Goal: Feedback & Contribution: Contribute content

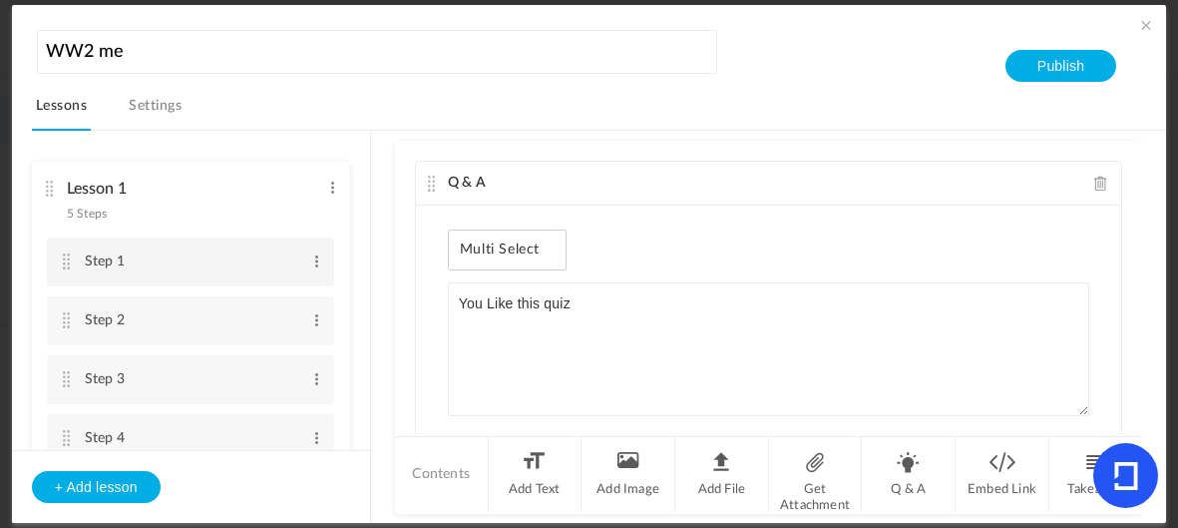
click at [68, 269] on cite at bounding box center [67, 261] width 14 height 16
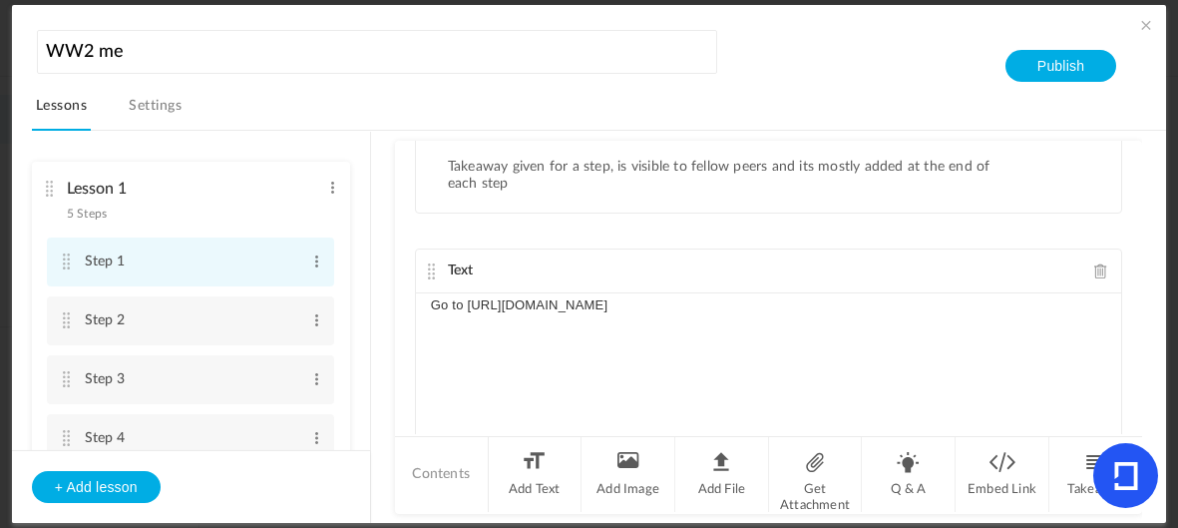
scroll to position [84, 0]
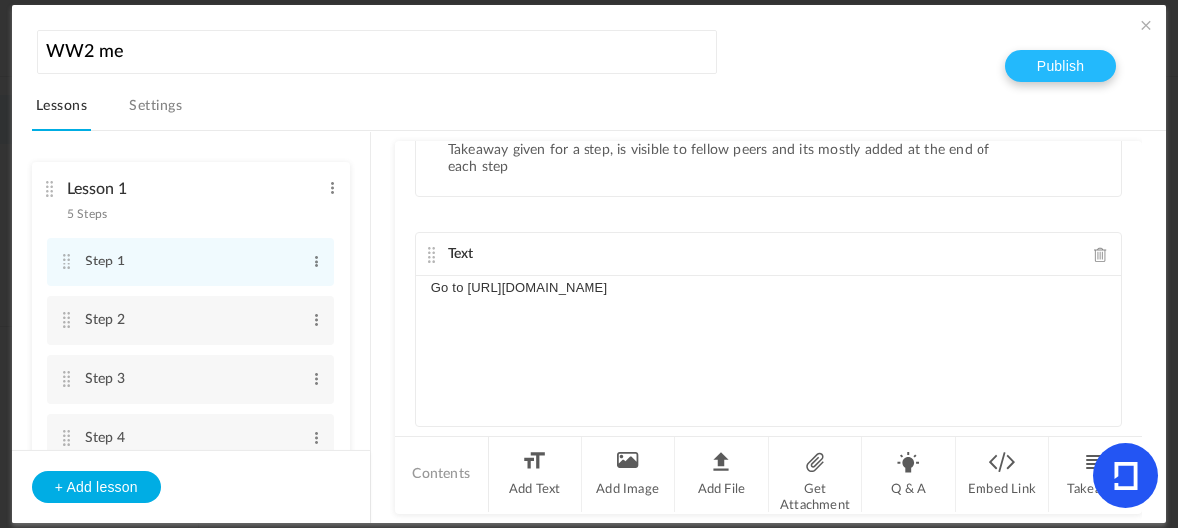
click at [1063, 65] on button "Publish" at bounding box center [1061, 66] width 111 height 32
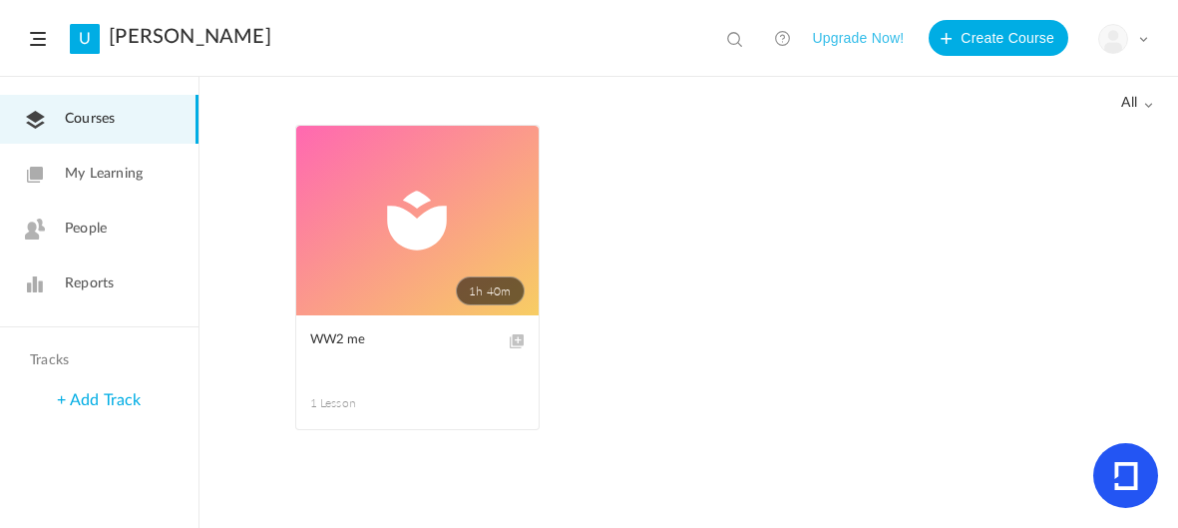
click at [415, 347] on span "WW2 me" at bounding box center [402, 340] width 185 height 22
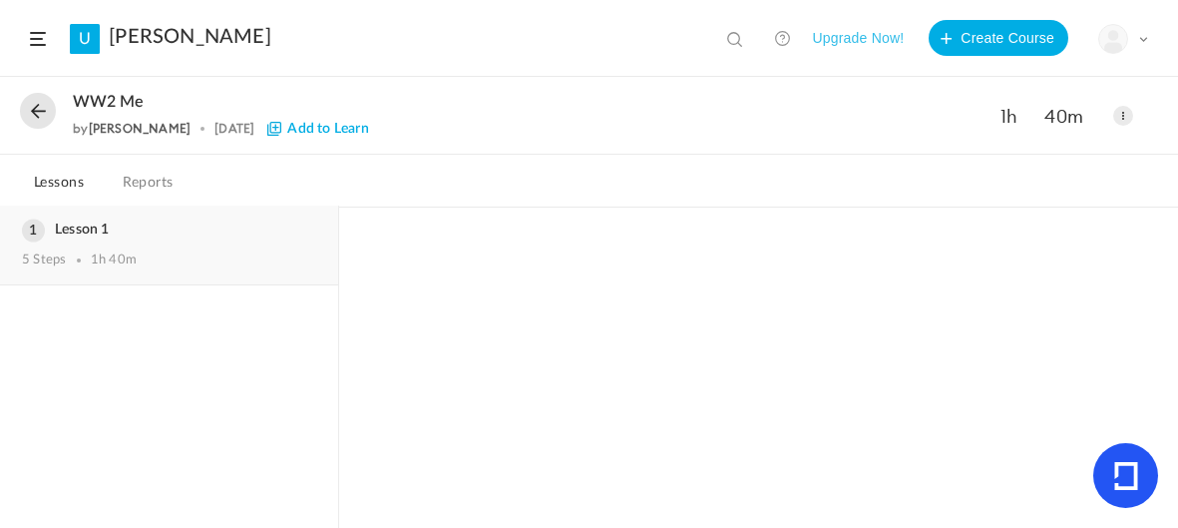
click at [114, 261] on div "1h 40m" at bounding box center [114, 260] width 46 height 16
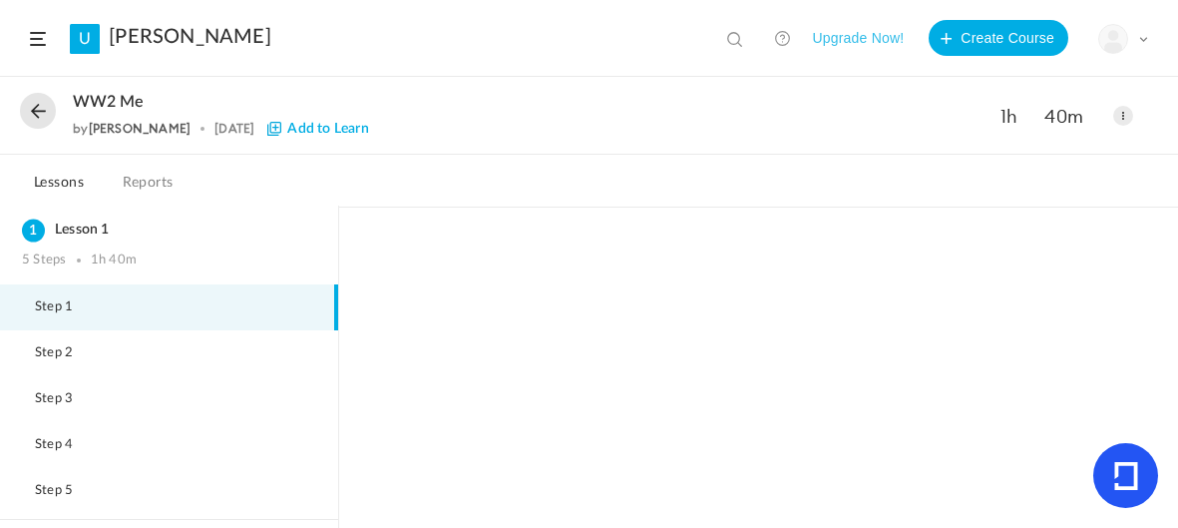
click at [109, 305] on li "Step 1" at bounding box center [169, 307] width 338 height 46
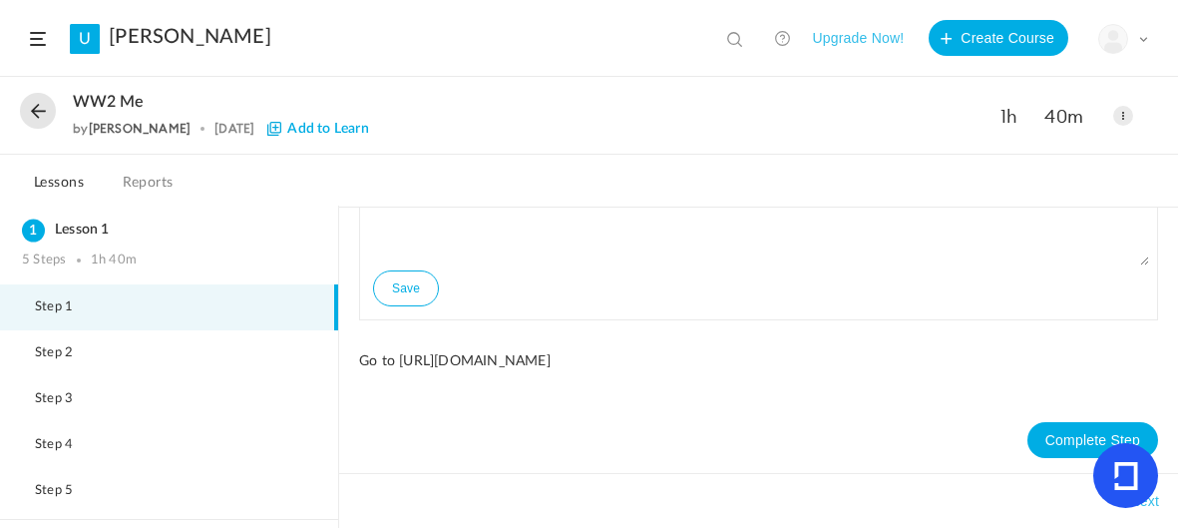
scroll to position [117, 0]
click at [442, 374] on div "Save Go to https://www.revisely.com/quiz/8zlfhV Complete Step" at bounding box center [758, 305] width 799 height 341
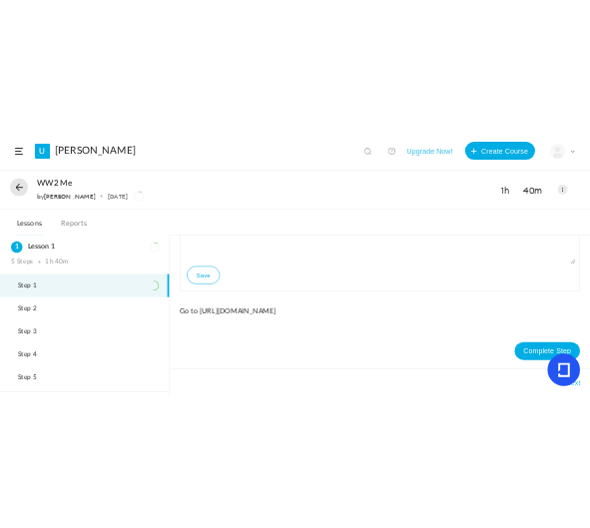
scroll to position [116, 0]
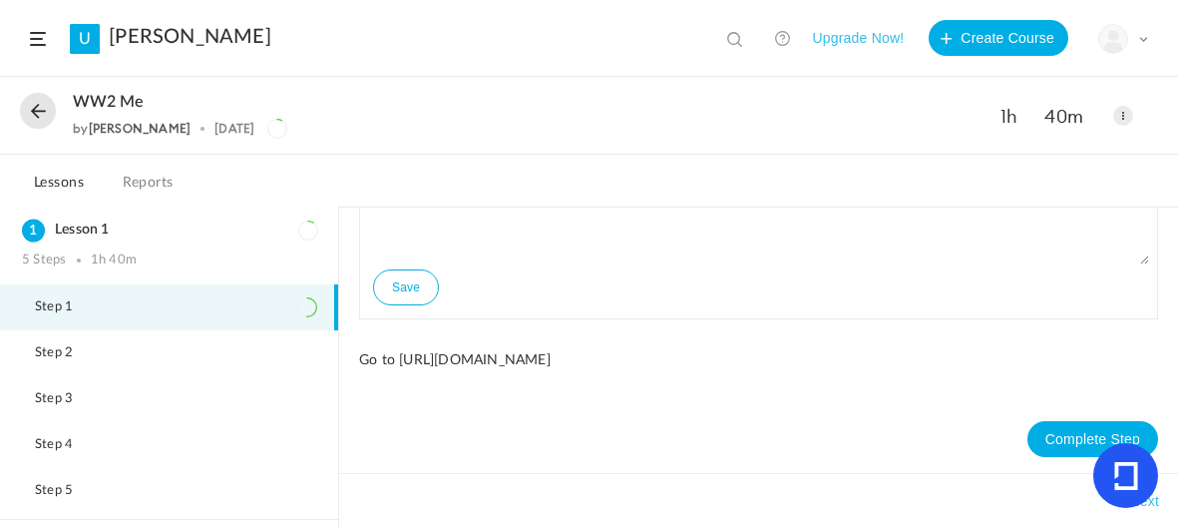
drag, startPoint x: 436, startPoint y: 360, endPoint x: 645, endPoint y: 369, distance: 209.7
click at [645, 369] on div "Save Go to https://www.revisely.com/quiz/8zlfhV Complete Step" at bounding box center [758, 306] width 799 height 341
click at [504, 440] on div "Save Go to https://www.revisely.com/quiz/8zlfhV Complete Step" at bounding box center [758, 306] width 799 height 341
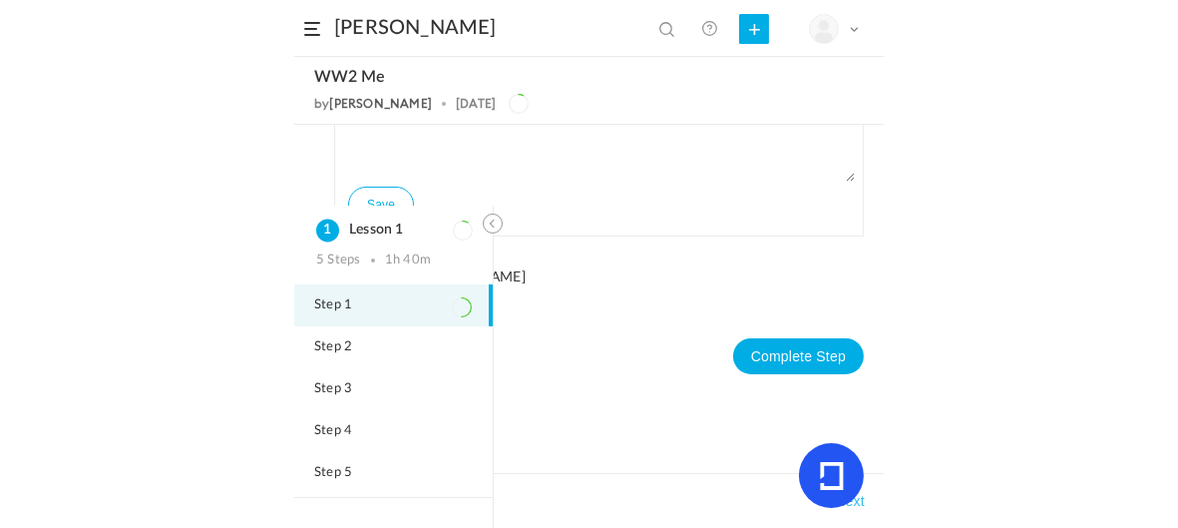
scroll to position [35, 0]
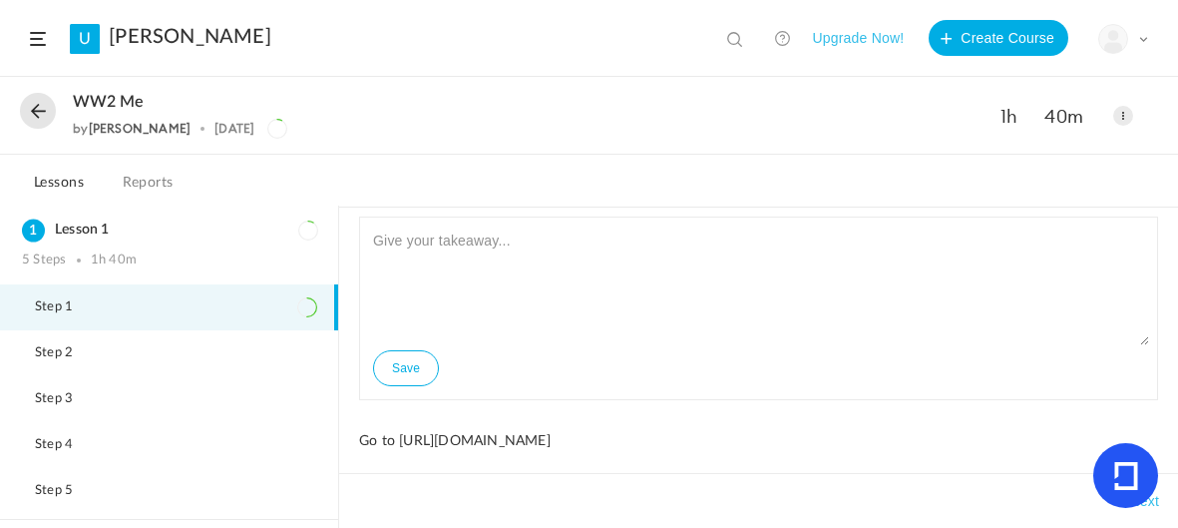
click at [49, 117] on button at bounding box center [38, 111] width 36 height 36
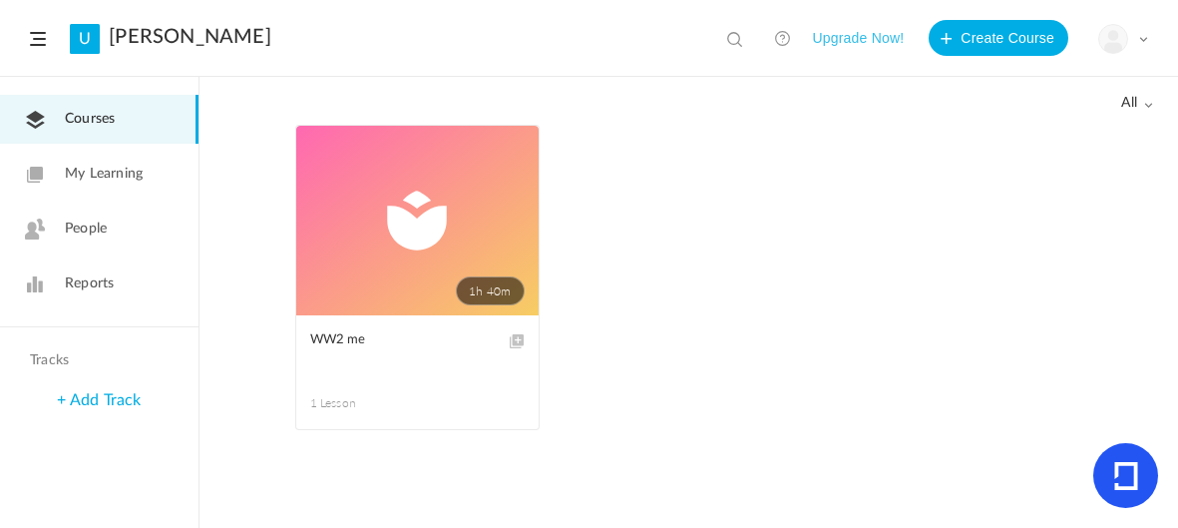
click at [118, 218] on link "People" at bounding box center [99, 229] width 199 height 49
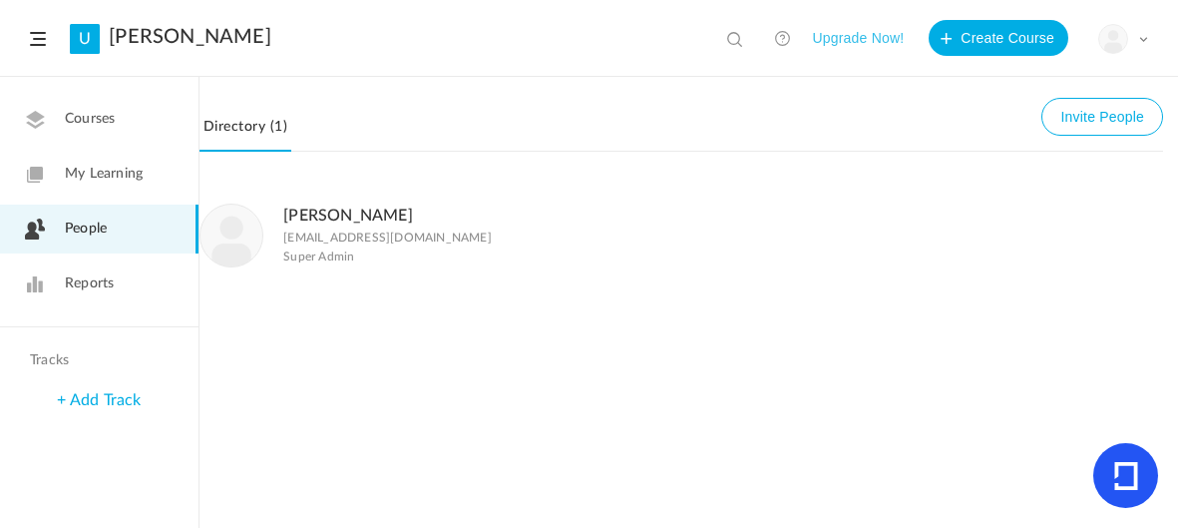
click at [1093, 118] on button "Invite People" at bounding box center [1103, 117] width 122 height 38
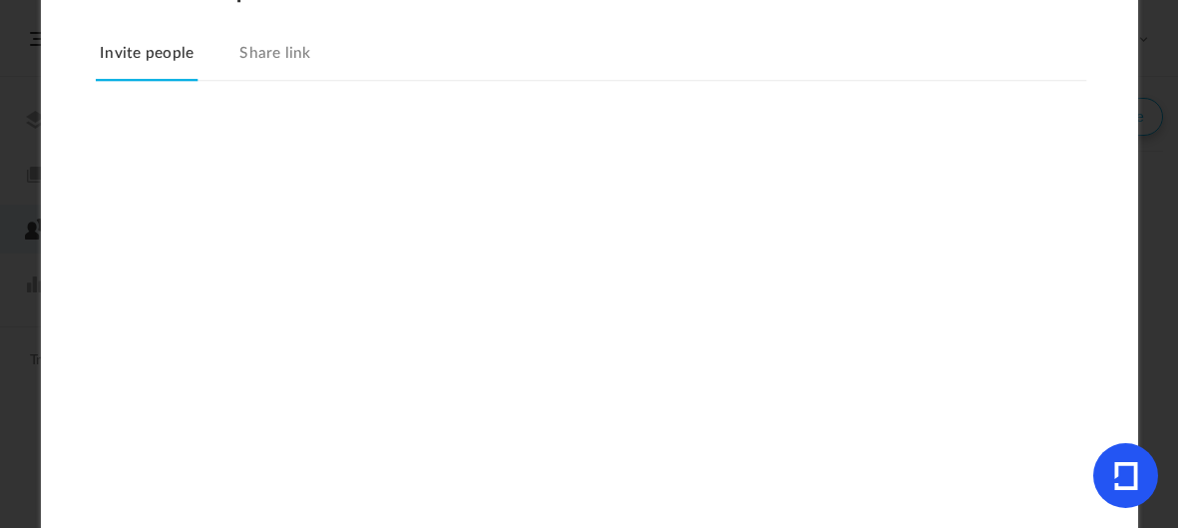
click at [219, 137] on div "Invite People Invite people Share link" at bounding box center [589, 264] width 1097 height 658
click at [1126, 480] on icon at bounding box center [1126, 476] width 24 height 28
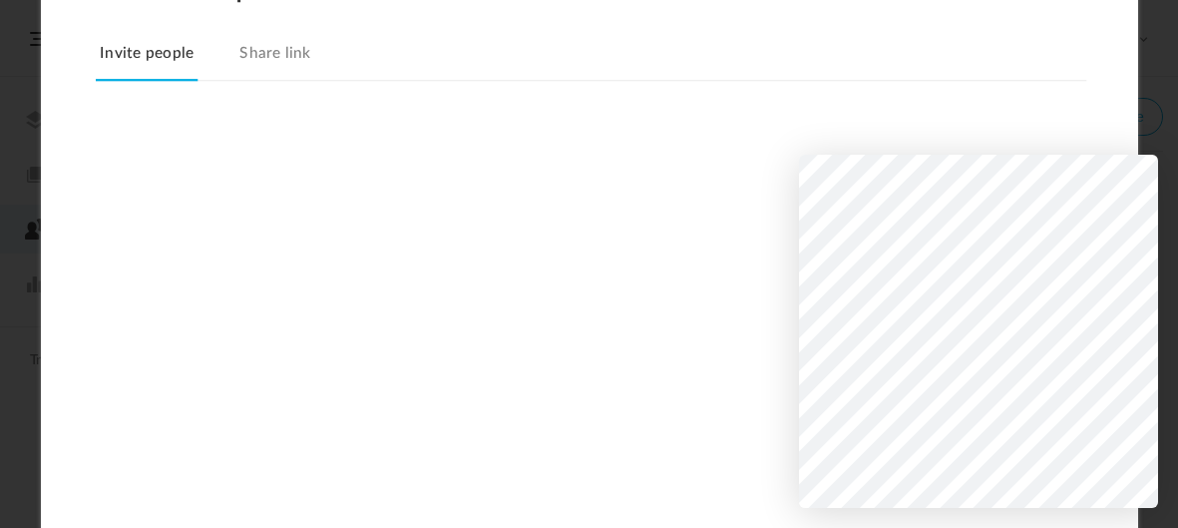
click at [270, 55] on link "Share link" at bounding box center [275, 60] width 80 height 42
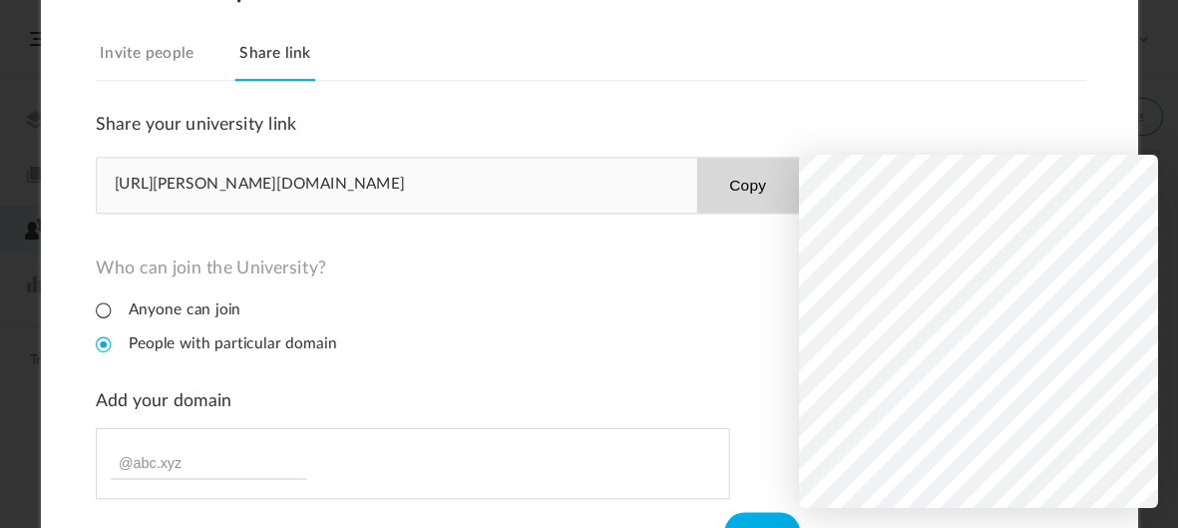
click at [125, 54] on link "Invite people" at bounding box center [147, 60] width 102 height 42
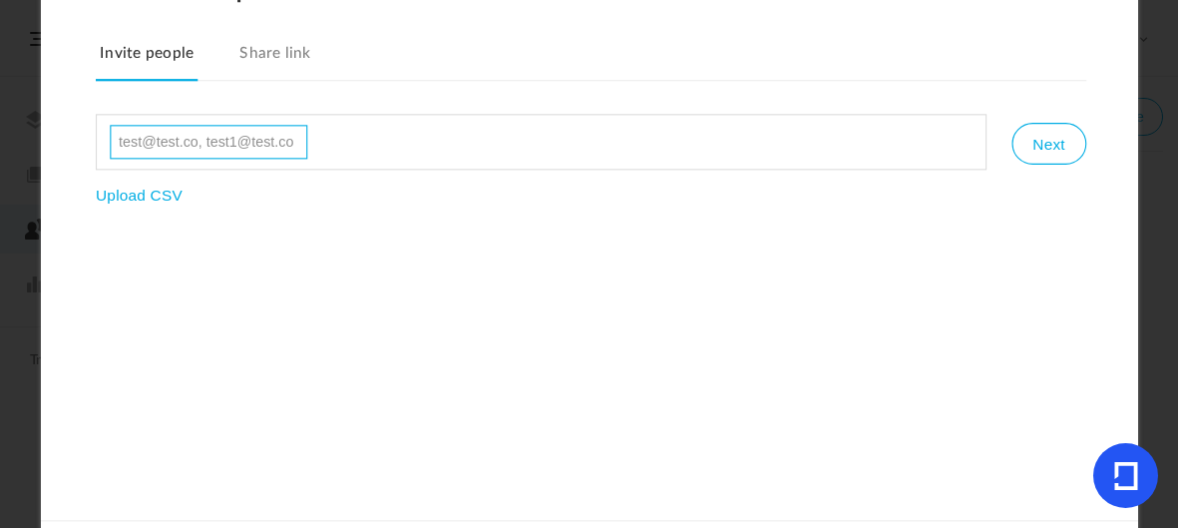
click at [119, 147] on input at bounding box center [209, 142] width 198 height 34
type input "nicholasmlugo@gmail.com"
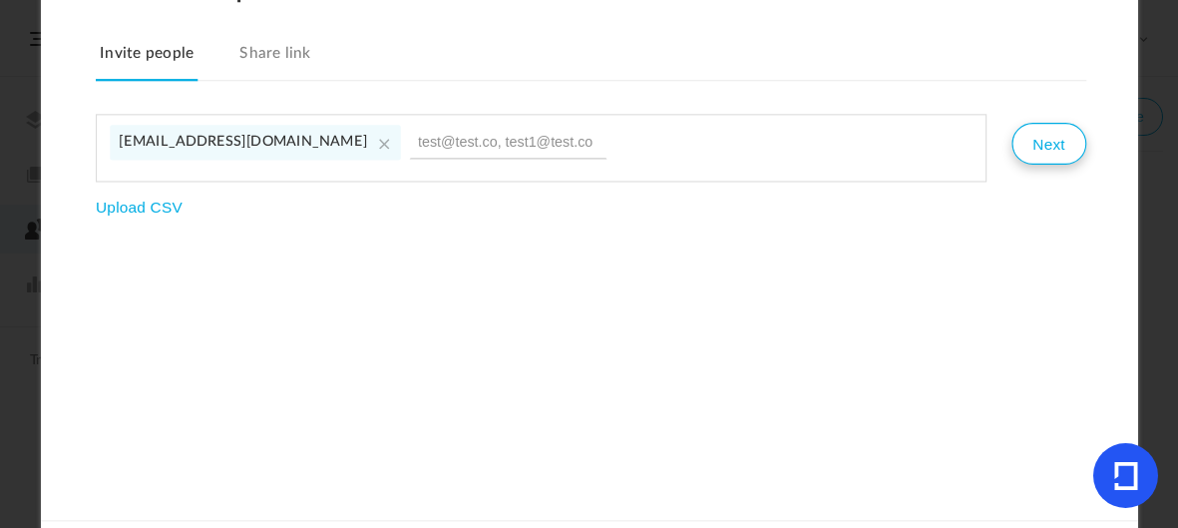
click at [1054, 135] on button "Next" at bounding box center [1049, 144] width 74 height 42
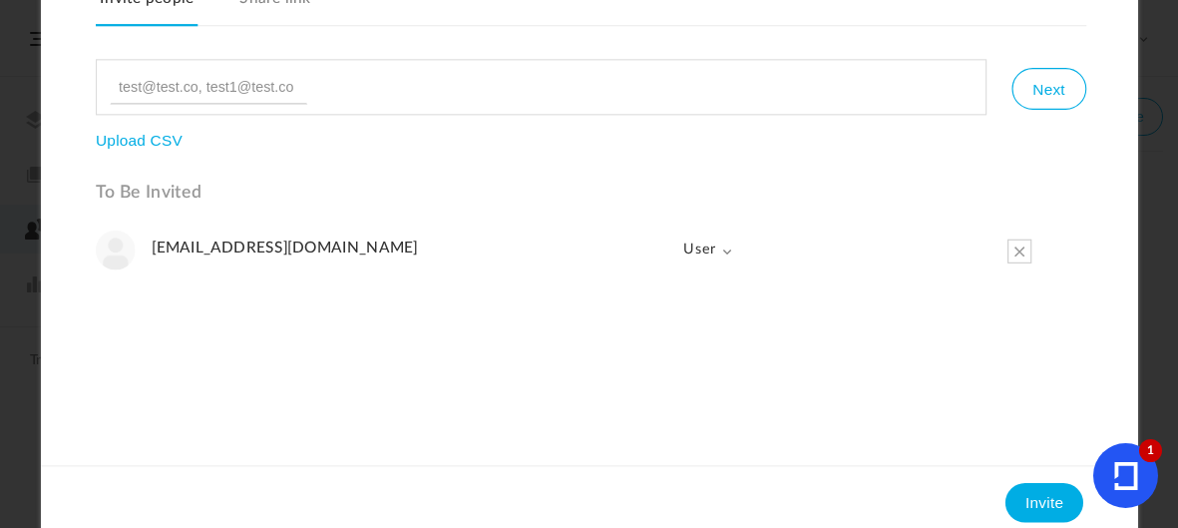
scroll to position [65, 0]
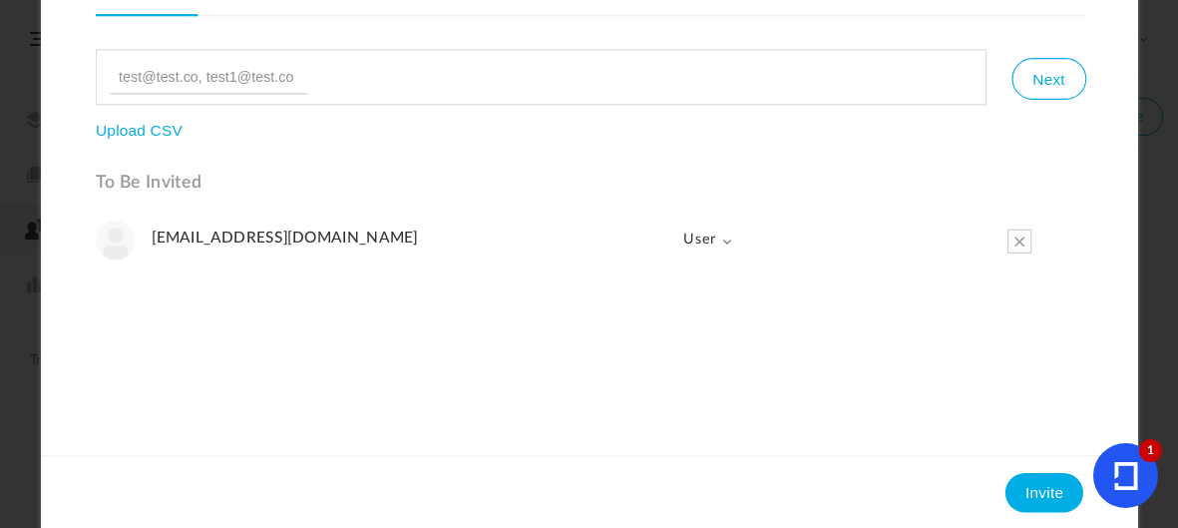
click at [726, 235] on span at bounding box center [726, 240] width 11 height 11
click at [673, 322] on link "User" at bounding box center [679, 323] width 108 height 41
click at [1044, 500] on button "Invite" at bounding box center [1045, 492] width 78 height 40
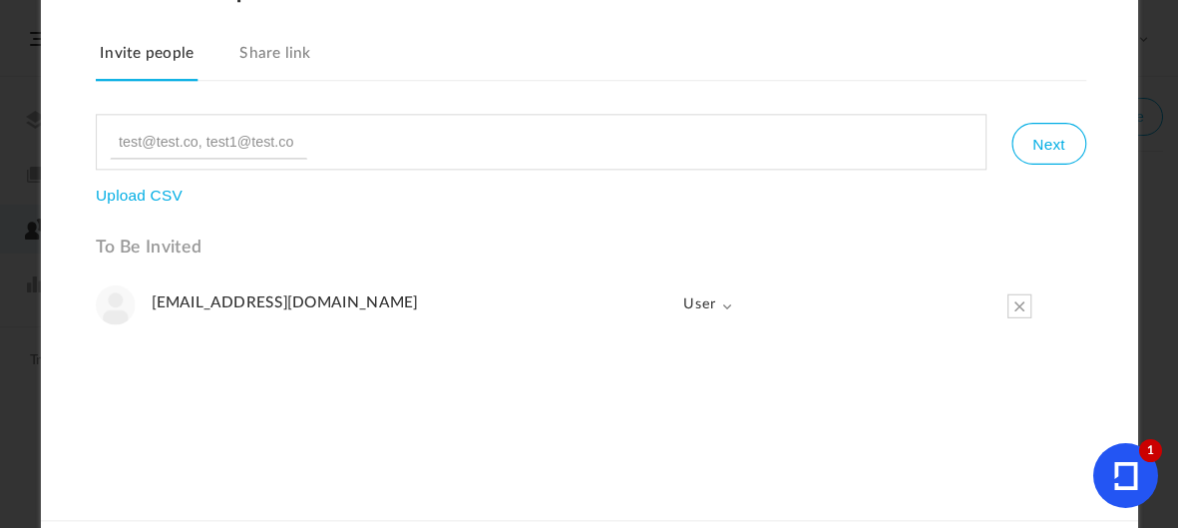
click at [1115, 483] on icon at bounding box center [1126, 476] width 24 height 28
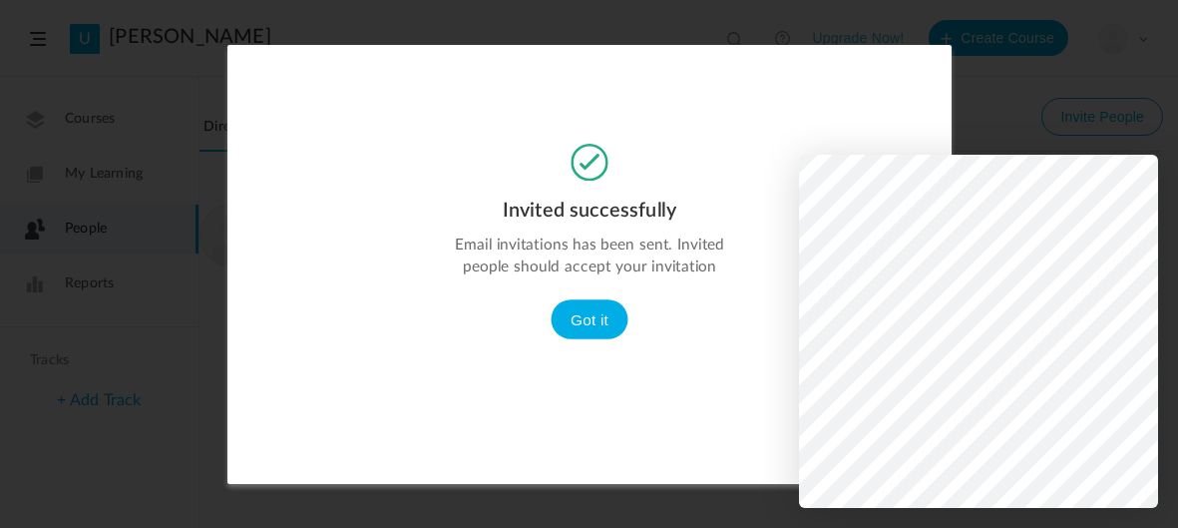
scroll to position [0, 0]
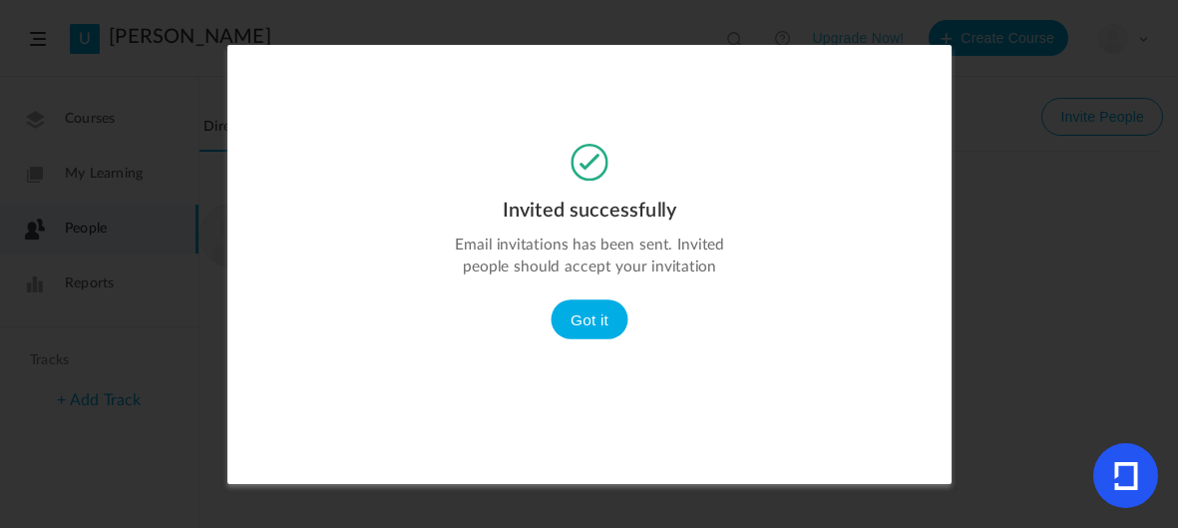
click at [592, 322] on button "Got it" at bounding box center [590, 319] width 78 height 40
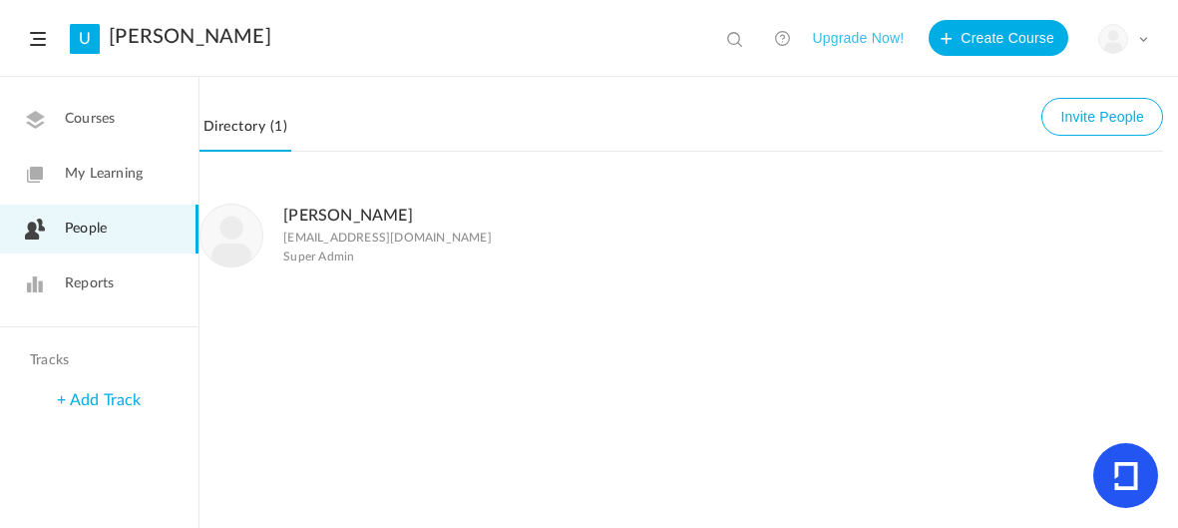
click at [70, 283] on span "Reports" at bounding box center [89, 283] width 49 height 21
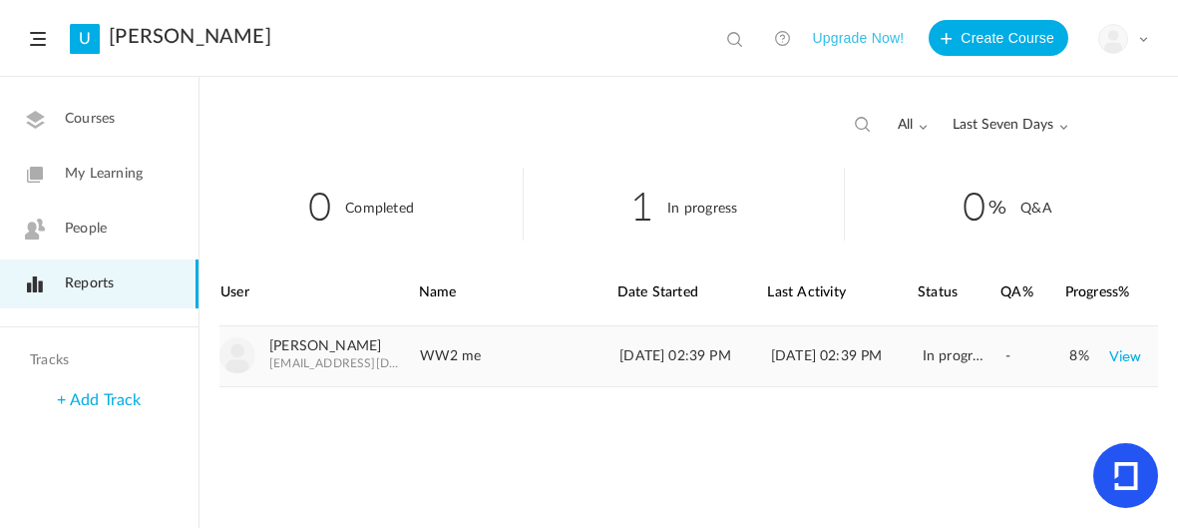
click at [1020, 372] on div "-" at bounding box center [1037, 356] width 63 height 60
click at [279, 362] on span "[EMAIL_ADDRESS][DOMAIN_NAME]" at bounding box center [335, 363] width 132 height 14
click at [253, 361] on figure at bounding box center [237, 355] width 36 height 36
click at [1121, 489] on icon at bounding box center [1125, 476] width 23 height 28
click at [1142, 466] on icon at bounding box center [1125, 475] width 65 height 65
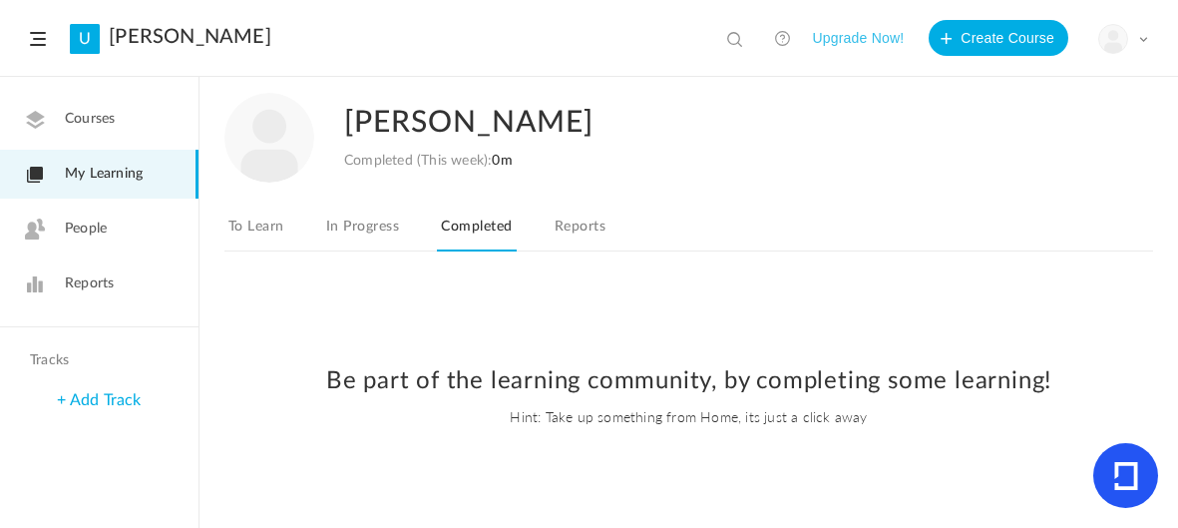
click at [606, 240] on link "Reports" at bounding box center [580, 232] width 59 height 38
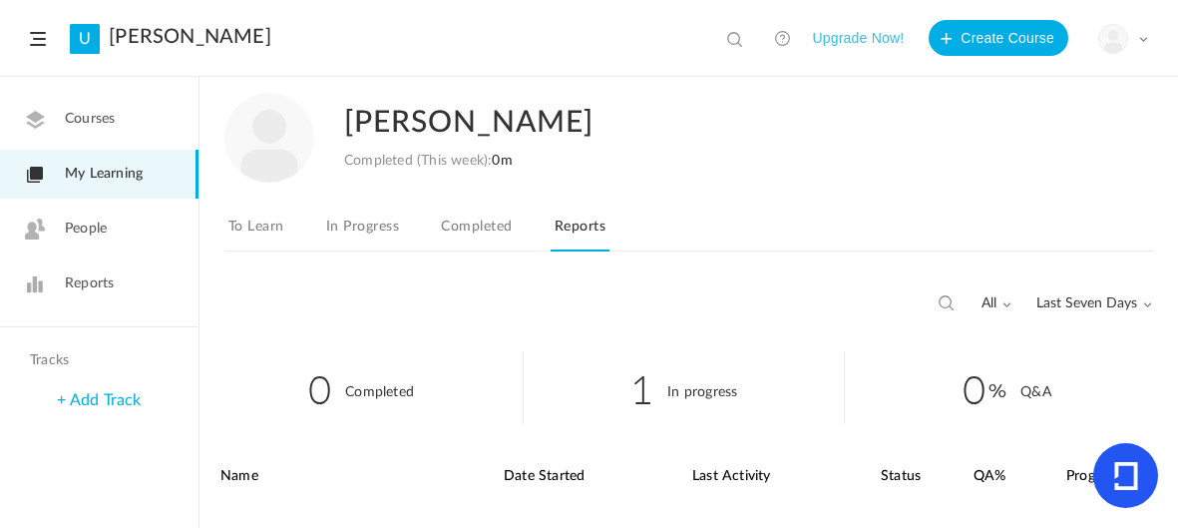
click at [481, 229] on link "Completed" at bounding box center [476, 232] width 79 height 38
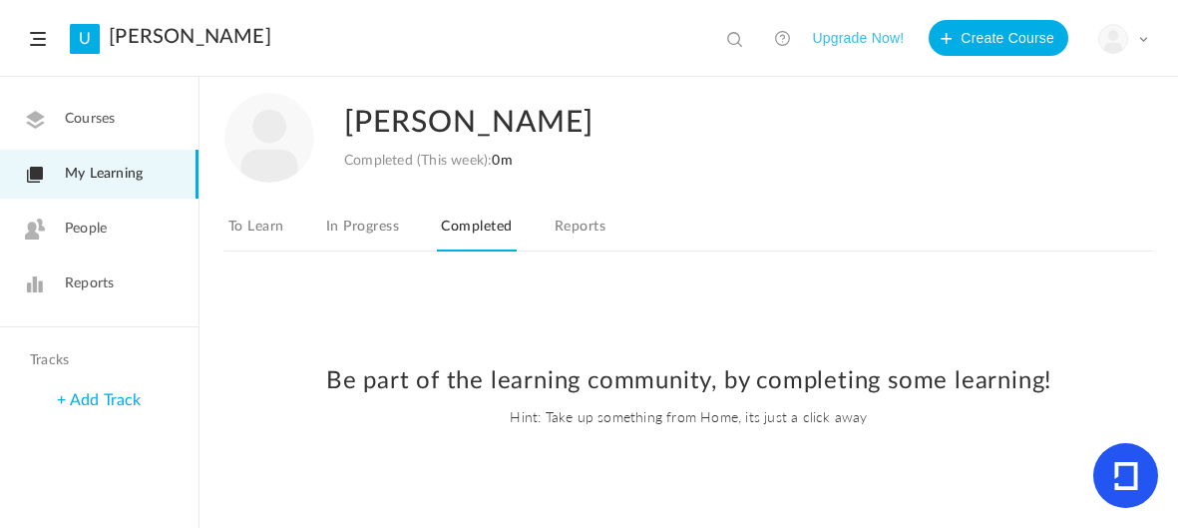
click at [389, 219] on link "In Progress" at bounding box center [362, 232] width 81 height 38
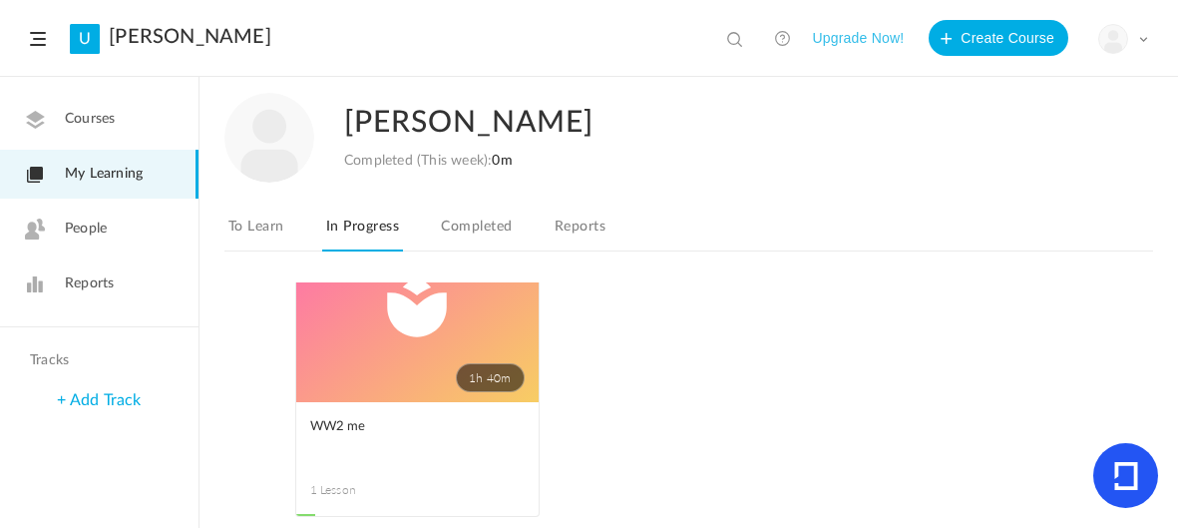
scroll to position [97, 0]
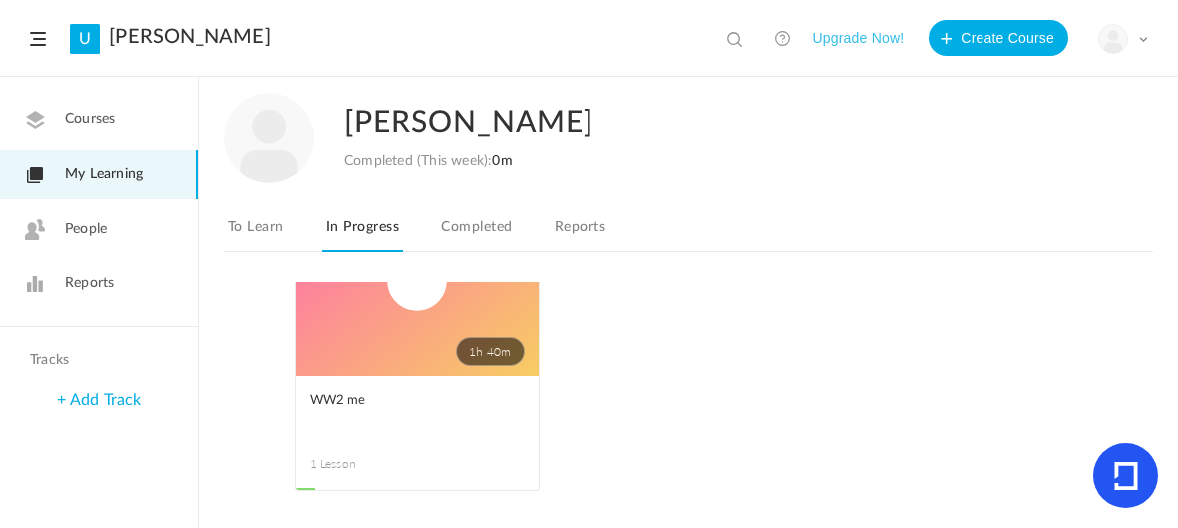
click at [442, 396] on span "WW2 me" at bounding box center [402, 401] width 185 height 22
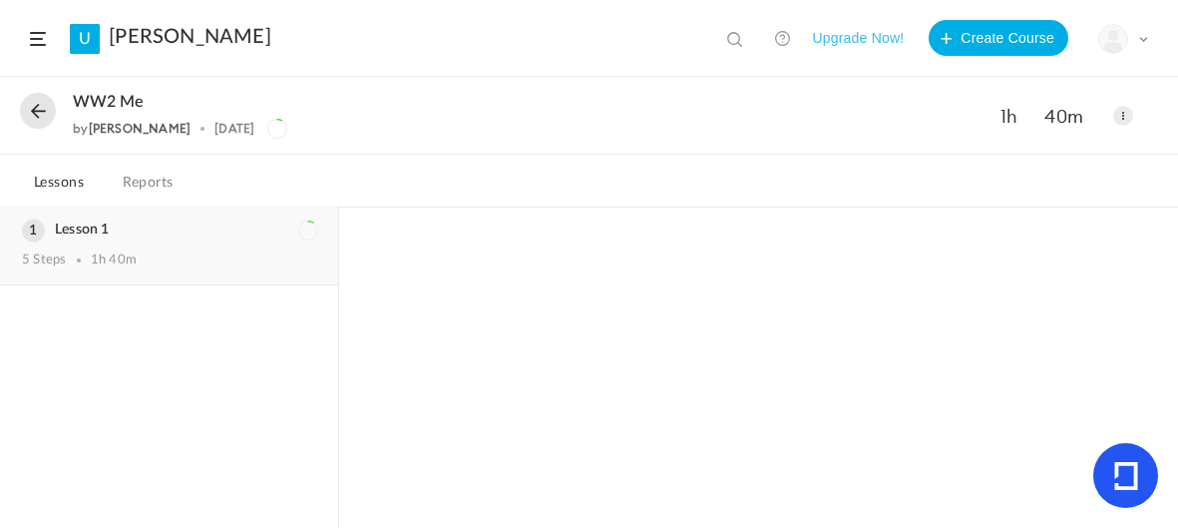
click at [134, 252] on div "1h 40m" at bounding box center [114, 260] width 46 height 16
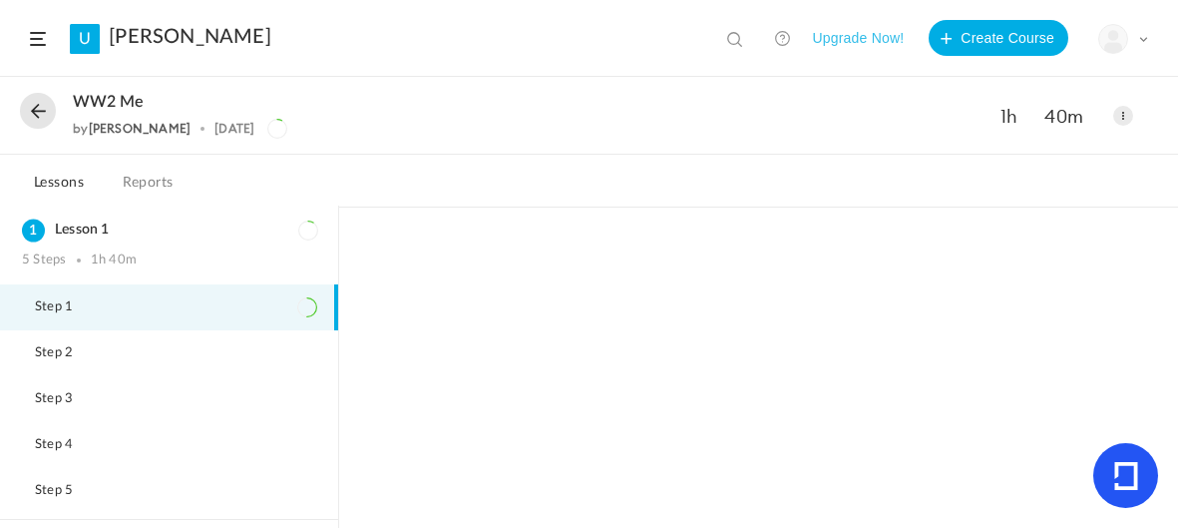
click at [46, 304] on span "Step 1" at bounding box center [66, 307] width 63 height 16
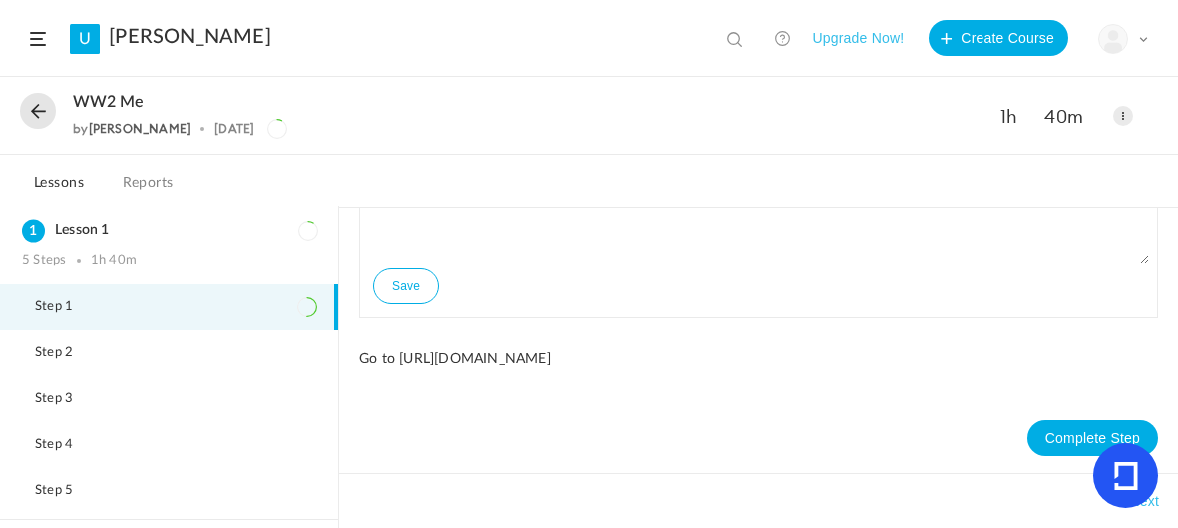
click at [1054, 431] on button "Complete Step" at bounding box center [1093, 438] width 131 height 36
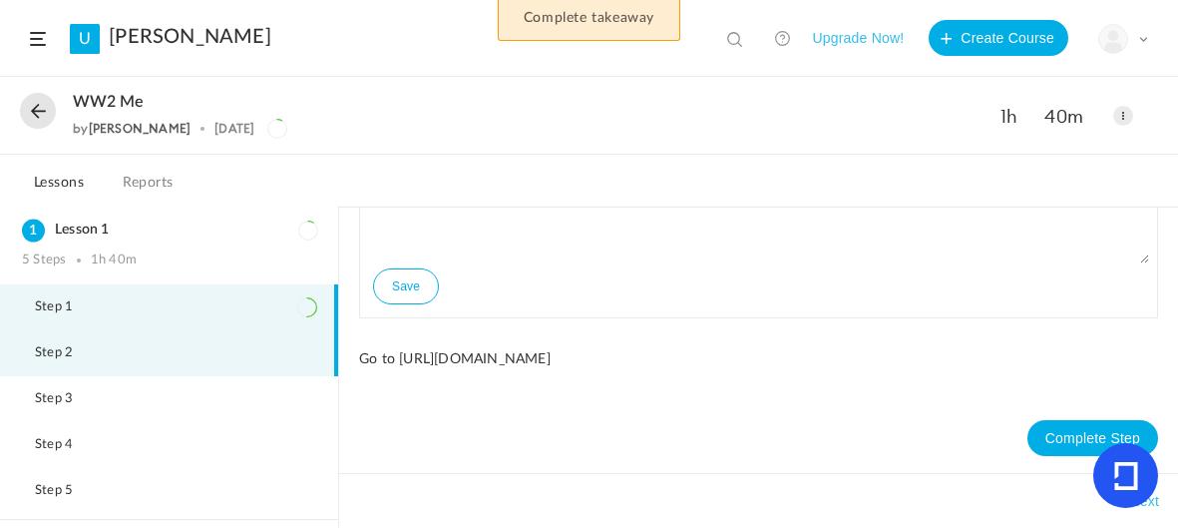
click at [36, 337] on li "Step 2" at bounding box center [169, 353] width 338 height 46
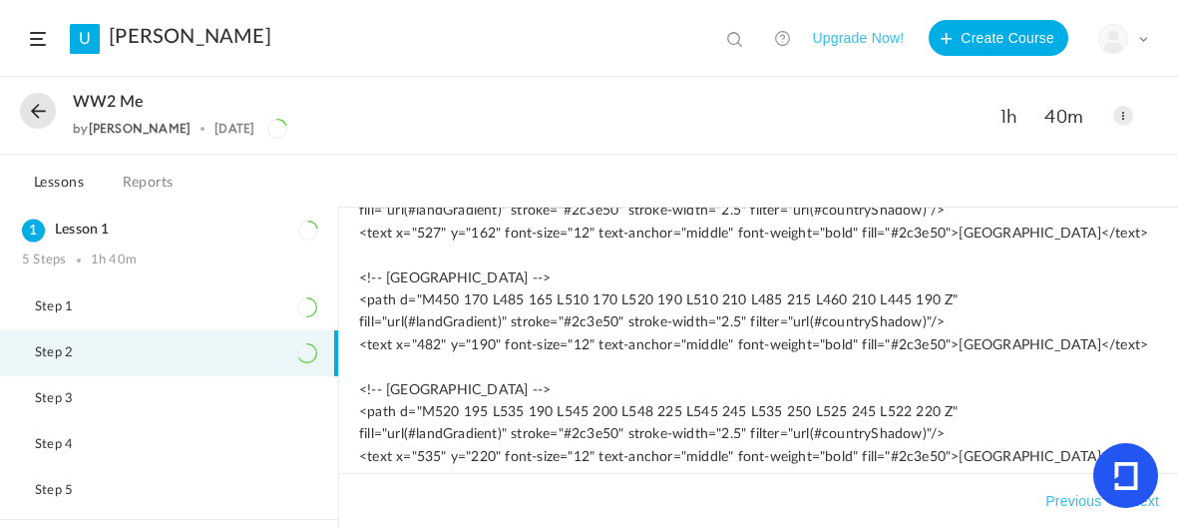
scroll to position [5846, 0]
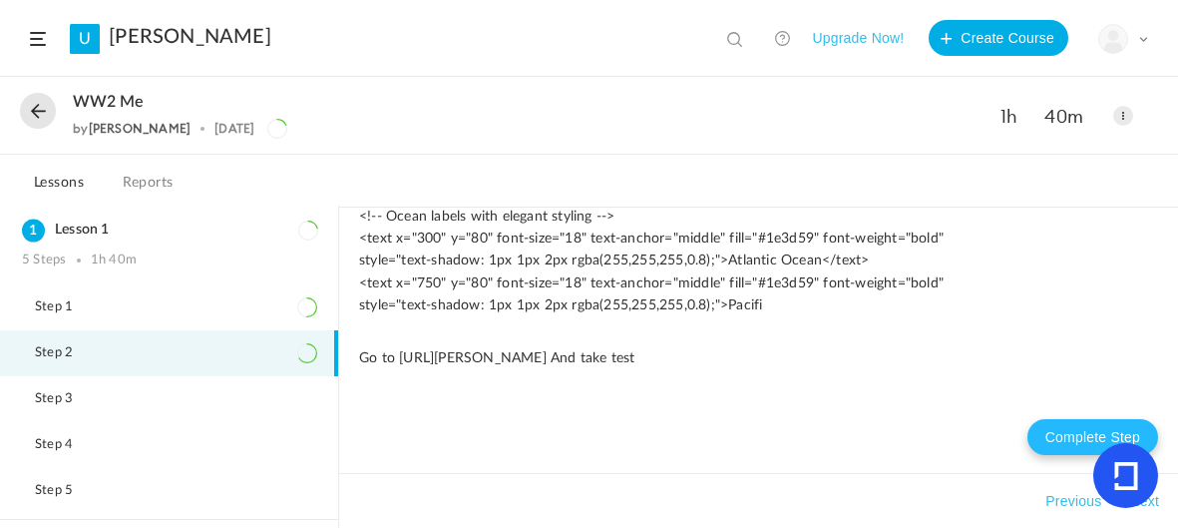
click at [1057, 432] on button "Complete Step" at bounding box center [1093, 437] width 131 height 36
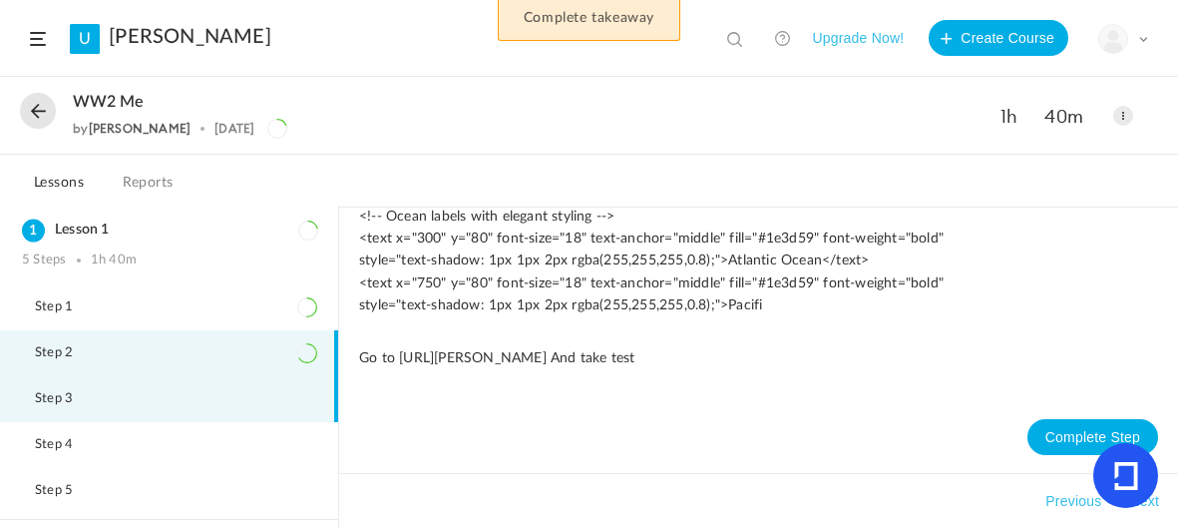
click at [42, 395] on span "Step 3" at bounding box center [66, 399] width 63 height 16
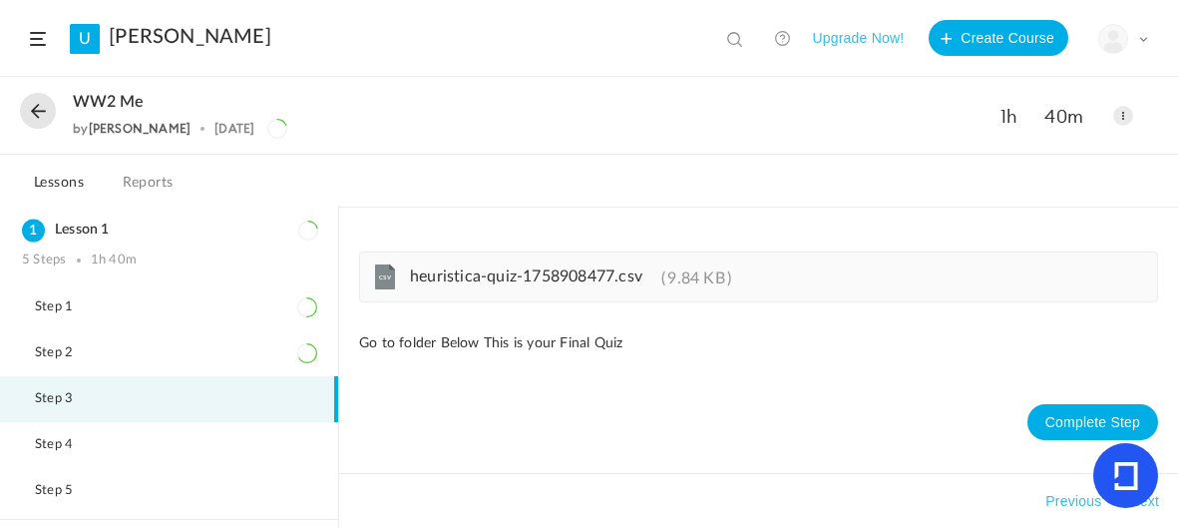
scroll to position [0, 0]
click at [1053, 424] on button "Complete Step" at bounding box center [1093, 422] width 131 height 36
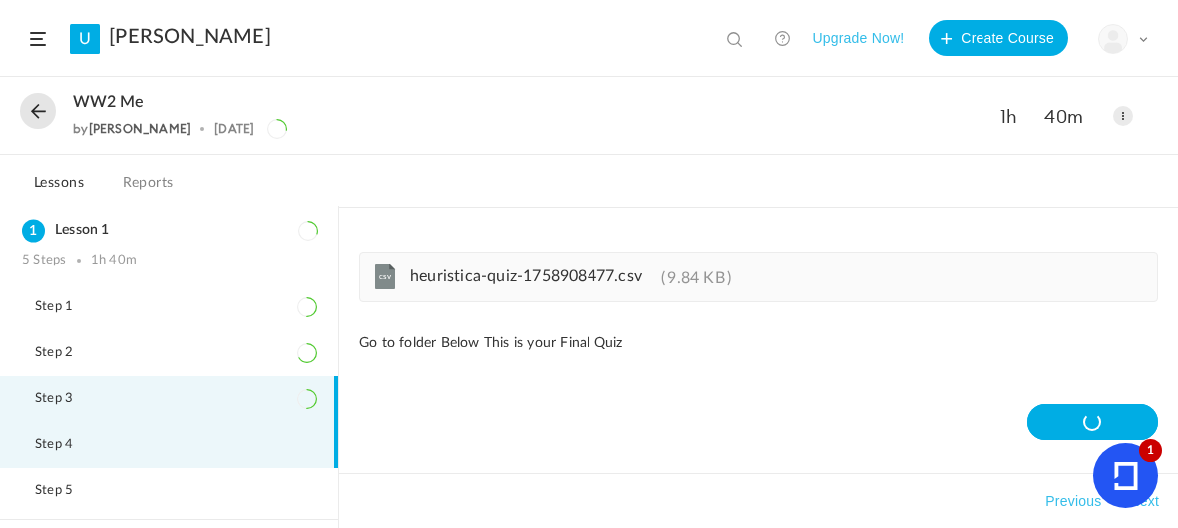
click at [38, 443] on span "Step 4" at bounding box center [66, 445] width 63 height 16
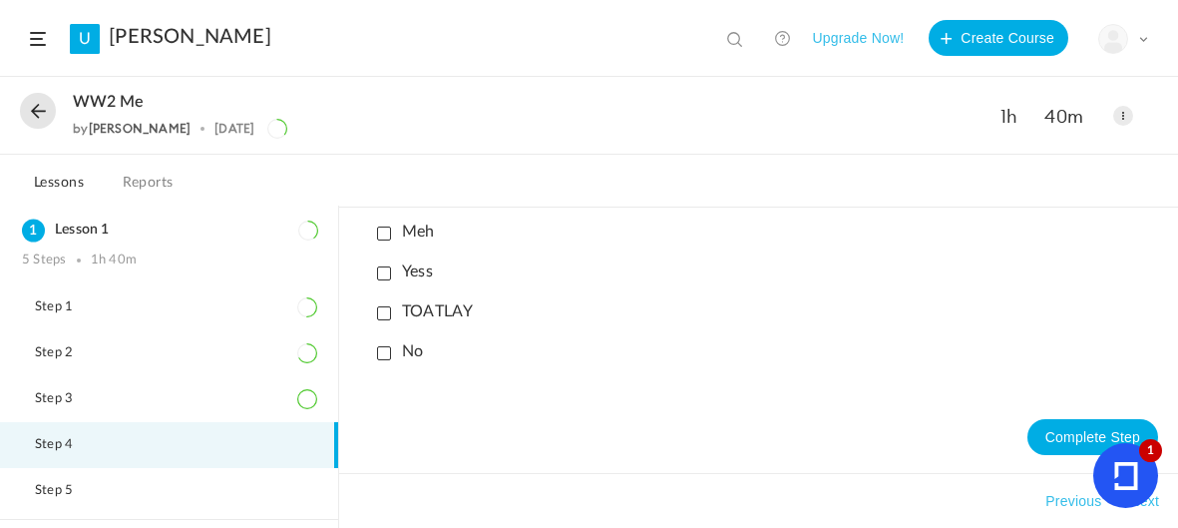
scroll to position [82, 0]
click at [387, 313] on p "TOATLAY" at bounding box center [425, 311] width 96 height 19
click at [1035, 432] on button "Complete Step" at bounding box center [1093, 437] width 131 height 36
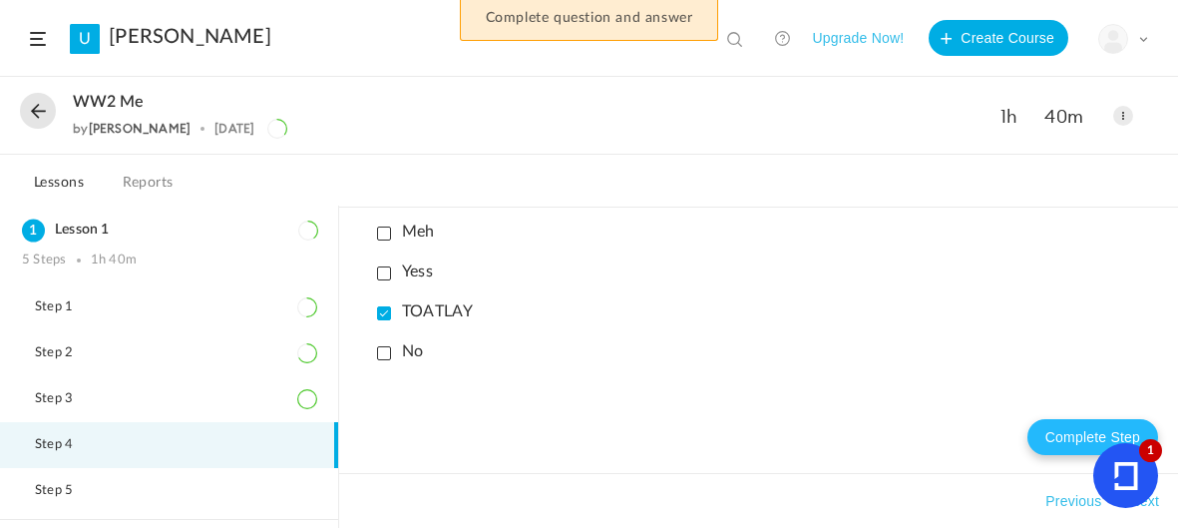
click at [1033, 432] on button "Complete Step" at bounding box center [1093, 437] width 131 height 36
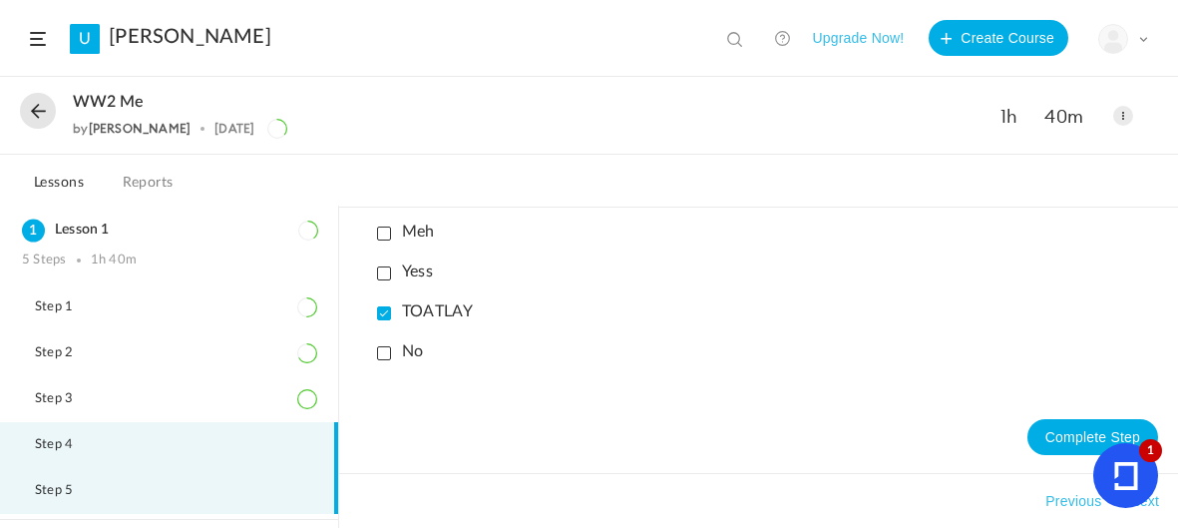
click at [30, 494] on li "Step 5" at bounding box center [169, 491] width 338 height 46
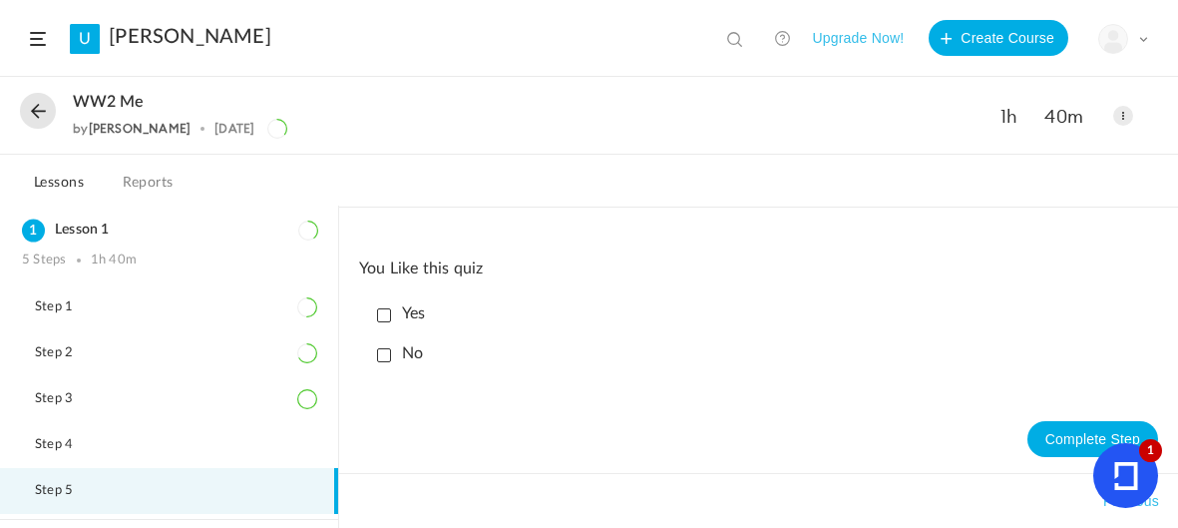
scroll to position [2, 0]
click at [396, 296] on li "Yes" at bounding box center [763, 311] width 789 height 35
click at [388, 312] on p "Yes" at bounding box center [401, 311] width 49 height 19
click at [1034, 439] on button "Complete Step" at bounding box center [1093, 437] width 131 height 36
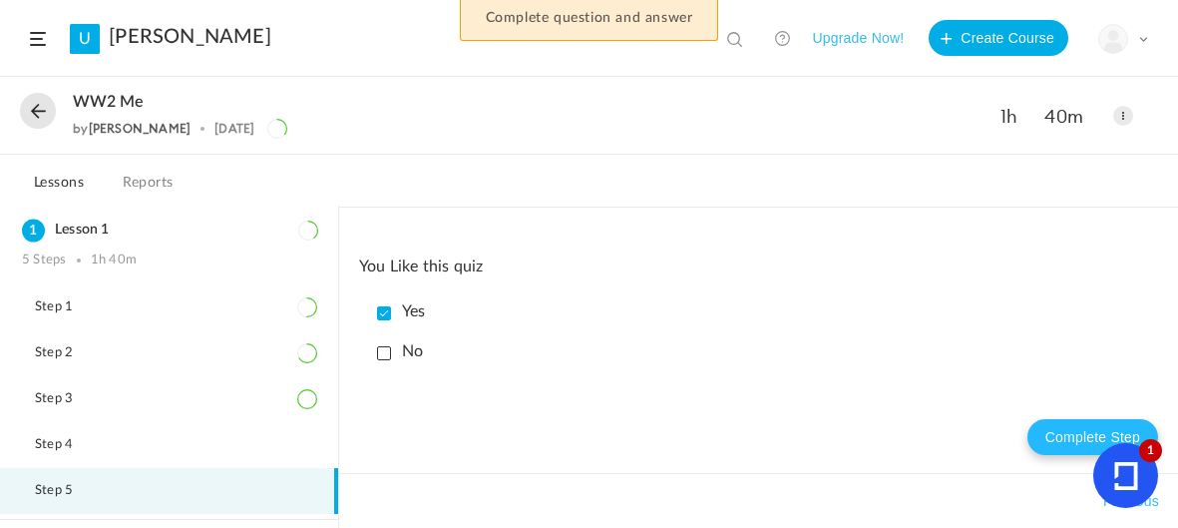
click at [1054, 420] on button "Complete Step" at bounding box center [1093, 437] width 131 height 36
click at [390, 346] on p "No" at bounding box center [400, 351] width 46 height 19
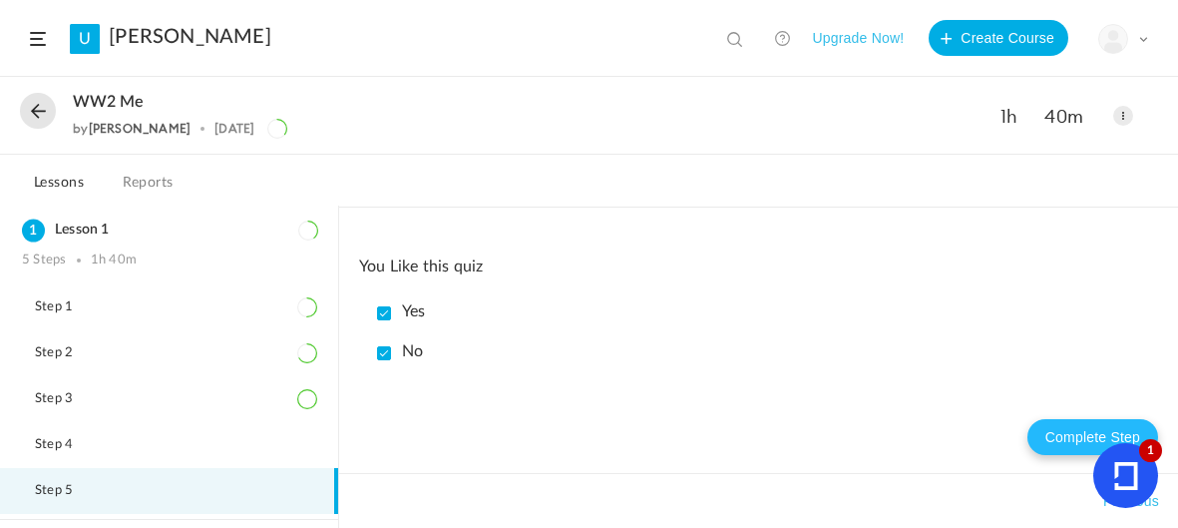
click at [1054, 432] on button "Complete Step" at bounding box center [1093, 437] width 131 height 36
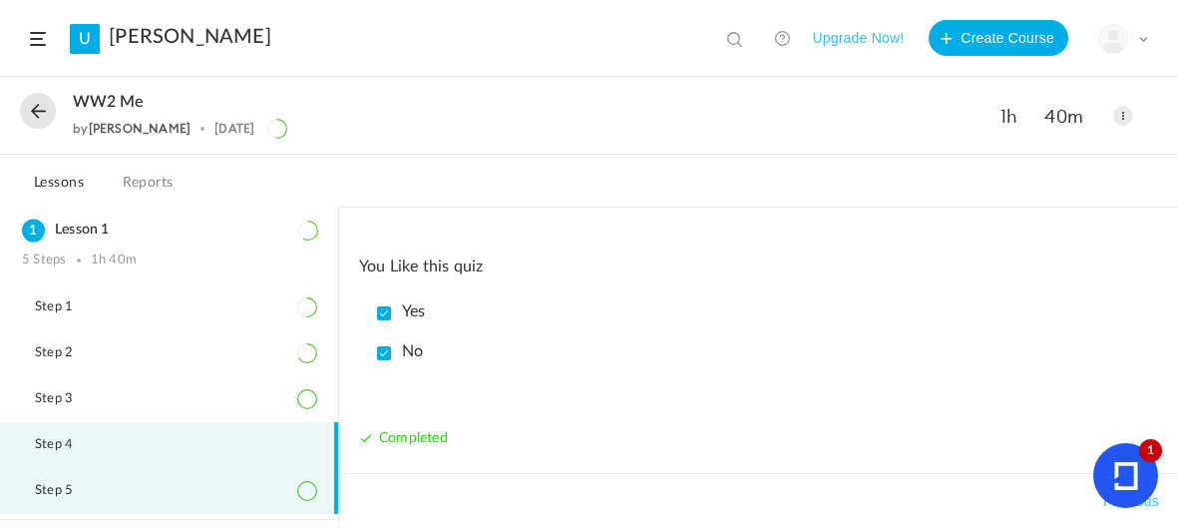
click at [48, 441] on span "Step 4" at bounding box center [66, 445] width 63 height 16
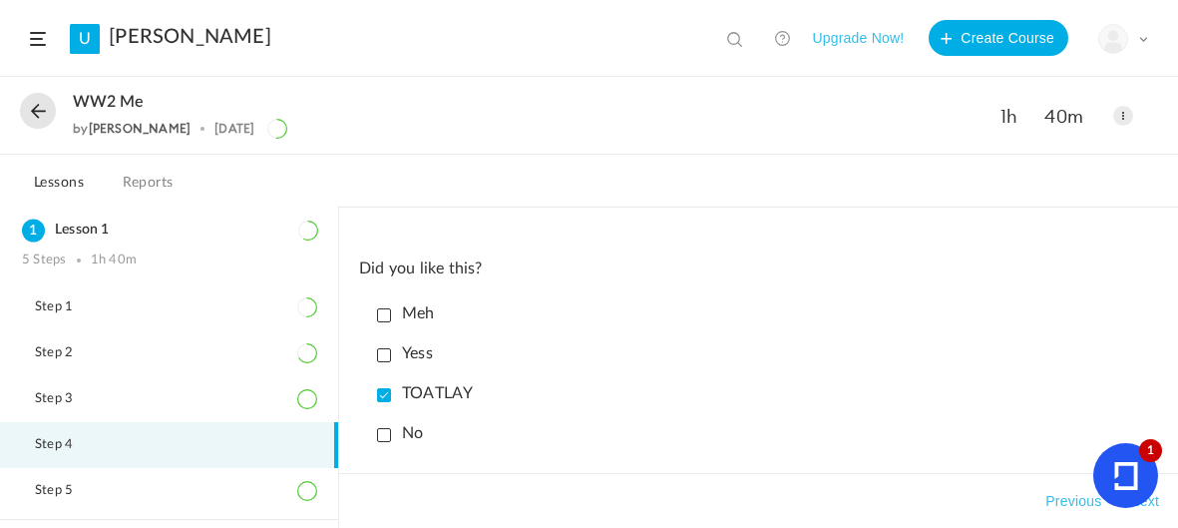
click at [377, 355] on p "Yess" at bounding box center [405, 353] width 56 height 19
click at [380, 316] on p "Meh" at bounding box center [406, 313] width 58 height 19
click at [384, 448] on li "No" at bounding box center [763, 433] width 789 height 35
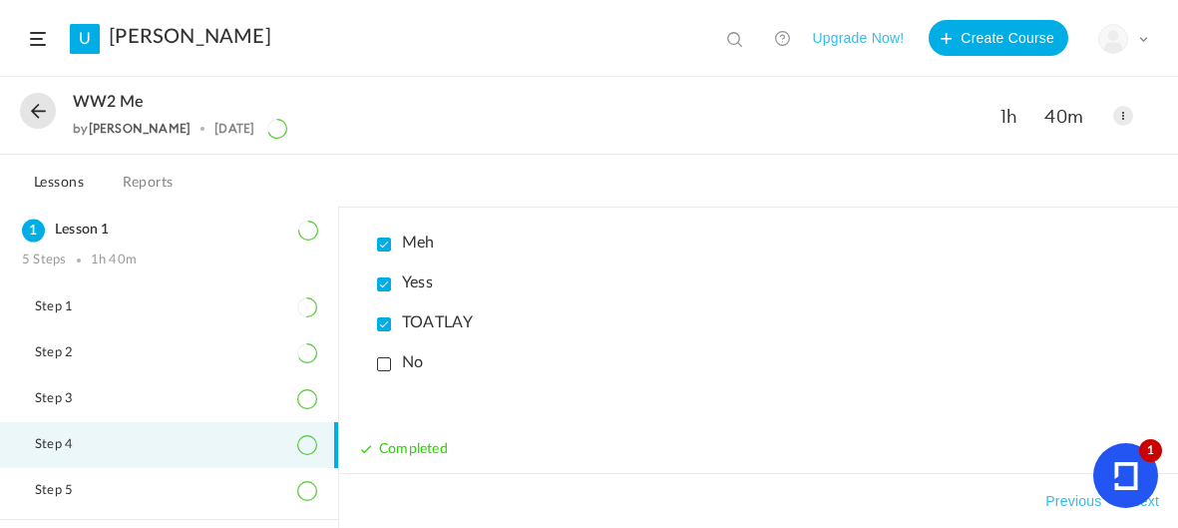
scroll to position [84, 0]
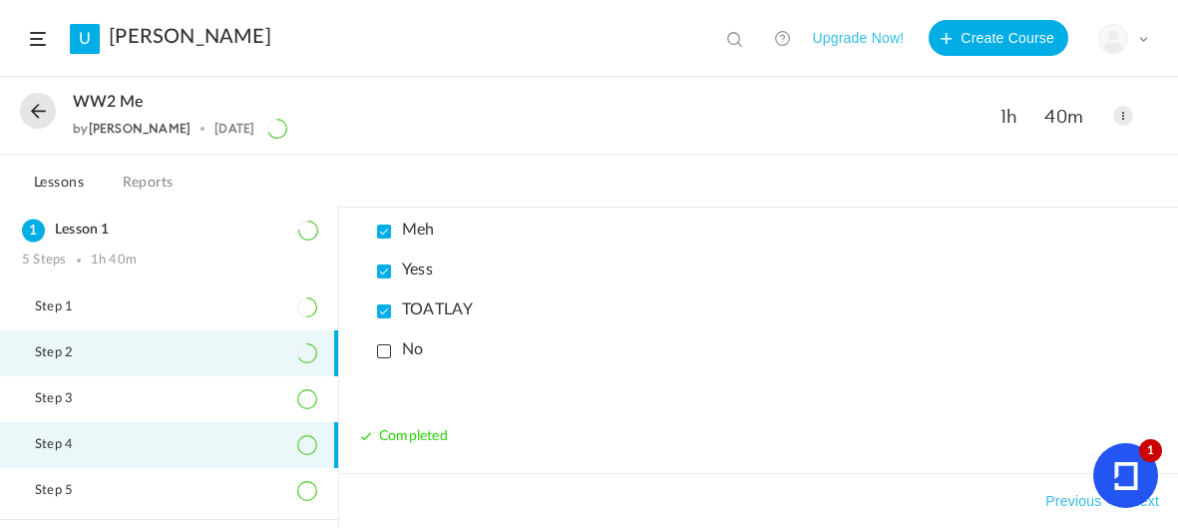
click at [58, 337] on li "Step 2" at bounding box center [169, 353] width 338 height 46
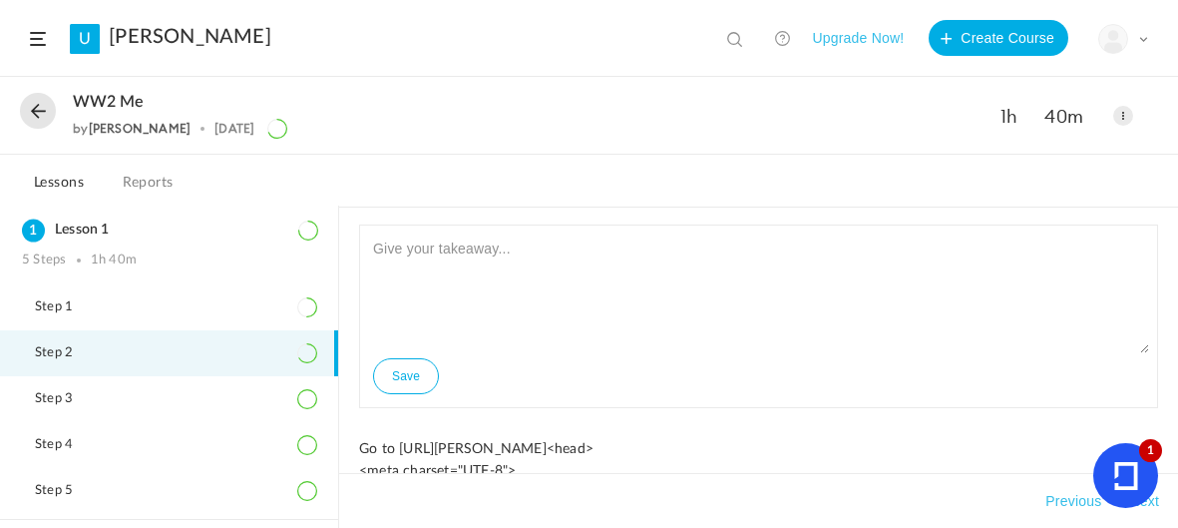
scroll to position [0, 0]
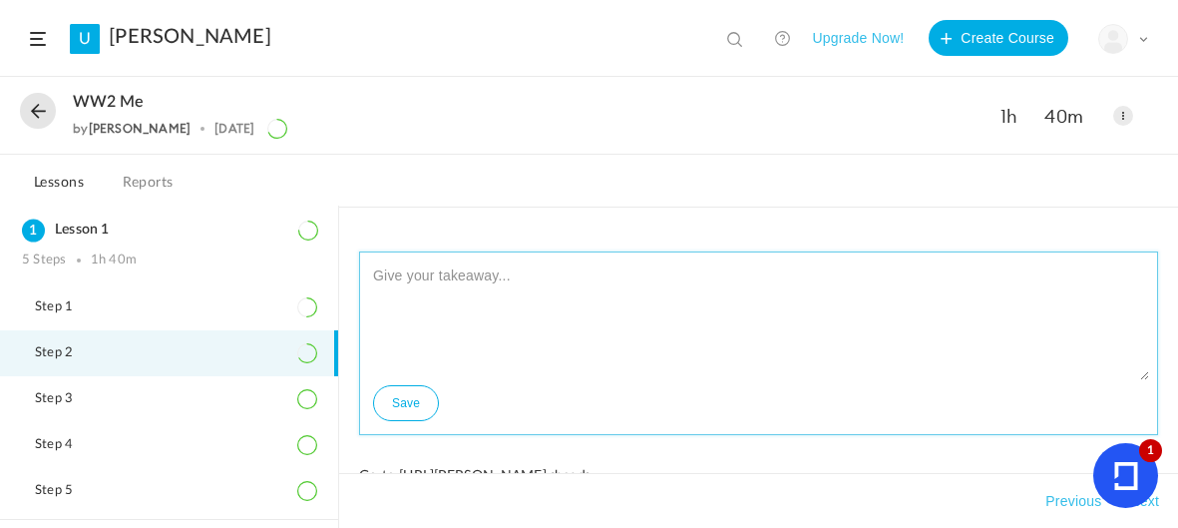
click at [400, 401] on button "Save" at bounding box center [406, 403] width 66 height 36
click at [494, 281] on textarea at bounding box center [758, 320] width 781 height 120
type textarea "gg"
click at [409, 404] on button "Save" at bounding box center [406, 403] width 66 height 36
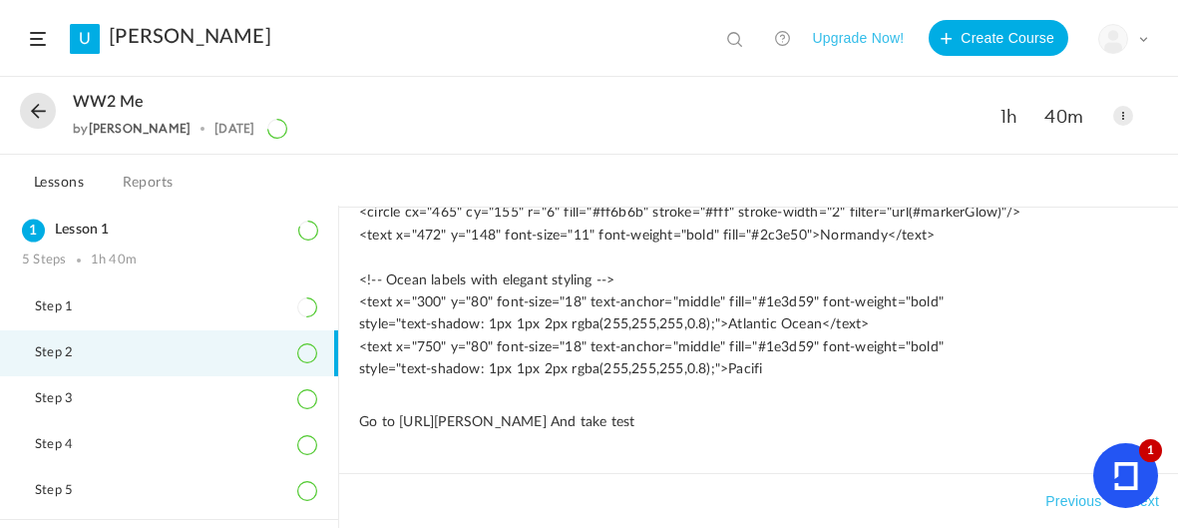
scroll to position [5847, 0]
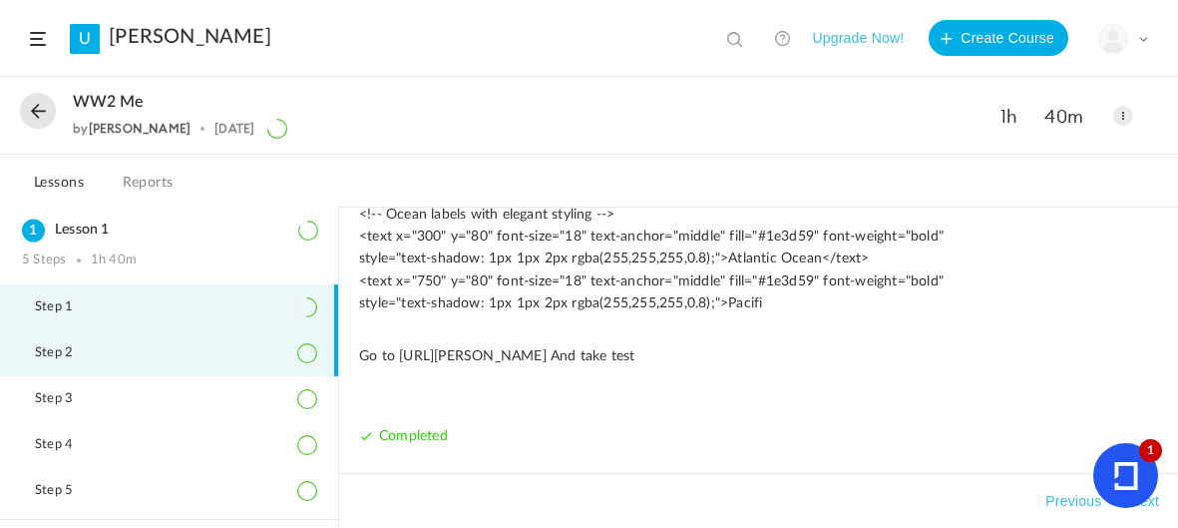
click at [54, 306] on span "Step 1" at bounding box center [66, 307] width 63 height 16
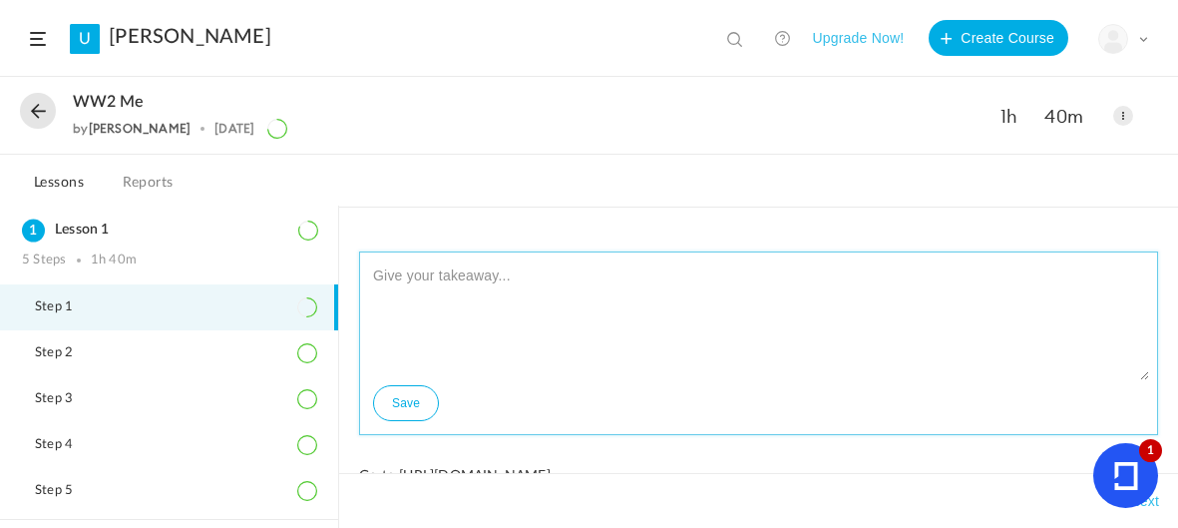
click at [617, 282] on textarea at bounding box center [758, 320] width 781 height 120
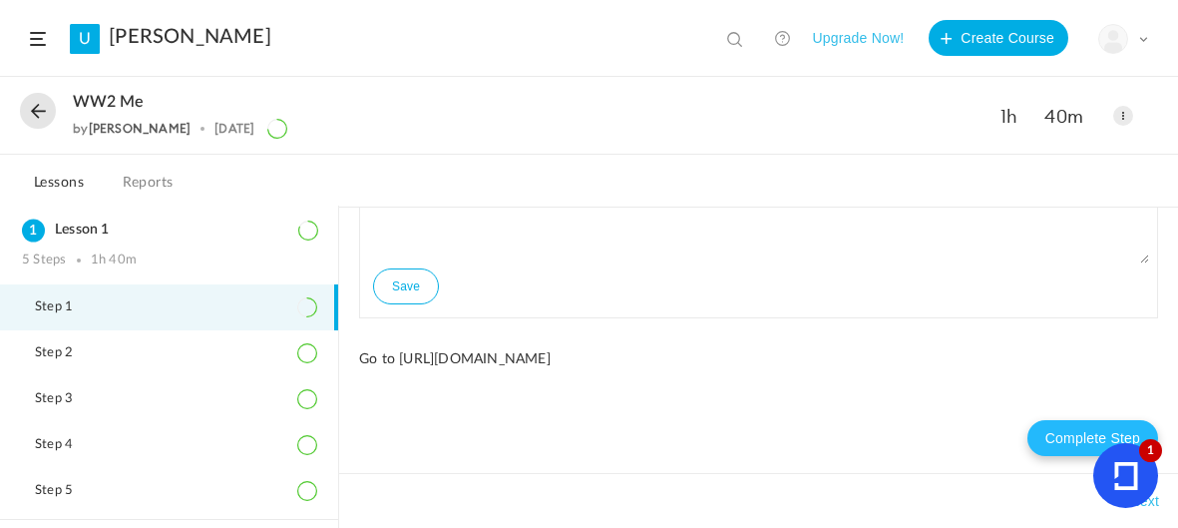
click at [1040, 433] on button "Complete Step" at bounding box center [1093, 438] width 131 height 36
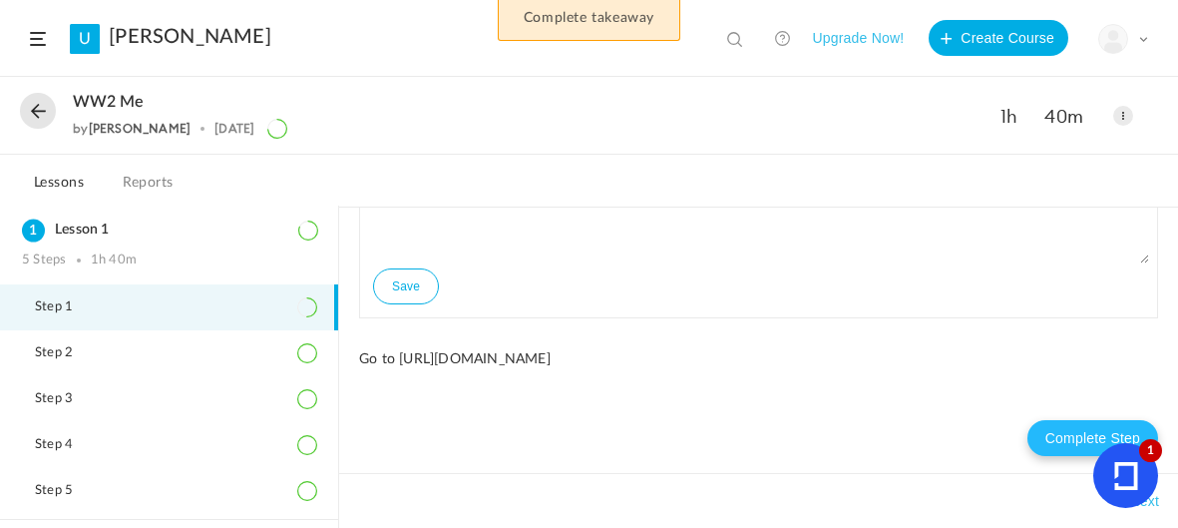
click at [1053, 428] on button "Complete Step" at bounding box center [1093, 438] width 131 height 36
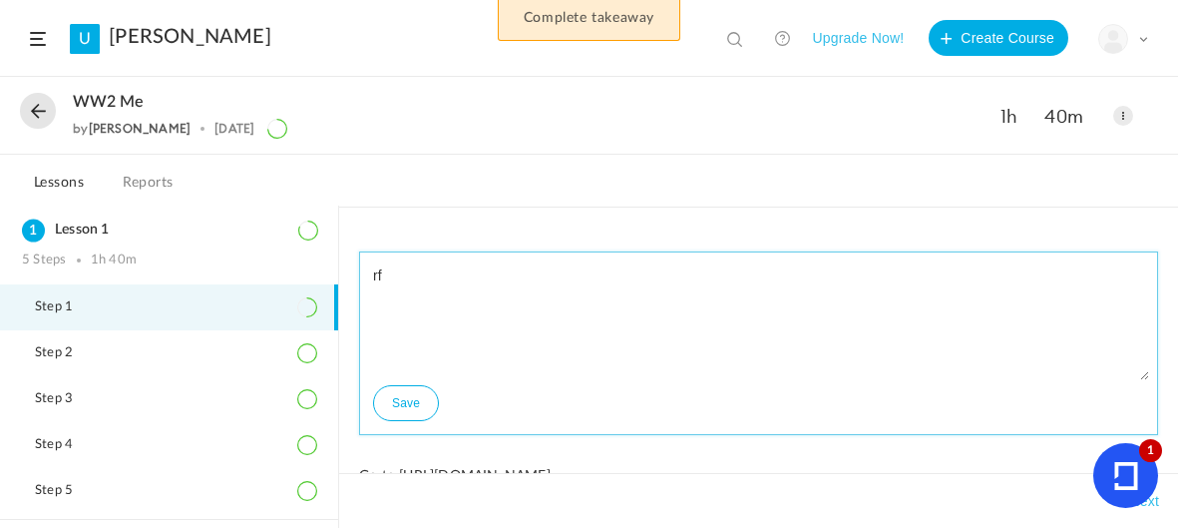
click at [539, 267] on textarea "rf" at bounding box center [758, 320] width 781 height 120
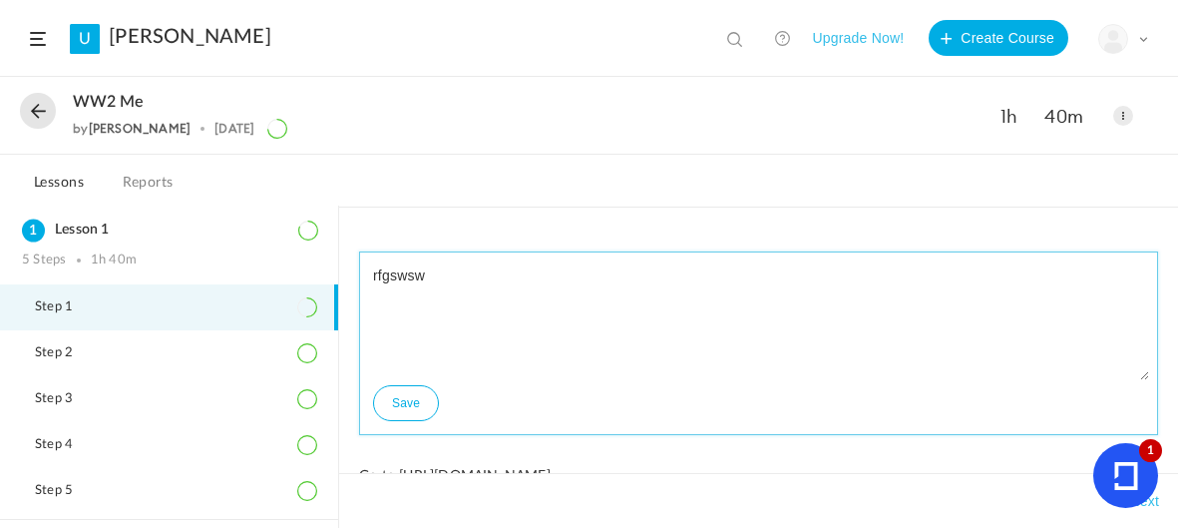
type textarea "rfgswsw"
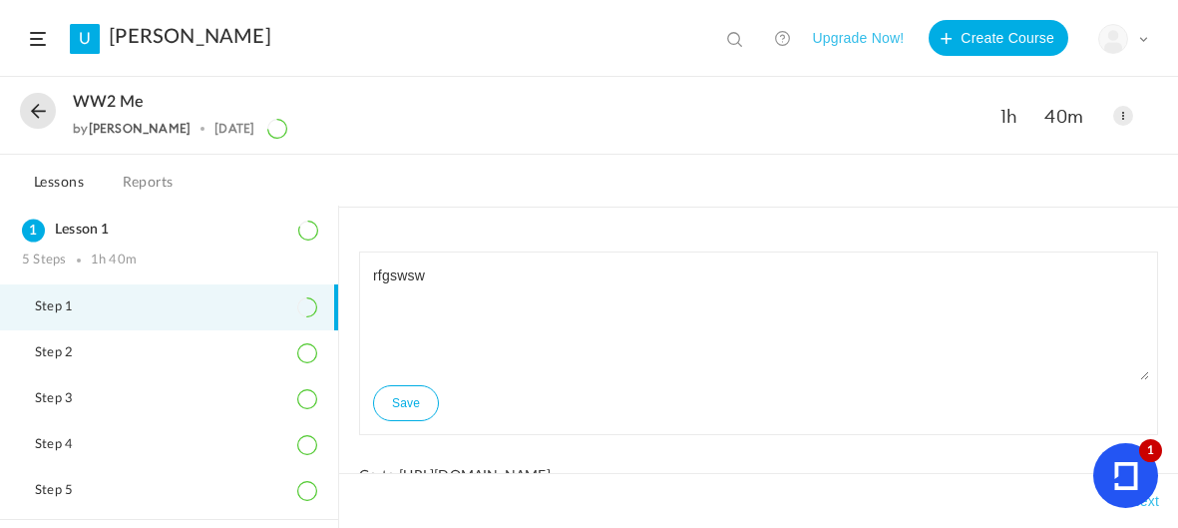
click at [387, 396] on button "Save" at bounding box center [406, 403] width 66 height 36
click at [1117, 472] on icon at bounding box center [1125, 476] width 23 height 28
click at [39, 102] on button at bounding box center [38, 111] width 36 height 36
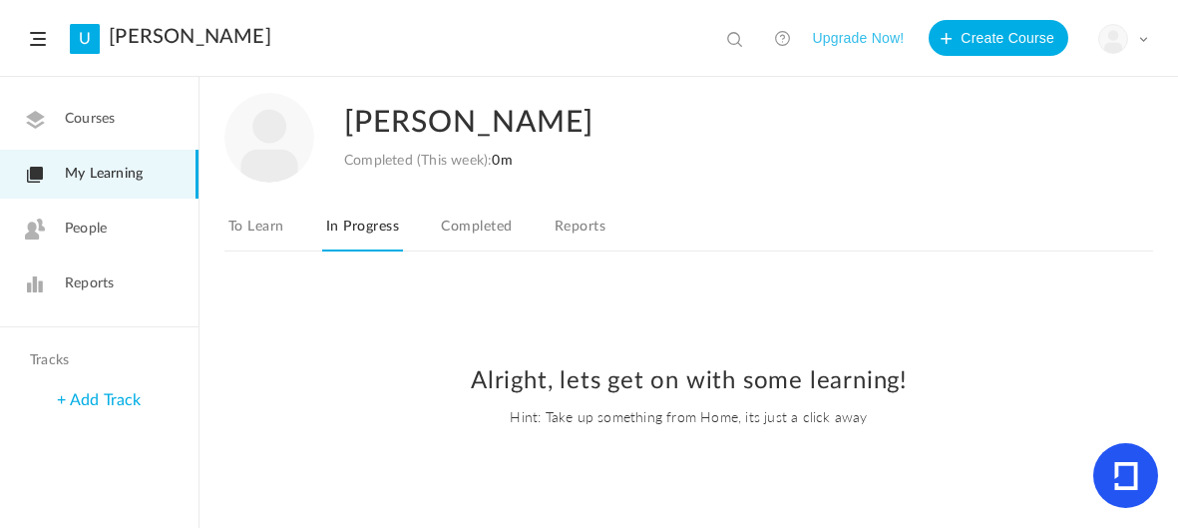
click at [0, 424] on div "Courses My Learning People Reports Tracks + Add Track" at bounding box center [100, 341] width 200 height 528
click at [468, 227] on link "Completed" at bounding box center [476, 232] width 79 height 38
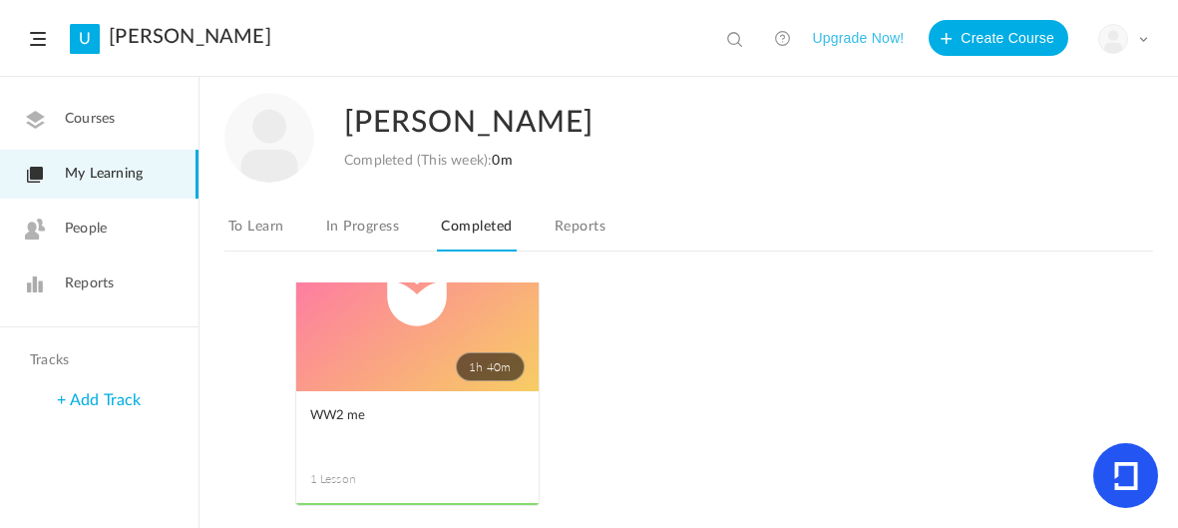
scroll to position [97, 0]
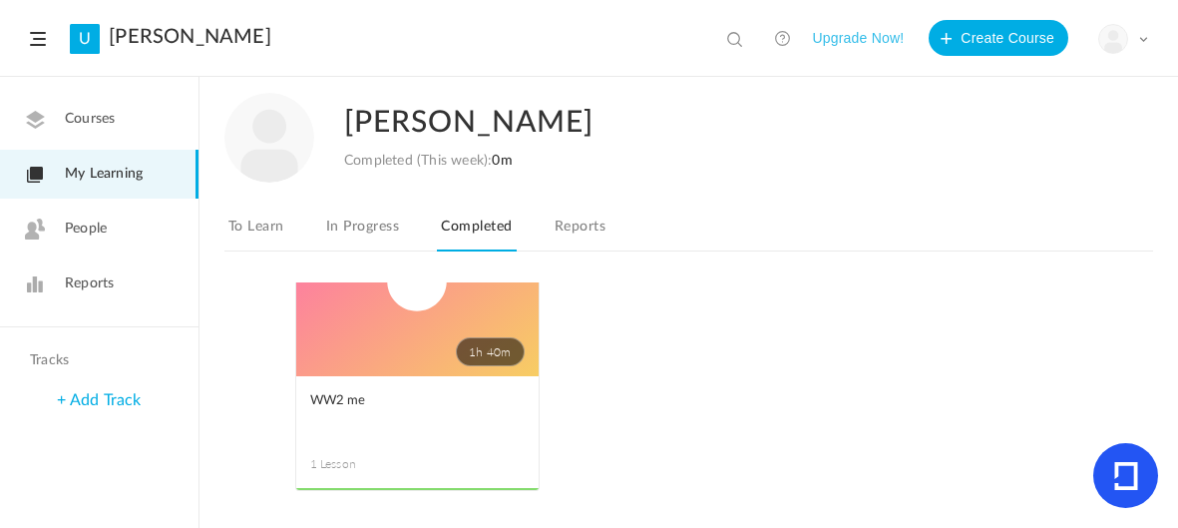
click at [563, 246] on link "Reports" at bounding box center [580, 232] width 59 height 38
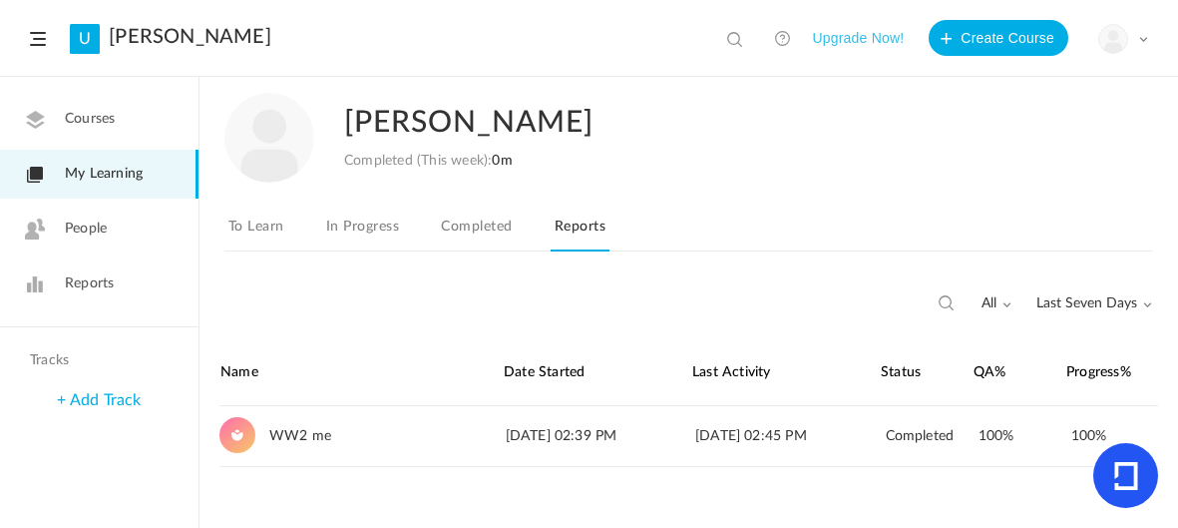
scroll to position [121, 0]
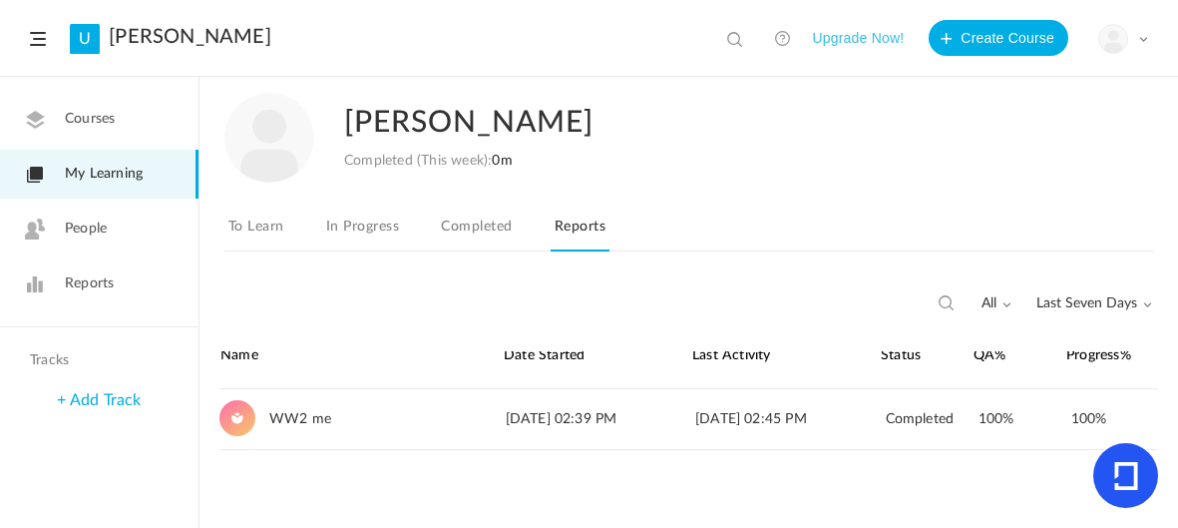
click at [51, 224] on link "People" at bounding box center [99, 229] width 199 height 49
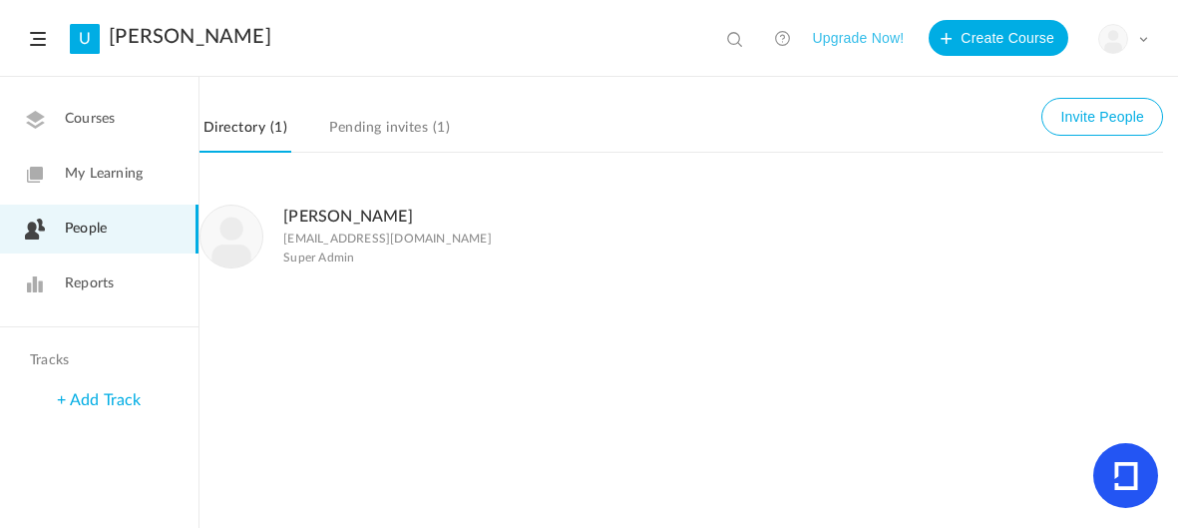
click at [37, 285] on icon at bounding box center [35, 283] width 20 height 21
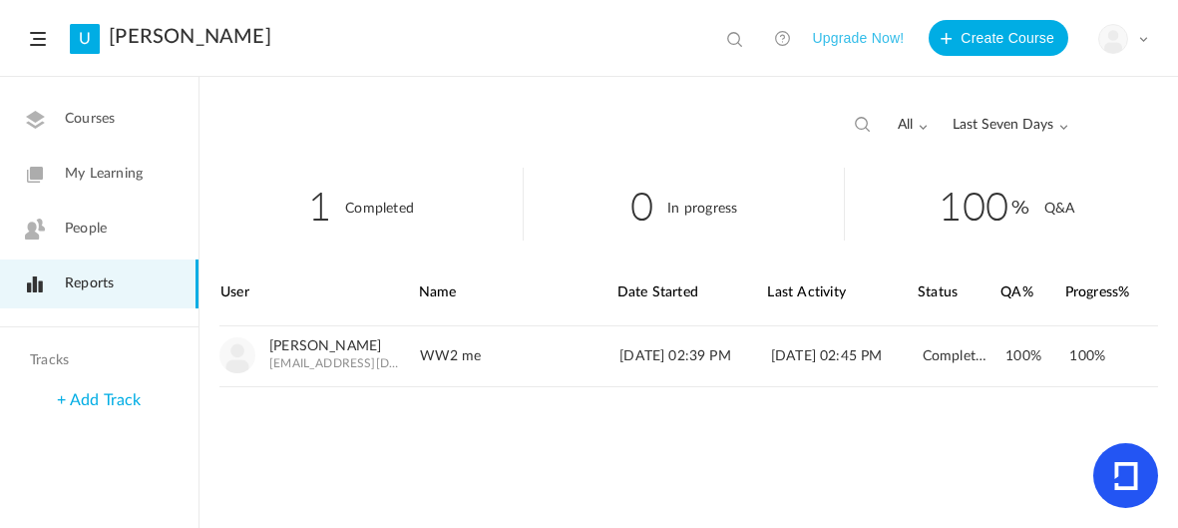
click at [25, 134] on link "Courses" at bounding box center [99, 119] width 199 height 49
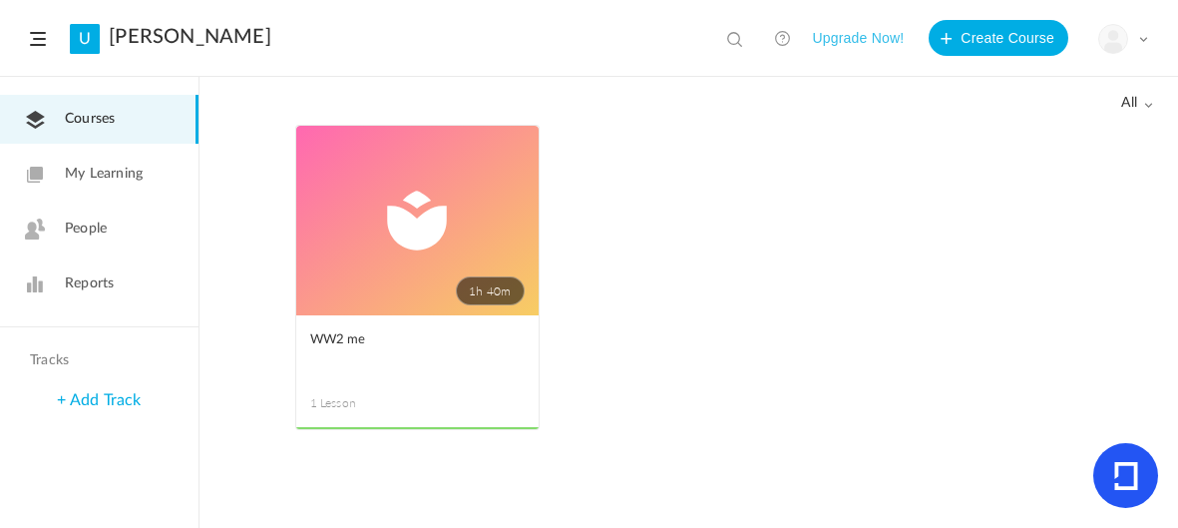
click at [45, 162] on link "My Learning" at bounding box center [99, 174] width 199 height 49
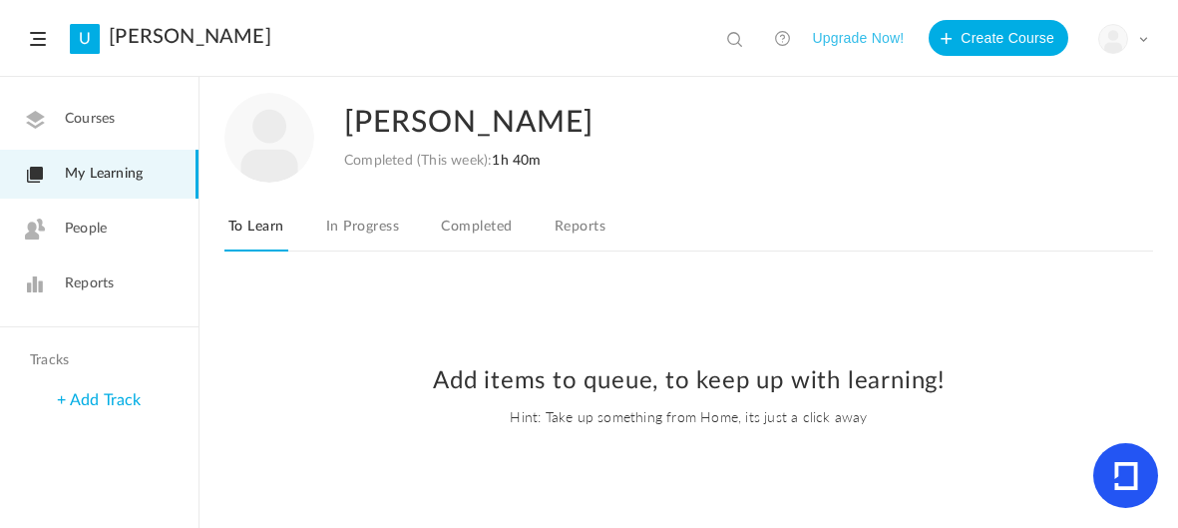
click at [325, 216] on link "In Progress" at bounding box center [362, 232] width 81 height 38
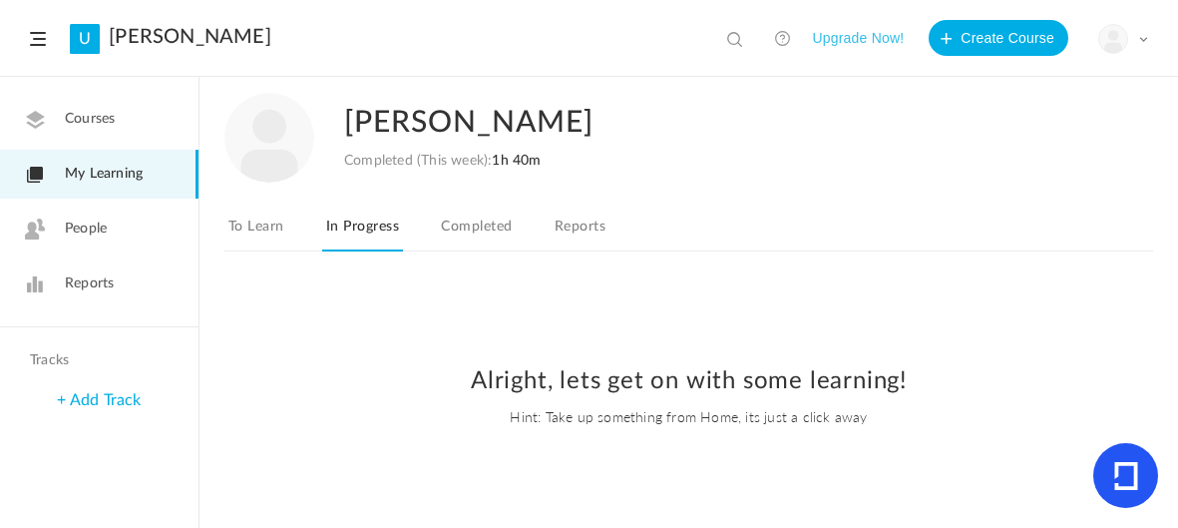
click at [473, 220] on link "Completed" at bounding box center [476, 232] width 79 height 38
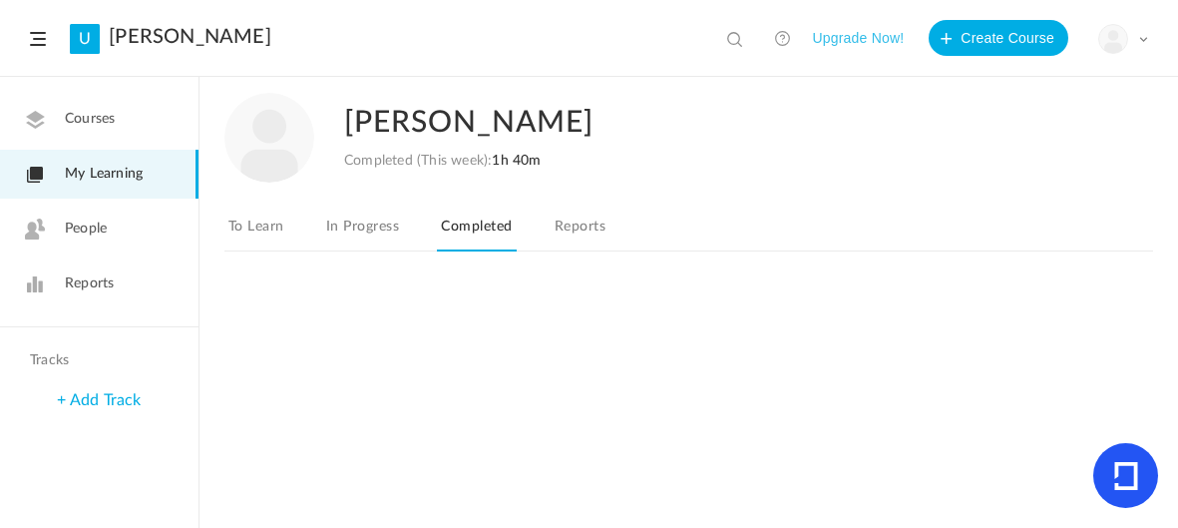
click at [599, 219] on link "Reports" at bounding box center [580, 232] width 59 height 38
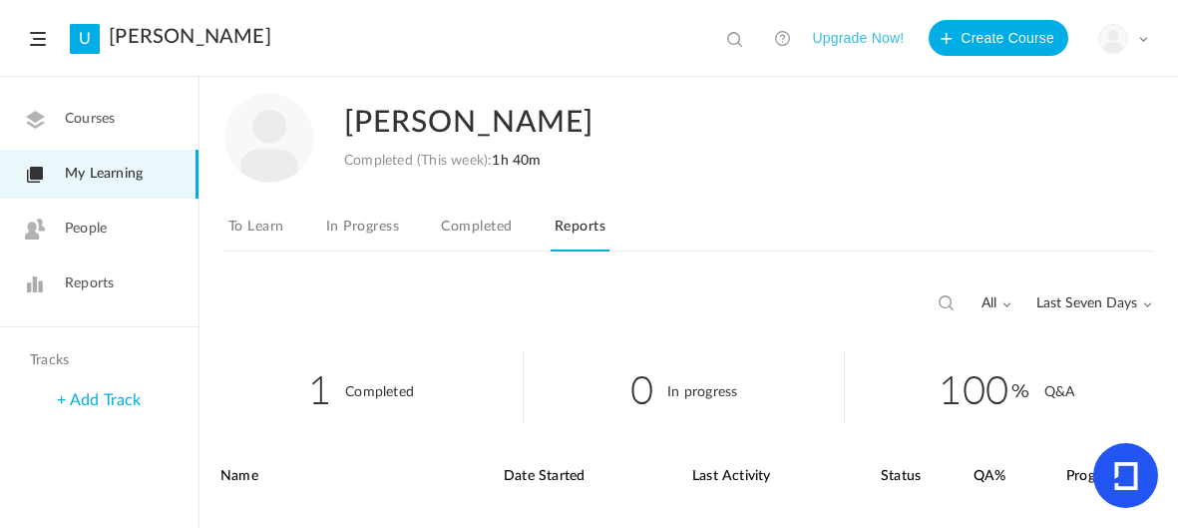
click at [466, 225] on link "Completed" at bounding box center [476, 232] width 79 height 38
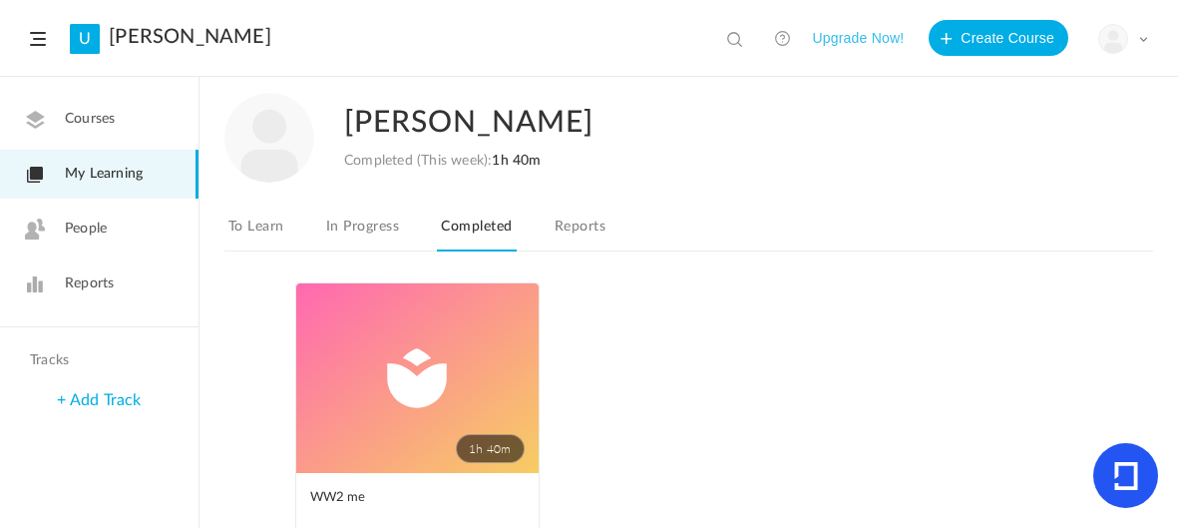
click at [995, 41] on button "Create Course" at bounding box center [999, 38] width 140 height 36
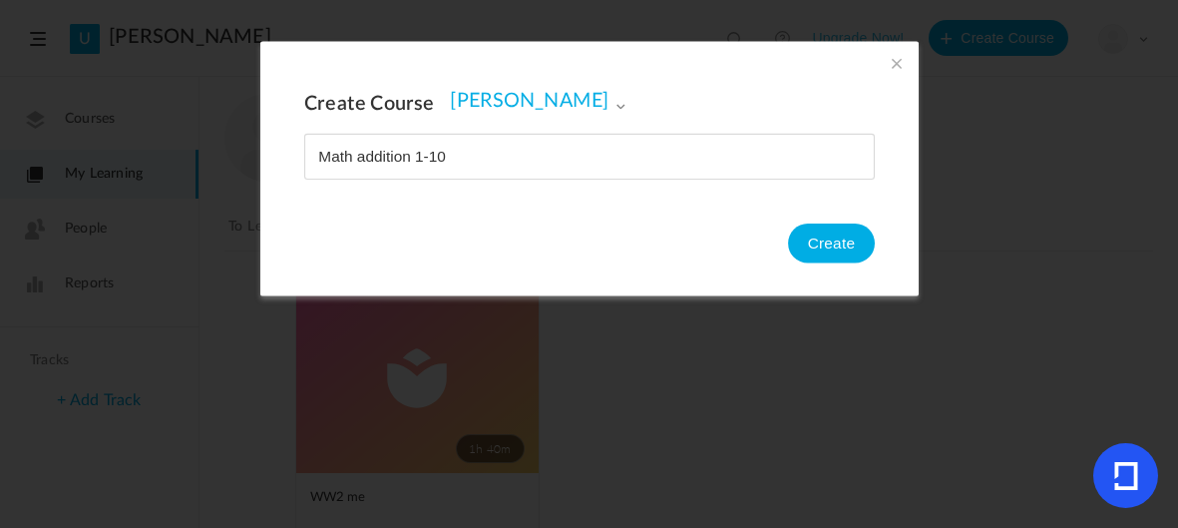
type input "Math addition 1-10"
click at [842, 258] on button "Create" at bounding box center [830, 243] width 87 height 40
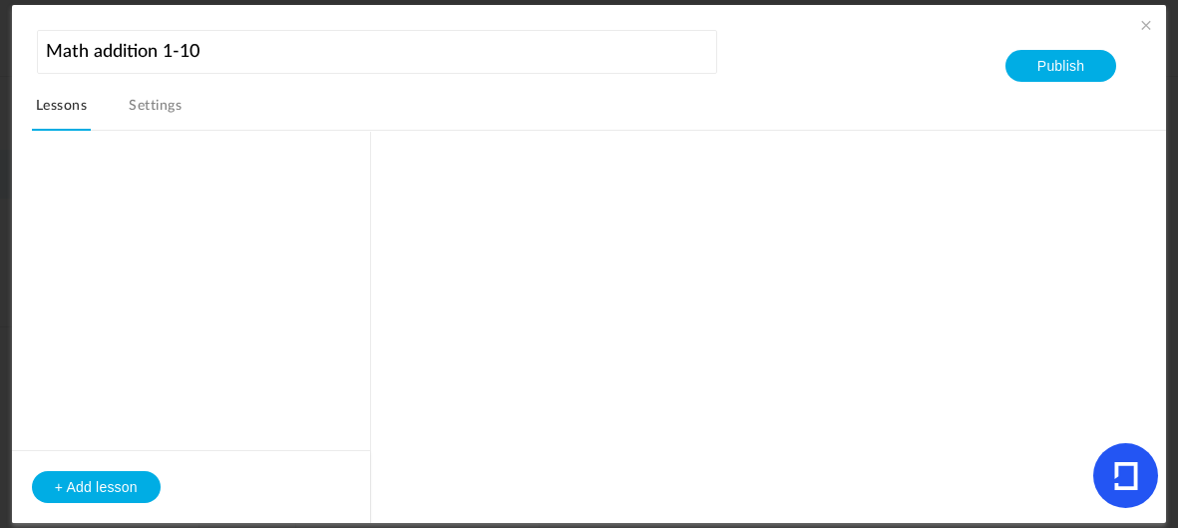
click at [87, 494] on button "+ Add lesson" at bounding box center [96, 487] width 129 height 32
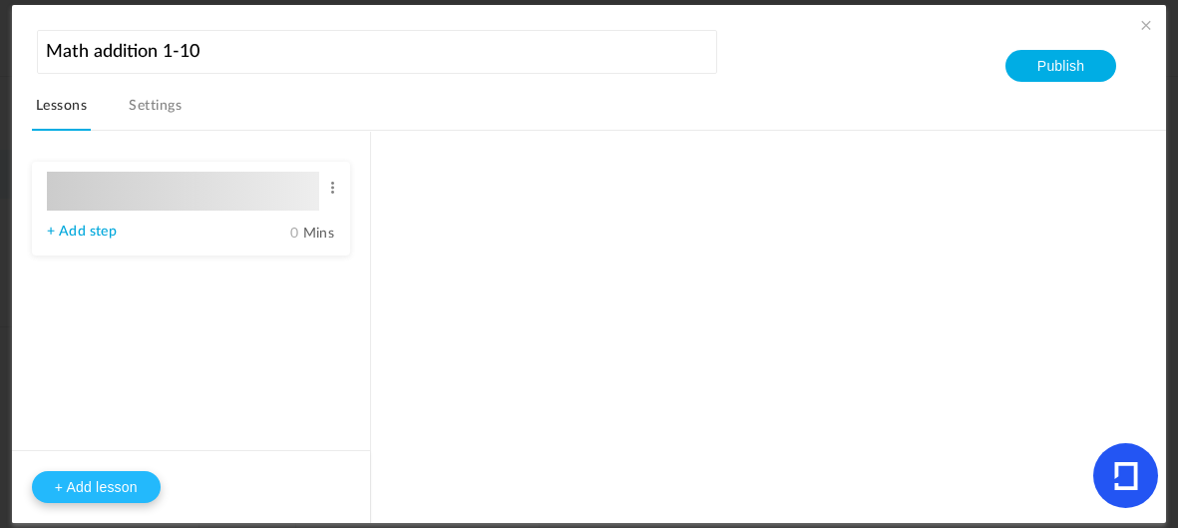
type input "Lesson 1"
type input "0"
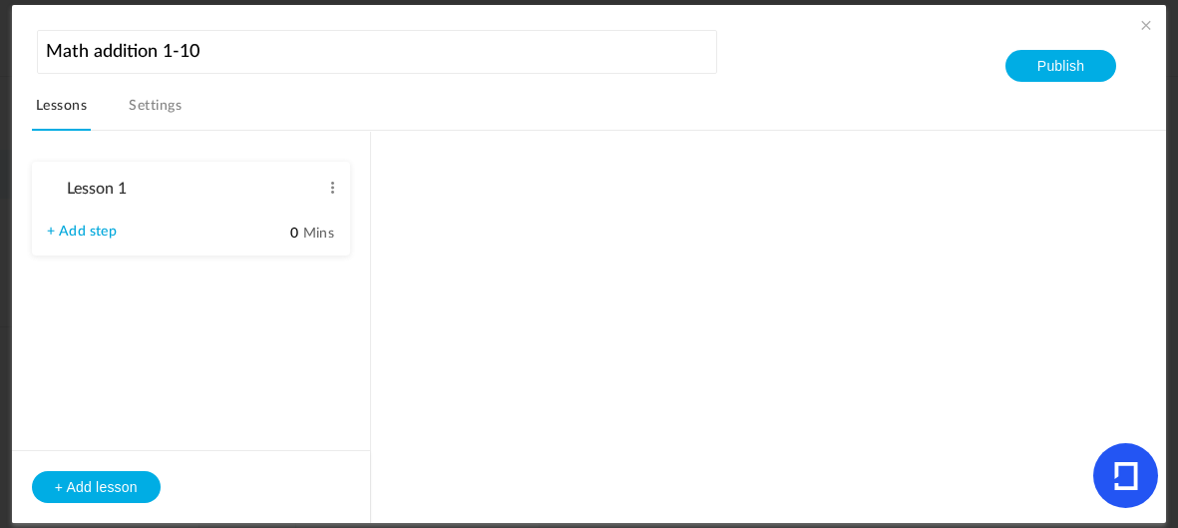
click at [86, 227] on link "+ Add step" at bounding box center [82, 231] width 70 height 17
type input "Step 1"
click at [84, 246] on link "+ Add step" at bounding box center [82, 245] width 70 height 17
type input "Step 2"
click at [66, 242] on link "+ Add step" at bounding box center [82, 245] width 70 height 17
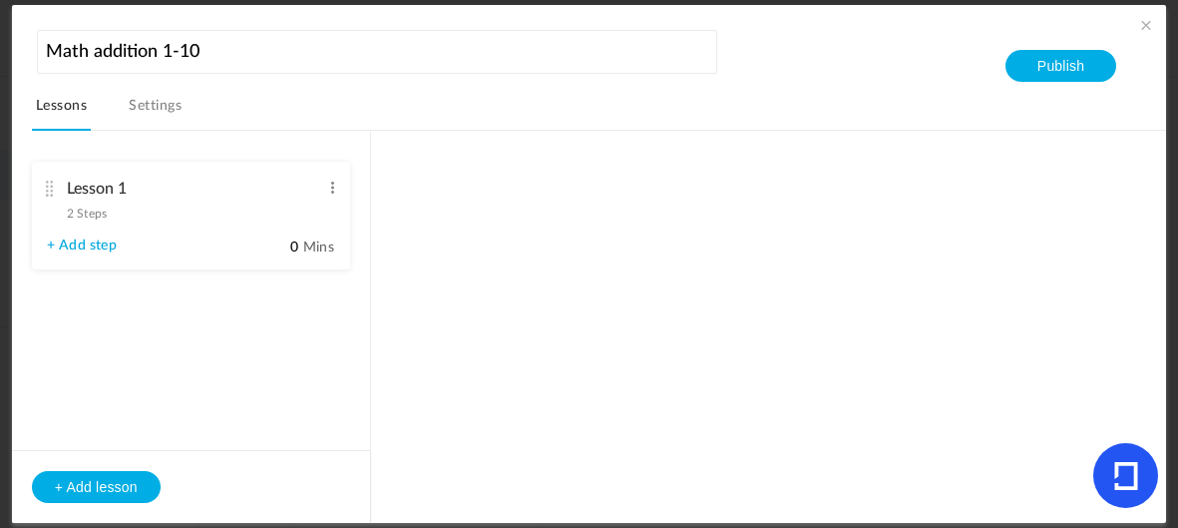
type input "Step 3"
click at [67, 241] on link "+ Add step" at bounding box center [82, 245] width 70 height 17
type input "Step 4"
click at [67, 241] on link "+ Add step" at bounding box center [82, 245] width 70 height 17
type input "Step 5"
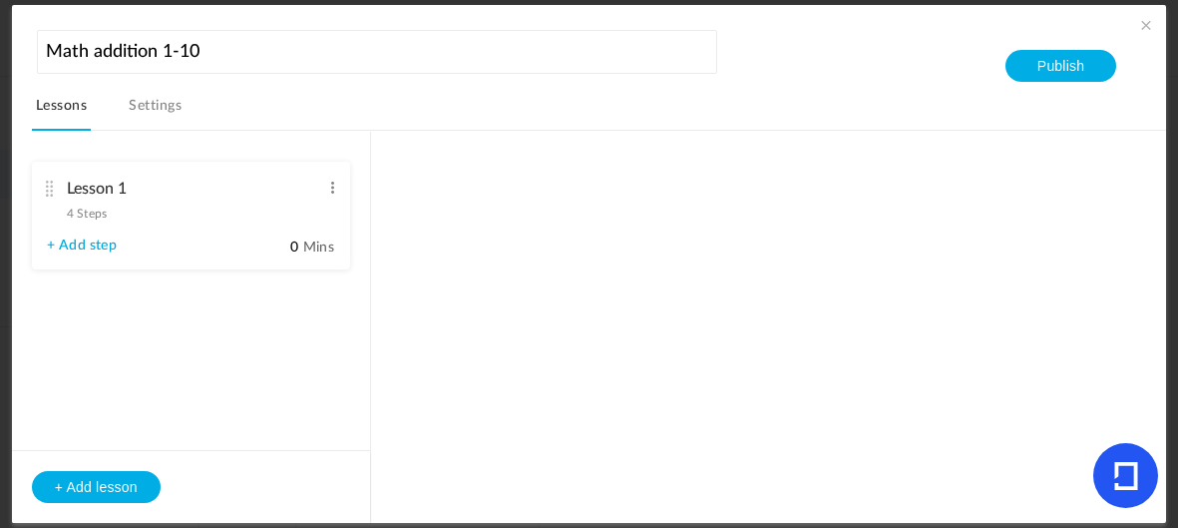
click at [62, 241] on link "+ Add step" at bounding box center [82, 245] width 70 height 17
click at [67, 246] on link "+ Add step" at bounding box center [82, 245] width 70 height 17
type input "Step 6"
click at [78, 241] on link "+ Add step" at bounding box center [82, 245] width 70 height 17
type input "Step 7"
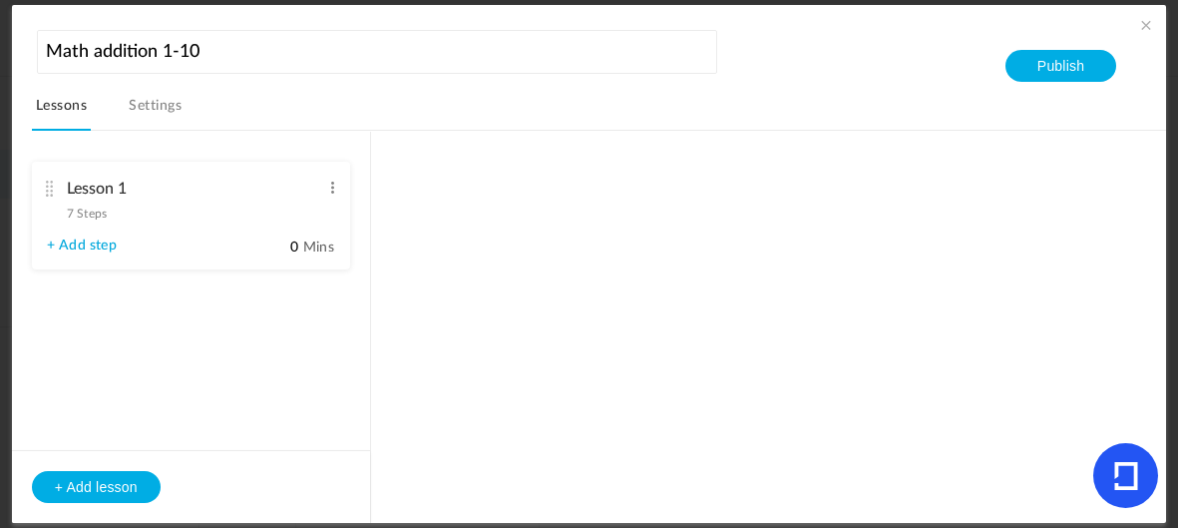
click at [75, 246] on link "+ Add step" at bounding box center [82, 245] width 70 height 17
type input "Step 8"
type input "Step 9"
click at [75, 241] on link "+ Add step" at bounding box center [82, 245] width 70 height 17
type input "Step 10"
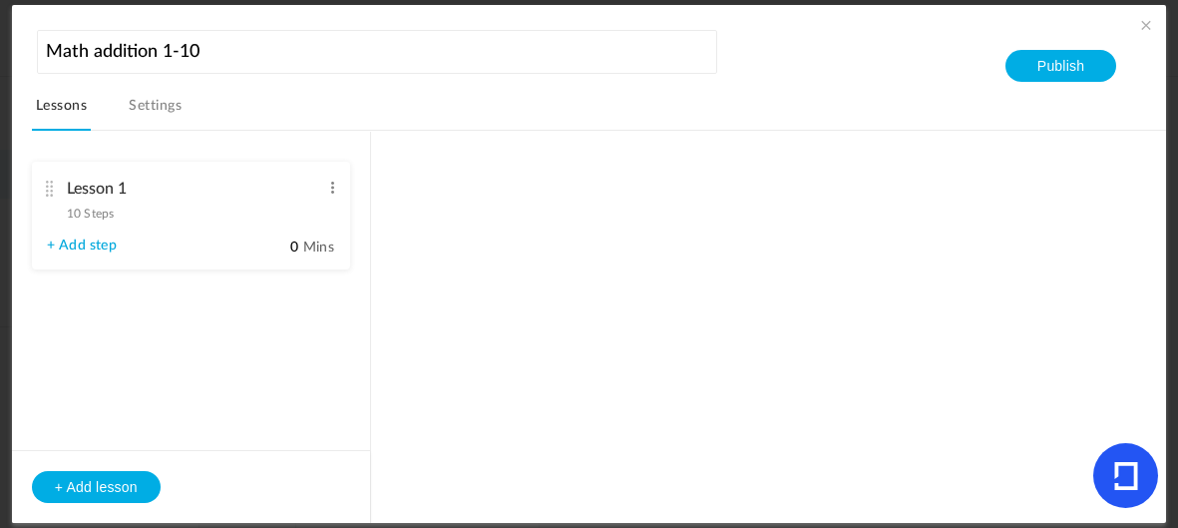
click at [63, 246] on link "+ Add step" at bounding box center [82, 245] width 70 height 17
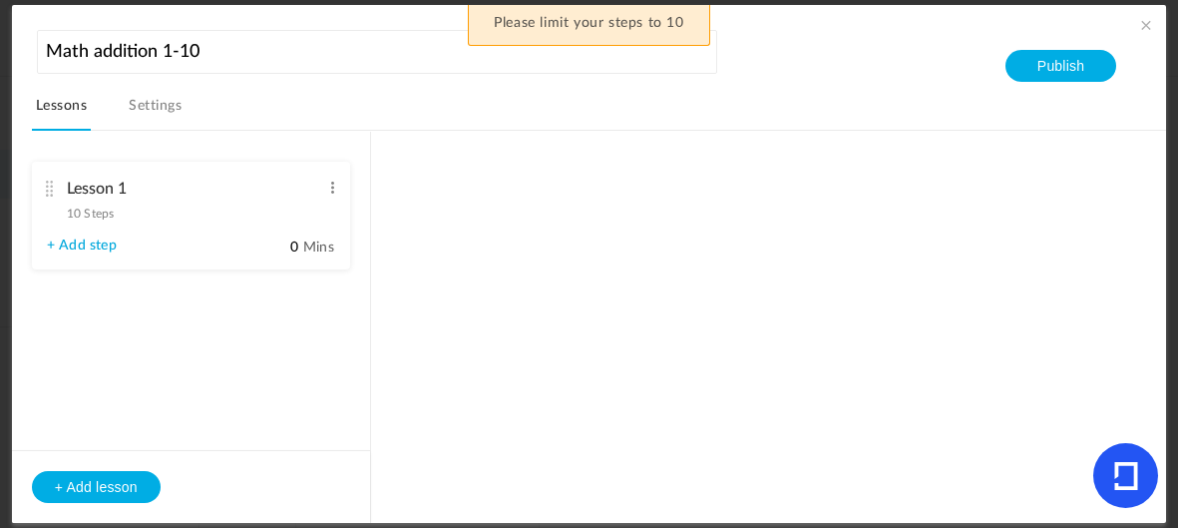
click at [66, 250] on link "+ Add step" at bounding box center [82, 245] width 70 height 17
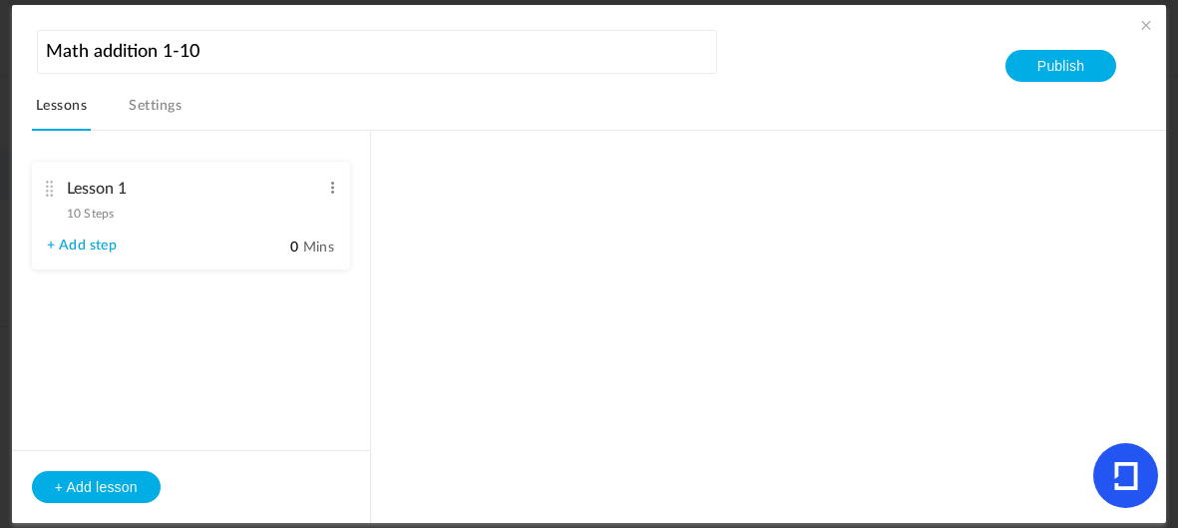
click at [76, 210] on span "10 Steps" at bounding box center [91, 214] width 48 height 12
click at [50, 192] on cite at bounding box center [50, 189] width 14 height 16
click at [131, 118] on link "Settings" at bounding box center [155, 112] width 61 height 38
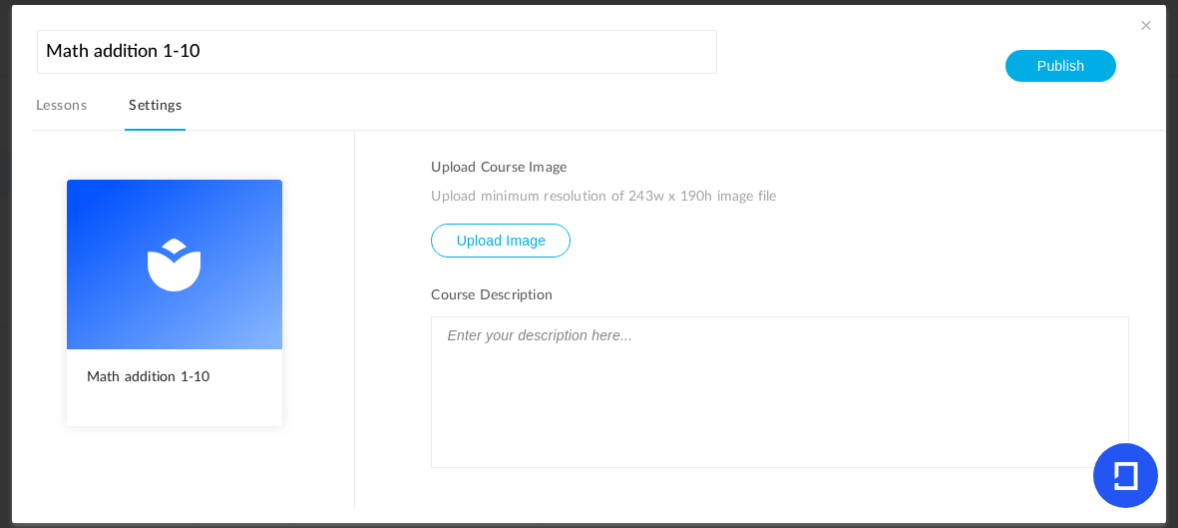
click at [33, 112] on link "Lessons" at bounding box center [61, 112] width 59 height 38
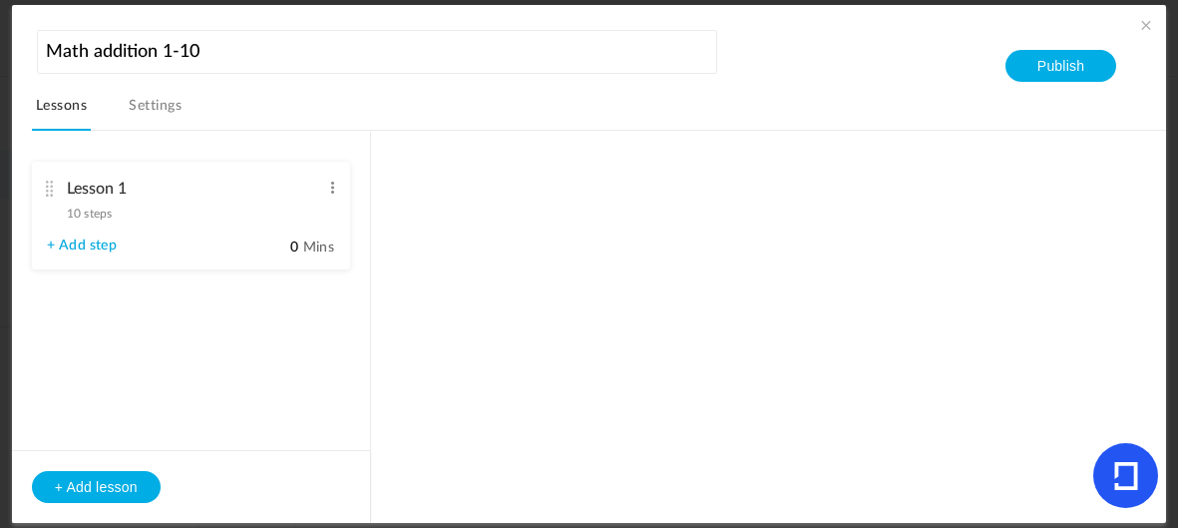
click at [47, 243] on link "+ Add step" at bounding box center [82, 245] width 70 height 17
type input "Step 1"
click at [53, 220] on div "Lesson 1 10 steps Edit Delete" at bounding box center [183, 196] width 273 height 53
click at [51, 241] on link "+ Add step" at bounding box center [82, 245] width 70 height 17
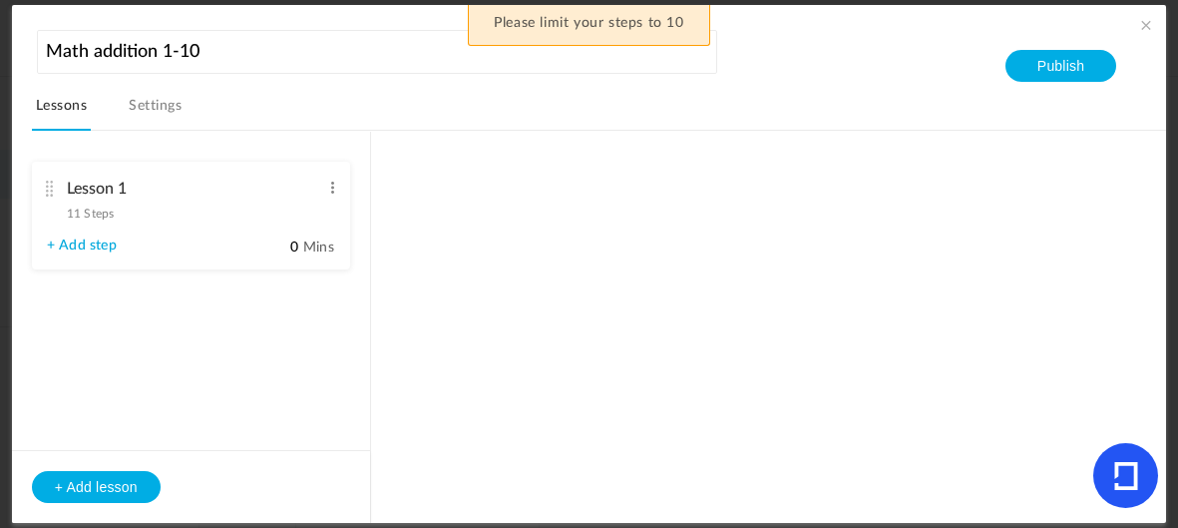
click at [59, 206] on div "Lesson 1 11 Steps Edit Delete" at bounding box center [183, 196] width 273 height 53
click at [43, 194] on cite at bounding box center [50, 189] width 14 height 16
click at [47, 187] on cite at bounding box center [50, 189] width 14 height 16
click at [48, 182] on cite at bounding box center [50, 189] width 14 height 16
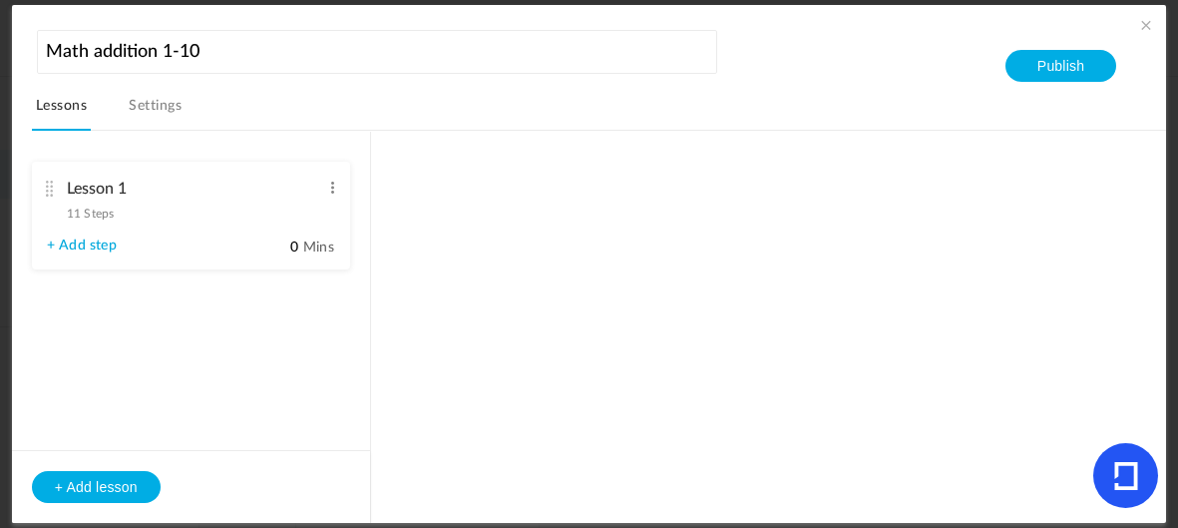
click at [53, 198] on div "Lesson 1 11 Steps Edit Delete" at bounding box center [183, 196] width 273 height 53
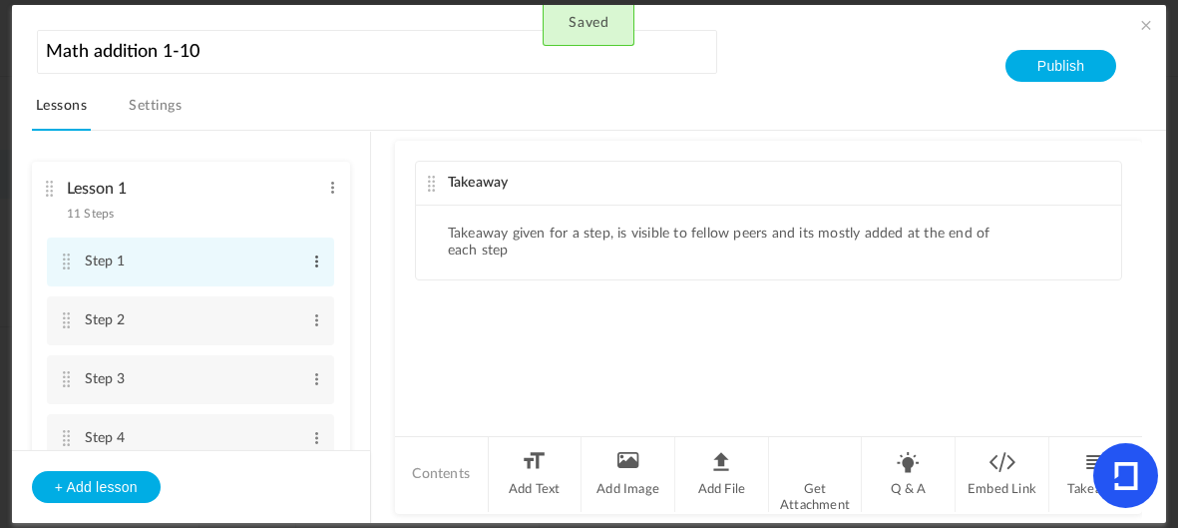
click at [309, 256] on span at bounding box center [316, 261] width 15 height 20
click at [286, 291] on link "Edit" at bounding box center [284, 294] width 78 height 24
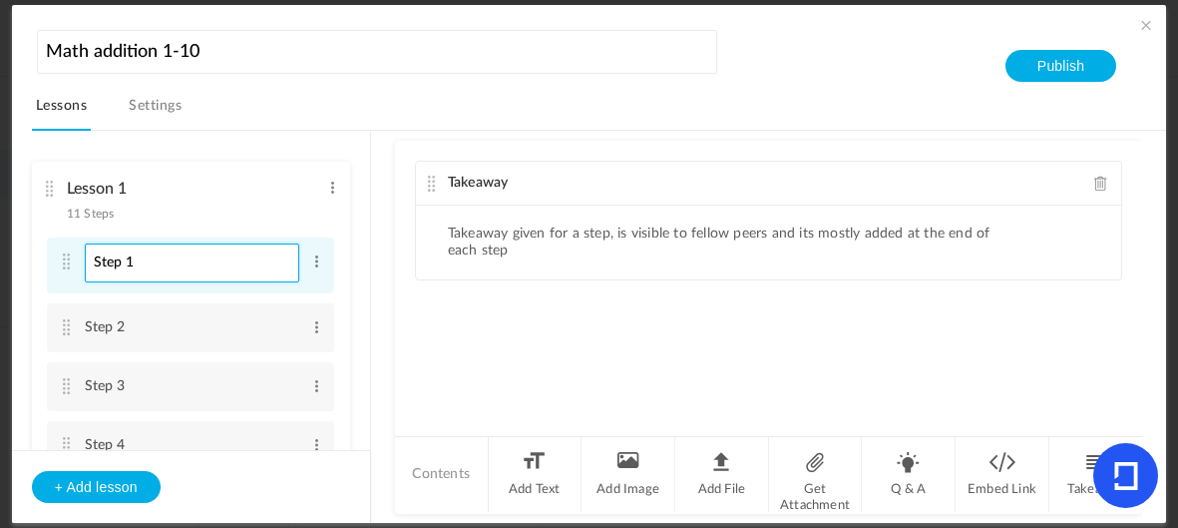
click at [223, 257] on input "Step 1" at bounding box center [192, 262] width 214 height 39
click at [320, 136] on ul "Lesson 1 11 Steps Edit Delete Step 1 Edit Delete" at bounding box center [191, 290] width 358 height 317
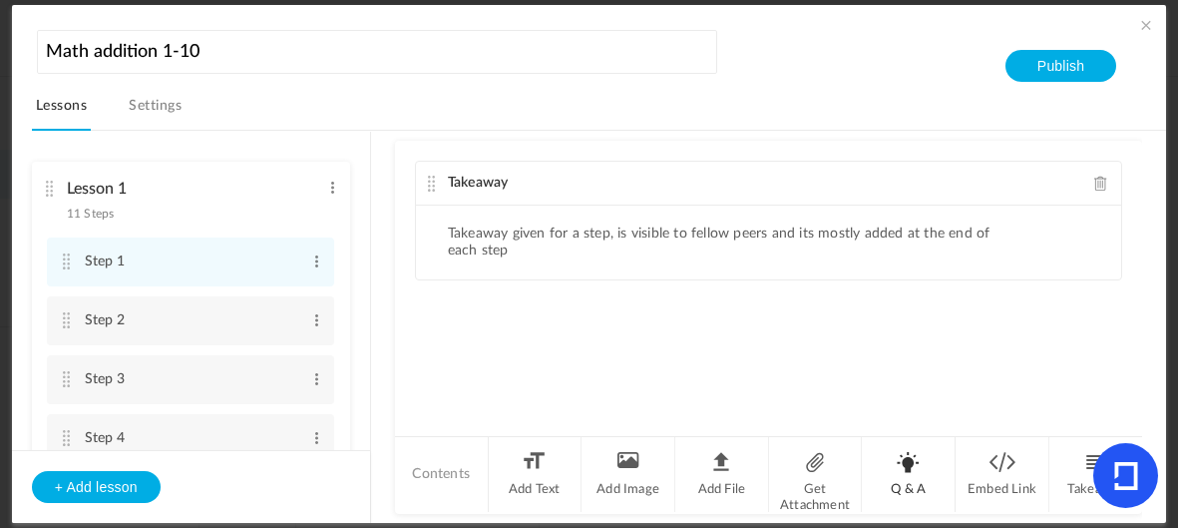
click at [905, 480] on li "Q & A" at bounding box center [909, 474] width 94 height 75
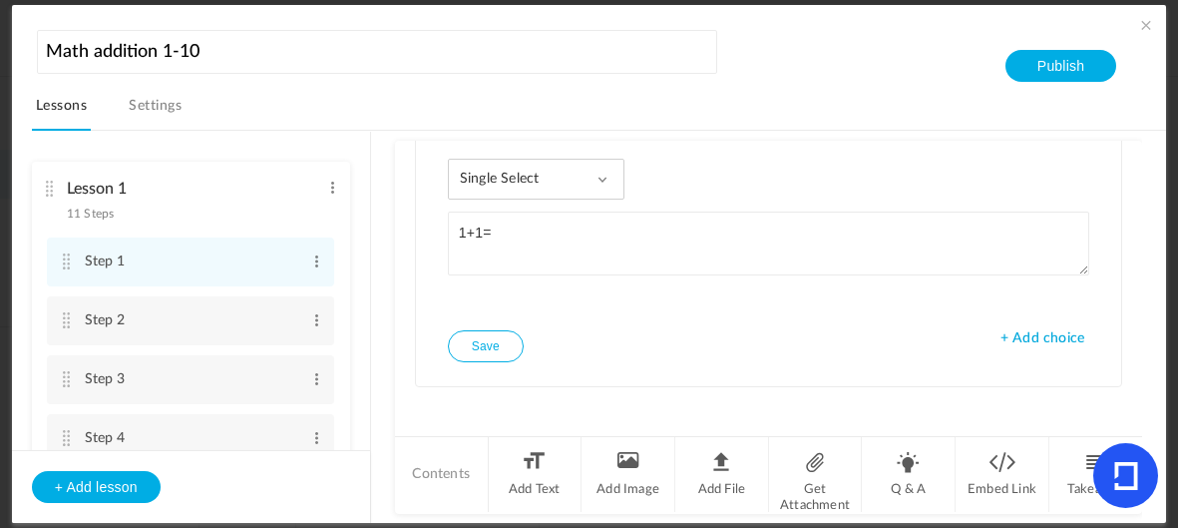
type textarea "1+1="
click at [1023, 332] on span "+ Add choice" at bounding box center [1043, 338] width 84 height 17
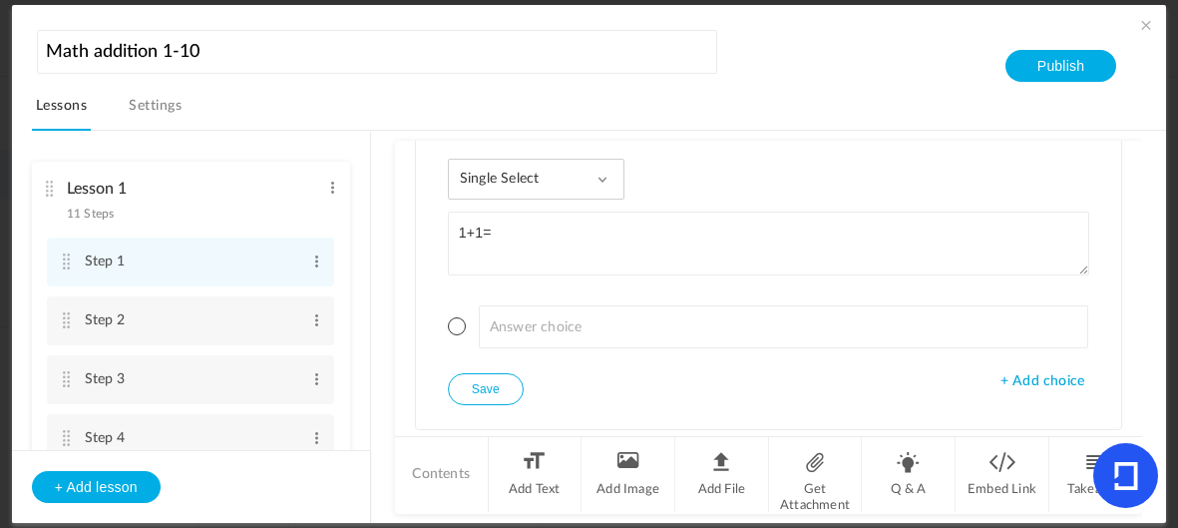
click at [1035, 373] on span "+ Add choice" at bounding box center [1043, 381] width 84 height 17
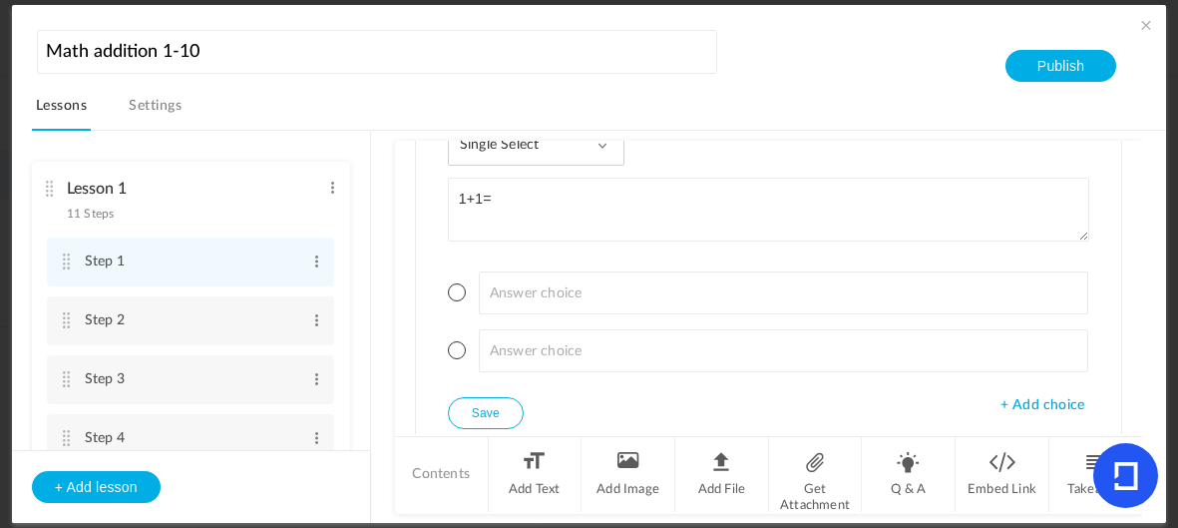
click at [1036, 397] on span "+ Add choice" at bounding box center [1043, 405] width 84 height 17
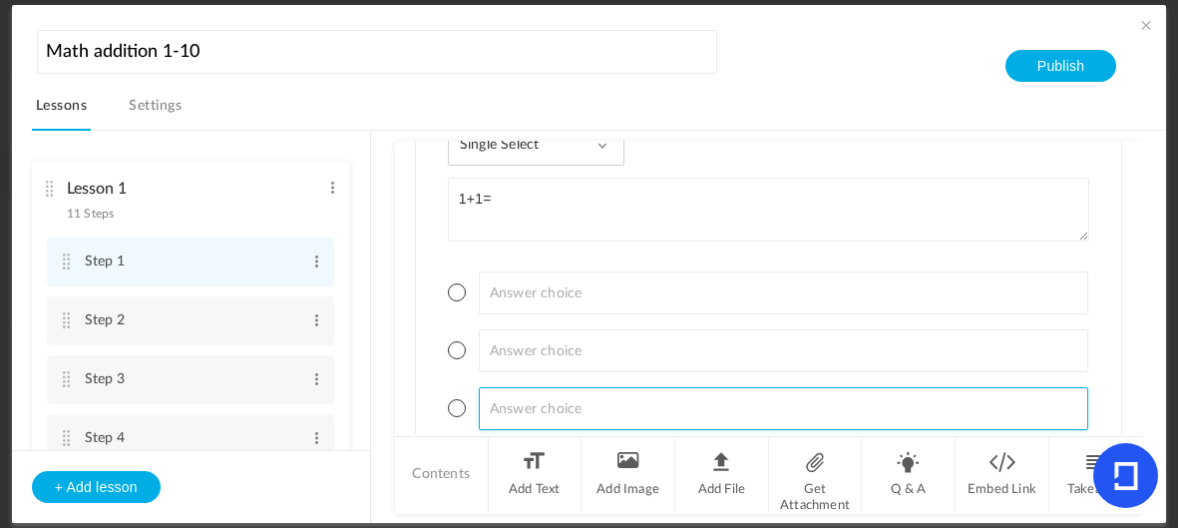
scroll to position [360, 0]
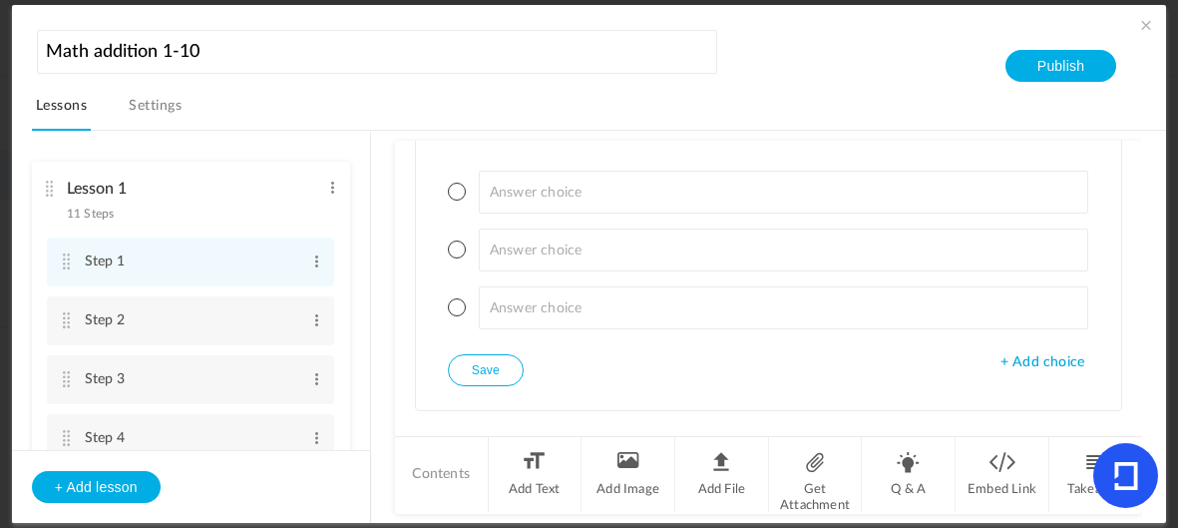
click at [1041, 354] on span "+ Add choice" at bounding box center [1043, 362] width 84 height 17
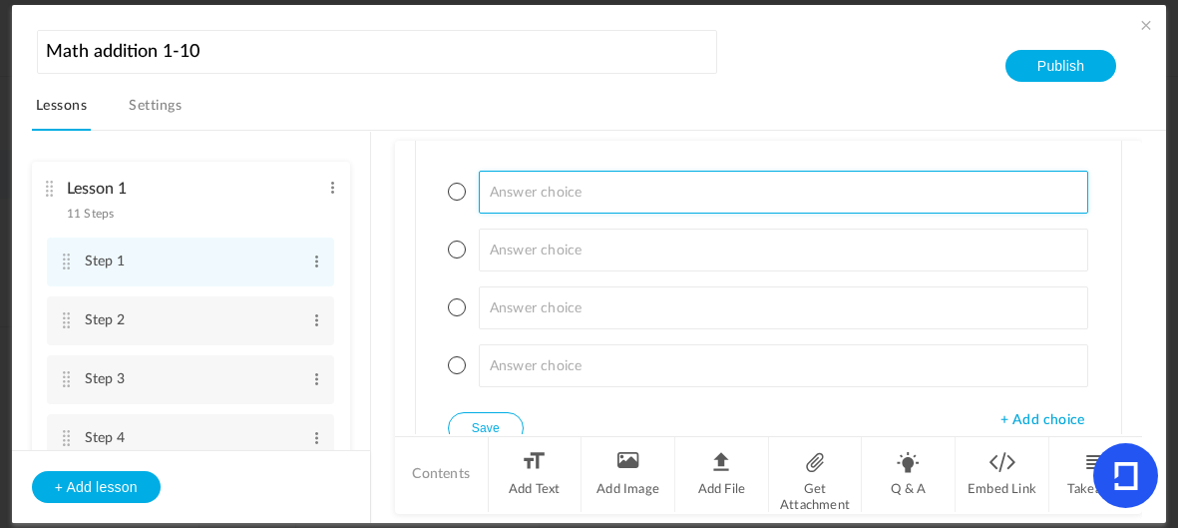
click at [526, 181] on input at bounding box center [784, 192] width 610 height 43
type input "$"
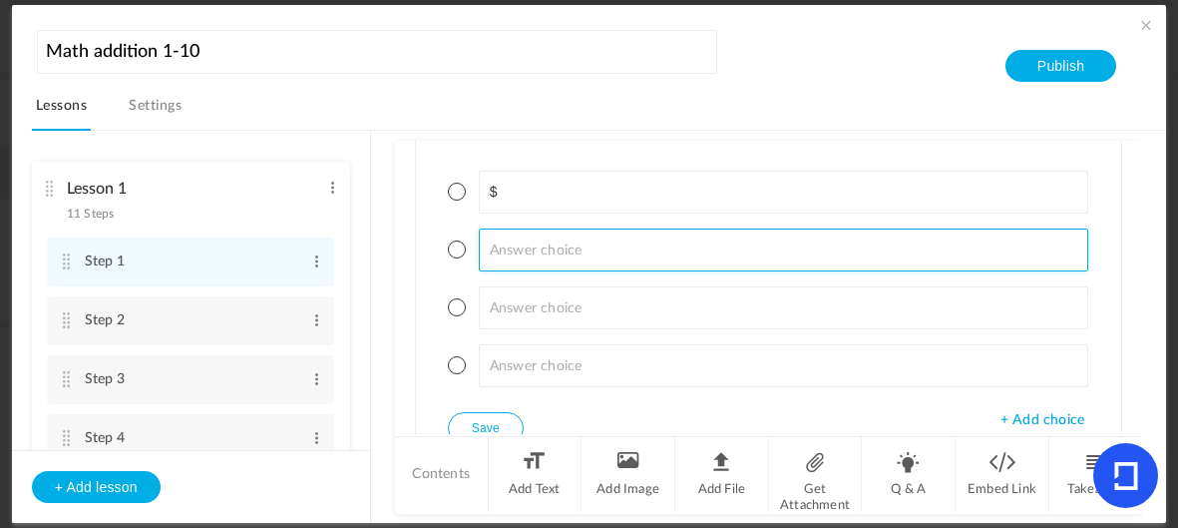
click at [558, 241] on input at bounding box center [784, 249] width 610 height 43
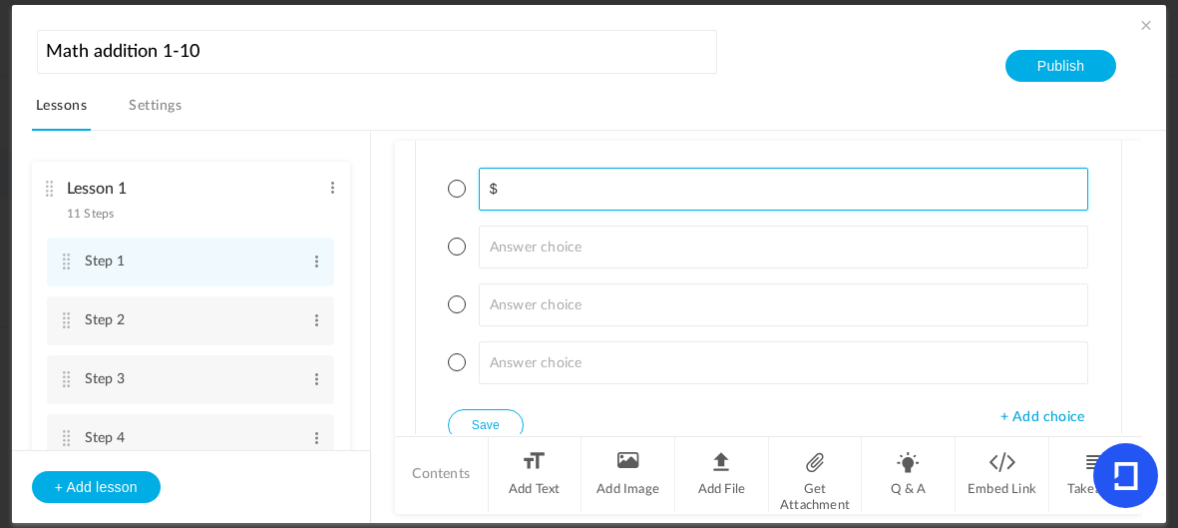
click at [694, 175] on input "$" at bounding box center [784, 189] width 610 height 43
type input "4"
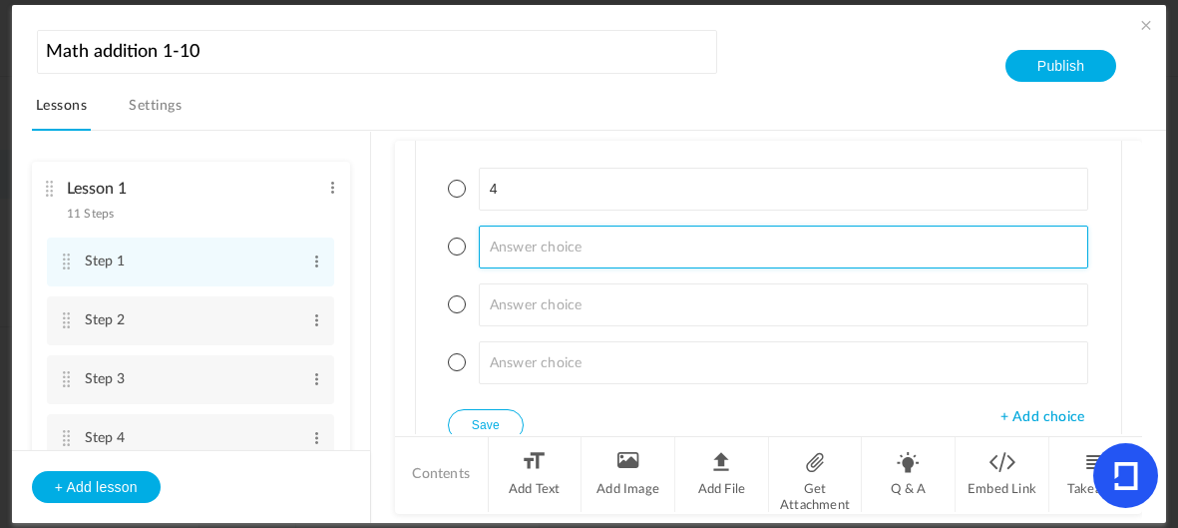
click at [590, 234] on input at bounding box center [784, 246] width 610 height 43
type input "576776867798079687568789796857676879000989889"
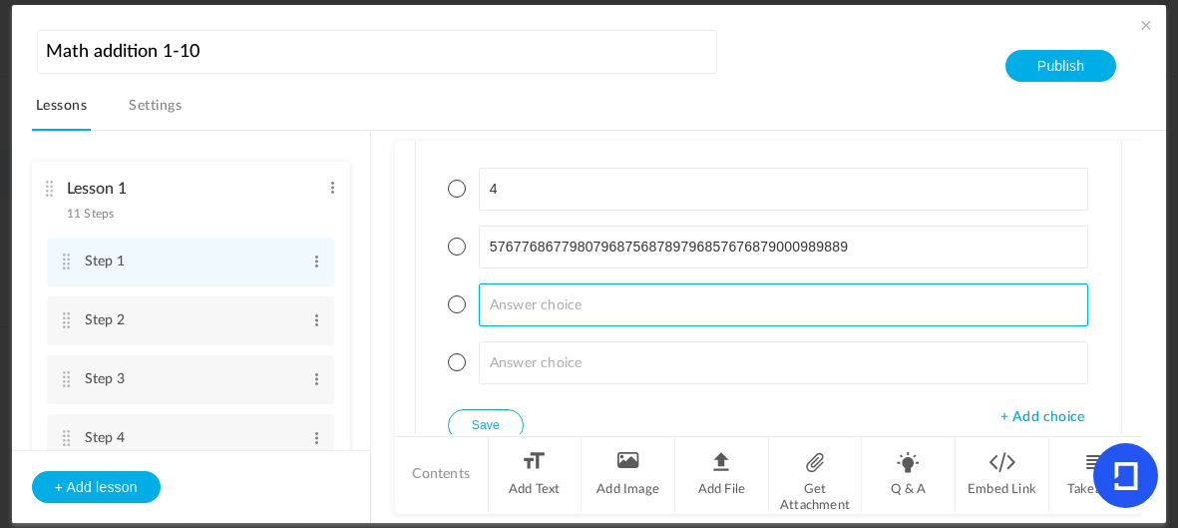
click at [574, 285] on input at bounding box center [784, 304] width 610 height 43
type input "2"
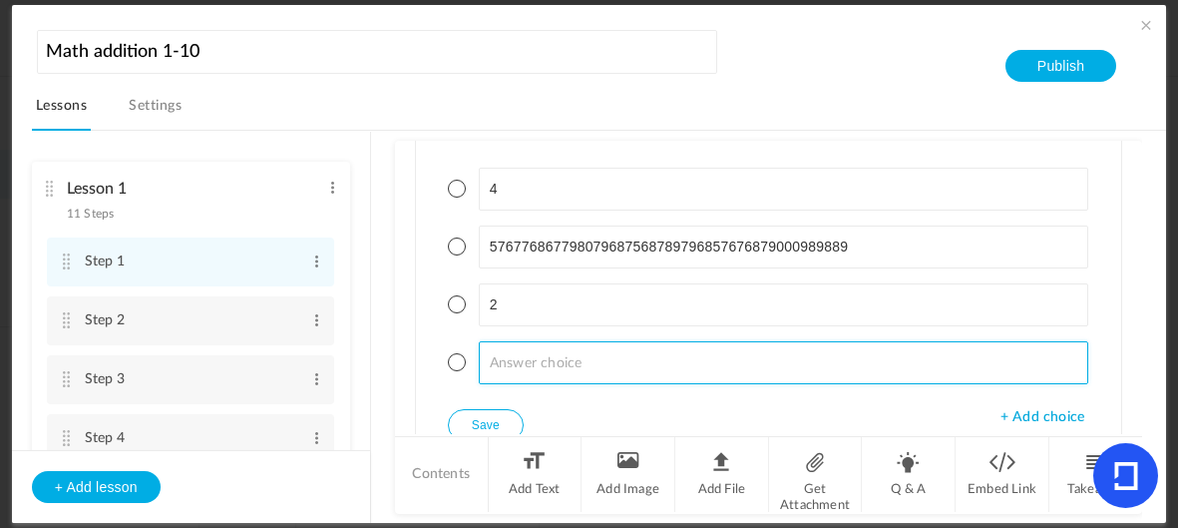
click at [607, 355] on input at bounding box center [784, 362] width 610 height 43
type input "11"
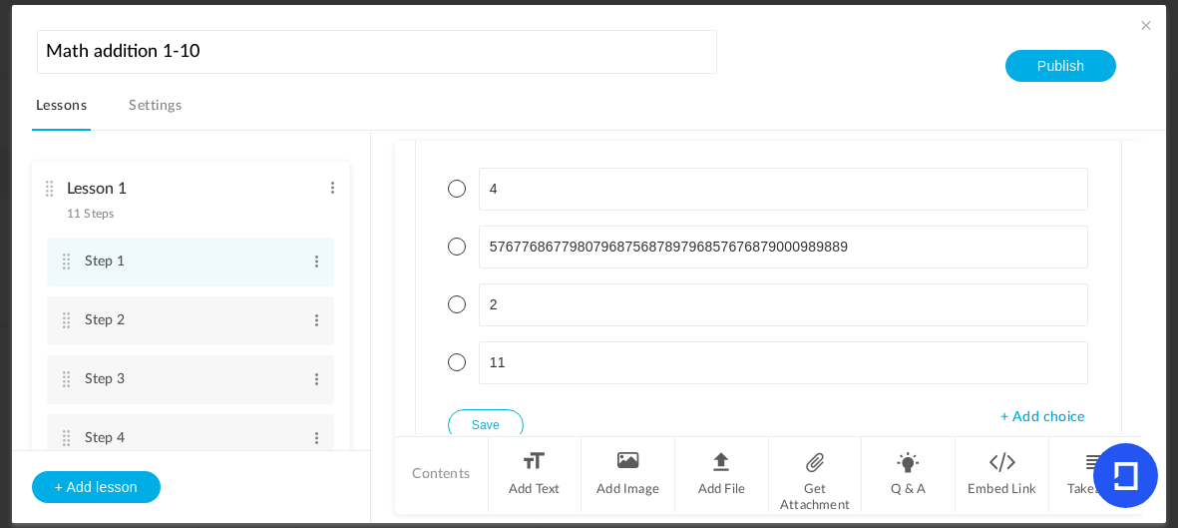
click at [484, 409] on button "Save" at bounding box center [486, 425] width 76 height 32
click at [427, 319] on div "Single Select Single Select Multi Select True or False Paragraph Answer 1+1= 4 …" at bounding box center [768, 231] width 705 height 468
click at [454, 295] on span at bounding box center [457, 304] width 18 height 18
click at [472, 409] on button "Save" at bounding box center [486, 425] width 76 height 32
click at [58, 301] on li "Step 2 Edit Delete" at bounding box center [190, 320] width 287 height 49
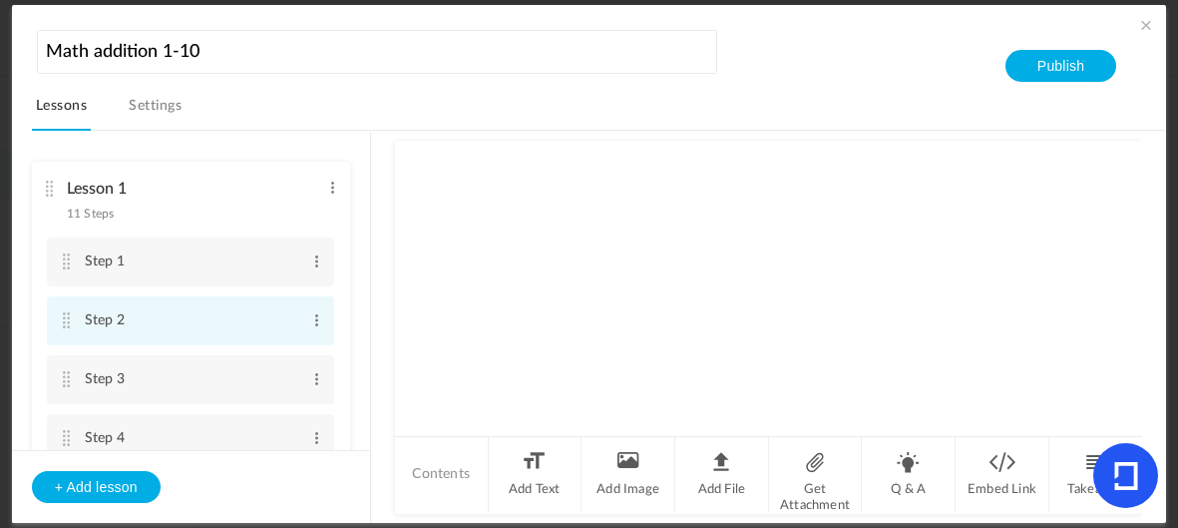
click at [62, 323] on cite at bounding box center [67, 320] width 14 height 16
click at [925, 491] on li "Q & A" at bounding box center [909, 474] width 94 height 75
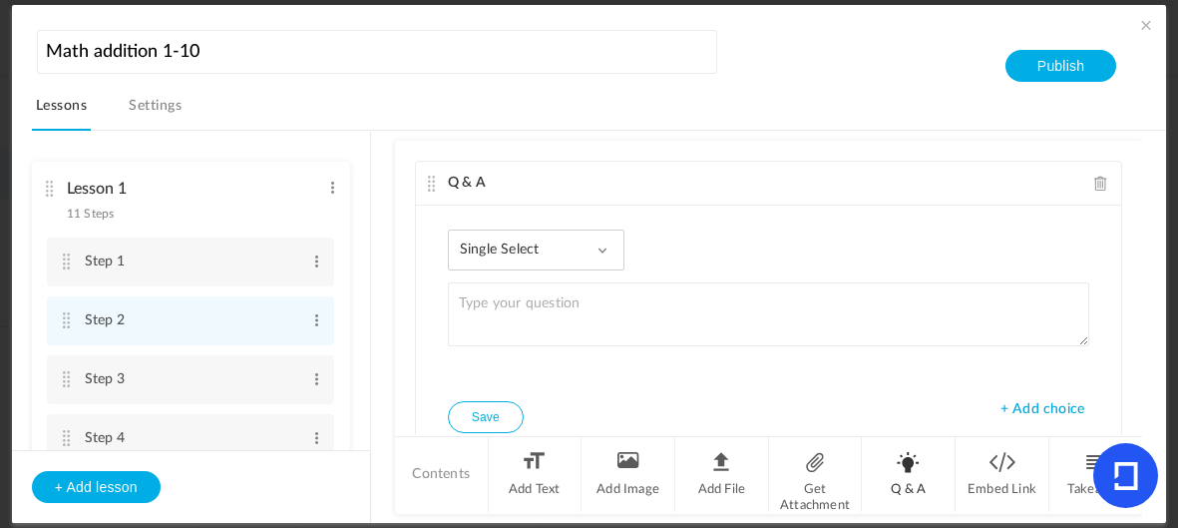
scroll to position [75, 0]
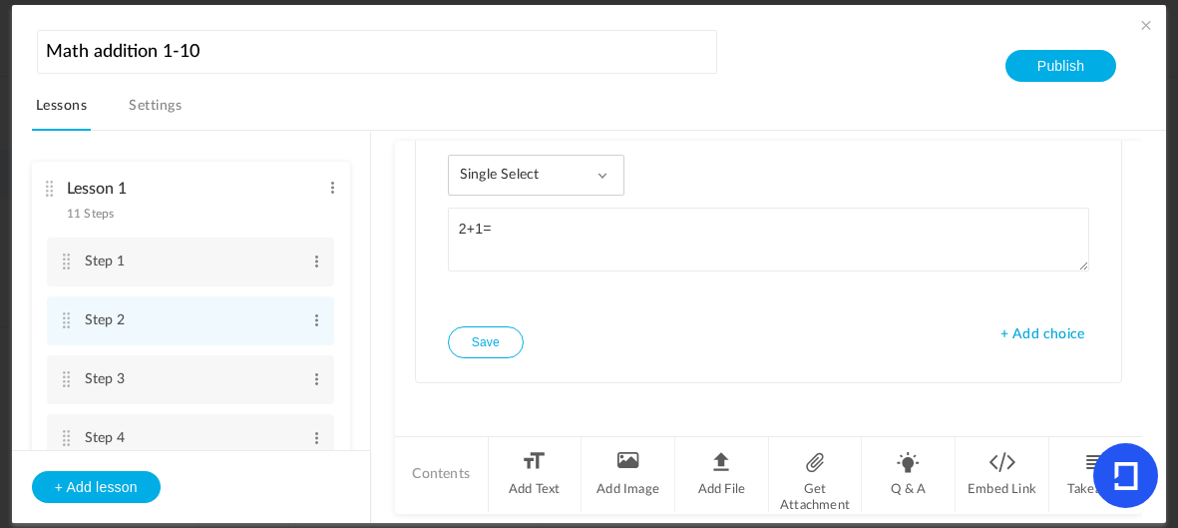
type textarea "2+1="
click at [574, 167] on div "Single Select Single Select Multi Select True or False Paragraph Answer" at bounding box center [537, 175] width 178 height 41
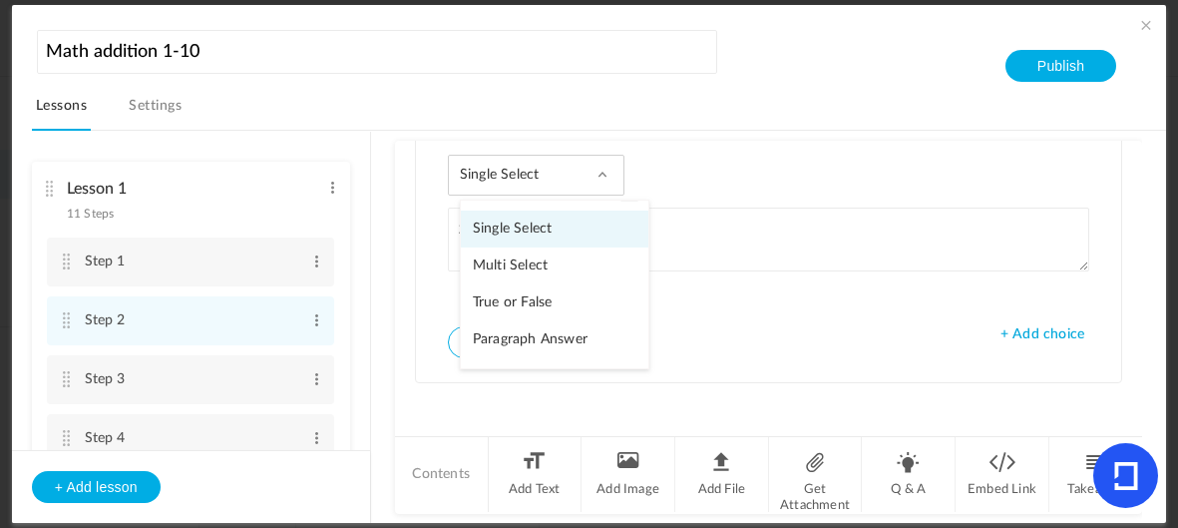
click at [572, 218] on link "Single Select" at bounding box center [555, 229] width 188 height 37
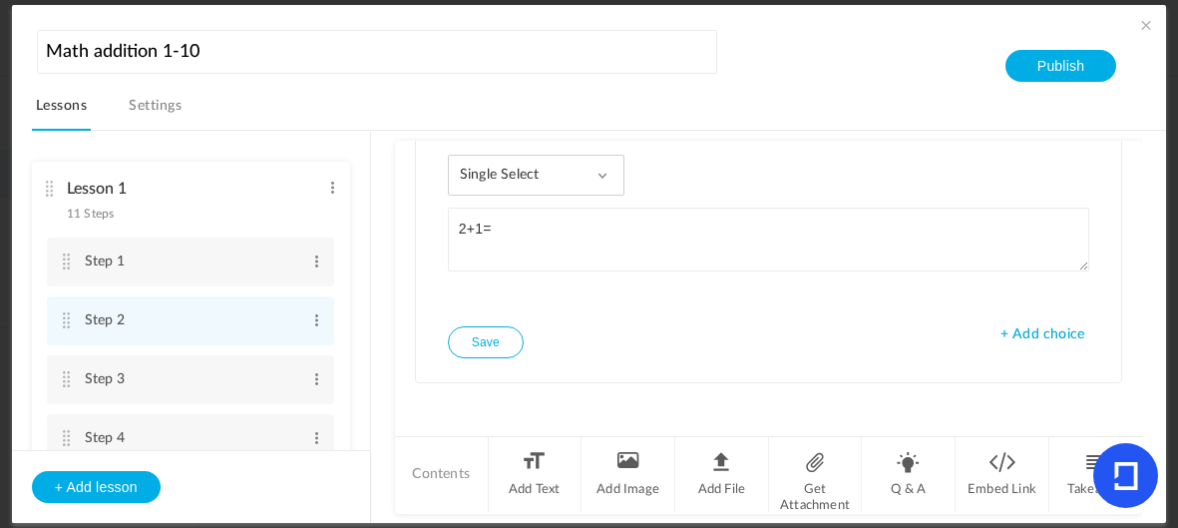
click at [1051, 327] on span "+ Add choice" at bounding box center [1043, 334] width 84 height 17
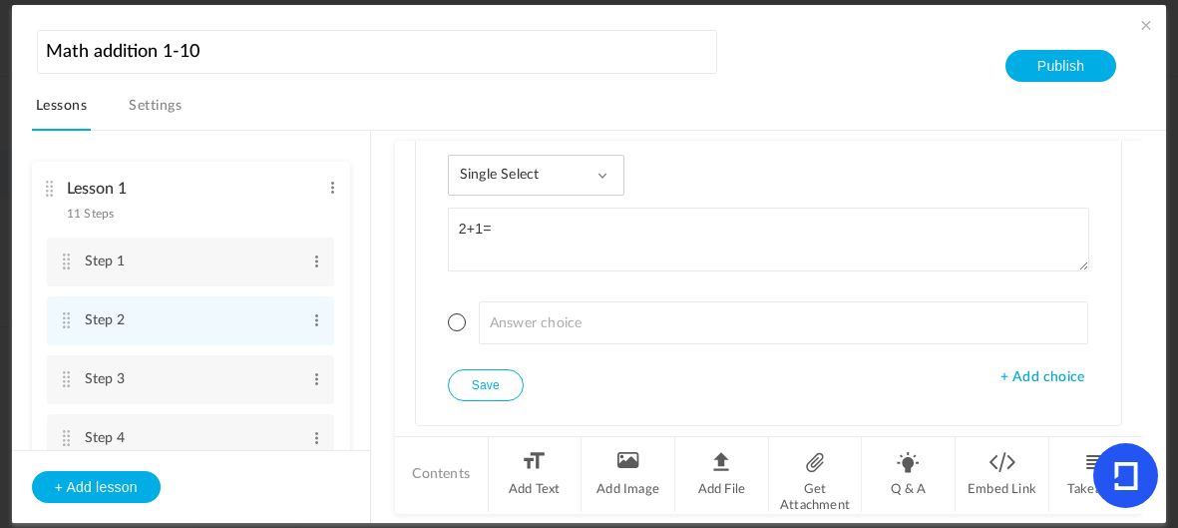
click at [1037, 369] on span "+ Add choice" at bounding box center [1043, 377] width 84 height 17
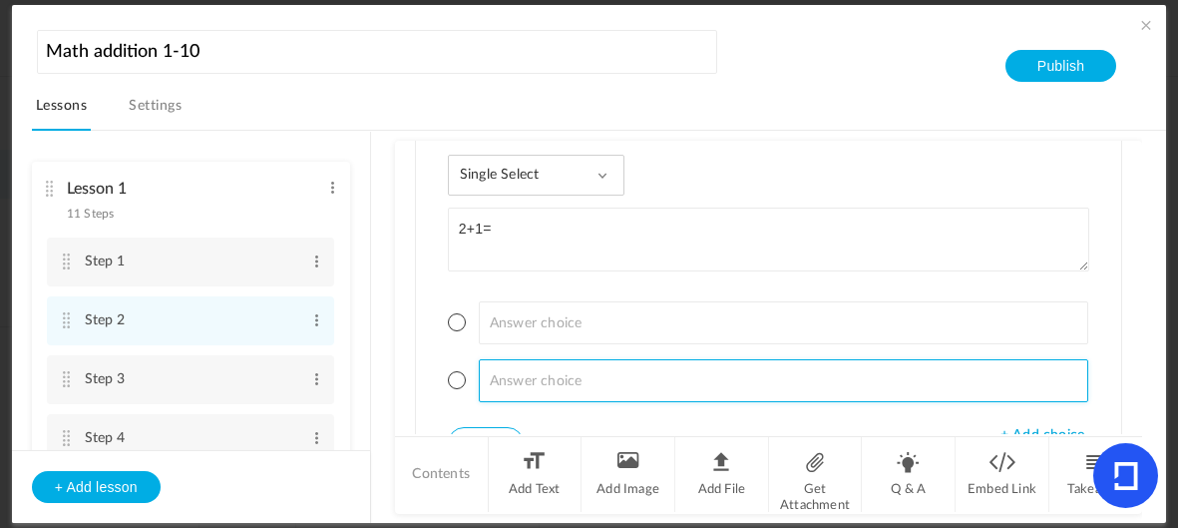
click at [1032, 385] on input at bounding box center [784, 380] width 610 height 43
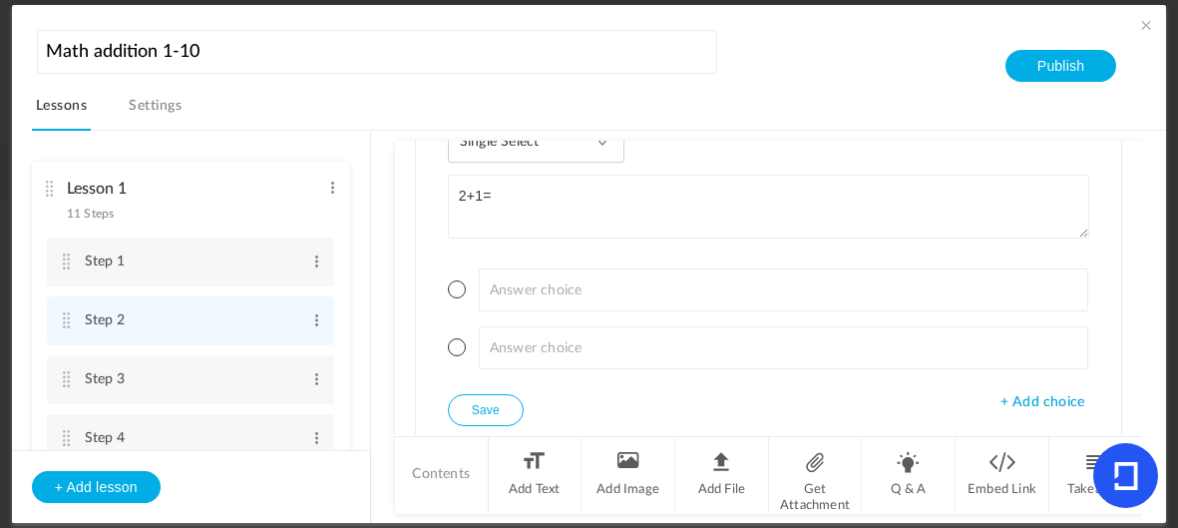
click at [1035, 394] on span "+ Add choice" at bounding box center [1043, 402] width 84 height 17
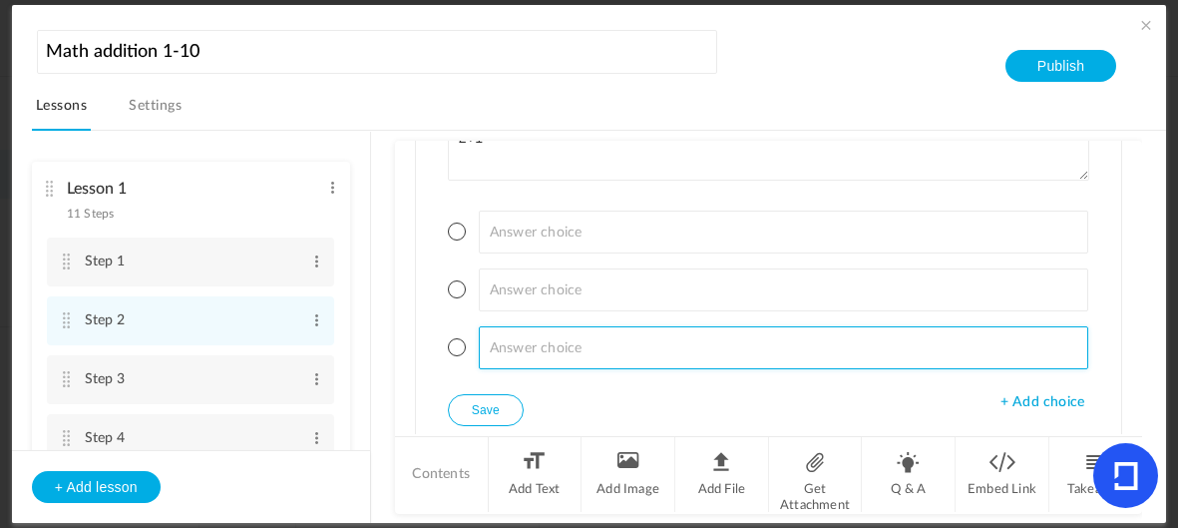
scroll to position [194, 0]
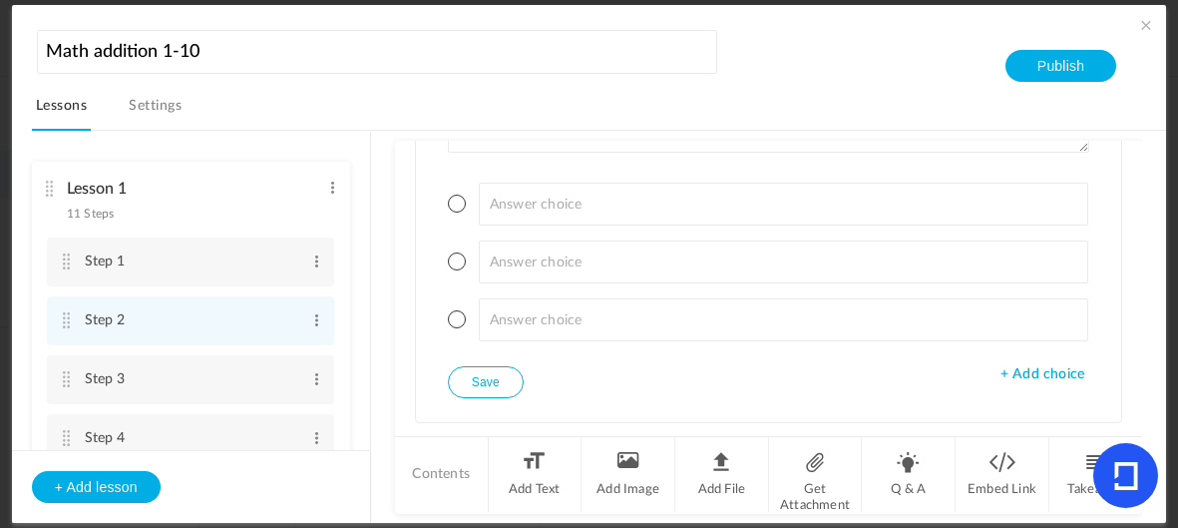
click at [1043, 367] on span "+ Add choice" at bounding box center [1043, 374] width 84 height 17
click at [1022, 428] on span "+ Add choice" at bounding box center [1043, 432] width 84 height 17
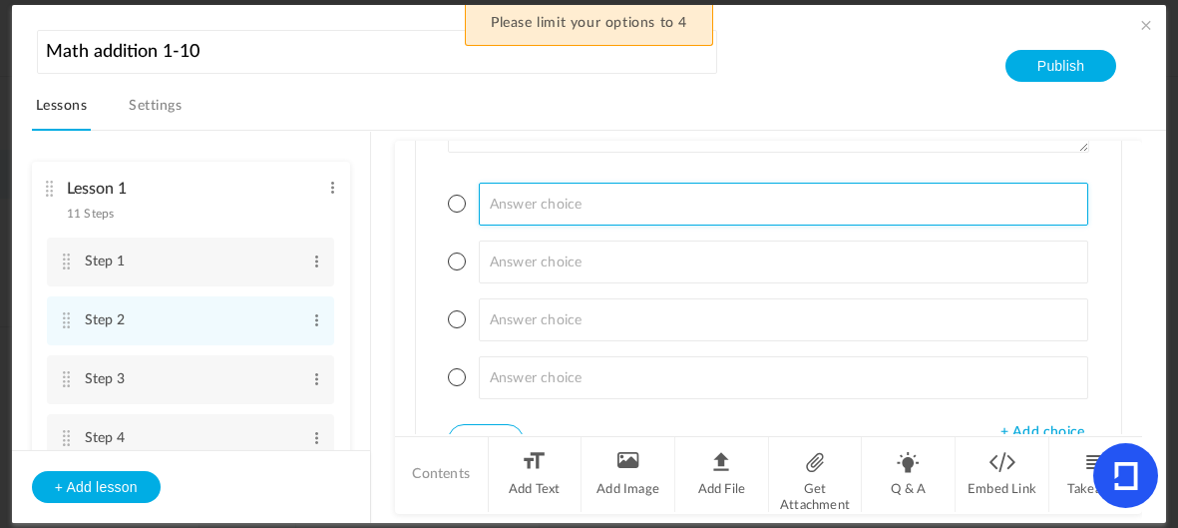
click at [731, 206] on input at bounding box center [784, 204] width 610 height 43
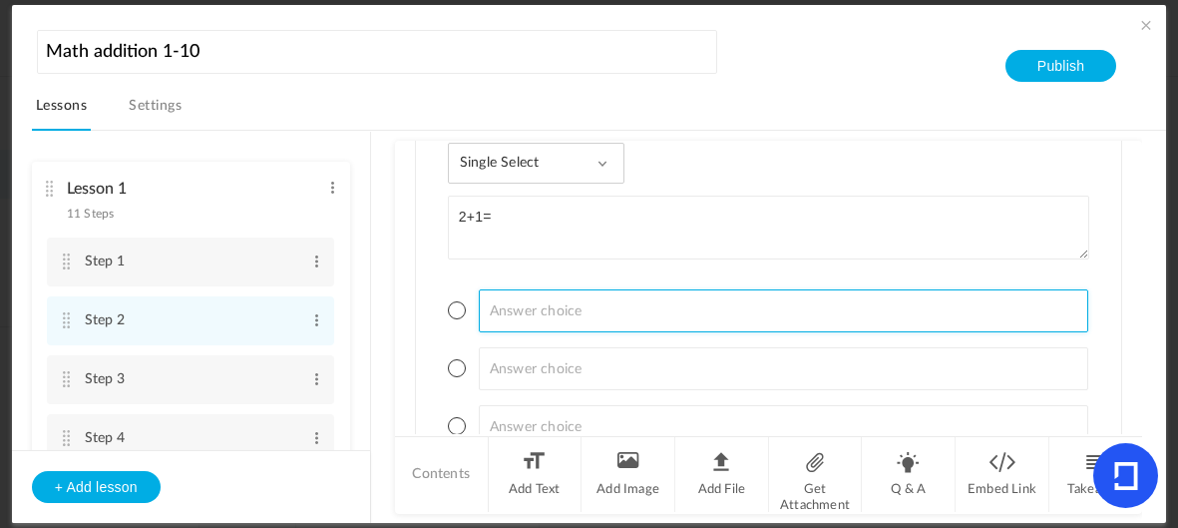
scroll to position [86, 0]
type input "3"
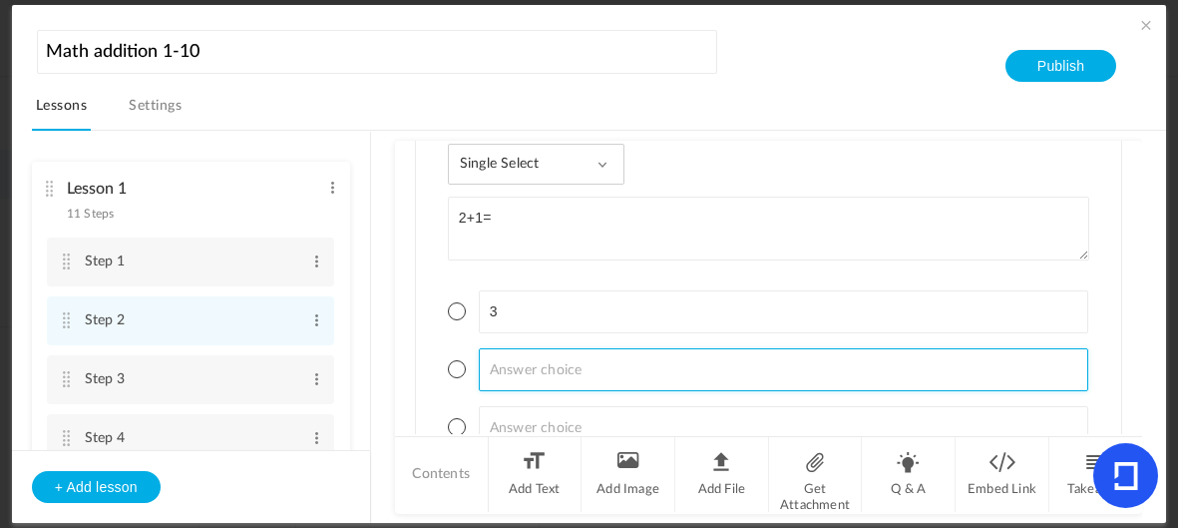
click at [561, 360] on input at bounding box center [784, 369] width 610 height 43
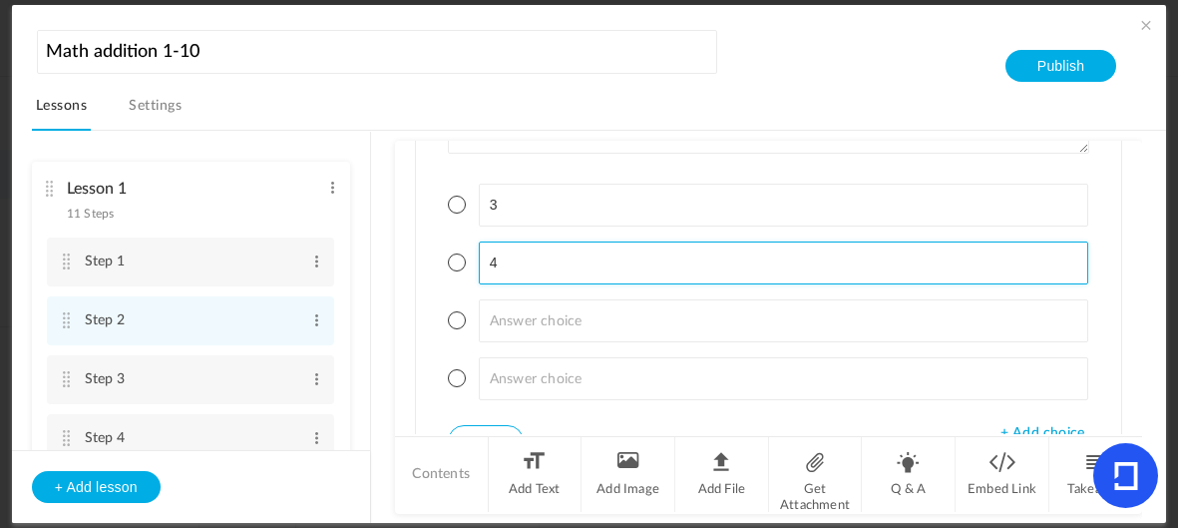
scroll to position [193, 0]
type input "4"
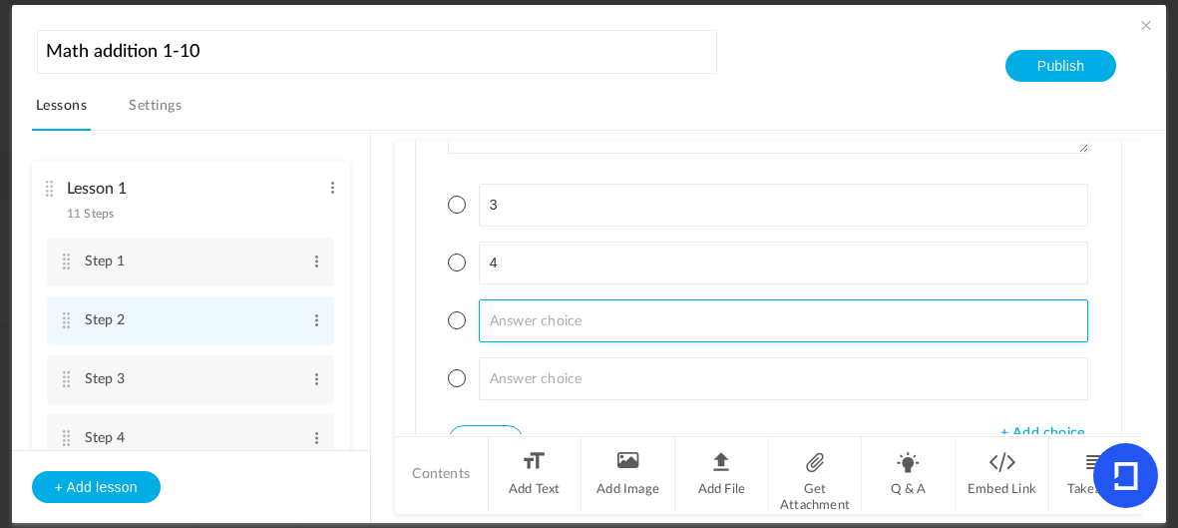
click at [608, 317] on input at bounding box center [784, 320] width 610 height 43
type input "7"
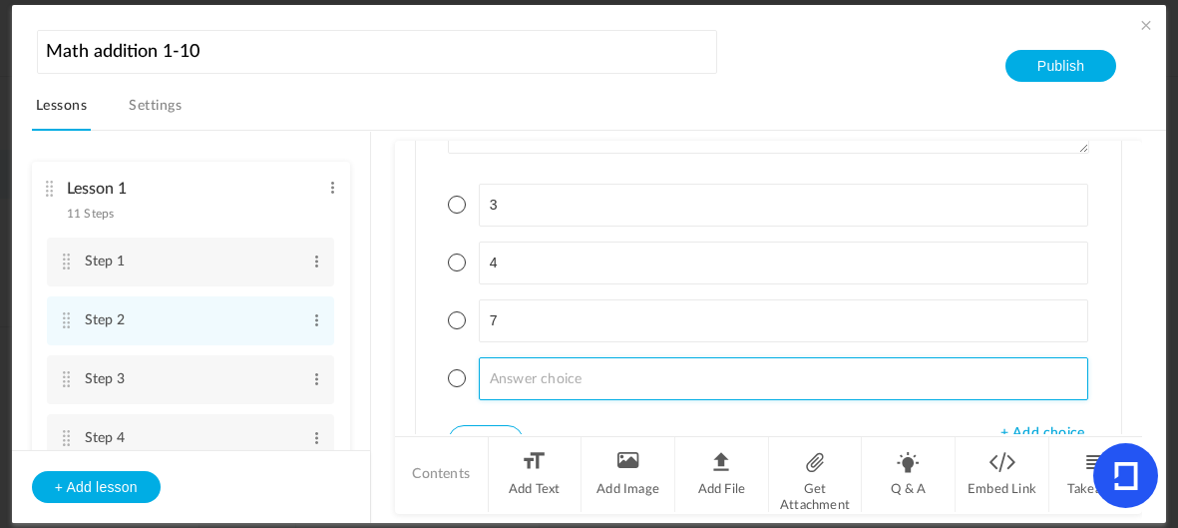
click at [579, 376] on input at bounding box center [784, 378] width 610 height 43
type input "1"
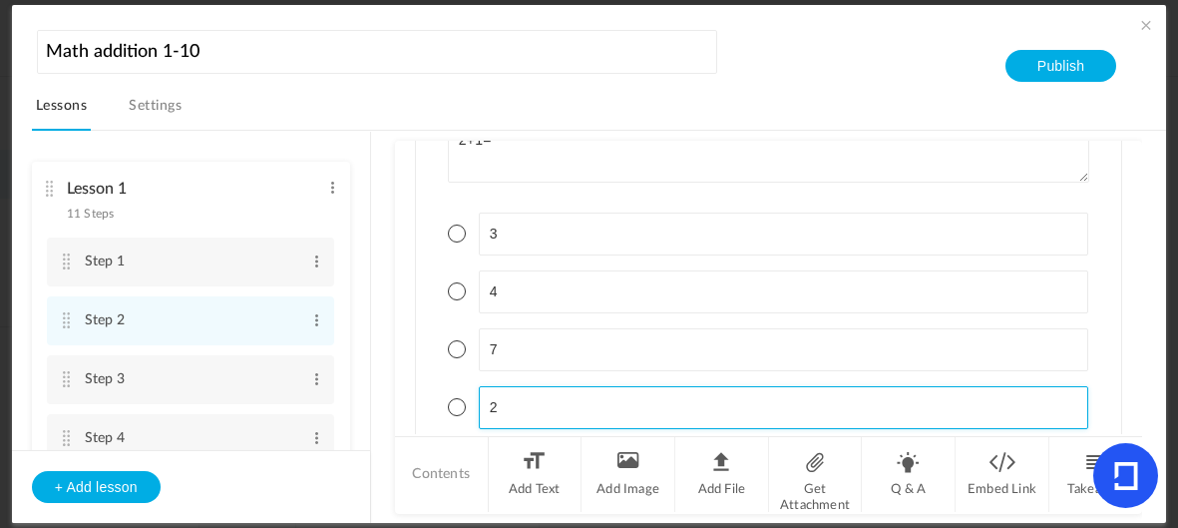
scroll to position [166, 0]
type input "21"
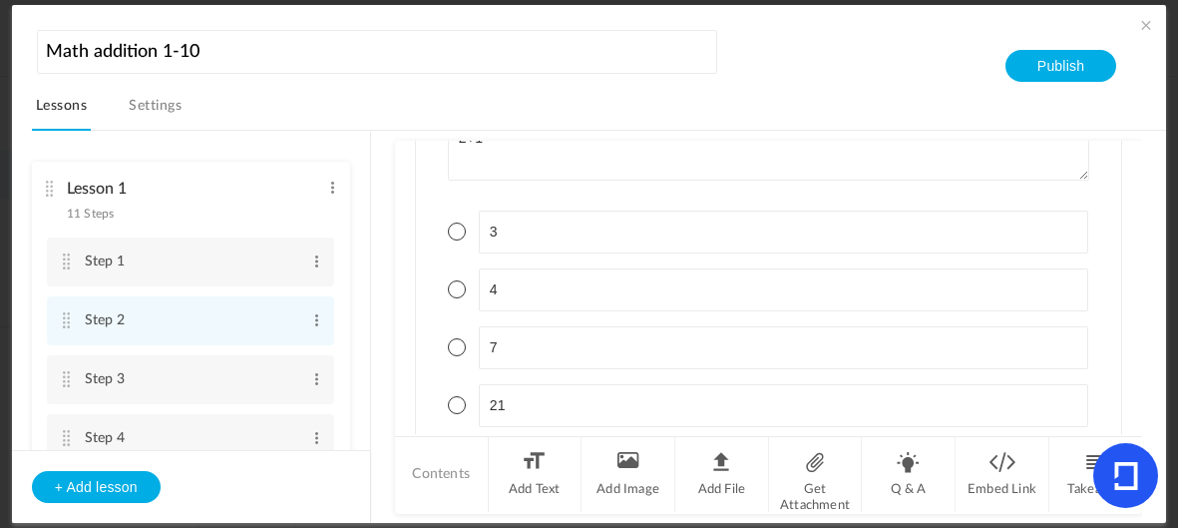
click at [460, 222] on span at bounding box center [457, 231] width 18 height 18
click at [493, 351] on button "Save" at bounding box center [486, 346] width 76 height 32
click at [62, 369] on li "Step 3 Edit Delete" at bounding box center [190, 379] width 287 height 49
click at [899, 486] on li "Q & A" at bounding box center [909, 474] width 94 height 75
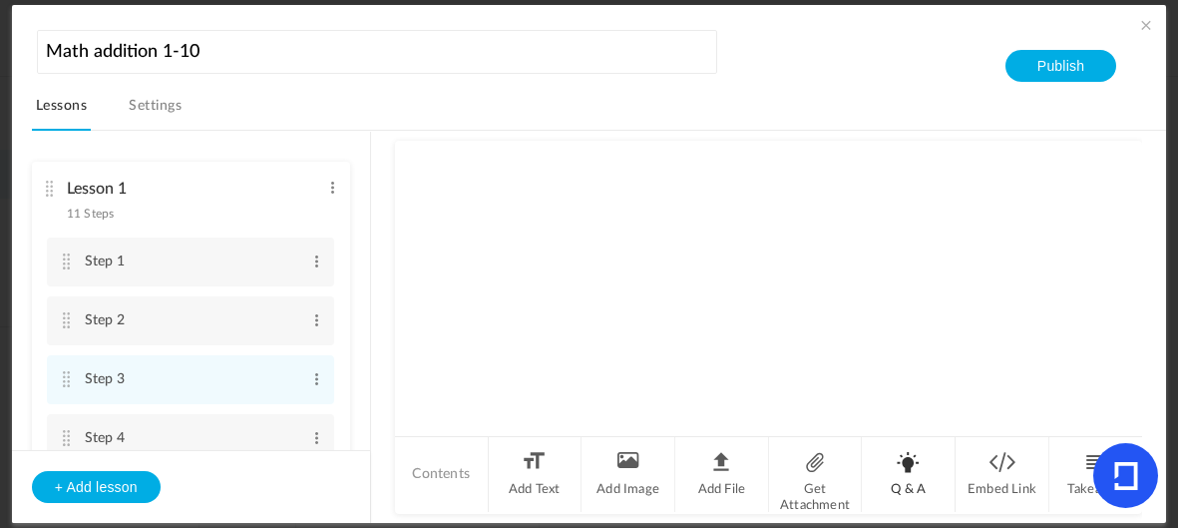
scroll to position [75, 0]
type textarea "2+2="
click at [1038, 363] on div "Single Select Single Select Multi Select True or False Paragraph Answer 2+2= + …" at bounding box center [768, 256] width 705 height 251
click at [1051, 335] on span "+ Add choice" at bounding box center [1043, 334] width 84 height 17
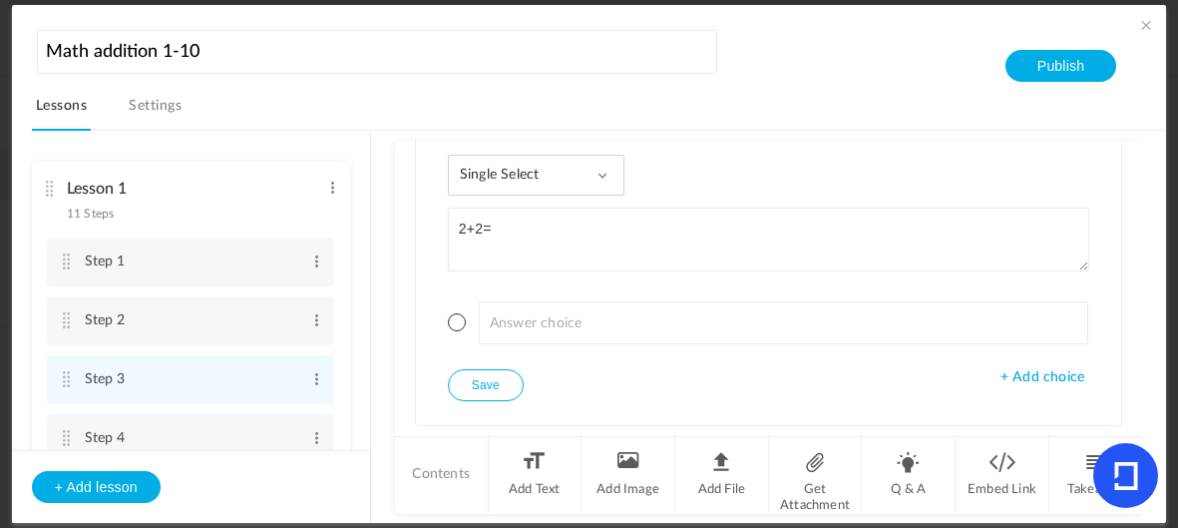
click at [1043, 373] on span "+ Add choice" at bounding box center [1043, 377] width 84 height 17
click at [1046, 372] on span "+ Add choice" at bounding box center [1043, 378] width 84 height 17
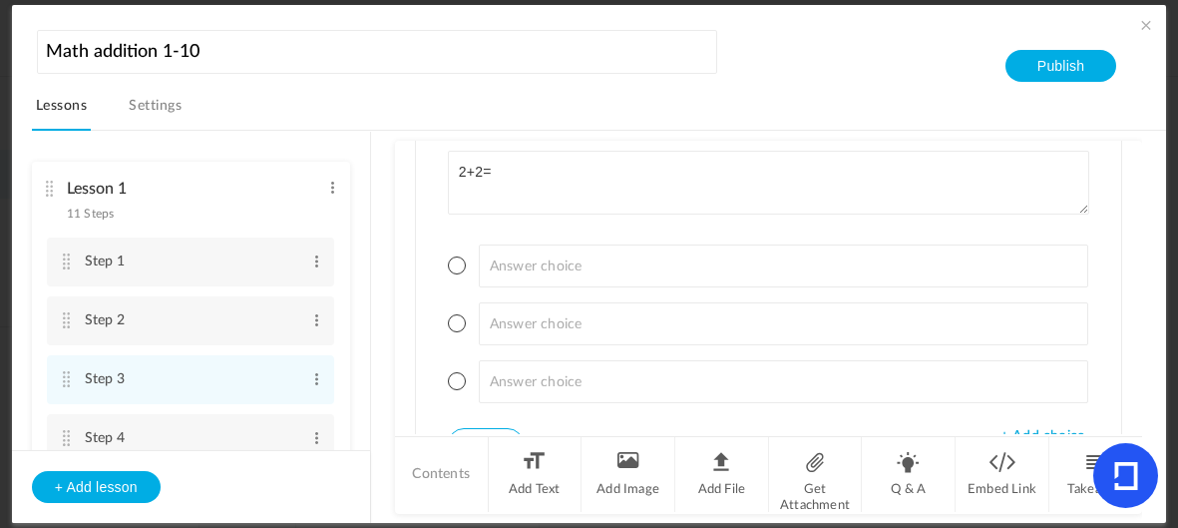
click at [1039, 428] on span "+ Add choice" at bounding box center [1043, 436] width 84 height 17
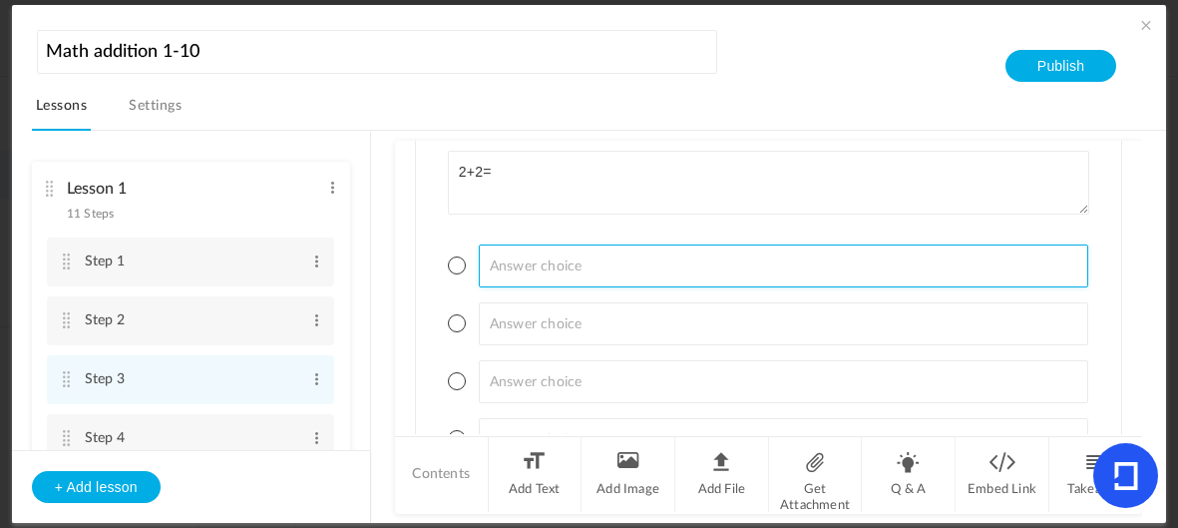
click at [683, 244] on input at bounding box center [784, 265] width 610 height 43
type input "1"
type input "22"
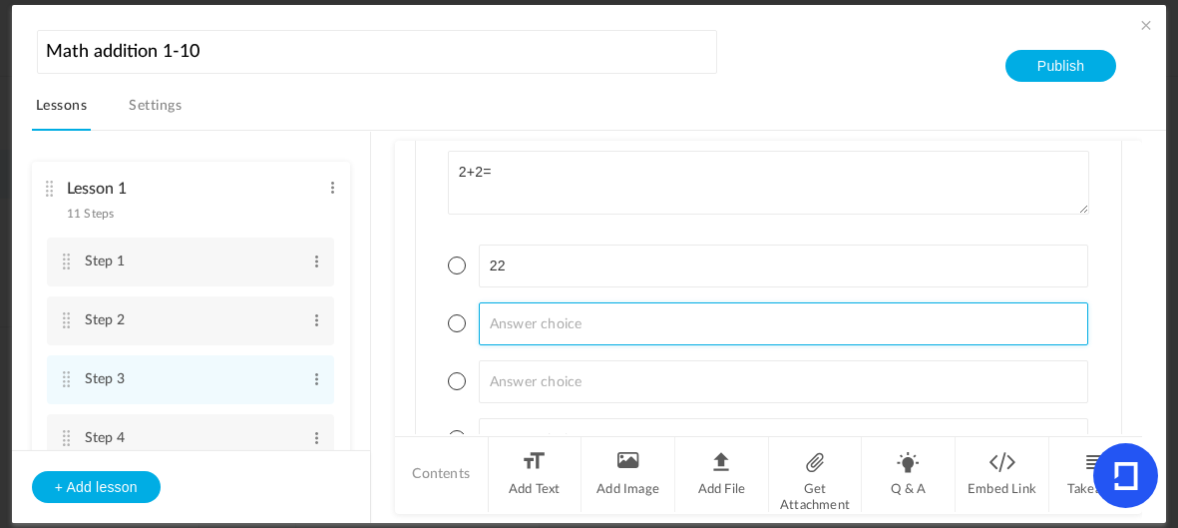
click at [636, 307] on input at bounding box center [784, 323] width 610 height 43
type input "4"
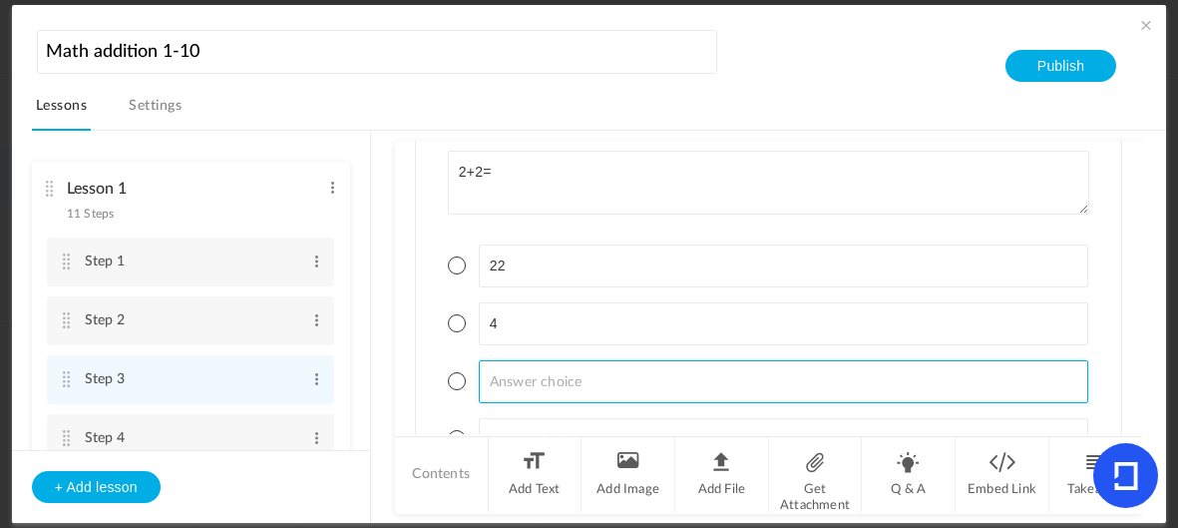
click at [702, 382] on input at bounding box center [784, 381] width 610 height 43
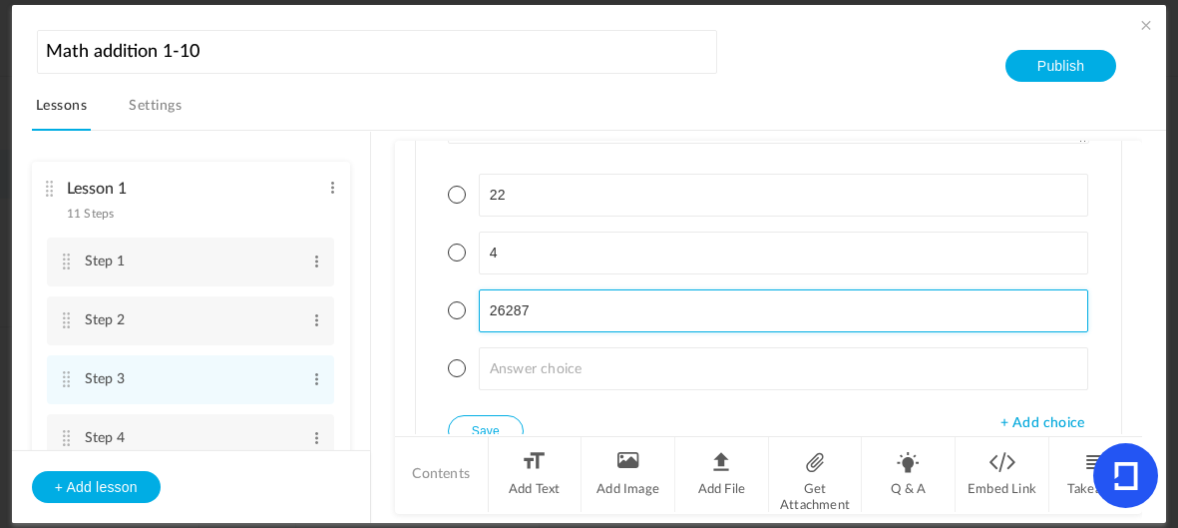
scroll to position [208, 0]
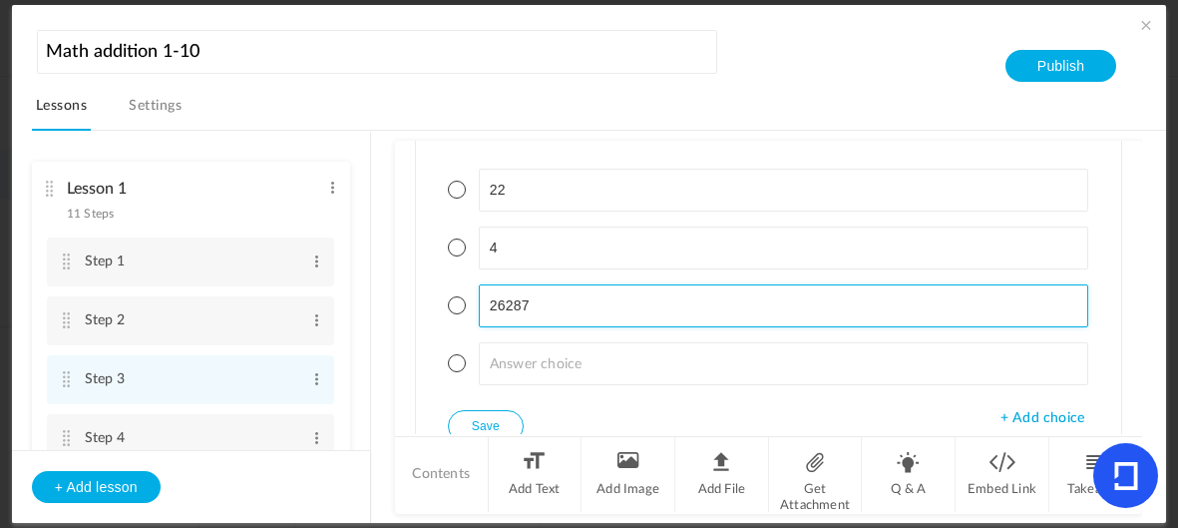
type input "26287"
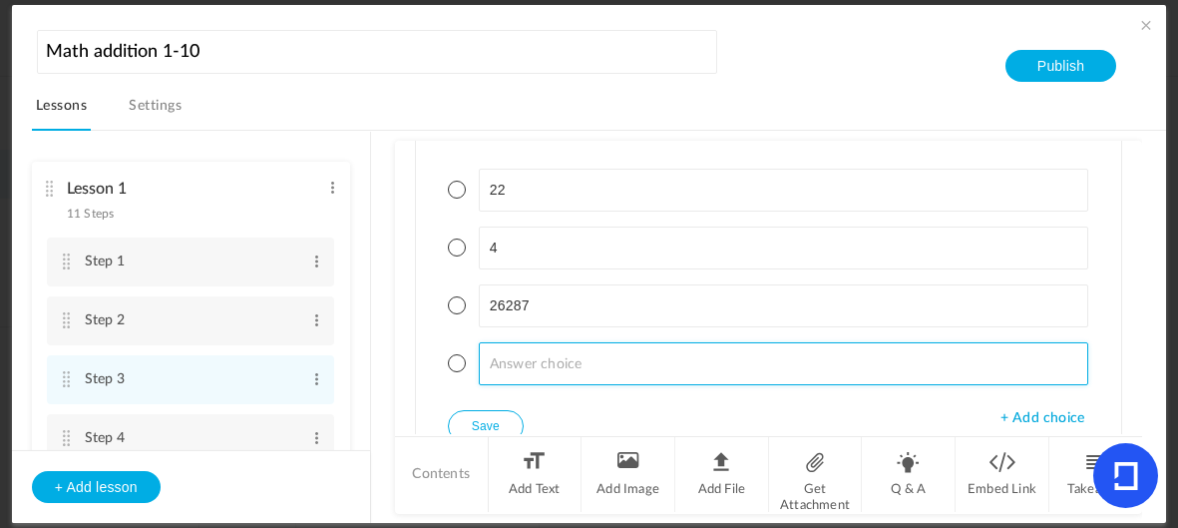
click at [629, 352] on input at bounding box center [784, 363] width 610 height 43
type input "16"
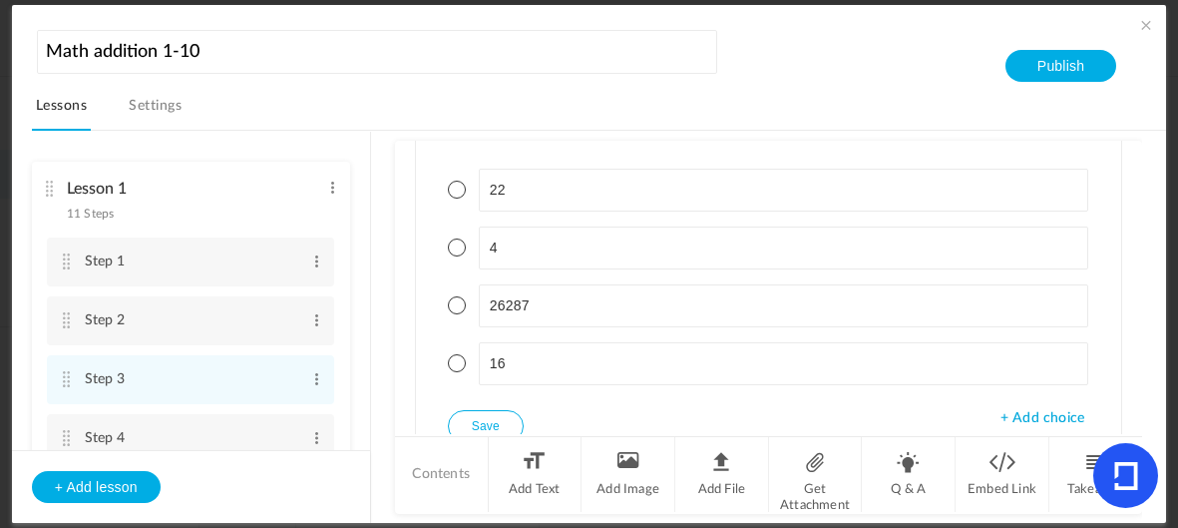
click at [489, 416] on button "Save" at bounding box center [486, 426] width 76 height 32
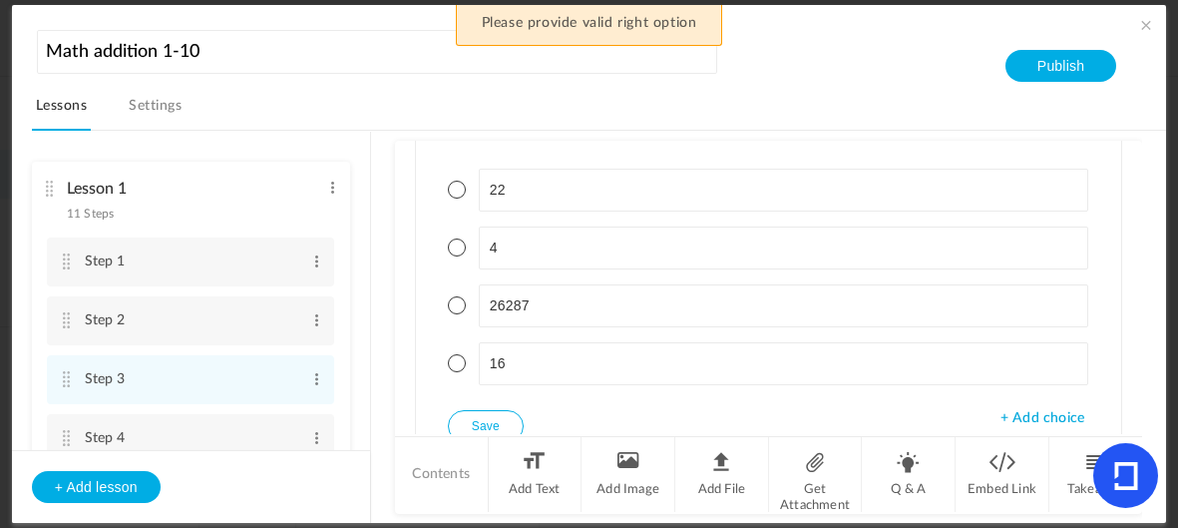
click at [451, 238] on span at bounding box center [457, 247] width 18 height 18
click at [494, 424] on button "Save" at bounding box center [486, 426] width 76 height 32
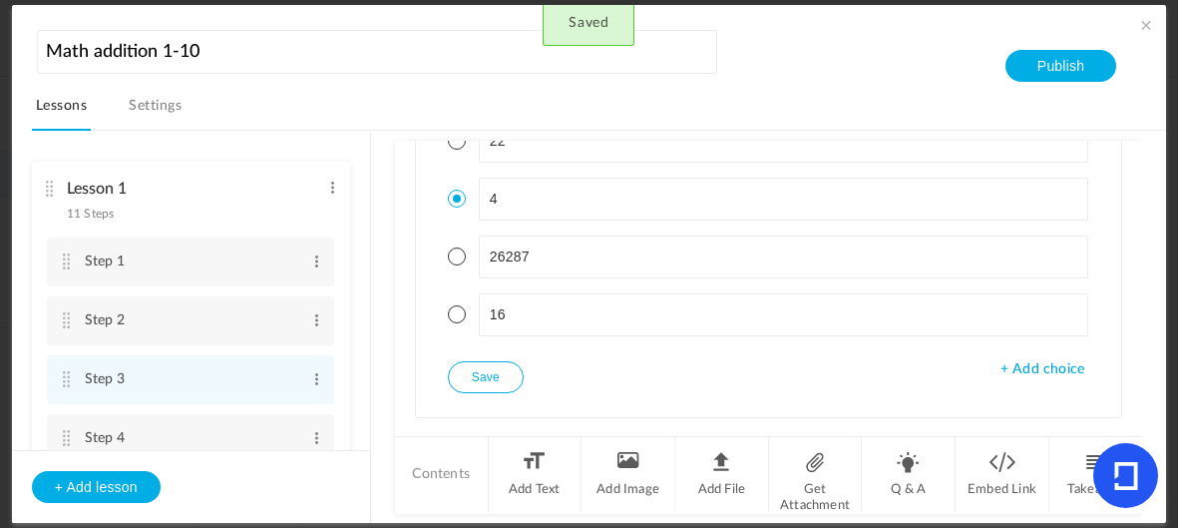
scroll to position [287, 0]
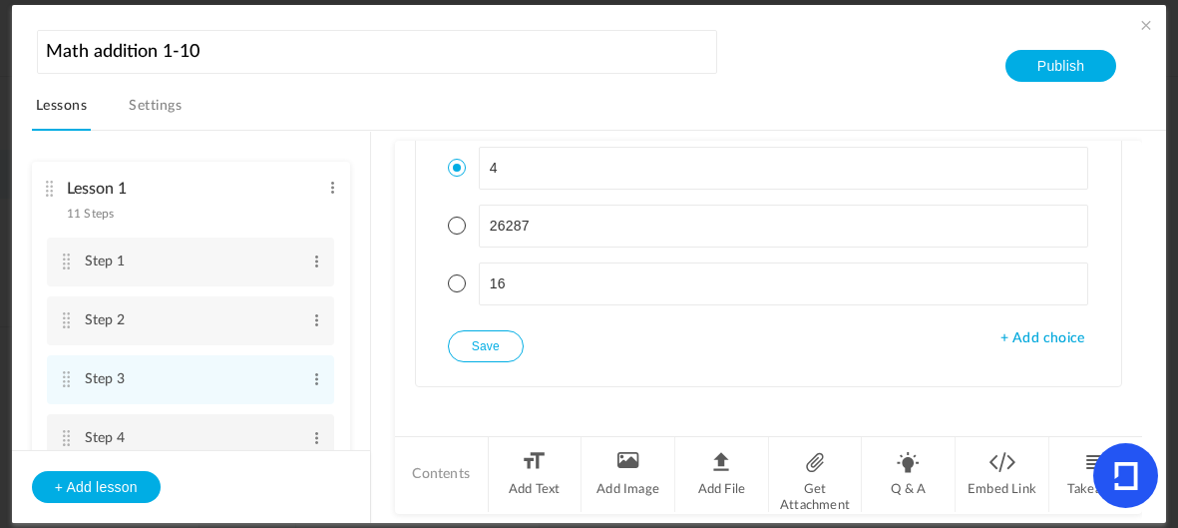
click at [74, 432] on li "Step 4 Edit Delete" at bounding box center [190, 438] width 287 height 49
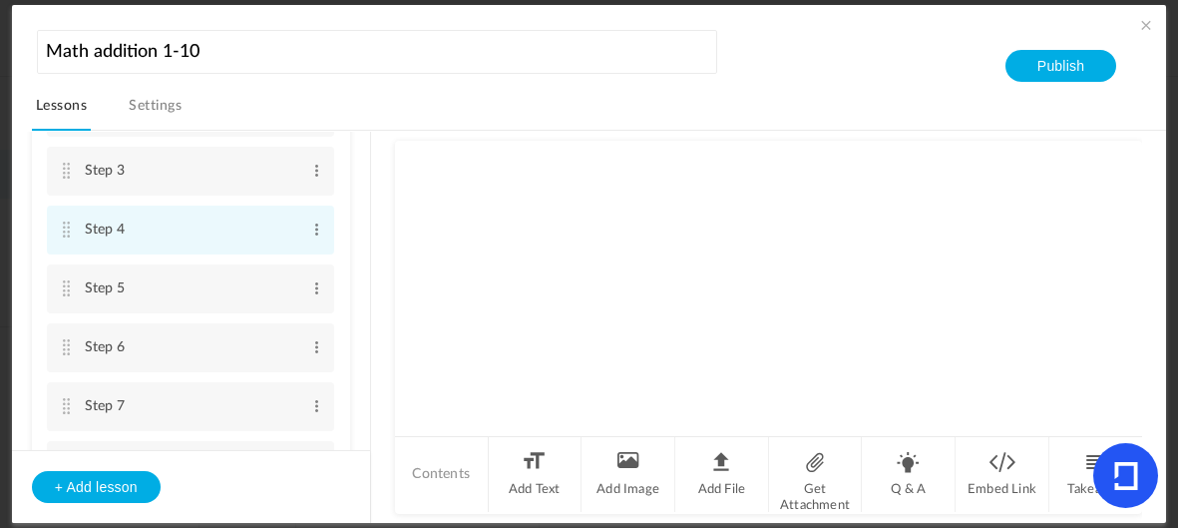
scroll to position [227, 0]
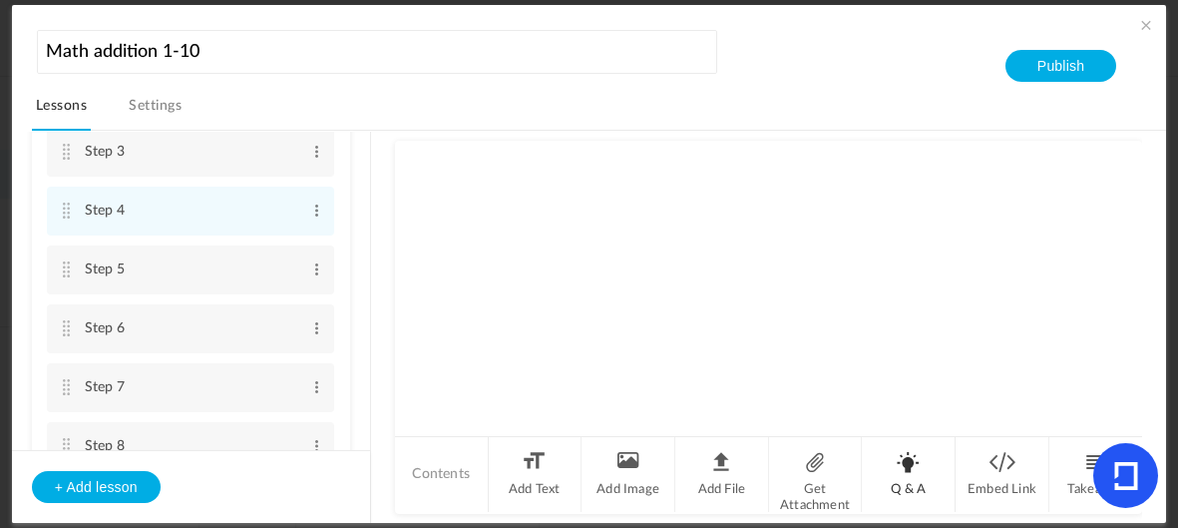
click at [907, 465] on li "Q & A" at bounding box center [909, 474] width 94 height 75
type textarea "3+5="
click at [1059, 326] on span "+ Add choice" at bounding box center [1043, 334] width 84 height 17
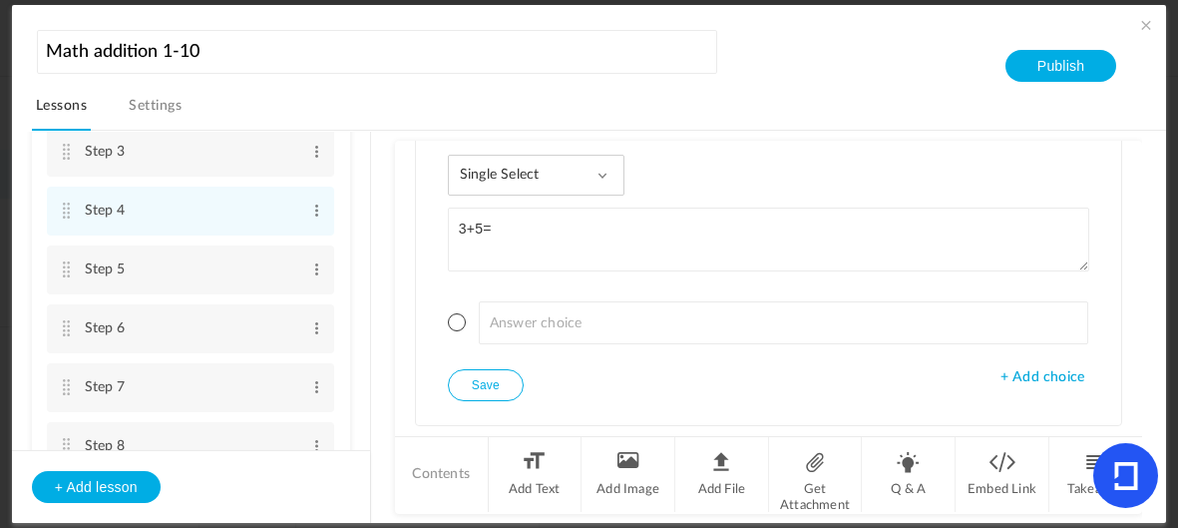
click at [1035, 378] on span "+ Add choice" at bounding box center [1043, 377] width 84 height 17
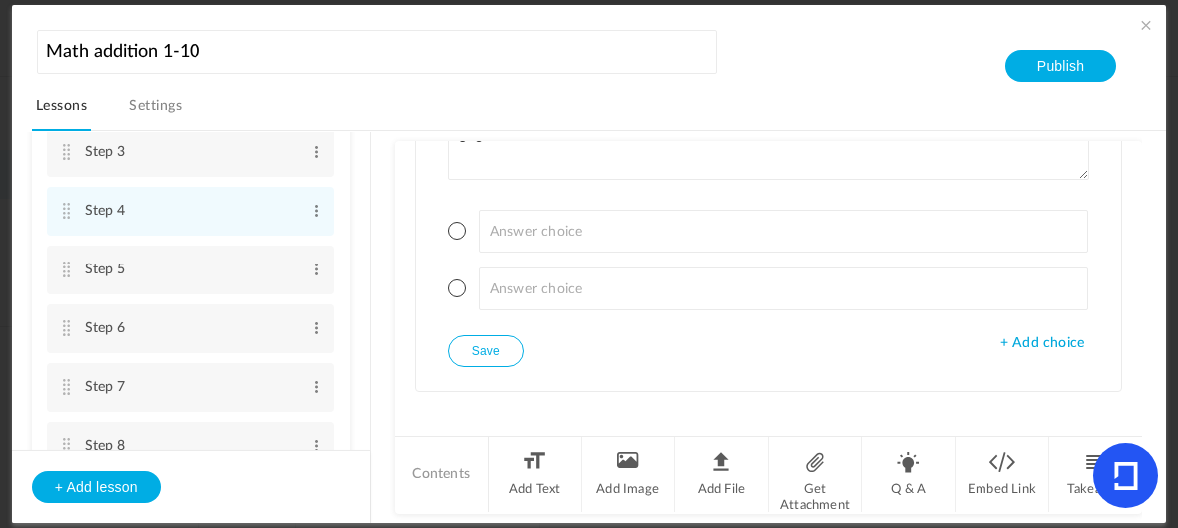
scroll to position [170, 0]
click at [1035, 339] on span "+ Add choice" at bounding box center [1043, 340] width 84 height 17
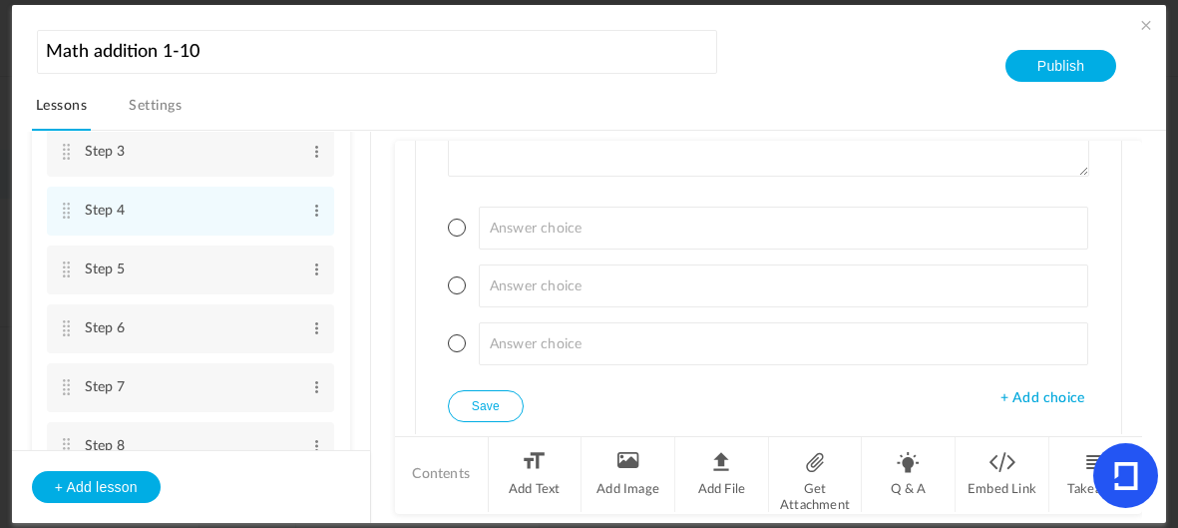
click at [1029, 409] on div "Single Select Single Select Multi Select True or False Paragraph Answer 3+5= + …" at bounding box center [768, 241] width 705 height 410
click at [1024, 390] on span "+ Add choice" at bounding box center [1043, 398] width 84 height 17
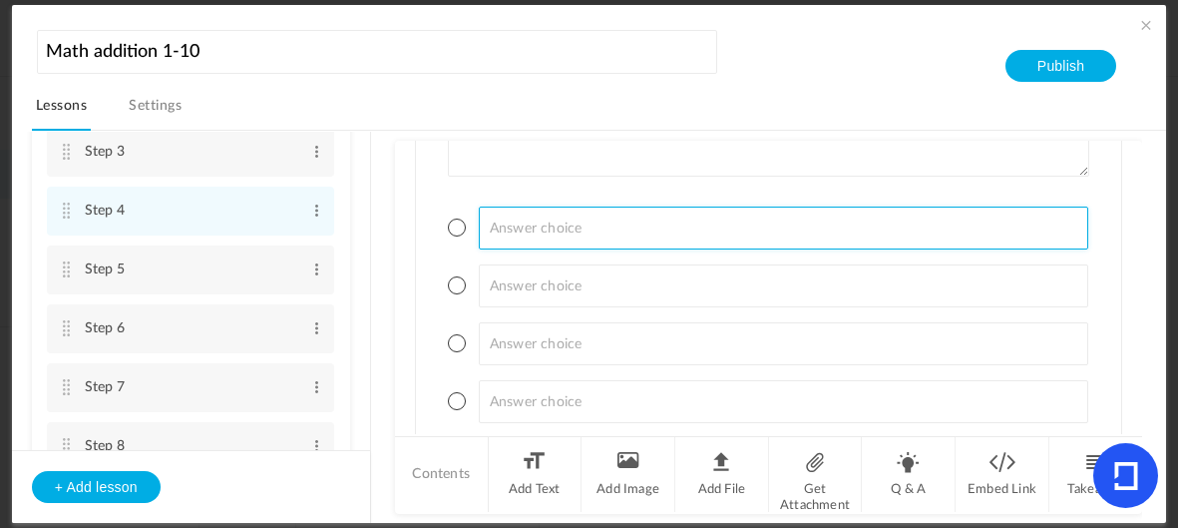
click at [635, 214] on input at bounding box center [784, 228] width 610 height 43
type input "8"
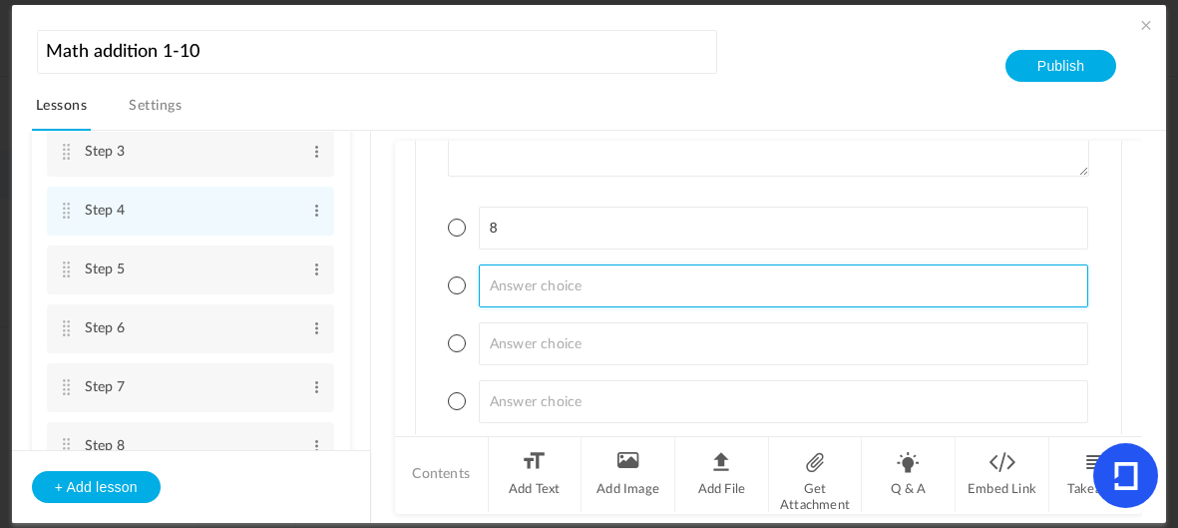
click at [645, 287] on input at bounding box center [784, 285] width 610 height 43
type input "9"
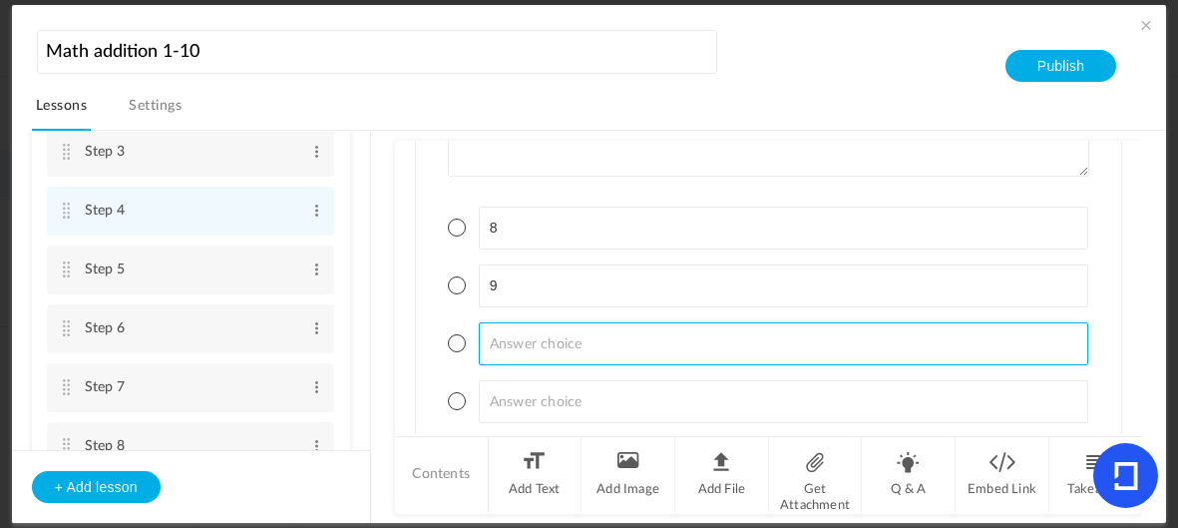
click at [699, 328] on input at bounding box center [784, 343] width 610 height 43
type input "^7866875Xgtdrd6"
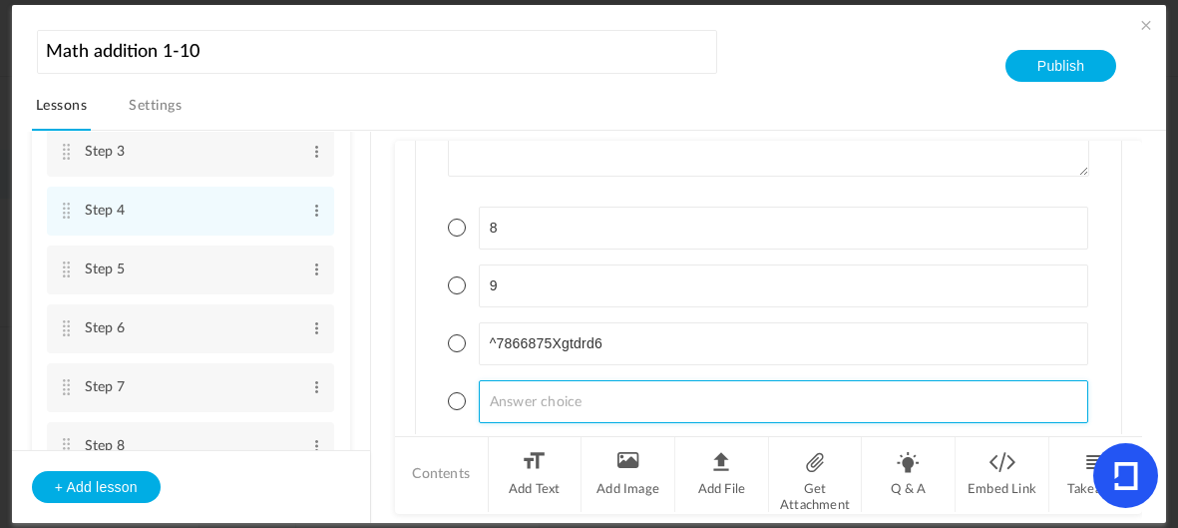
click at [638, 387] on input at bounding box center [784, 401] width 610 height 43
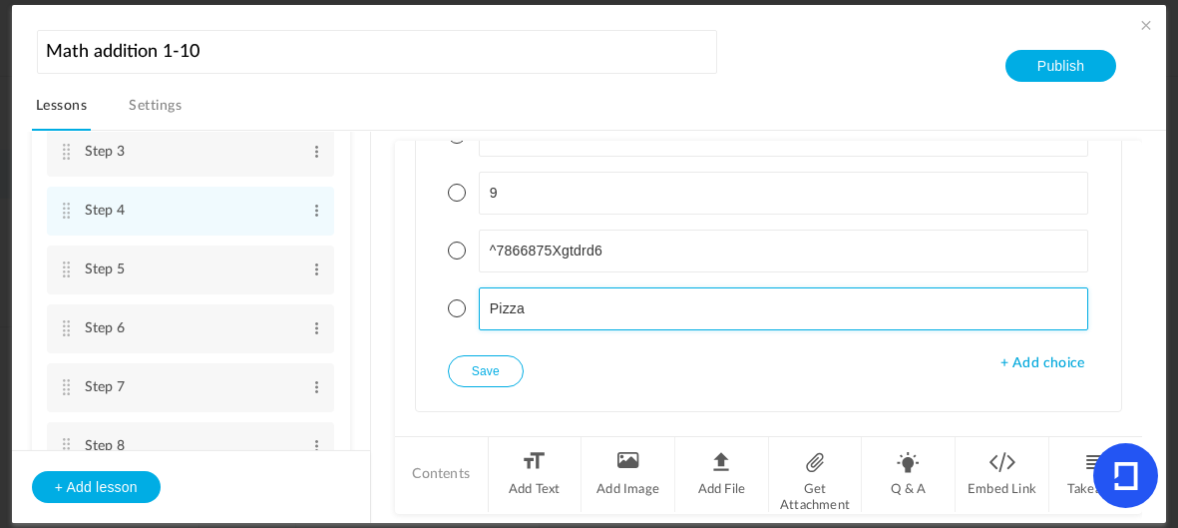
scroll to position [263, 0]
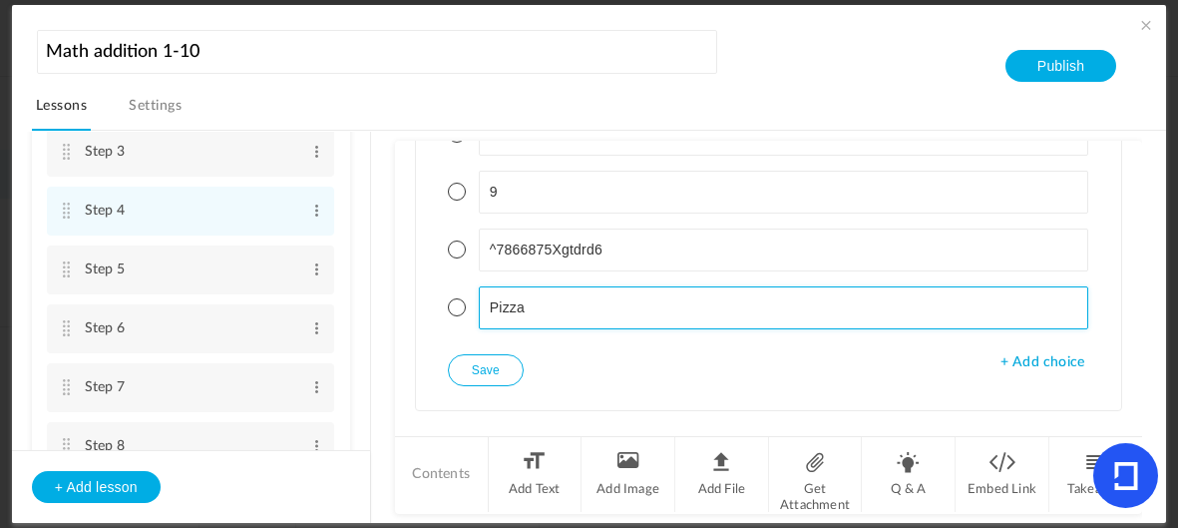
type input "Pizza"
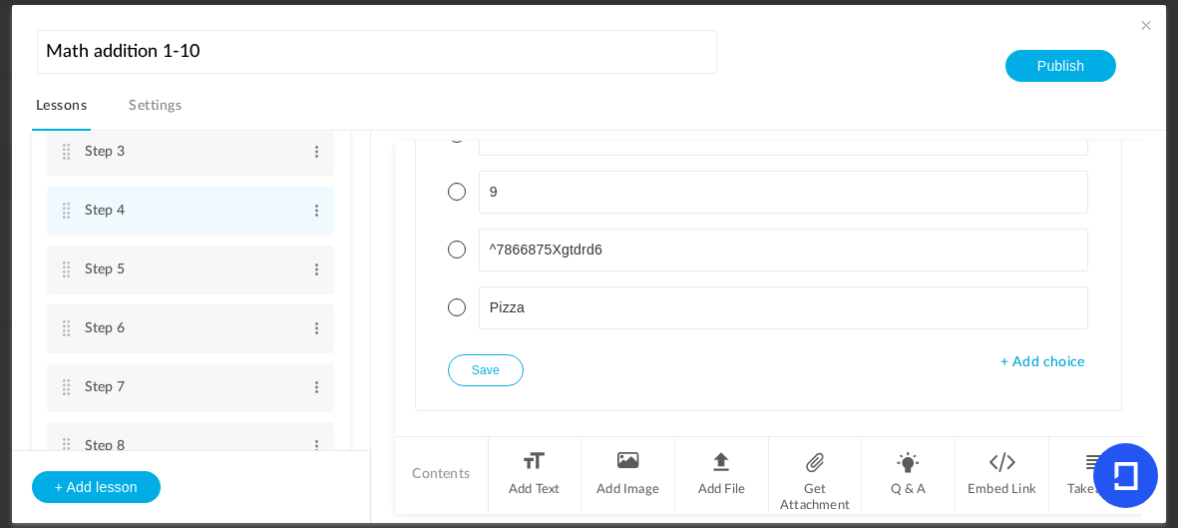
click at [491, 355] on button "Save" at bounding box center [486, 370] width 76 height 32
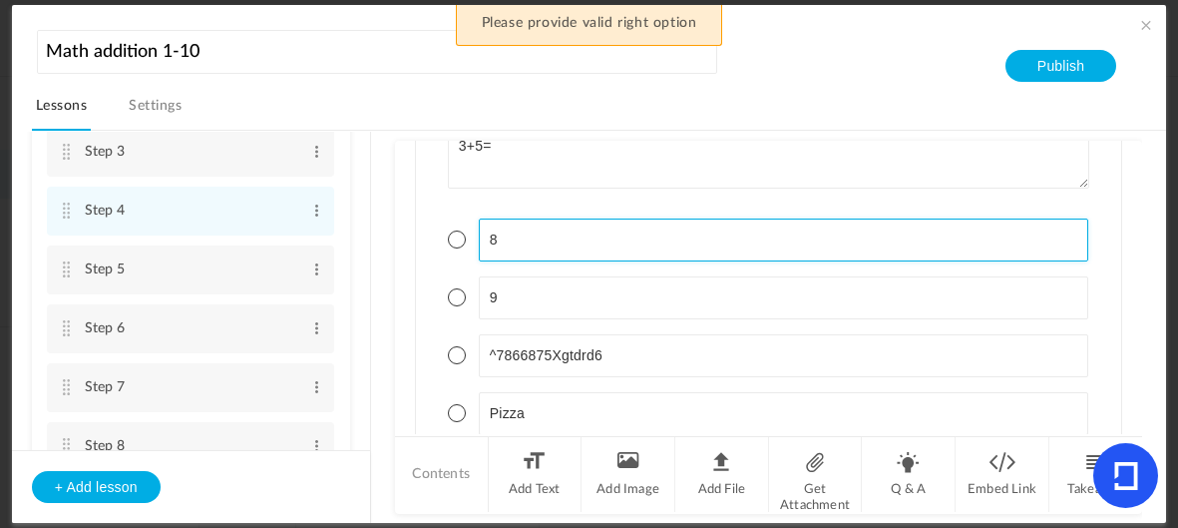
click at [461, 241] on li "8" at bounding box center [768, 239] width 641 height 43
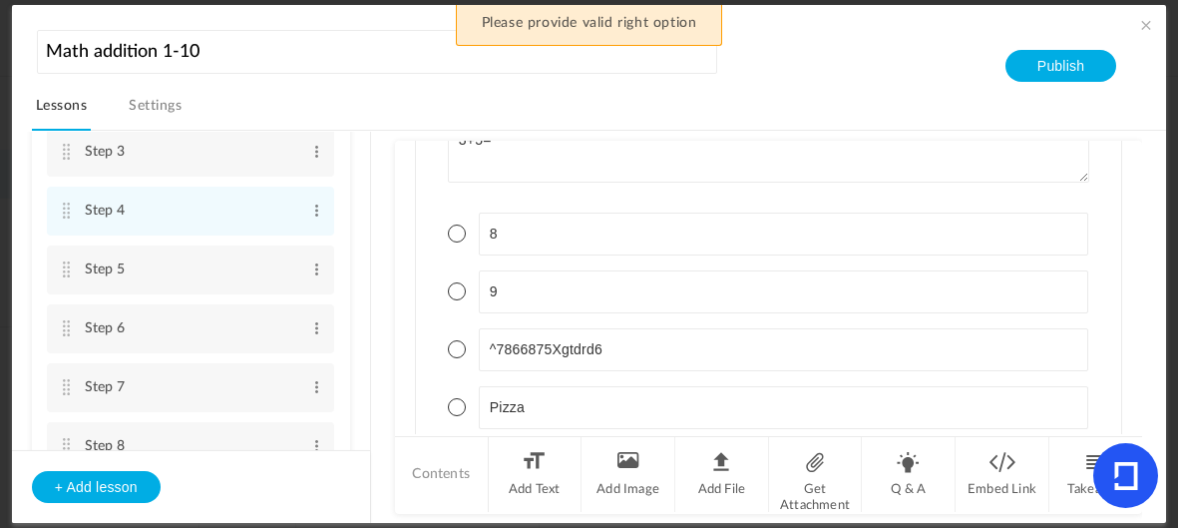
click at [454, 224] on span at bounding box center [457, 233] width 18 height 18
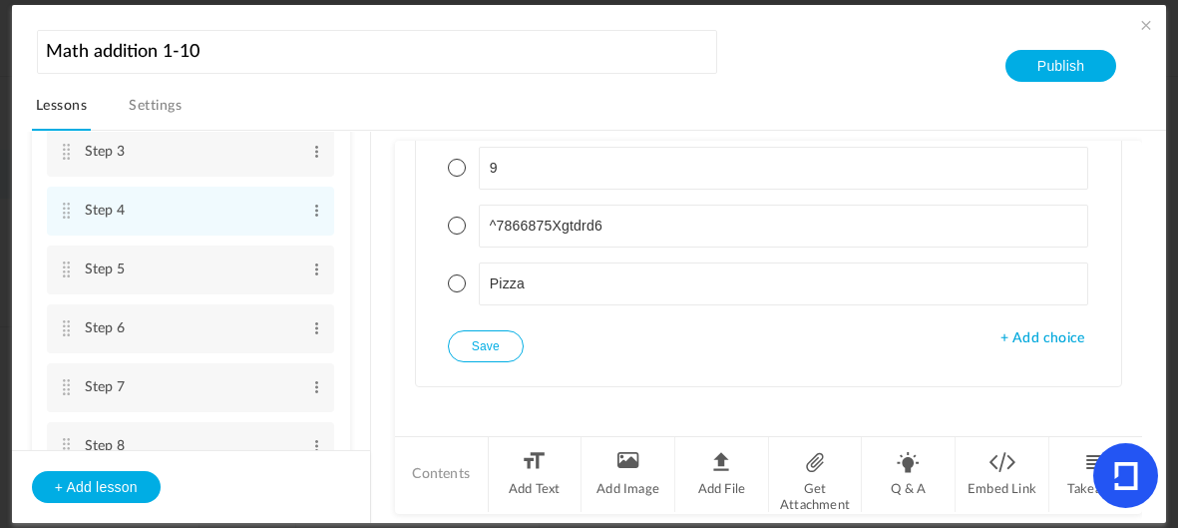
scroll to position [285, 0]
click at [479, 332] on button "Save" at bounding box center [486, 348] width 76 height 32
click at [66, 264] on cite at bounding box center [67, 269] width 14 height 16
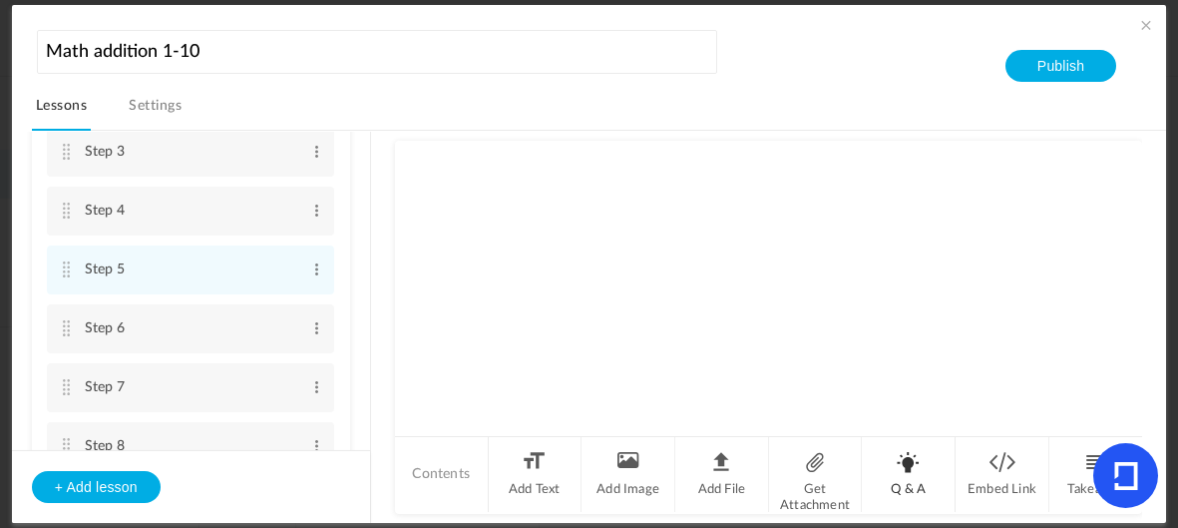
click at [920, 465] on li "Q & A" at bounding box center [909, 474] width 94 height 75
type textarea "!"
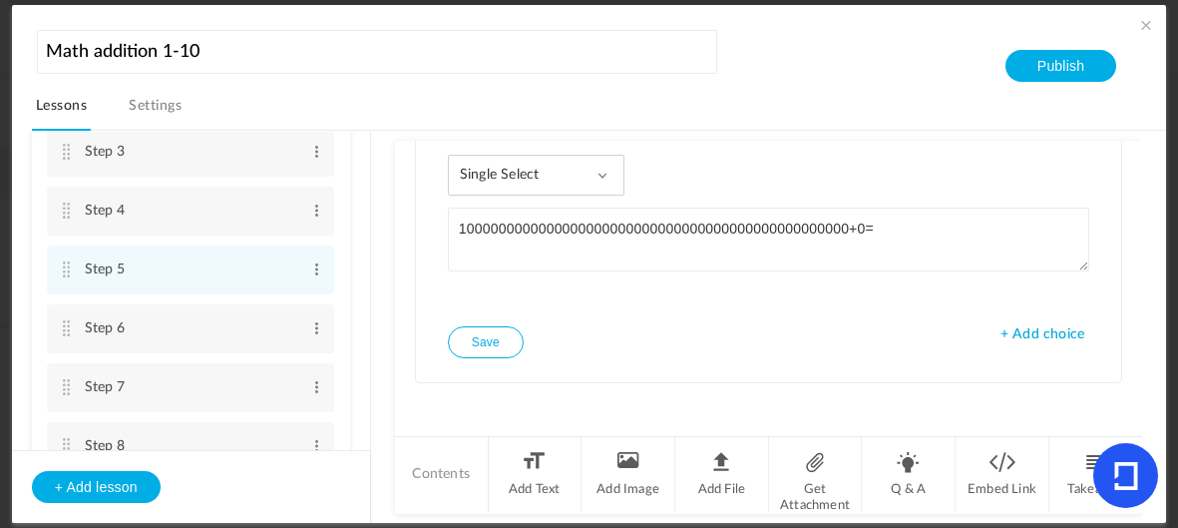
type textarea "1000000000000000000000000000000000000000000000000+0="
click at [484, 326] on button "Save" at bounding box center [486, 342] width 76 height 32
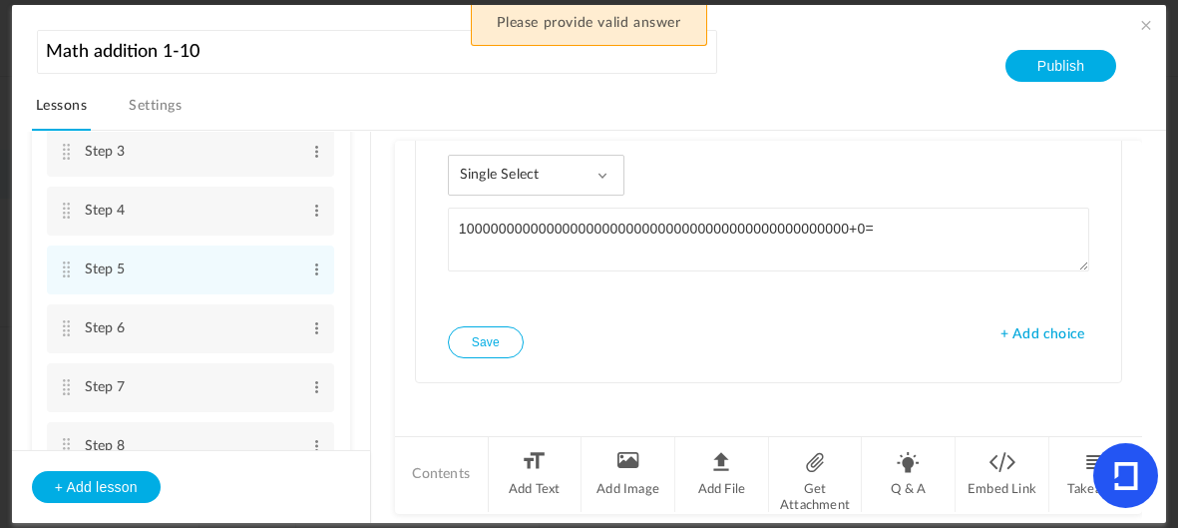
click at [1045, 333] on span "+ Add choice" at bounding box center [1043, 334] width 84 height 17
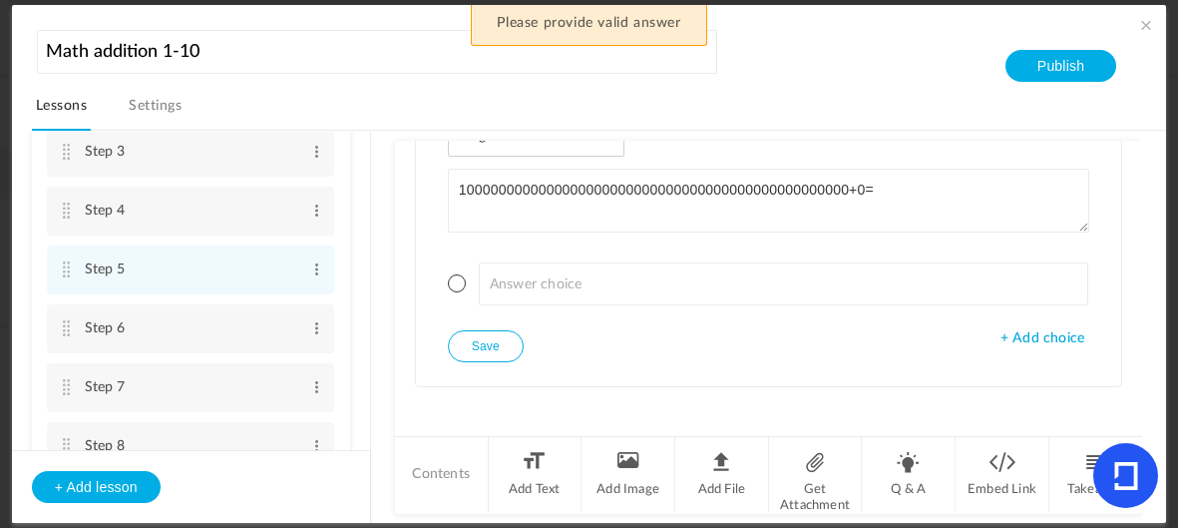
scroll to position [115, 0]
click at [1039, 334] on span "+ Add choice" at bounding box center [1043, 337] width 84 height 17
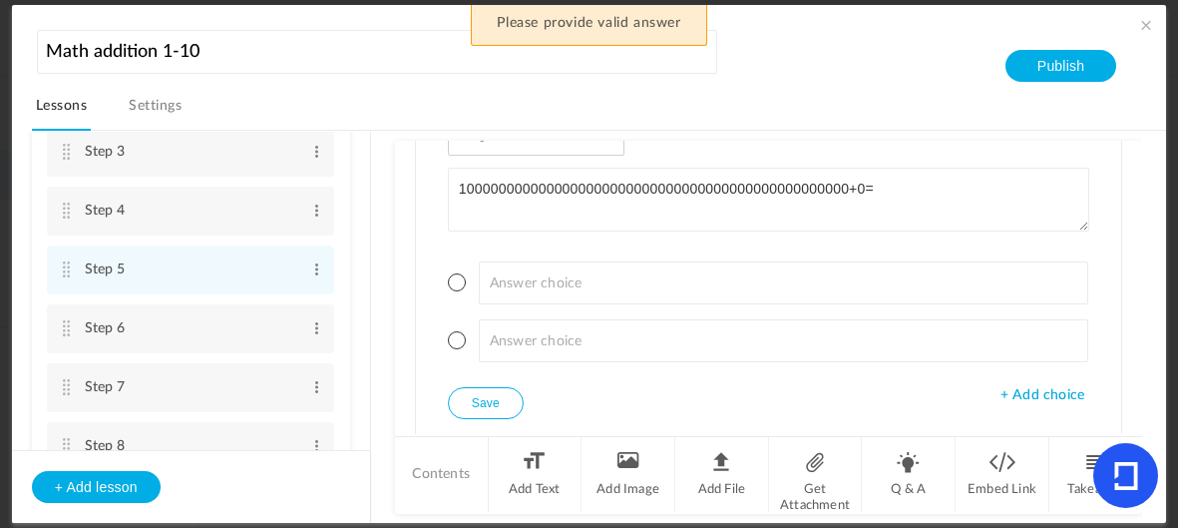
click at [1033, 390] on span "+ Add choice" at bounding box center [1043, 395] width 84 height 17
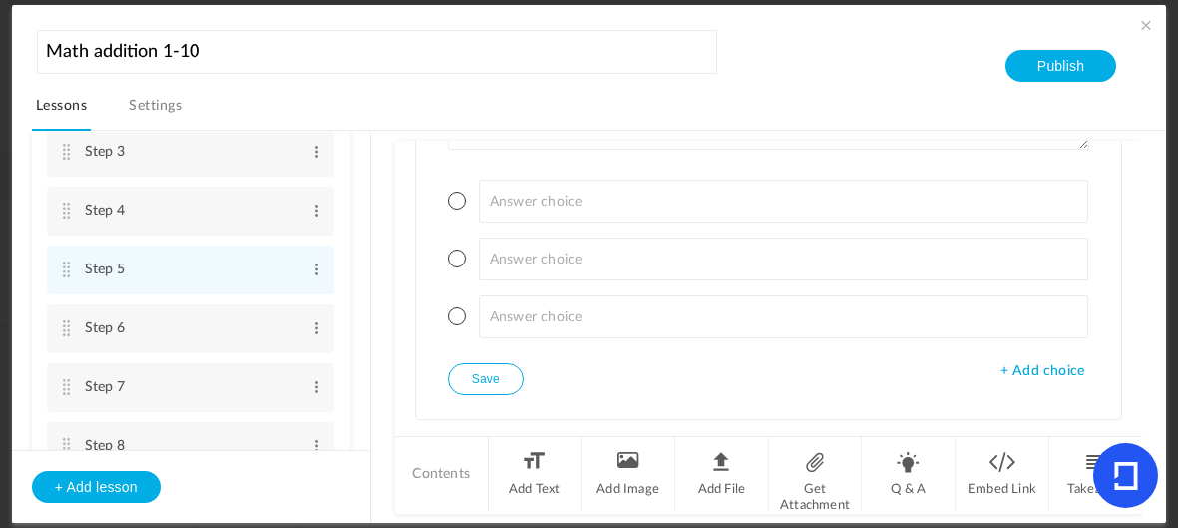
click at [1039, 363] on span "+ Add choice" at bounding box center [1043, 371] width 84 height 17
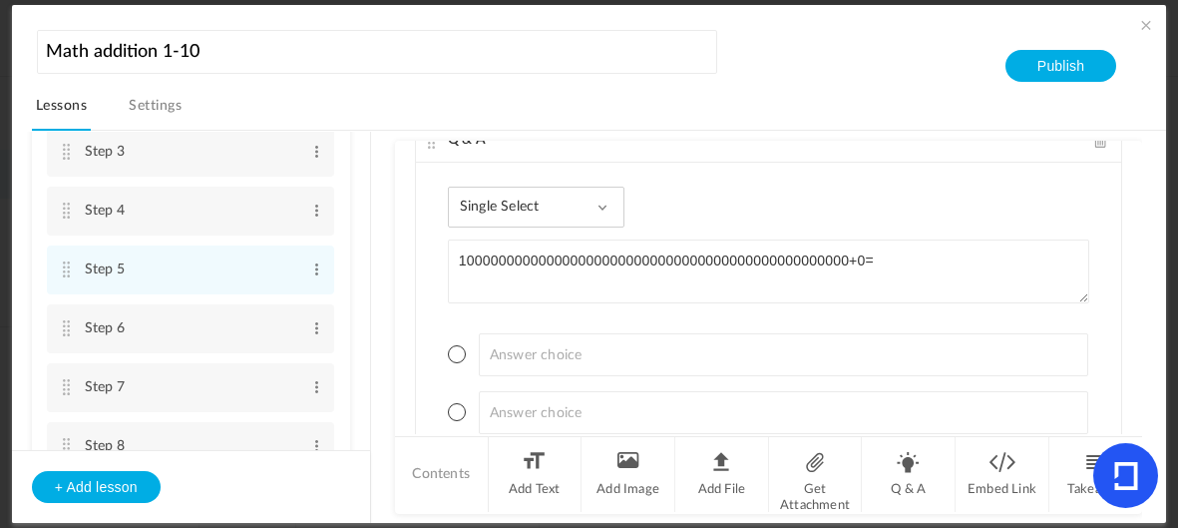
scroll to position [43, 0]
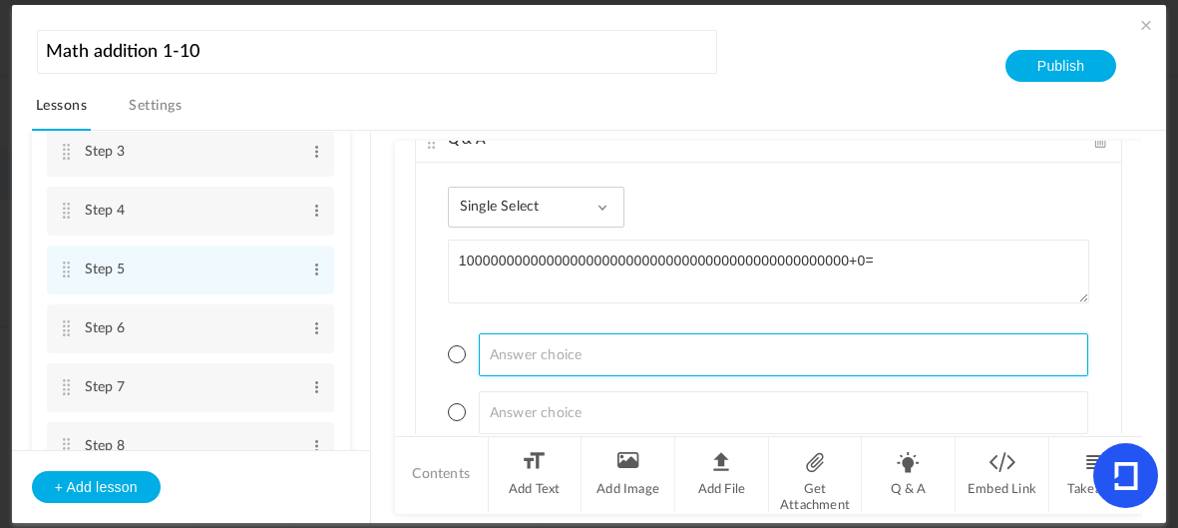
click at [709, 339] on input at bounding box center [784, 354] width 610 height 43
type input "100000"
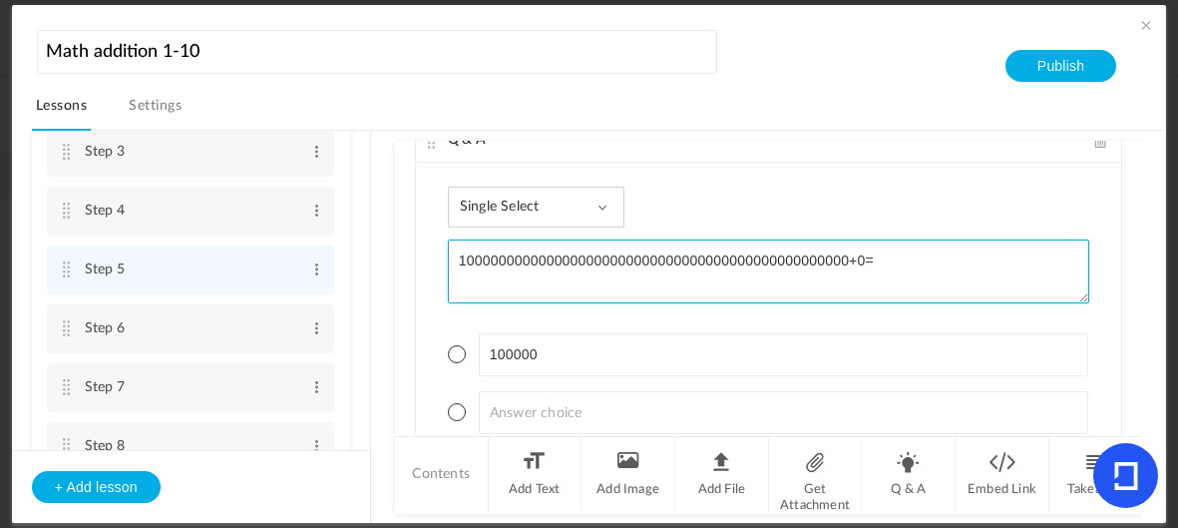
click at [854, 264] on textarea "1000000000000000000000000000000000000000000000000+0=" at bounding box center [768, 271] width 641 height 64
click at [842, 260] on textarea "1000000000000000000000000000000000000000000000000+0=" at bounding box center [768, 271] width 641 height 64
click at [848, 265] on textarea "1000000000000000000000000000000000000000000000000+0=" at bounding box center [768, 271] width 641 height 64
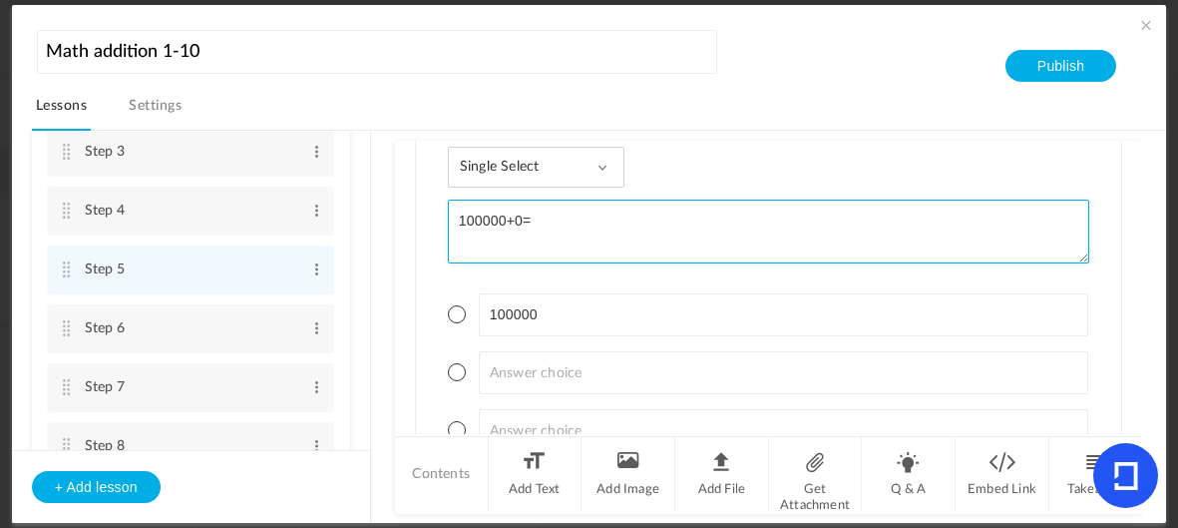
scroll to position [120, 0]
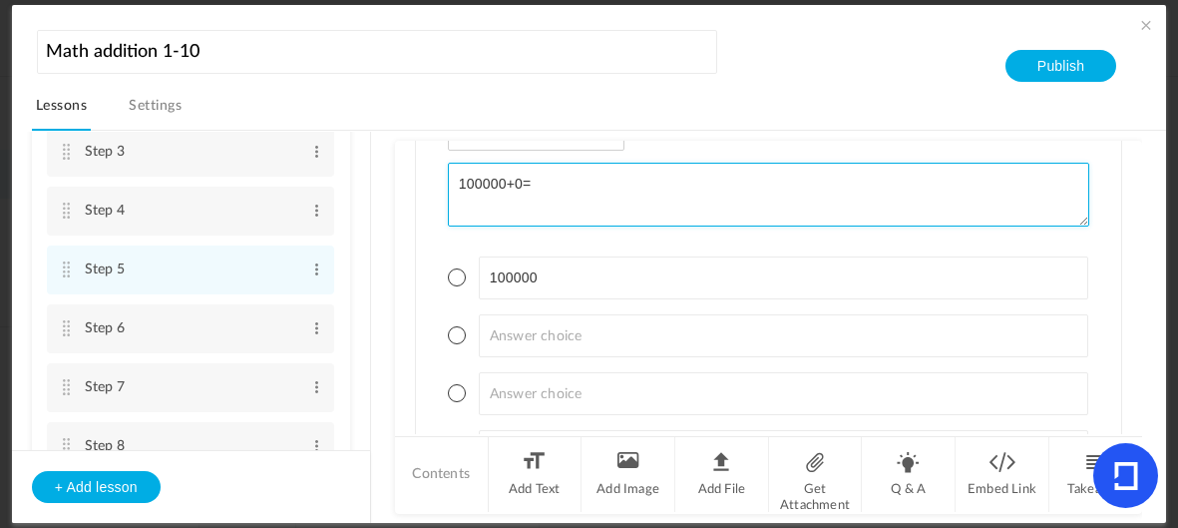
type textarea "100000+0="
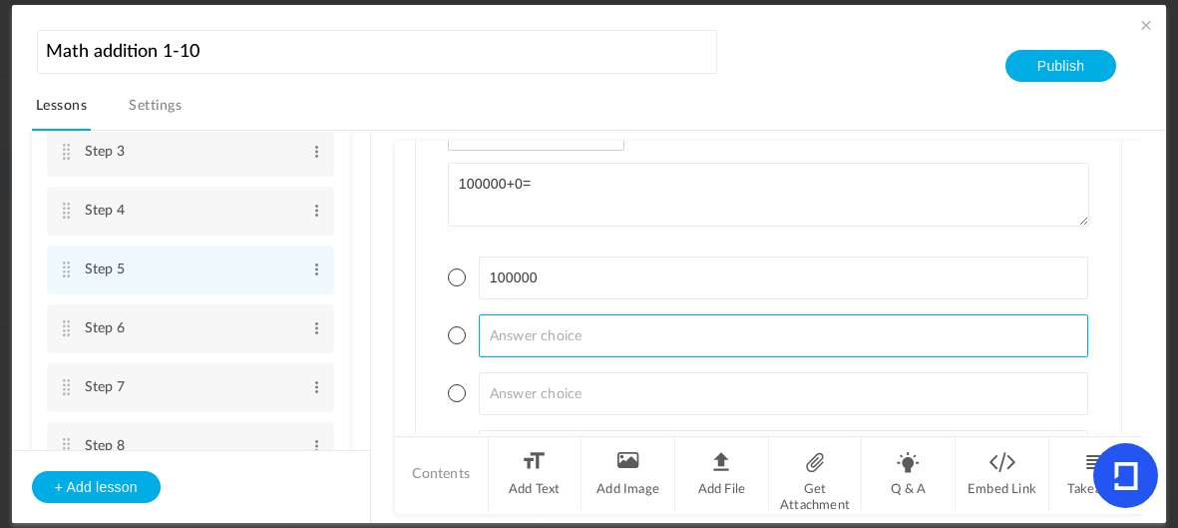
click at [511, 337] on input at bounding box center [784, 335] width 610 height 43
type input "879121"
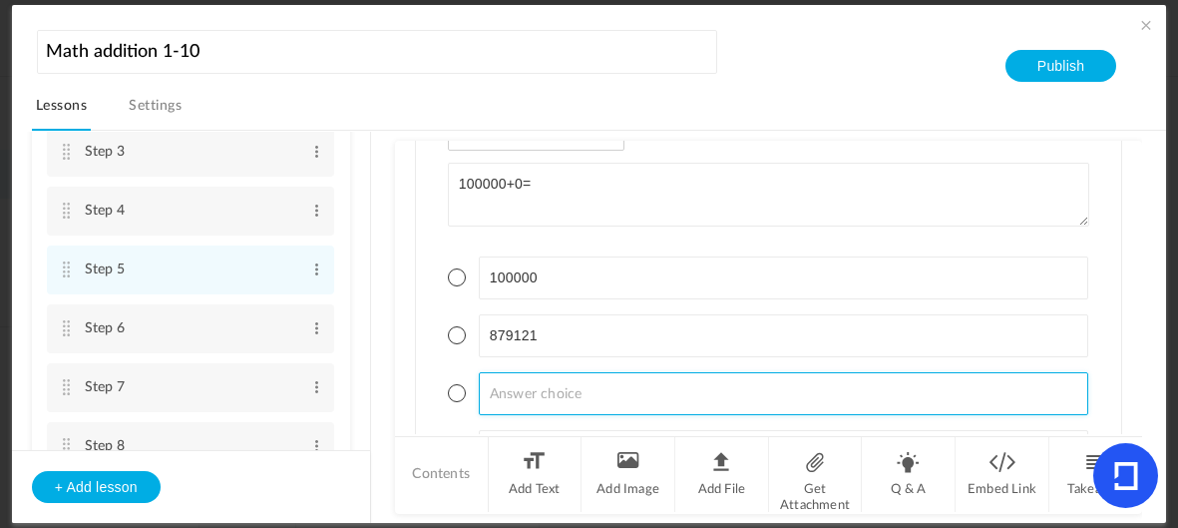
click at [638, 395] on input at bounding box center [784, 393] width 610 height 43
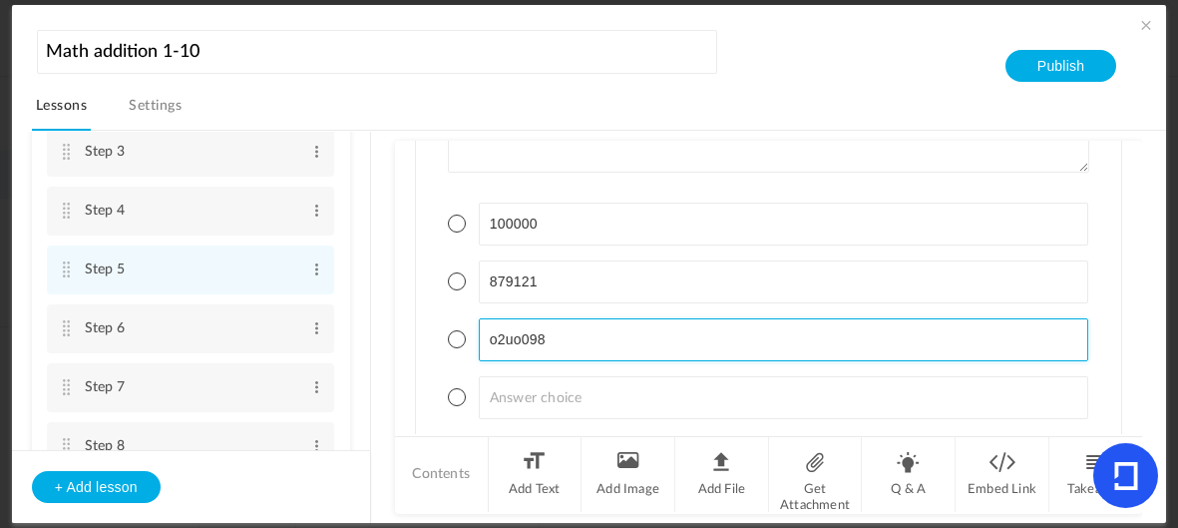
type input "o2uo098"
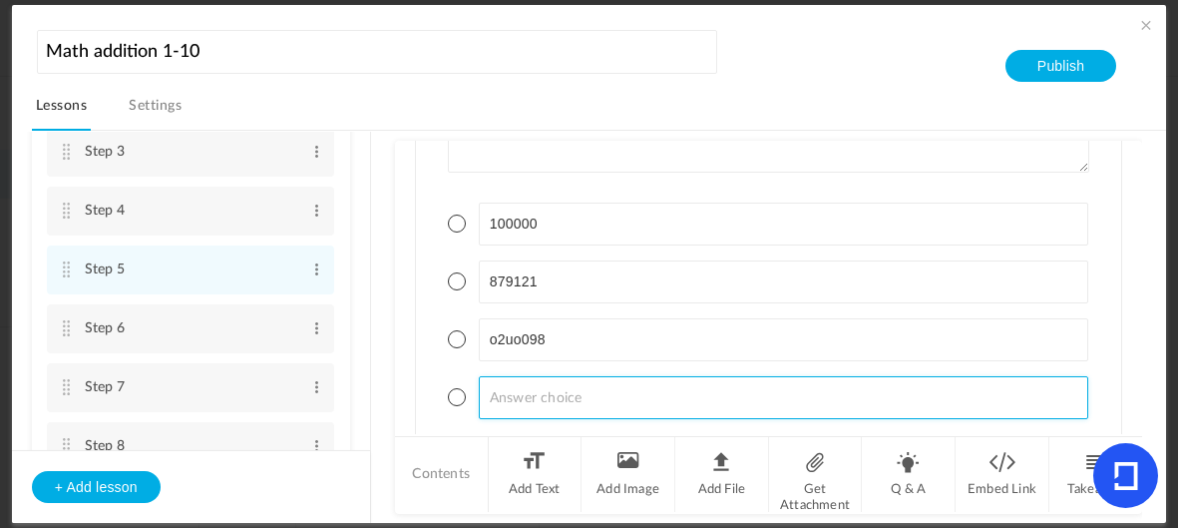
click at [631, 400] on input at bounding box center [784, 397] width 610 height 43
type input "t"
type input "Taco"
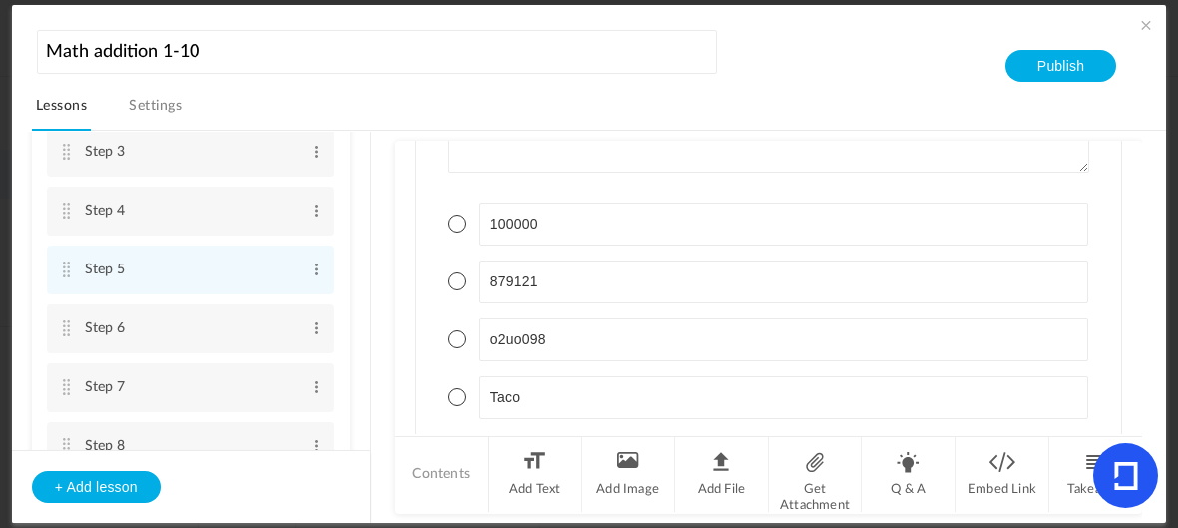
click at [448, 217] on span at bounding box center [457, 223] width 18 height 18
click at [507, 349] on button "Save" at bounding box center [486, 346] width 76 height 32
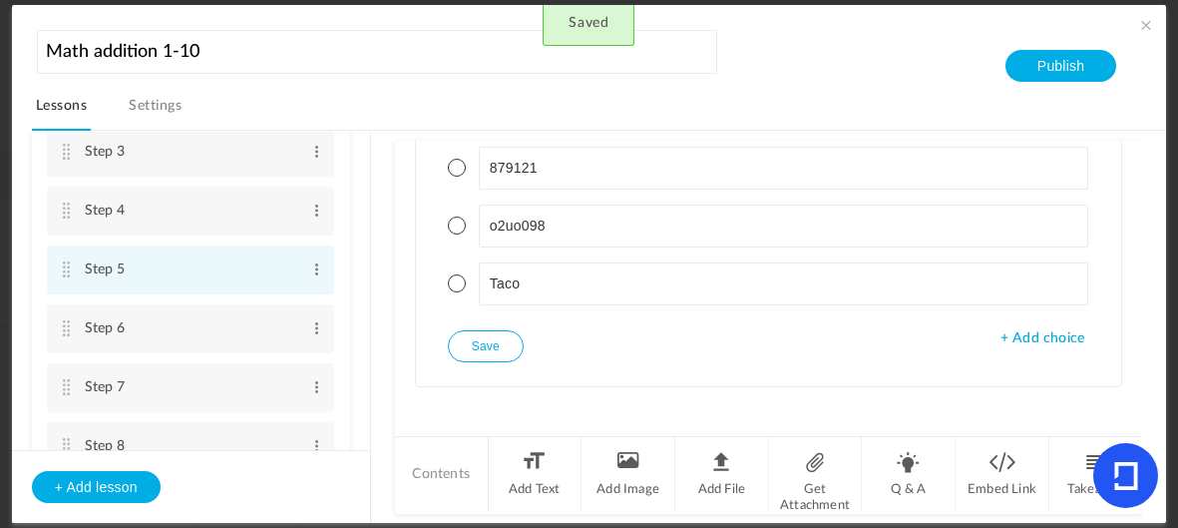
click at [55, 257] on li "Step 5 Edit Delete" at bounding box center [190, 269] width 287 height 49
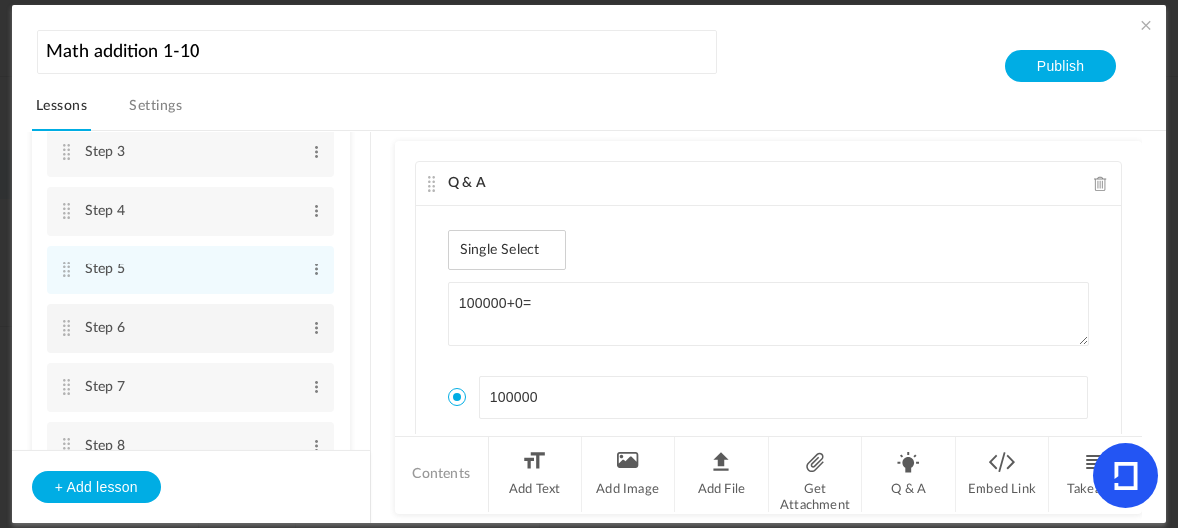
click at [61, 321] on cite at bounding box center [67, 328] width 14 height 16
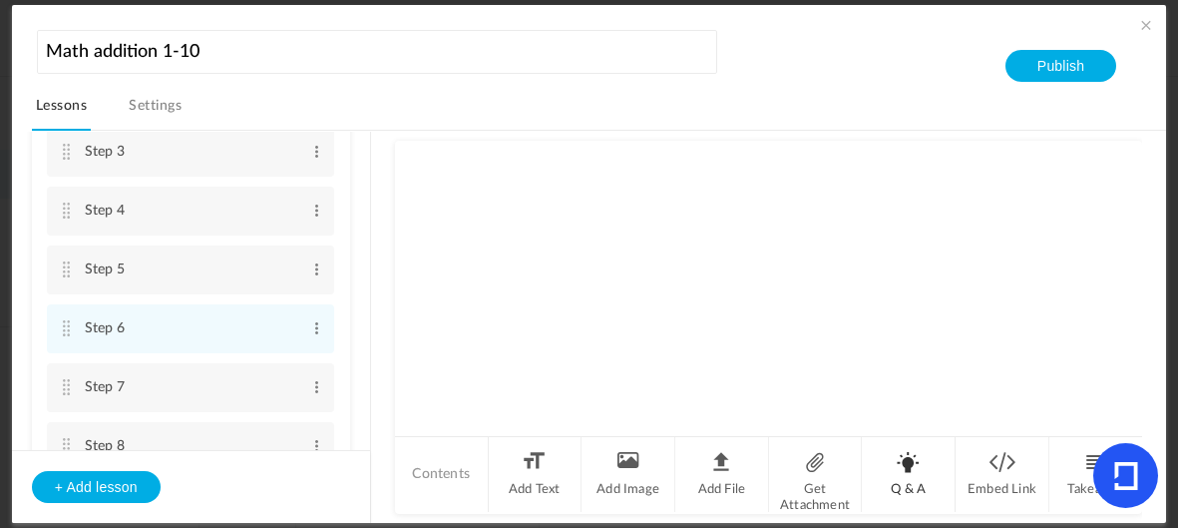
click at [904, 474] on li "Q & A" at bounding box center [909, 474] width 94 height 75
type textarea "99+1="
click at [1035, 326] on span "+ Add choice" at bounding box center [1043, 334] width 84 height 17
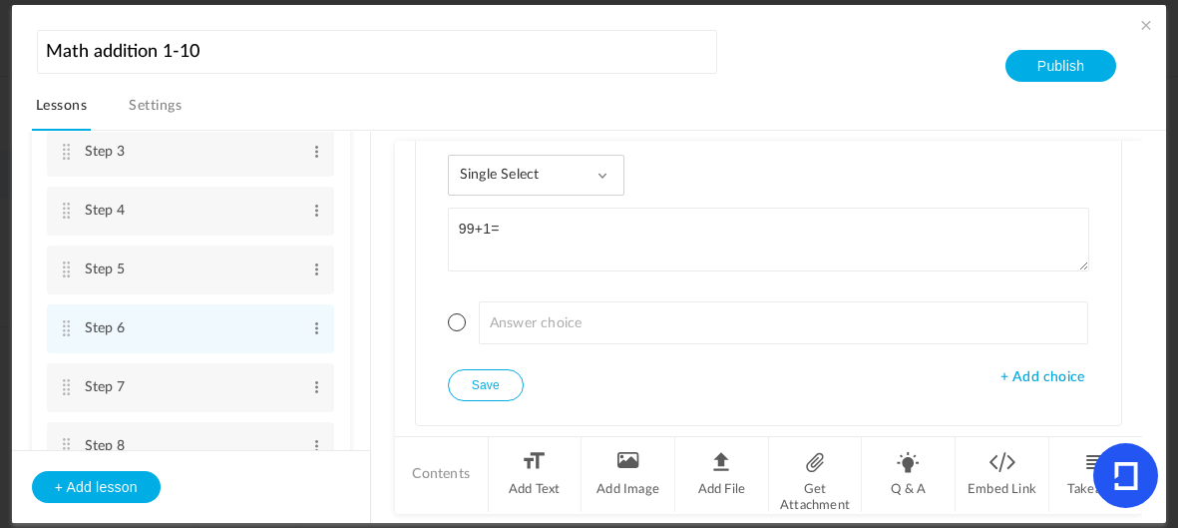
click at [1030, 369] on span "+ Add choice" at bounding box center [1043, 377] width 84 height 17
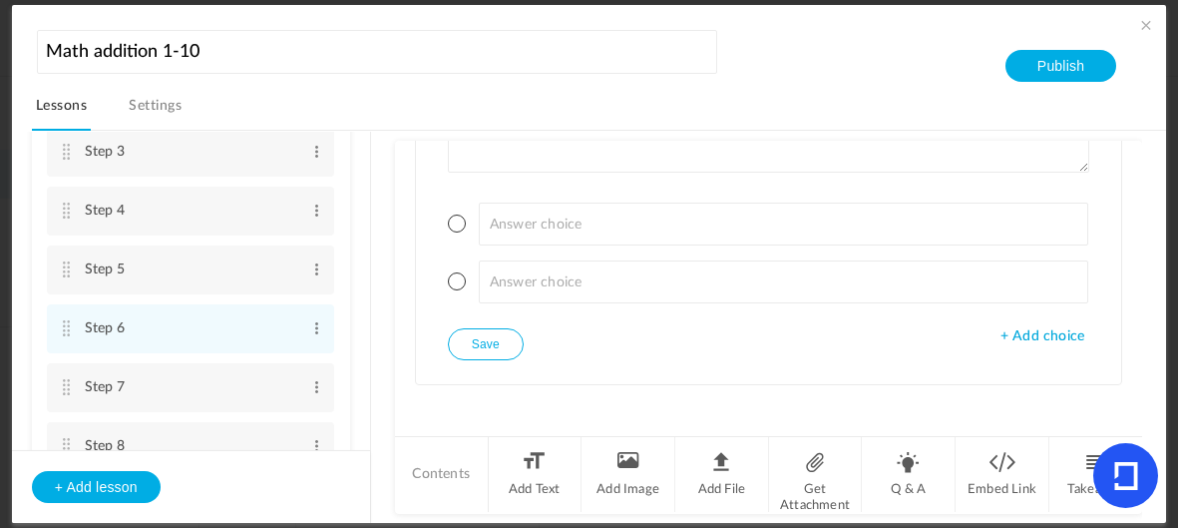
click at [1037, 328] on span "+ Add choice" at bounding box center [1043, 336] width 84 height 17
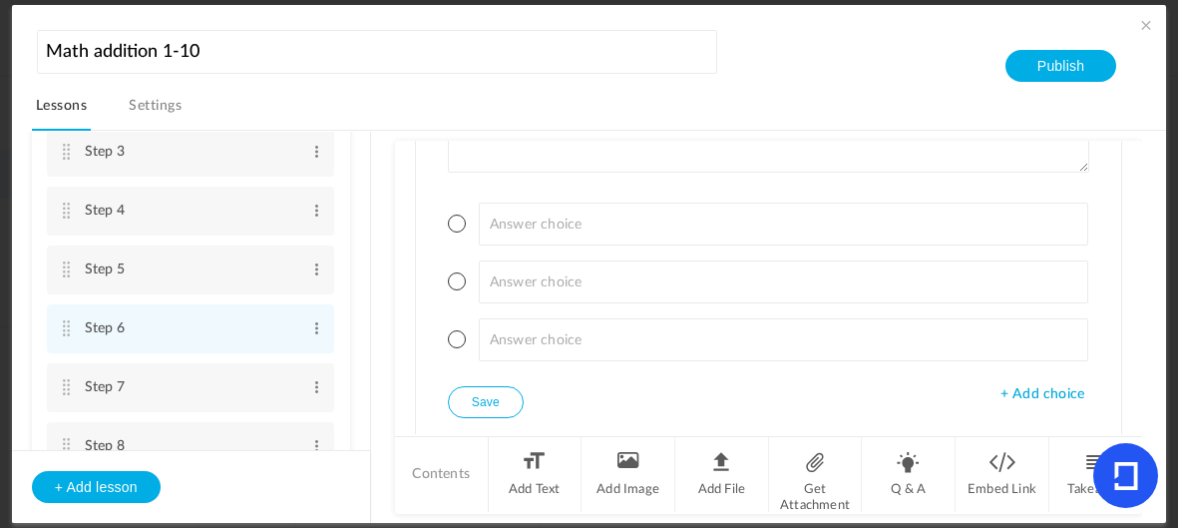
scroll to position [183, 0]
click at [1024, 384] on span "+ Add choice" at bounding box center [1043, 385] width 84 height 17
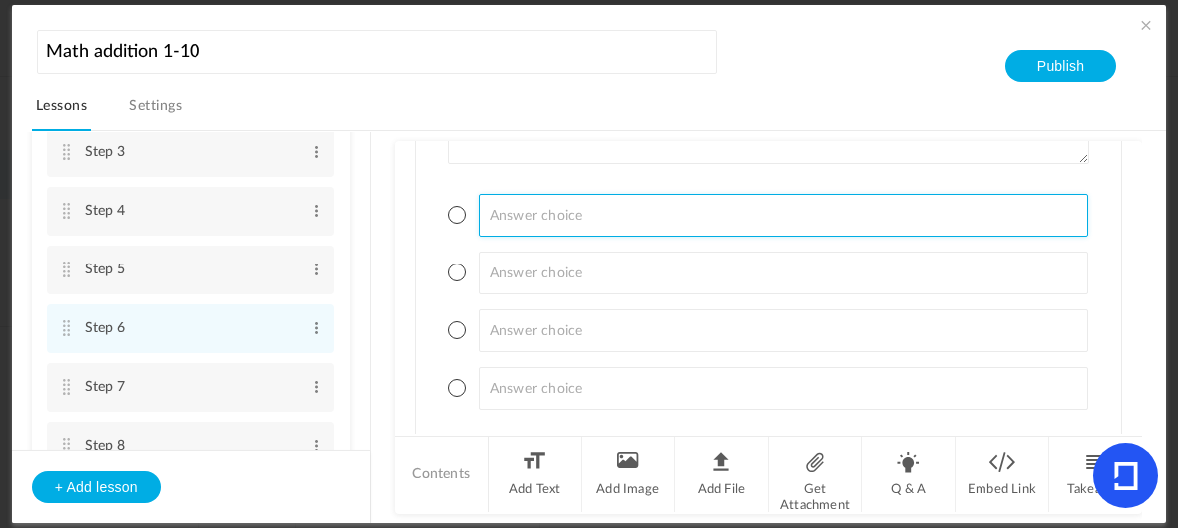
click at [584, 202] on input at bounding box center [784, 215] width 610 height 43
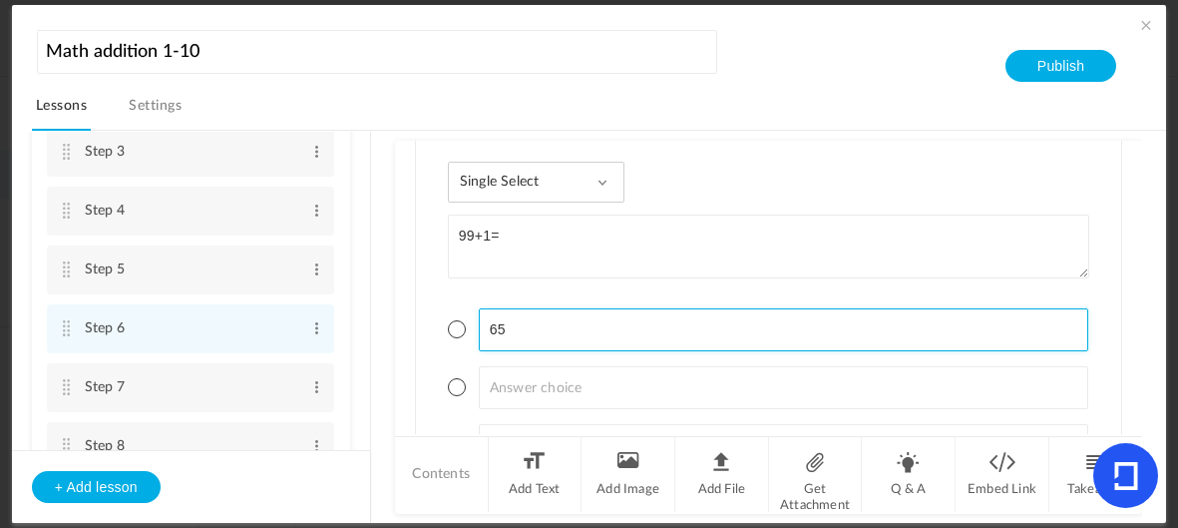
scroll to position [70, 0]
type input "65"
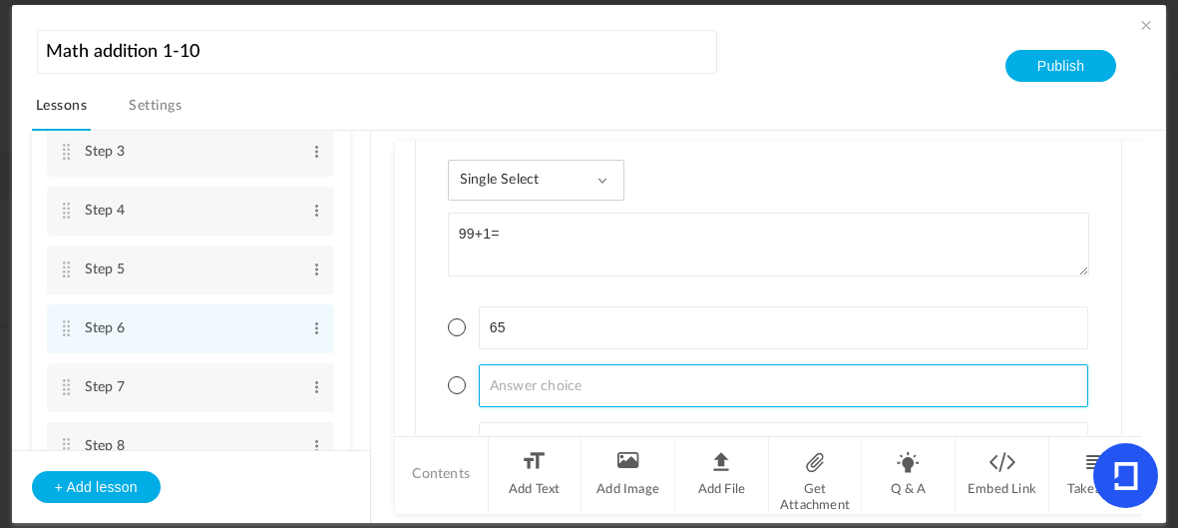
click at [552, 376] on input at bounding box center [784, 385] width 610 height 43
type input "100"
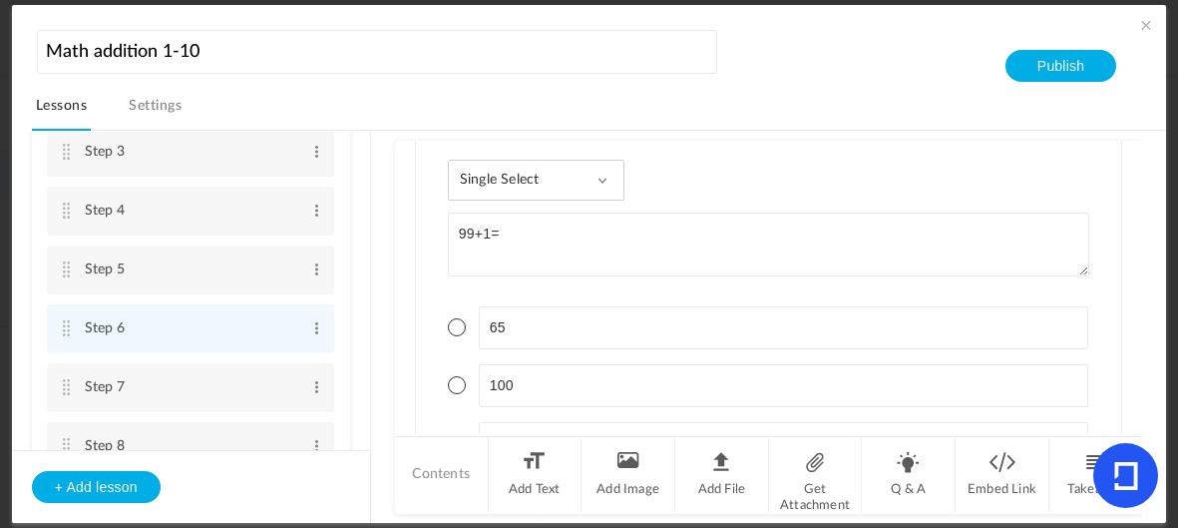
click at [438, 379] on div "Single Select Single Select Multi Select True or False Paragraph Answer 99+1= 6…" at bounding box center [768, 370] width 705 height 468
click at [463, 384] on span at bounding box center [457, 385] width 18 height 18
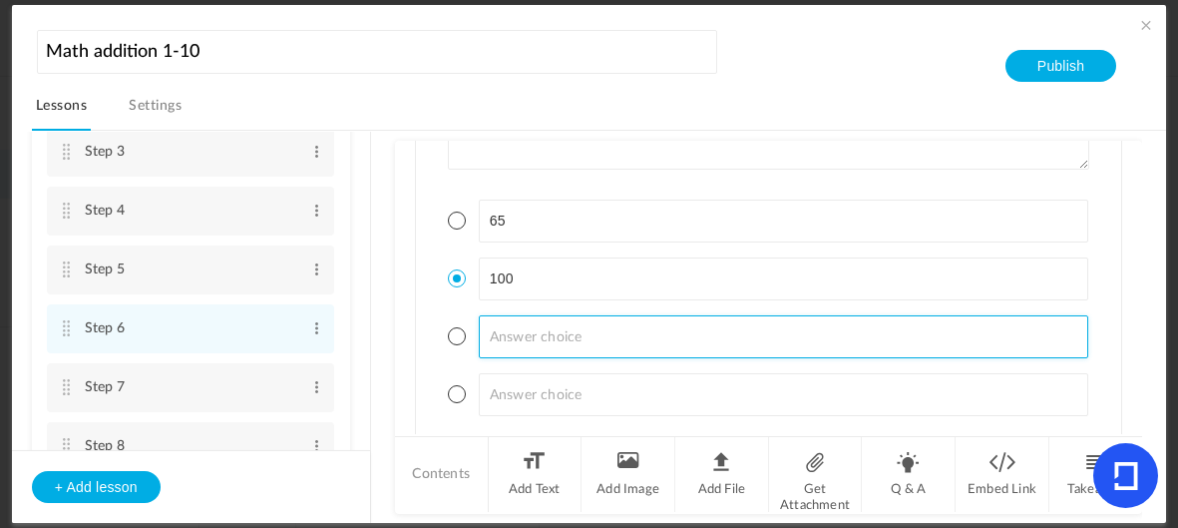
click at [546, 324] on input at bounding box center [784, 336] width 610 height 43
type input "86687"
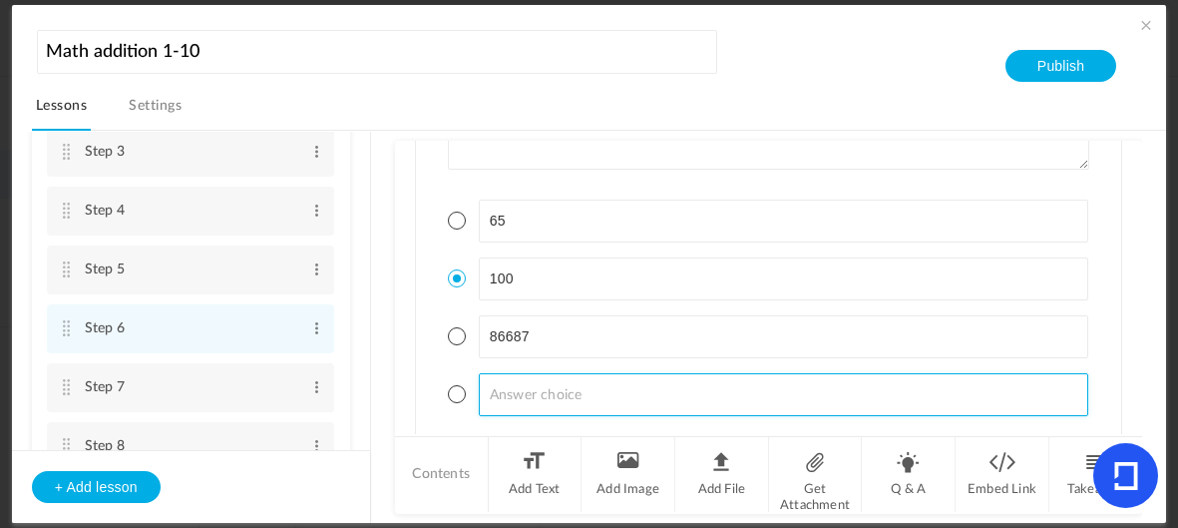
click at [577, 390] on input at bounding box center [784, 394] width 610 height 43
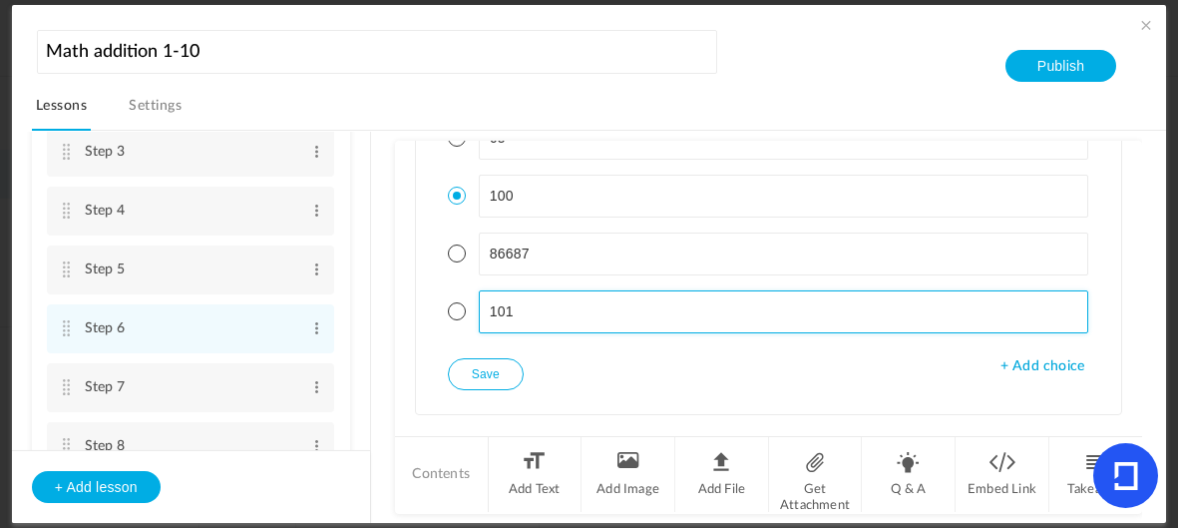
scroll to position [276, 0]
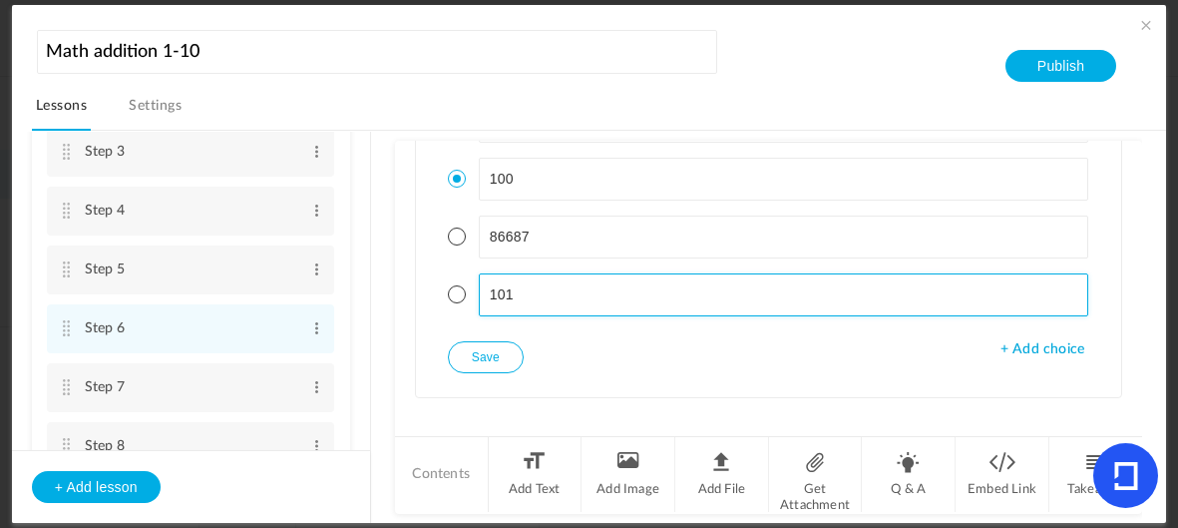
type input "101"
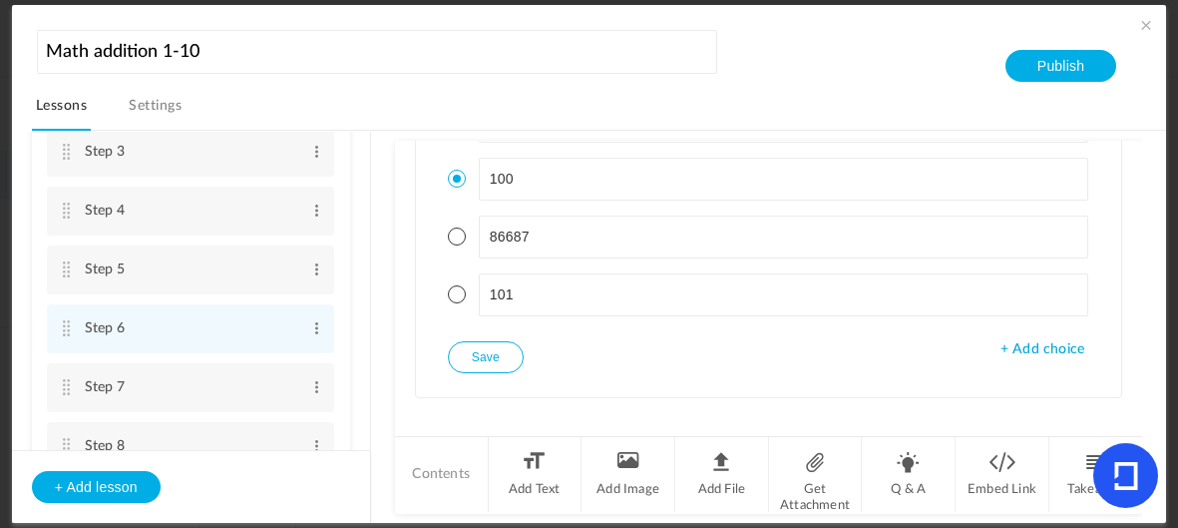
click at [480, 350] on button "Save" at bounding box center [486, 357] width 76 height 32
click at [71, 387] on cite at bounding box center [67, 387] width 14 height 16
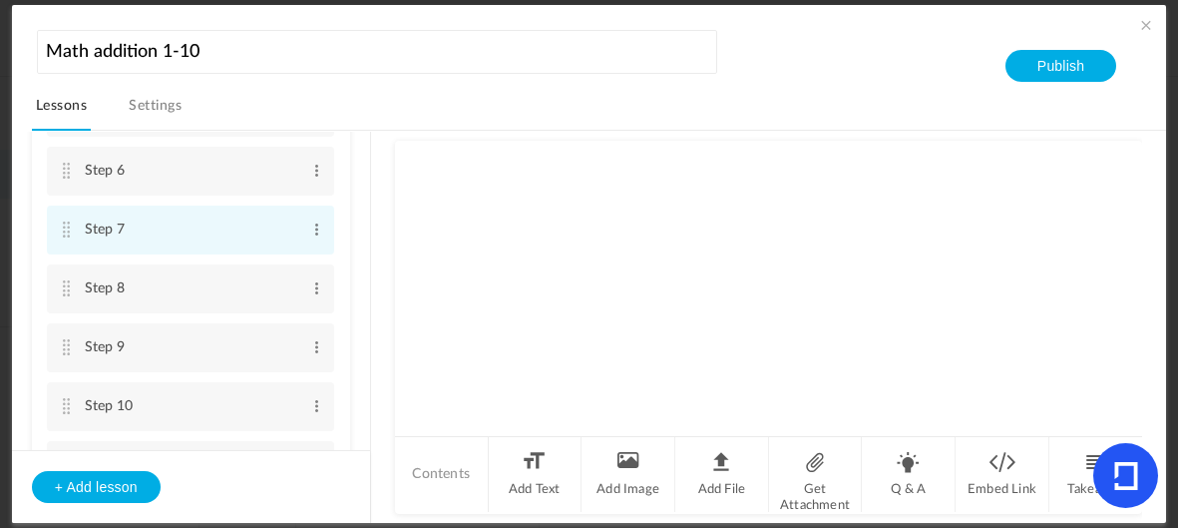
scroll to position [393, 0]
click at [313, 216] on span at bounding box center [316, 222] width 15 height 20
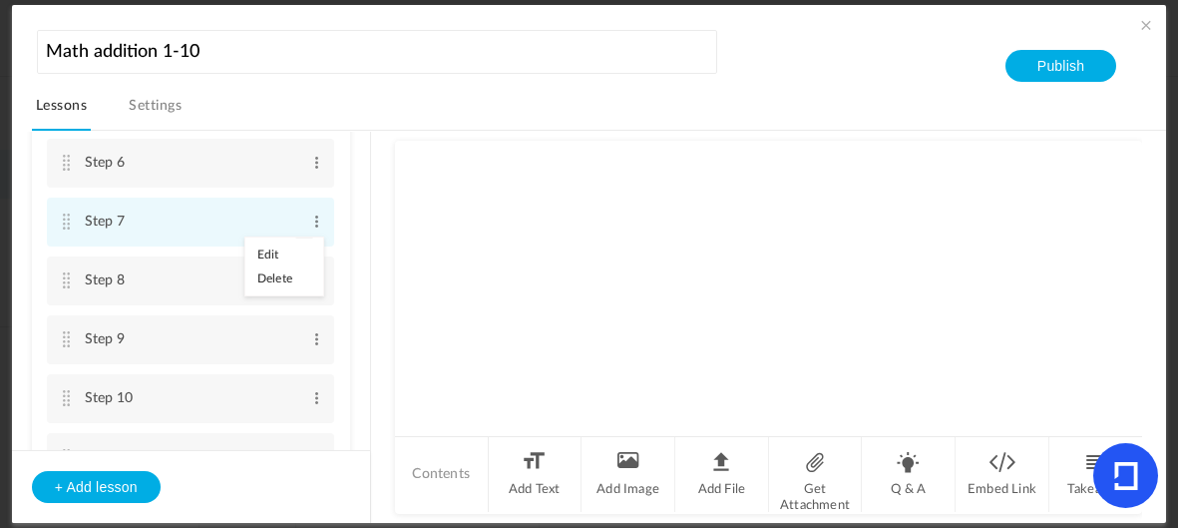
click at [283, 276] on link "Delete" at bounding box center [284, 278] width 78 height 24
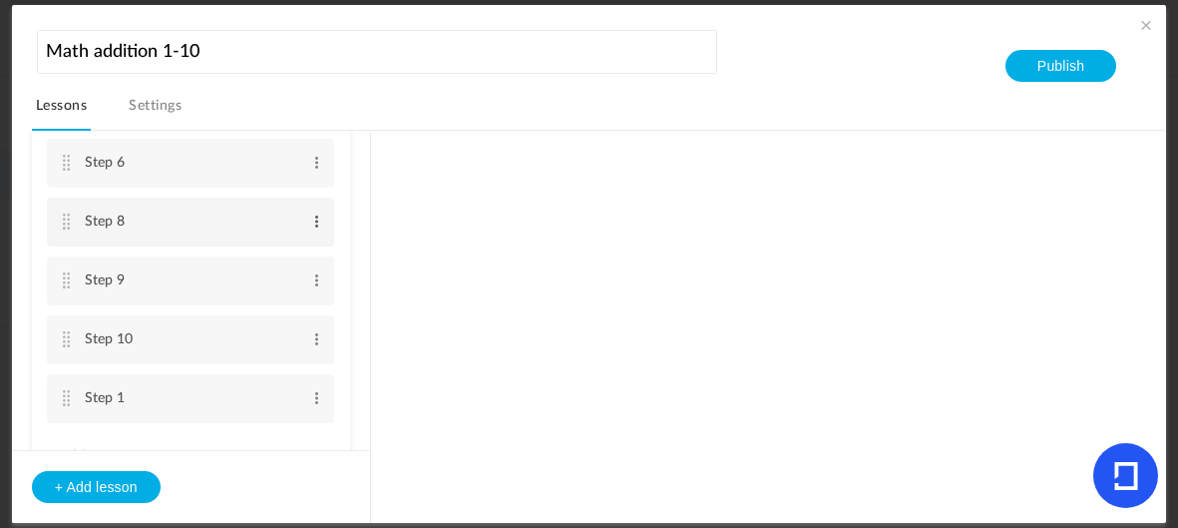
click at [309, 217] on span at bounding box center [316, 222] width 15 height 20
click at [296, 272] on link "Delete" at bounding box center [284, 278] width 78 height 24
click at [315, 270] on span at bounding box center [316, 280] width 15 height 20
click at [296, 280] on link "Delete" at bounding box center [284, 278] width 78 height 24
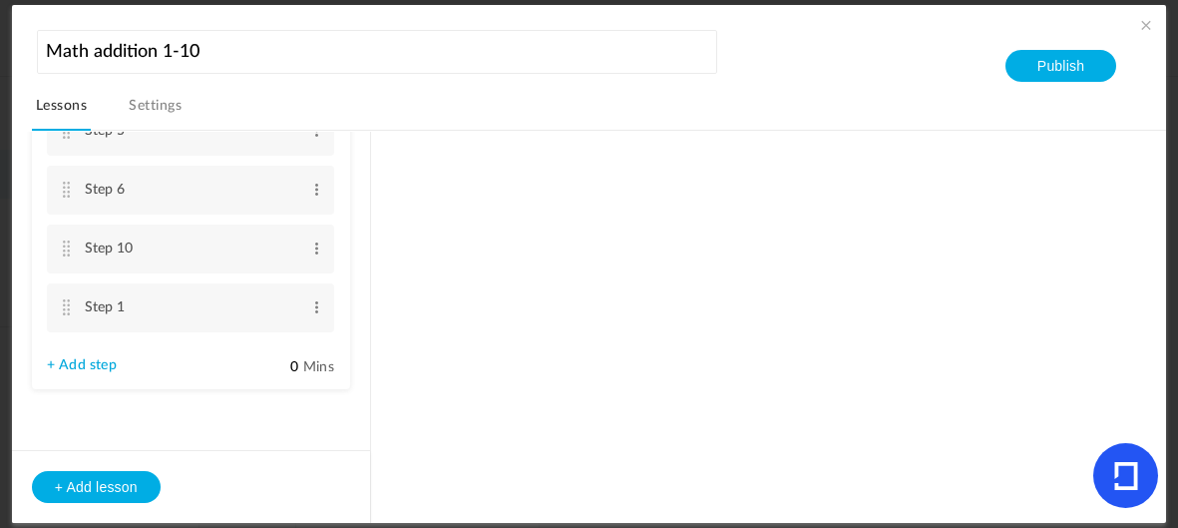
scroll to position [361, 0]
click at [317, 188] on span at bounding box center [316, 195] width 15 height 20
click at [305, 253] on link "Delete" at bounding box center [284, 251] width 78 height 24
click at [309, 301] on span at bounding box center [316, 311] width 15 height 20
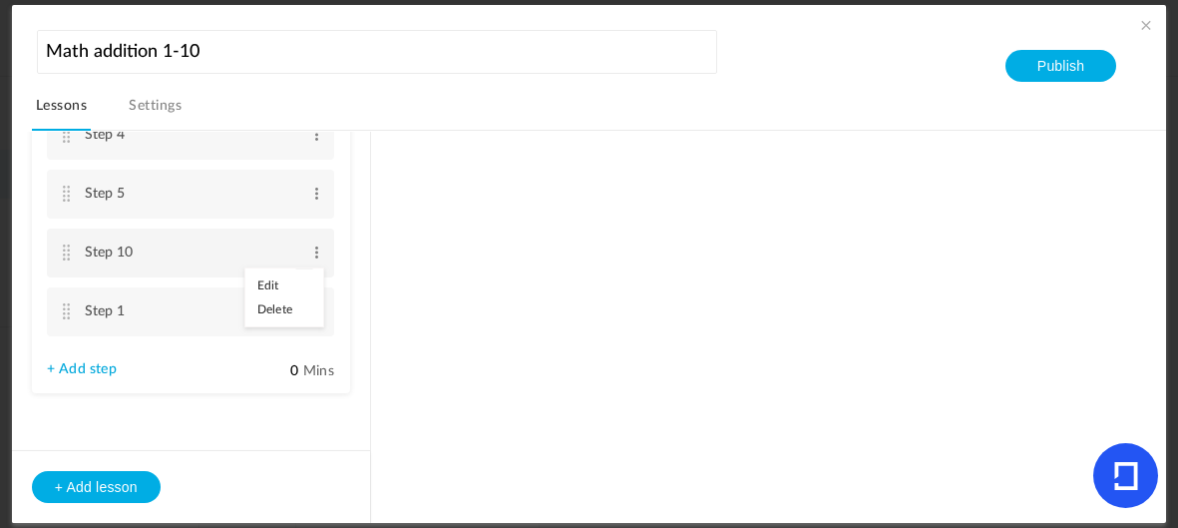
click at [285, 306] on link "Delete" at bounding box center [284, 309] width 78 height 24
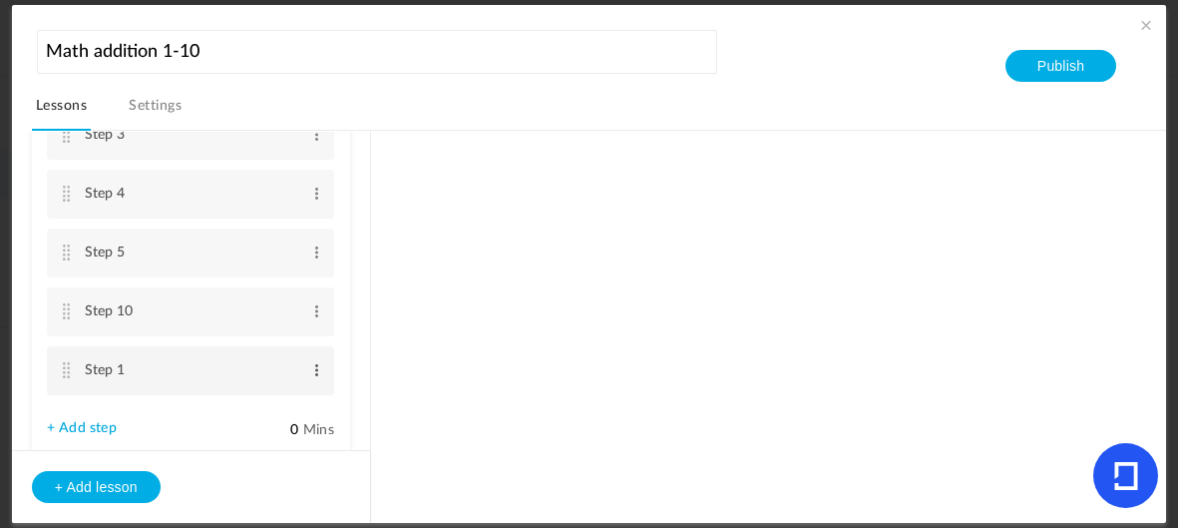
click at [313, 360] on span at bounding box center [316, 370] width 15 height 20
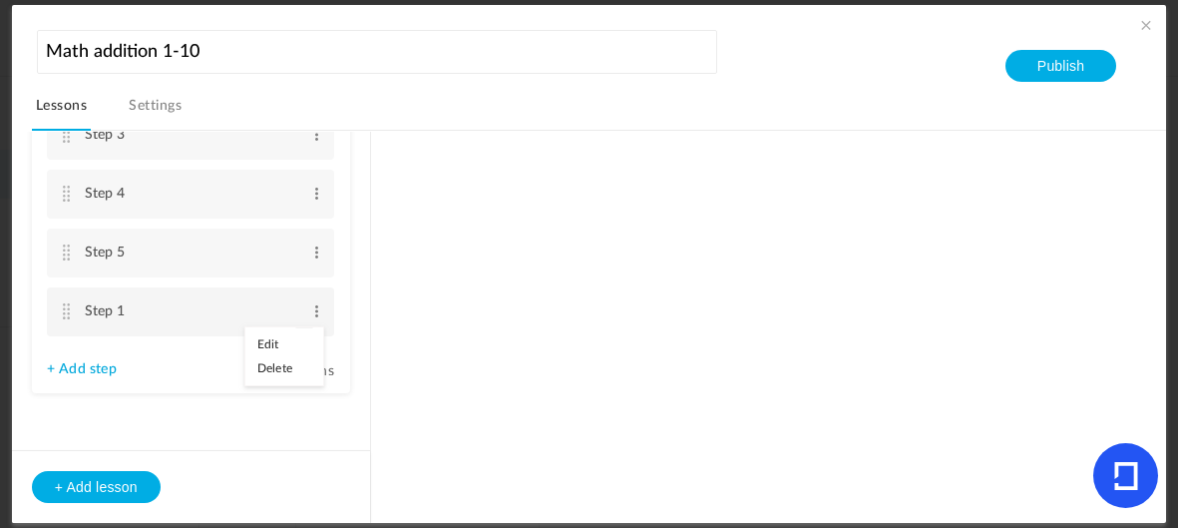
click at [271, 364] on link "Delete" at bounding box center [284, 368] width 78 height 24
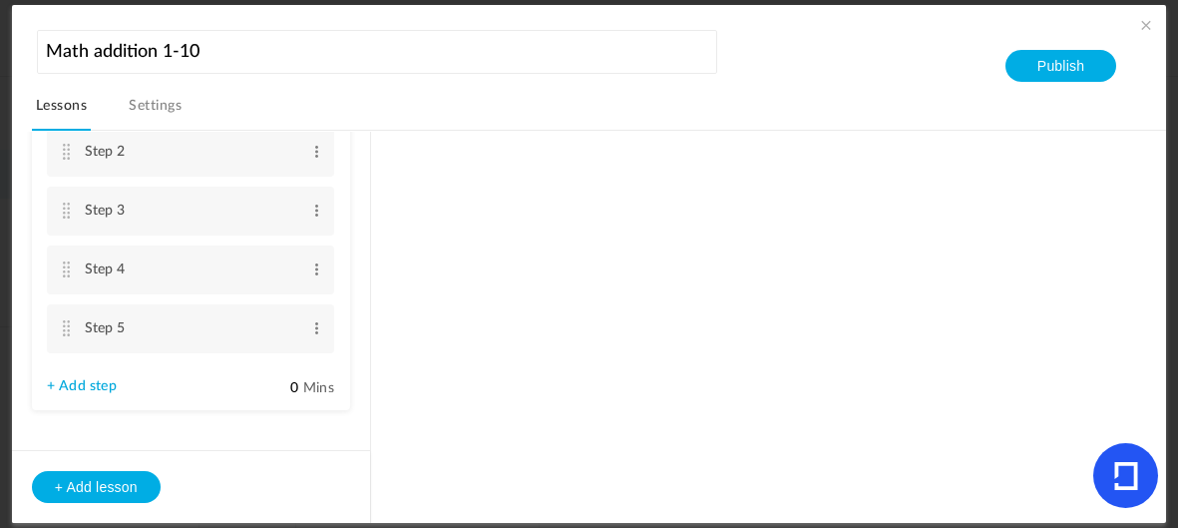
scroll to position [186, 0]
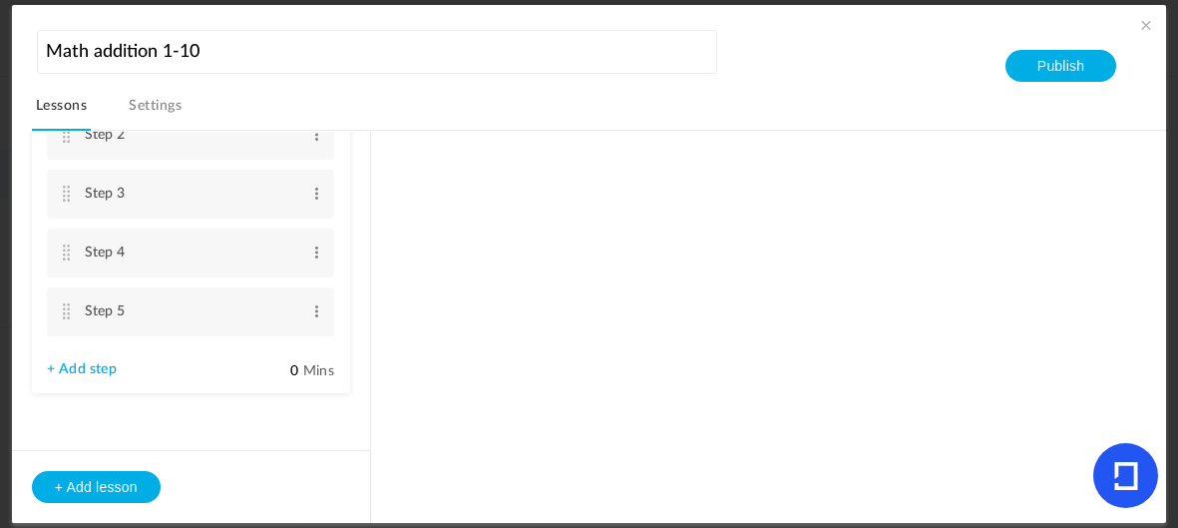
click at [92, 368] on link "+ Add step" at bounding box center [82, 369] width 70 height 17
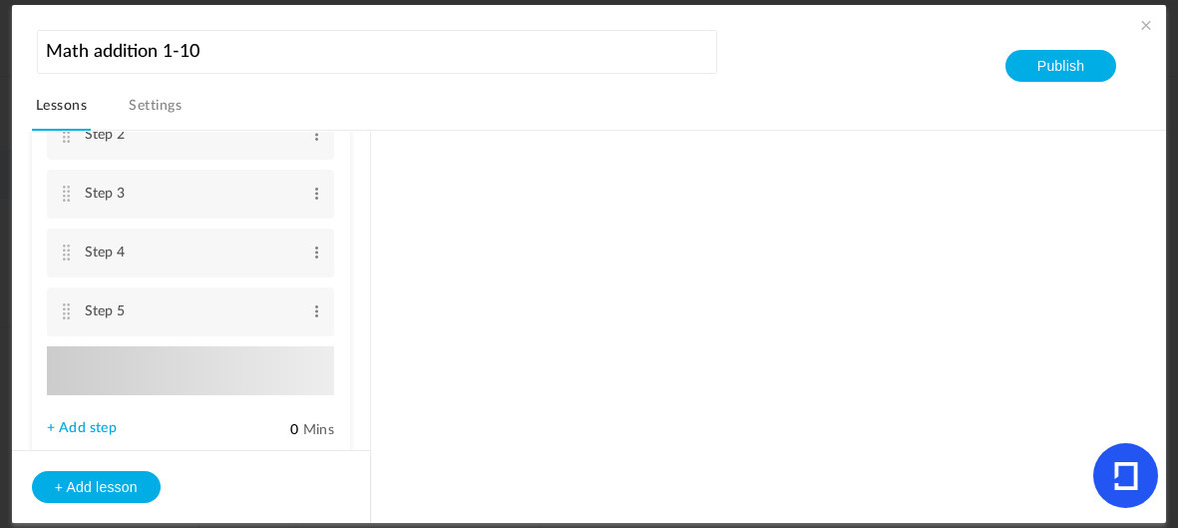
type input "Step 6"
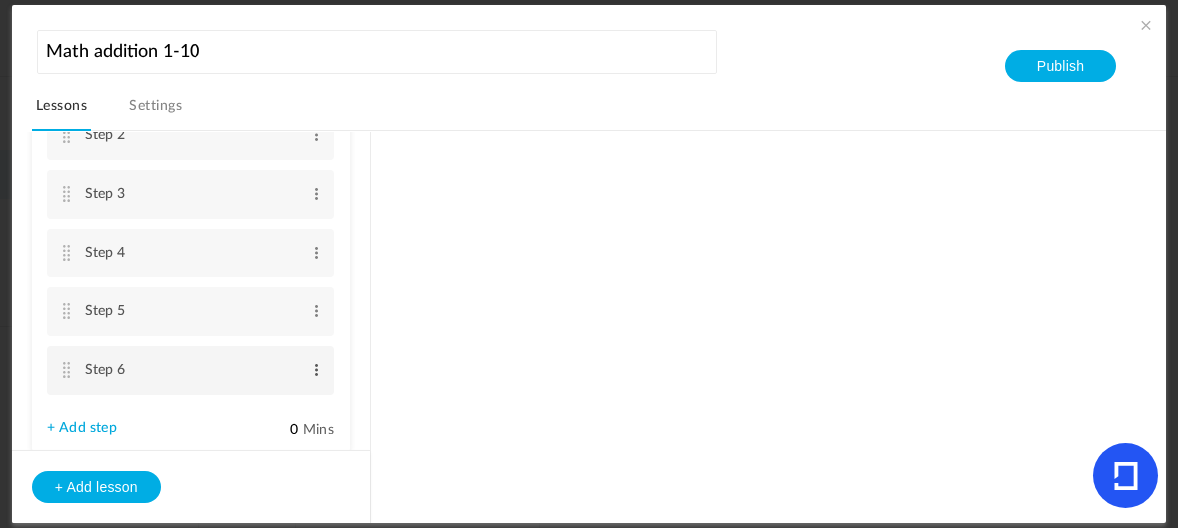
click at [313, 366] on span at bounding box center [316, 370] width 15 height 20
click at [261, 401] on link "Edit" at bounding box center [284, 403] width 78 height 24
click at [60, 382] on li "Step 6 Edit Delete" at bounding box center [190, 374] width 287 height 56
click at [63, 371] on cite at bounding box center [67, 370] width 14 height 16
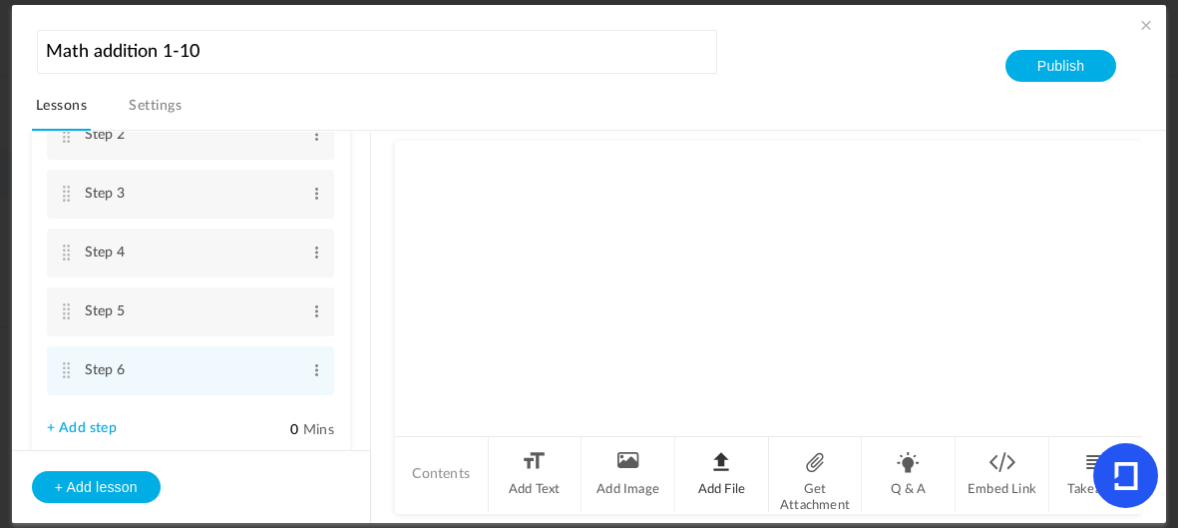
click at [704, 489] on li "Add File" at bounding box center [722, 474] width 94 height 75
click at [590, 162] on div "Attachment" at bounding box center [768, 184] width 705 height 44
click at [740, 465] on li "Add File" at bounding box center [722, 474] width 94 height 75
click at [826, 254] on div "Attachment" at bounding box center [768, 264] width 705 height 44
click at [715, 478] on li "Add File" at bounding box center [722, 474] width 94 height 75
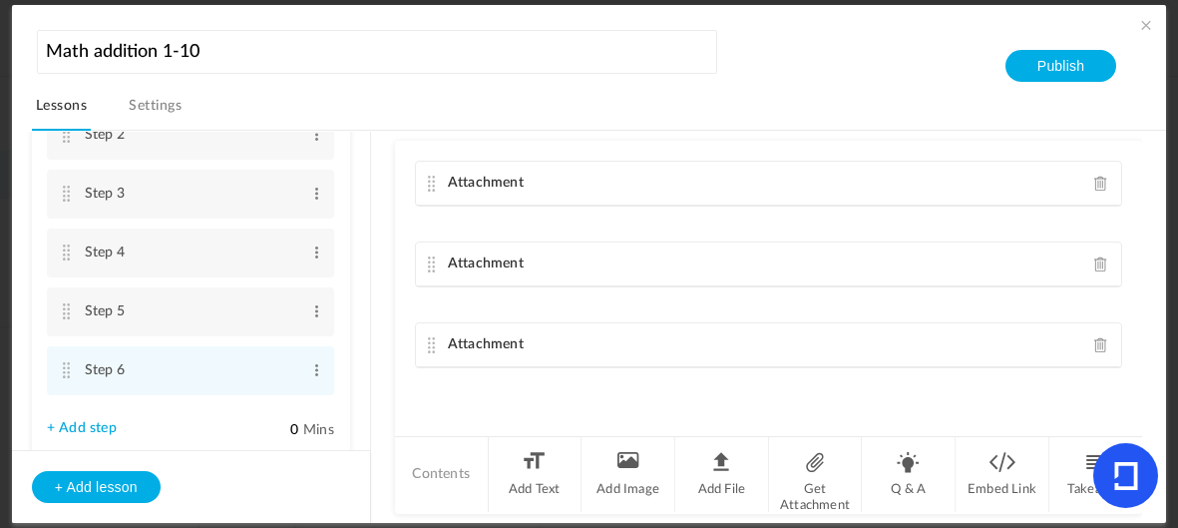
click at [430, 257] on cite at bounding box center [432, 264] width 14 height 16
click at [847, 279] on div "Attachment" at bounding box center [768, 264] width 705 height 44
click at [822, 263] on div "Attachment" at bounding box center [768, 264] width 705 height 44
click at [1096, 262] on span at bounding box center [1101, 263] width 14 height 15
click at [721, 475] on li "Add File" at bounding box center [722, 474] width 94 height 75
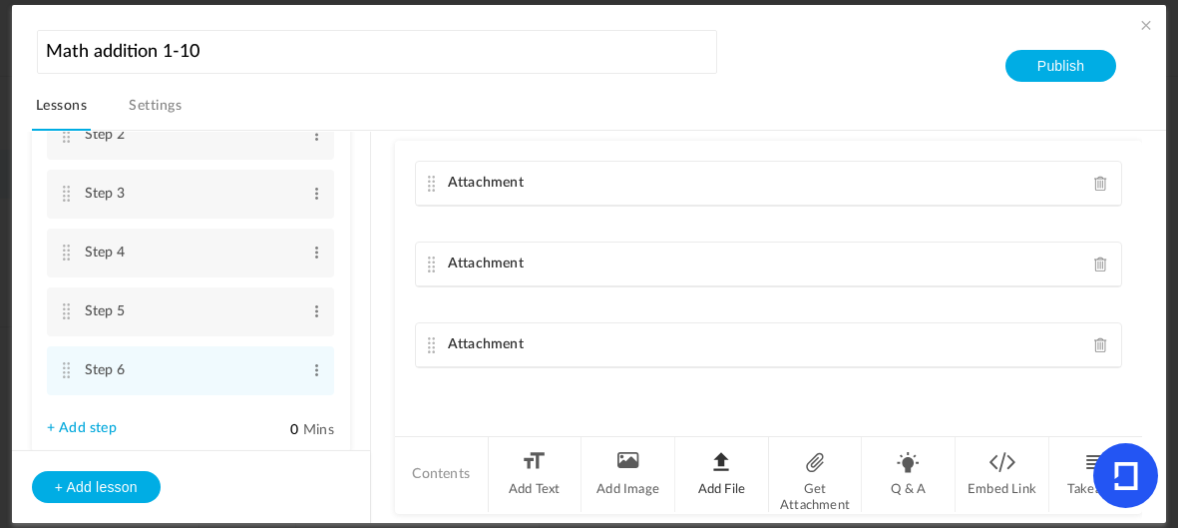
click at [726, 500] on li "Add File" at bounding box center [722, 474] width 94 height 75
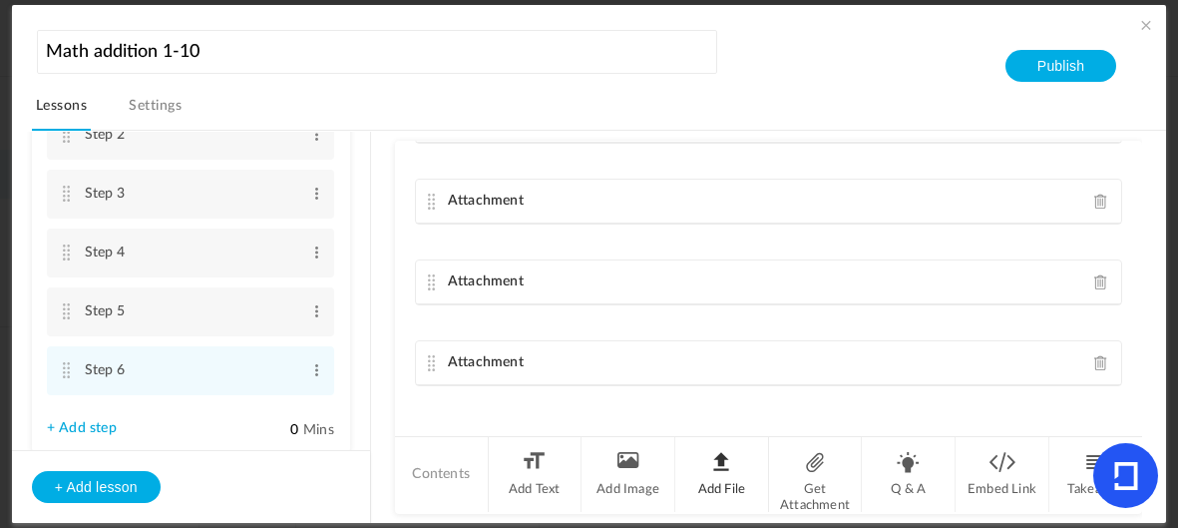
scroll to position [0, 0]
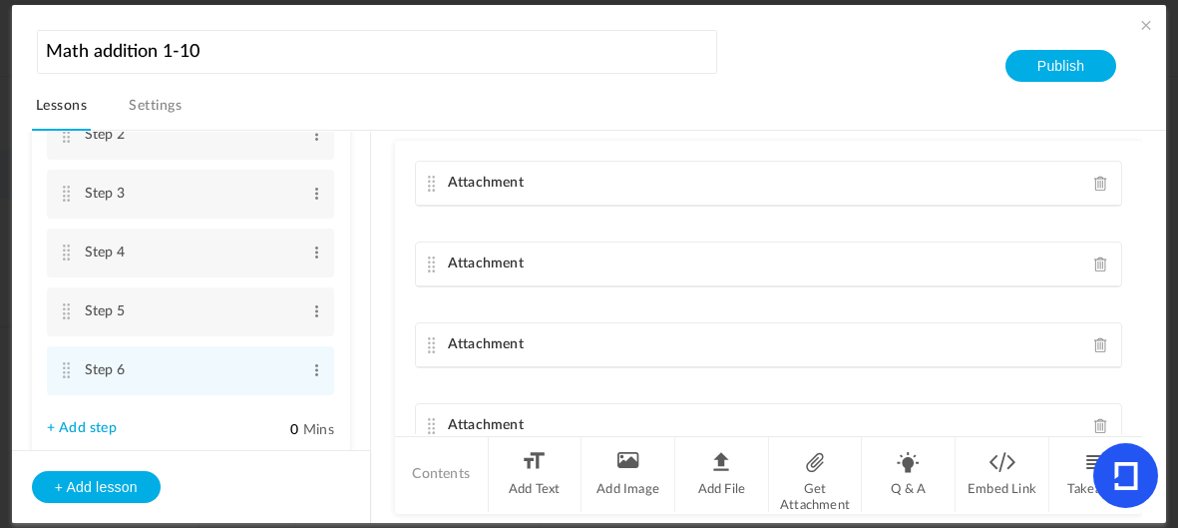
click at [1094, 346] on span at bounding box center [1101, 344] width 14 height 15
click at [1095, 261] on span at bounding box center [1101, 263] width 14 height 15
click at [1094, 187] on span at bounding box center [1101, 183] width 14 height 15
click at [1110, 500] on icon at bounding box center [1125, 475] width 65 height 65
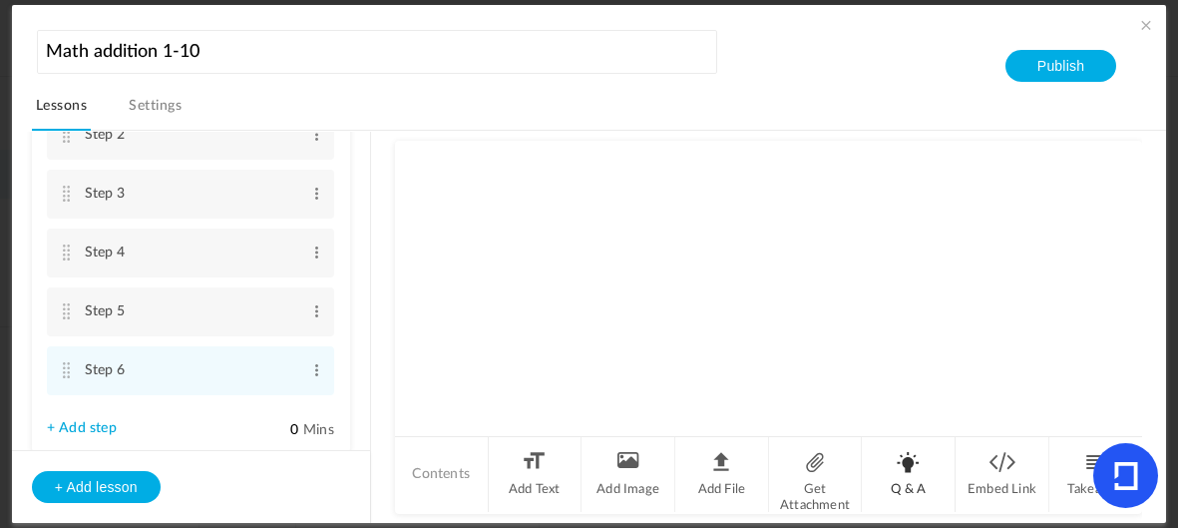
click at [893, 460] on li "Q & A" at bounding box center [909, 474] width 94 height 75
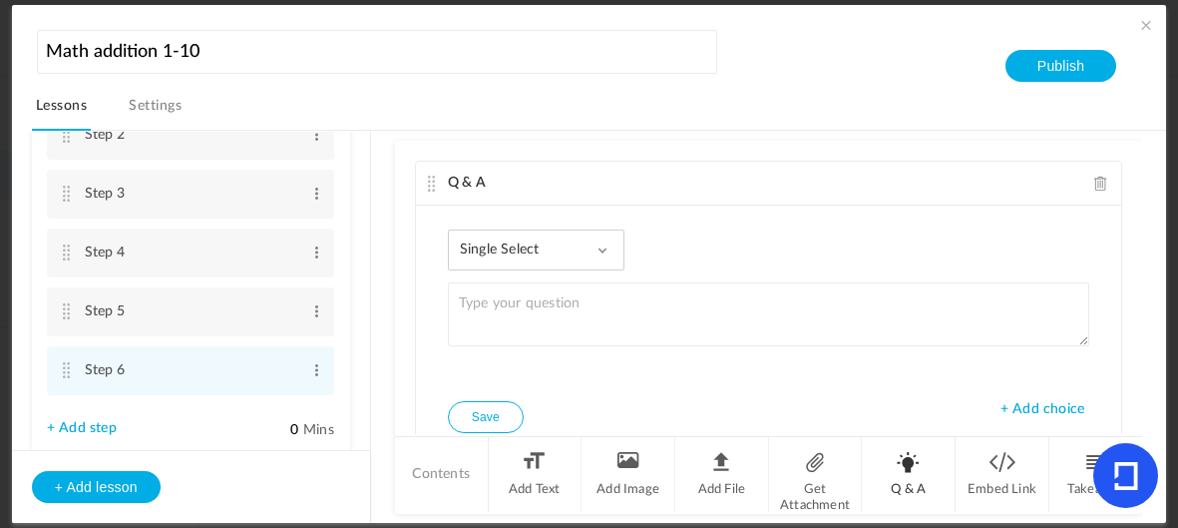
scroll to position [75, 0]
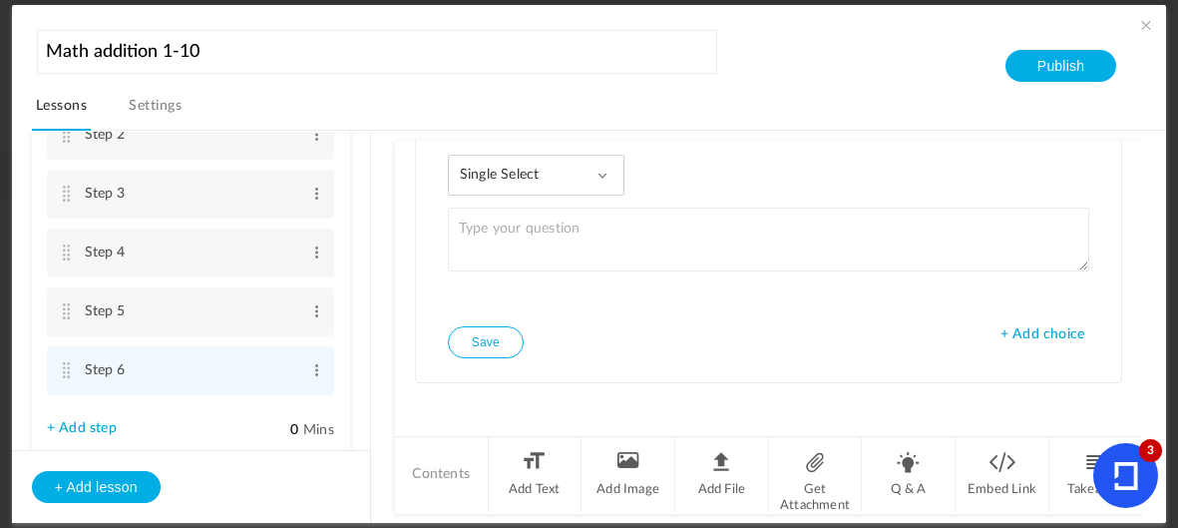
click at [1122, 472] on icon at bounding box center [1126, 476] width 24 height 28
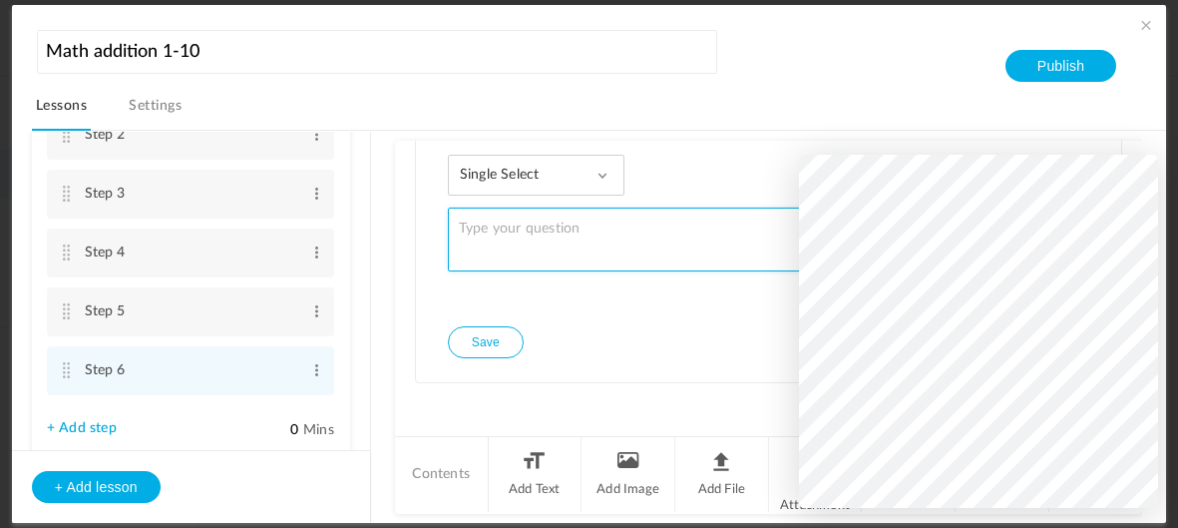
click at [555, 233] on textarea at bounding box center [768, 240] width 641 height 64
click at [549, 230] on textarea "566575655" at bounding box center [768, 240] width 641 height 64
type textarea "566575655x666/78778787 878979879878+7878=675764"
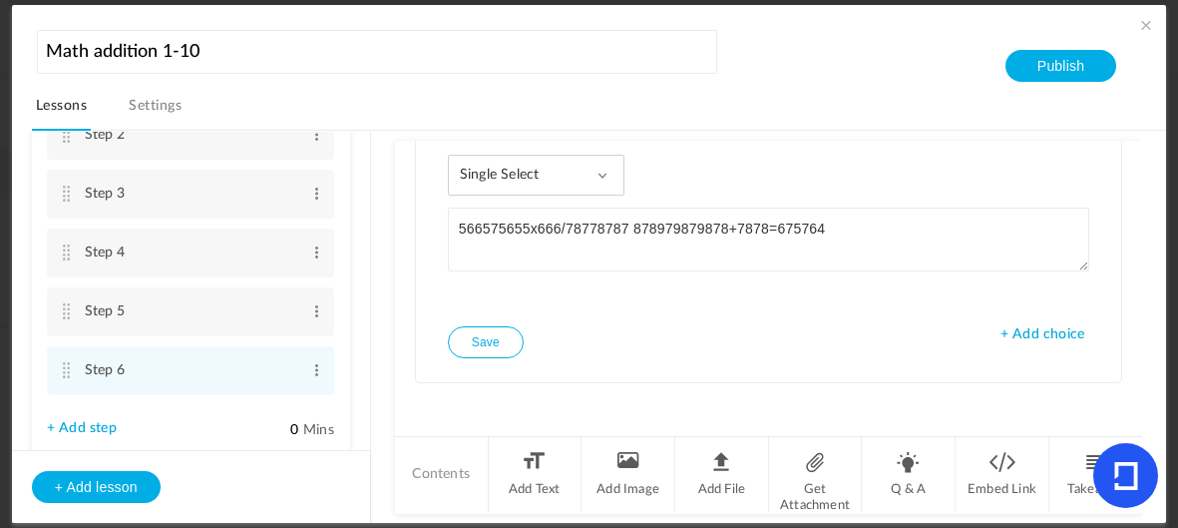
click at [1035, 334] on span "+ Add choice" at bounding box center [1043, 334] width 84 height 17
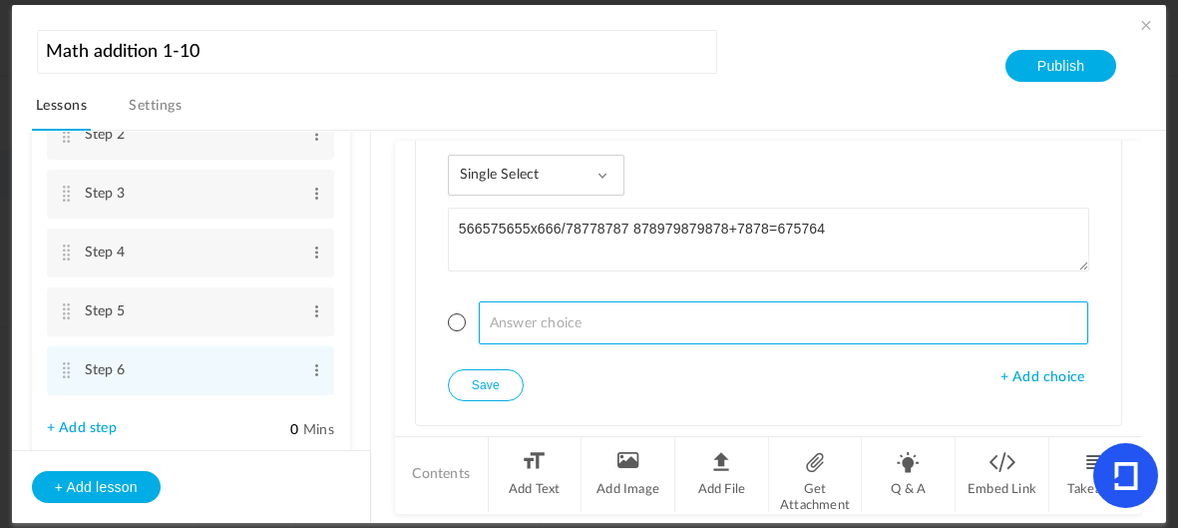
click at [773, 317] on input at bounding box center [784, 322] width 610 height 43
type input "no"
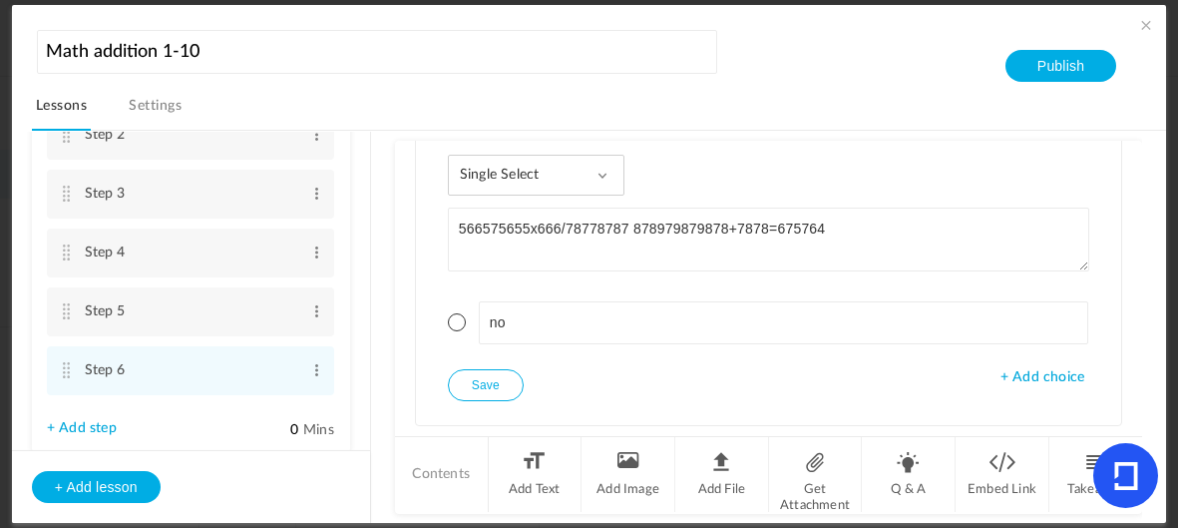
click at [1019, 376] on span "+ Add choice" at bounding box center [1043, 377] width 84 height 17
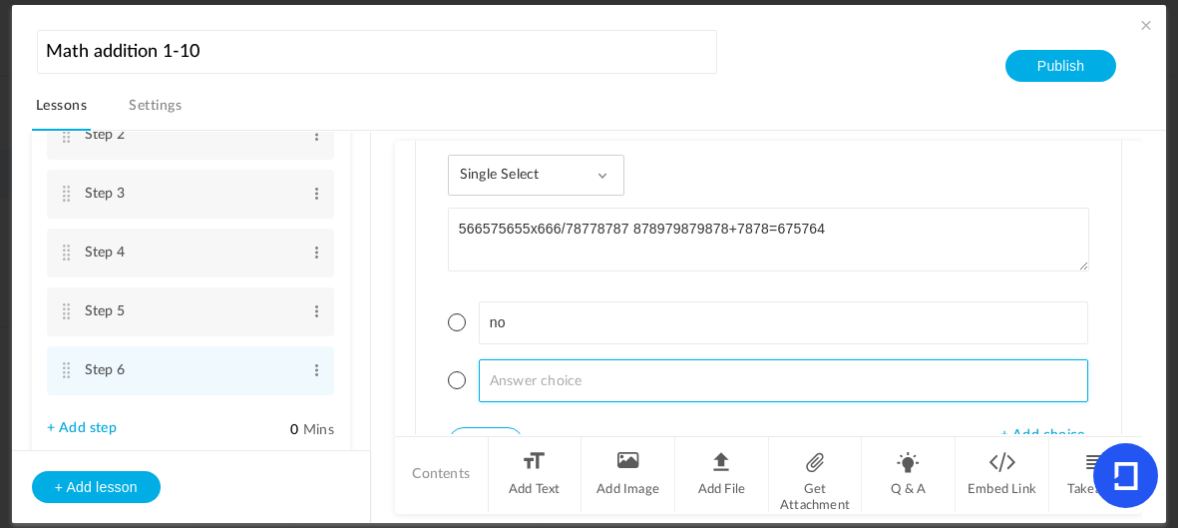
click at [863, 368] on input at bounding box center [784, 380] width 610 height 43
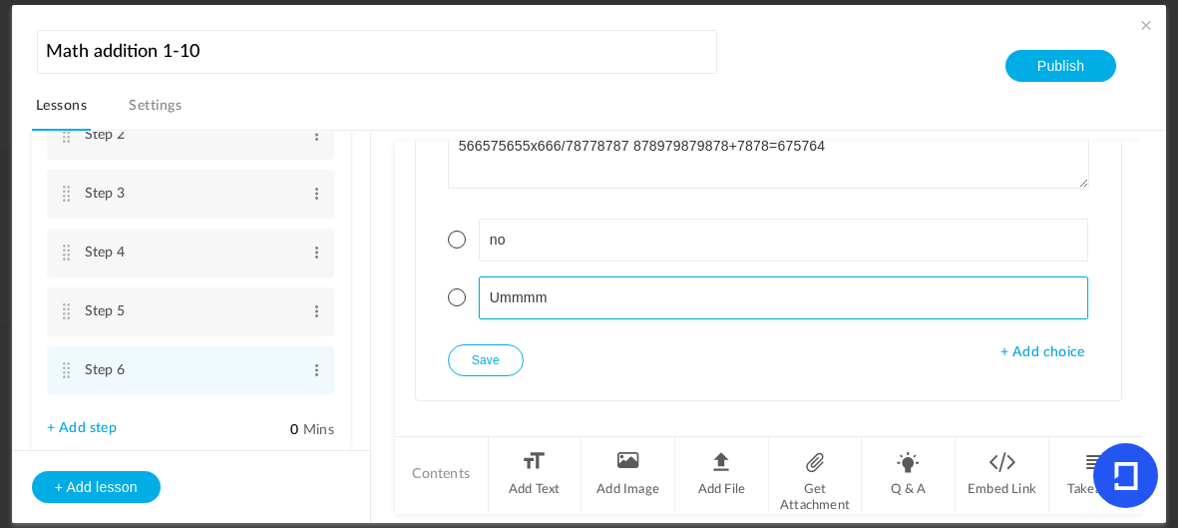
scroll to position [174, 0]
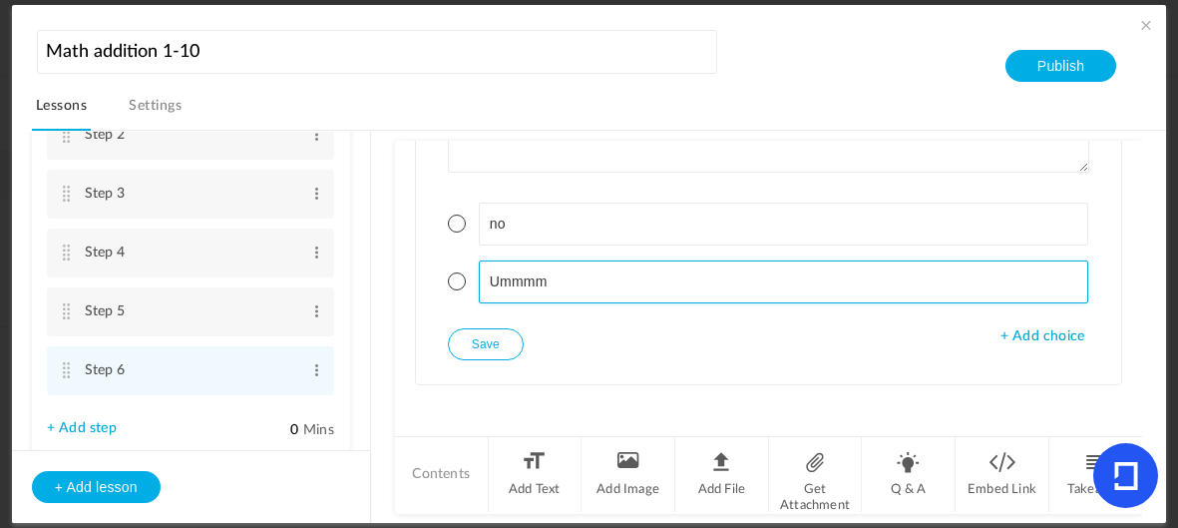
type input "Ummmm"
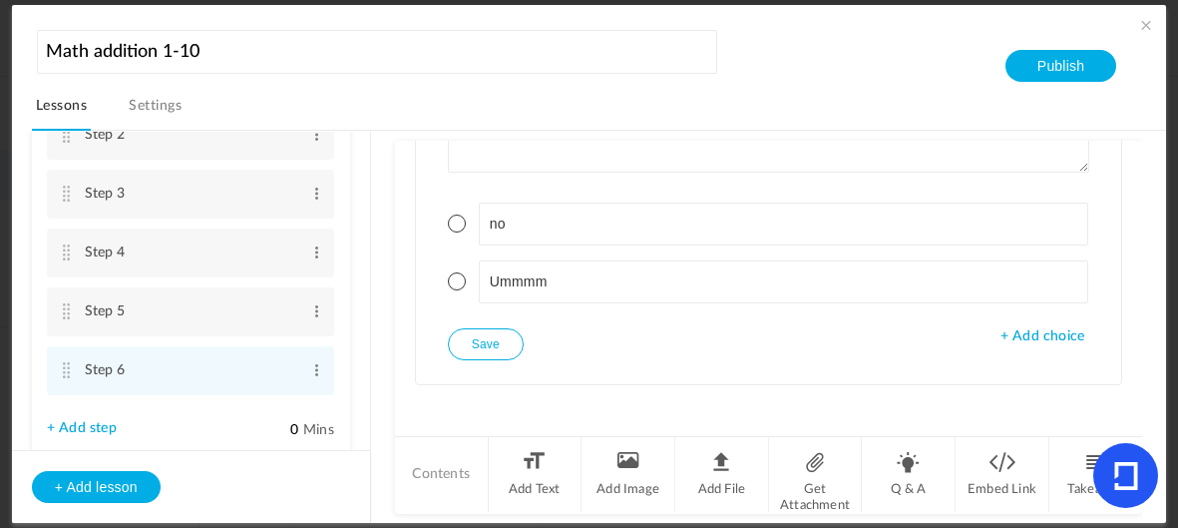
click at [1041, 335] on span "+ Add choice" at bounding box center [1043, 336] width 84 height 17
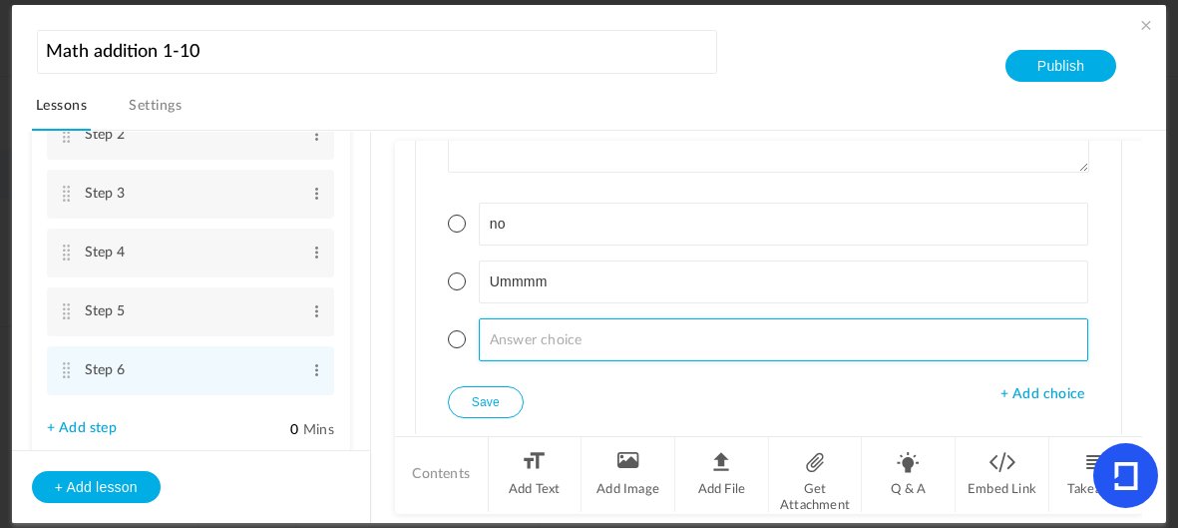
click at [766, 339] on input at bounding box center [784, 339] width 610 height 43
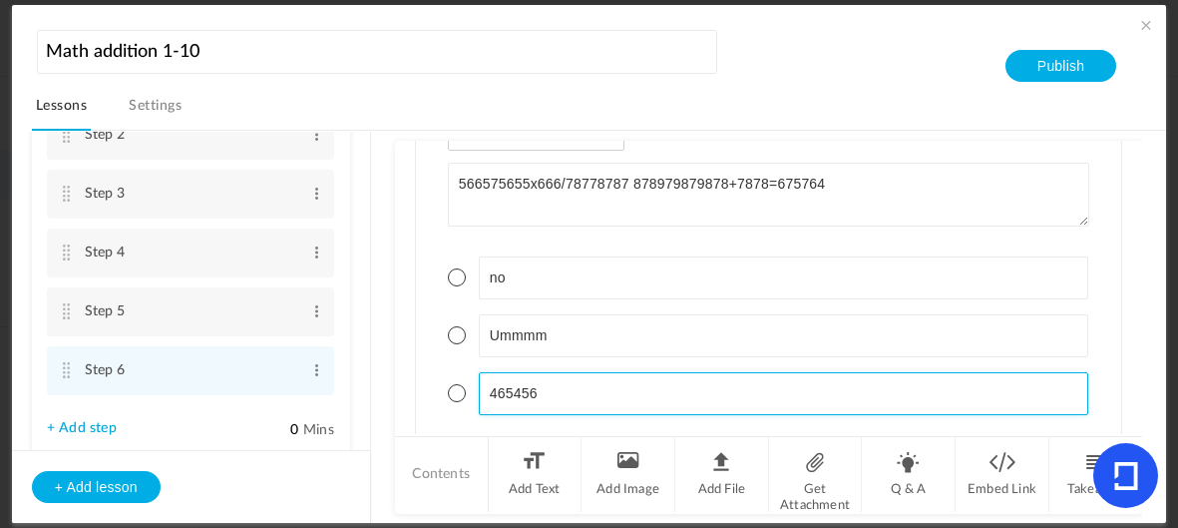
scroll to position [118, 0]
type input "465456"
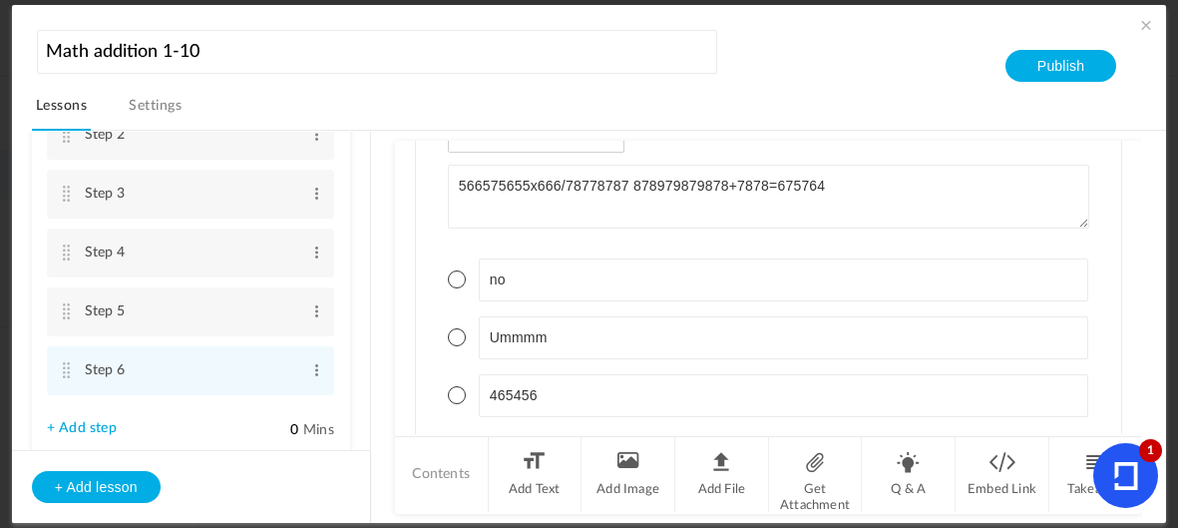
click at [1131, 469] on icon at bounding box center [1126, 476] width 24 height 28
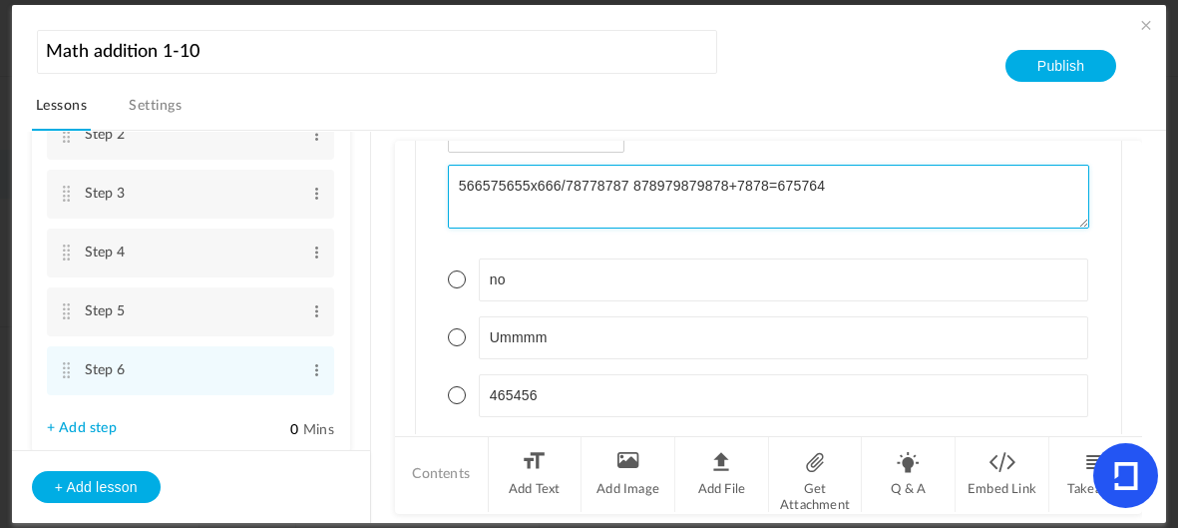
drag, startPoint x: 832, startPoint y: 182, endPoint x: 461, endPoint y: 193, distance: 371.3
click at [461, 193] on textarea "566575655x666/78778787 878979879878+7878=675764" at bounding box center [768, 197] width 641 height 64
click at [481, 191] on div "Q & A Single Select Single Select Multi Select True or False Paragraph Answer 5…" at bounding box center [768, 271] width 707 height 456
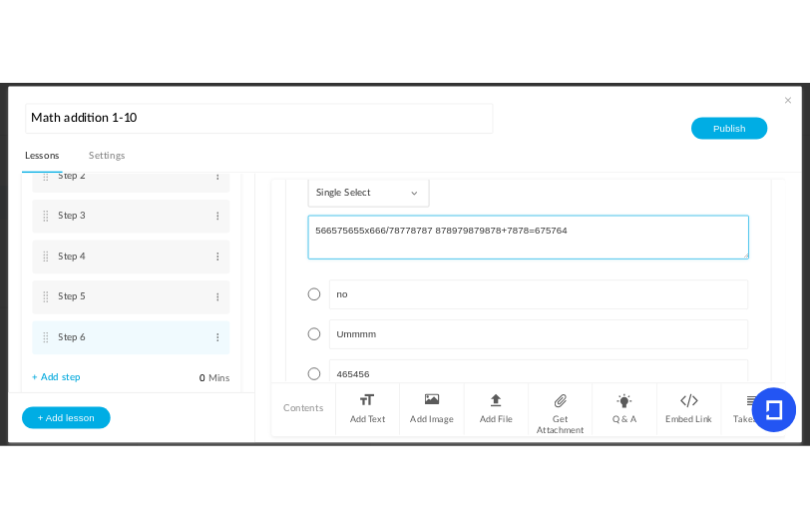
scroll to position [106, 0]
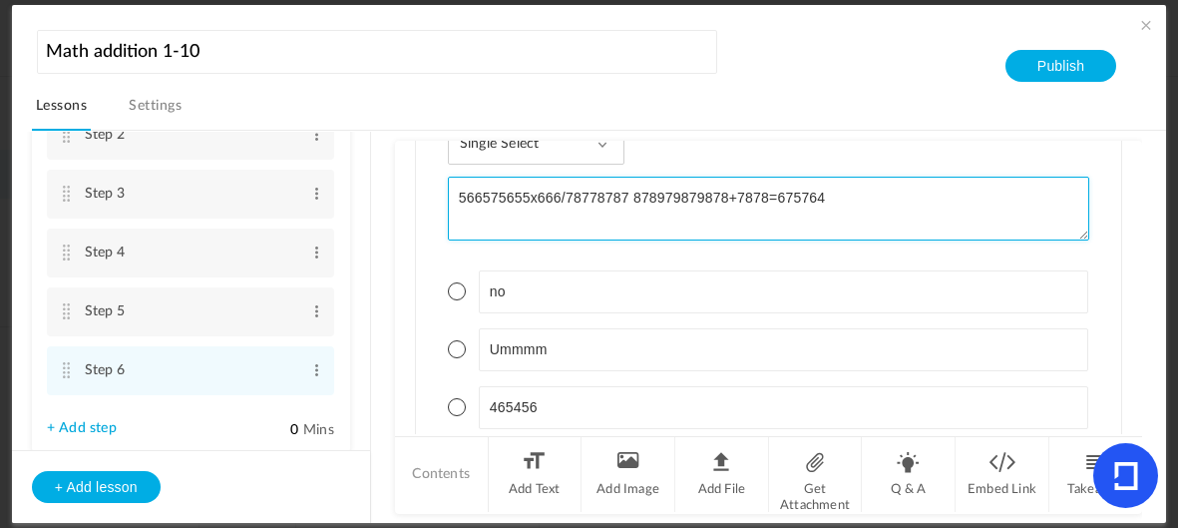
click at [456, 216] on textarea "566575655x666/78778787 878979879878+7878=675764" at bounding box center [768, 209] width 641 height 64
drag, startPoint x: 830, startPoint y: 185, endPoint x: 451, endPoint y: 203, distance: 379.5
click at [451, 203] on textarea "566575655x666/78778787 878979879878+7878=675764" at bounding box center [768, 209] width 641 height 64
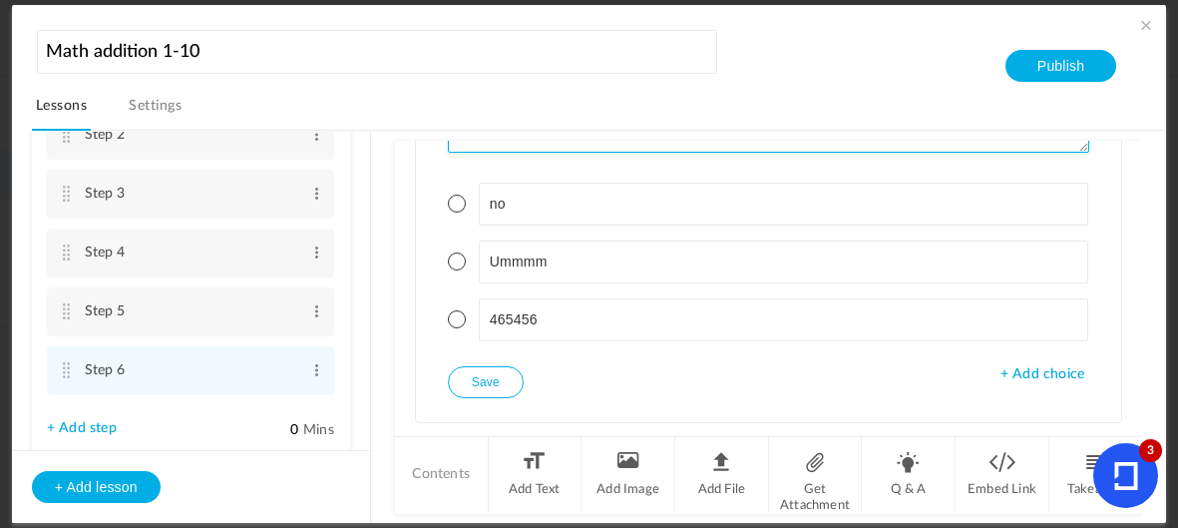
scroll to position [230, 0]
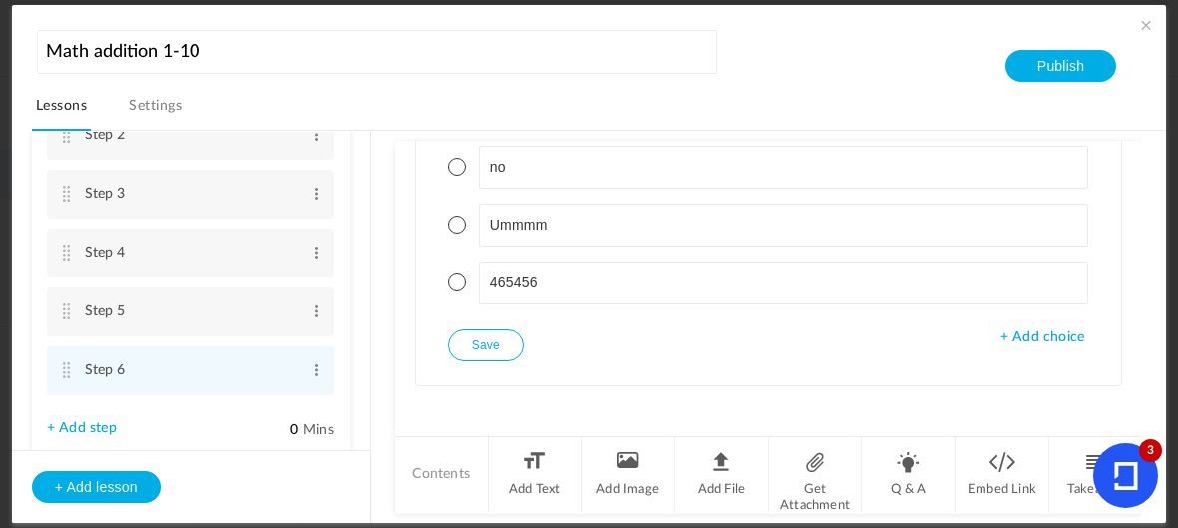
click at [1020, 334] on span "+ Add choice" at bounding box center [1043, 337] width 84 height 17
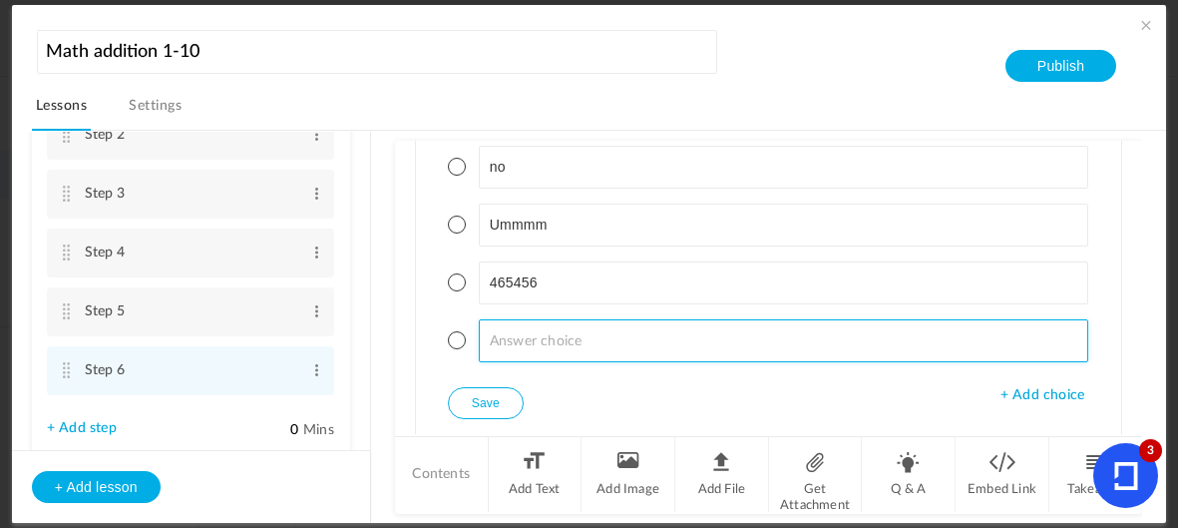
click at [604, 325] on input at bounding box center [784, 340] width 610 height 43
type input "27287289272929827289729827298729872"
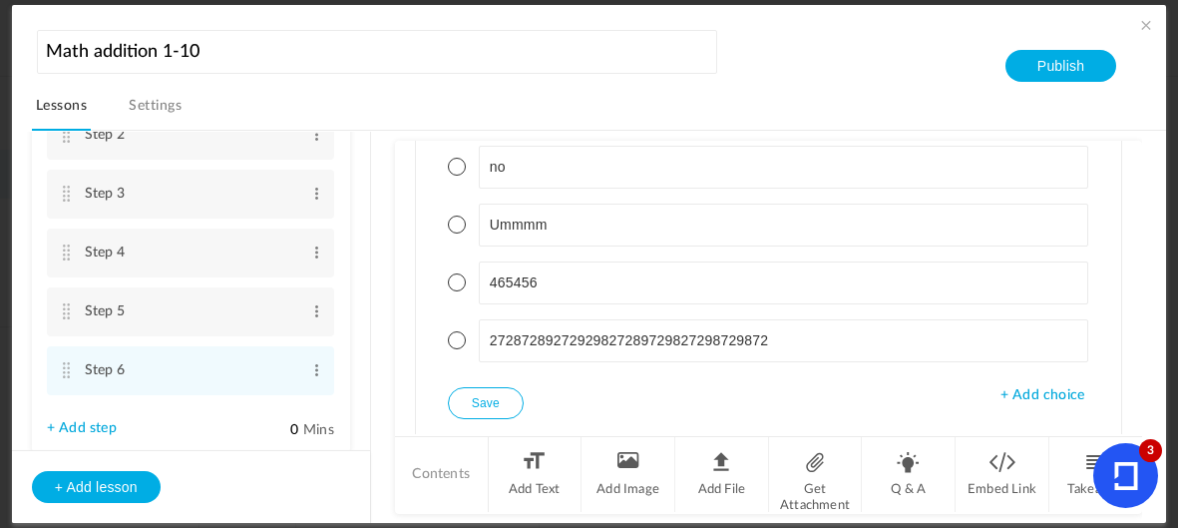
click at [491, 403] on button "Save" at bounding box center [486, 403] width 76 height 32
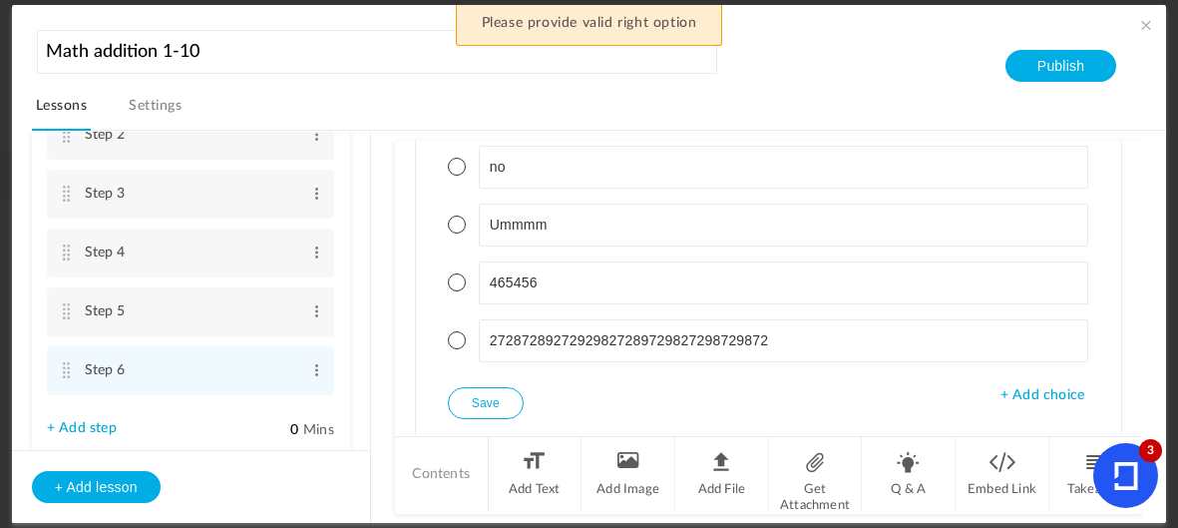
click at [449, 164] on span at bounding box center [457, 167] width 18 height 18
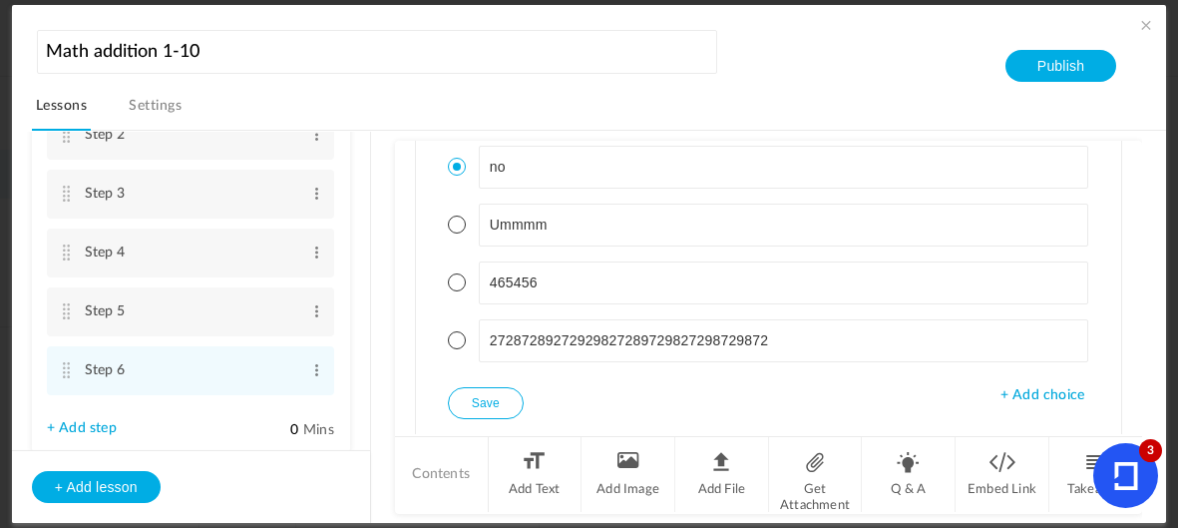
click at [480, 387] on button "Save" at bounding box center [486, 403] width 76 height 32
click at [492, 404] on button "Save" at bounding box center [486, 403] width 76 height 32
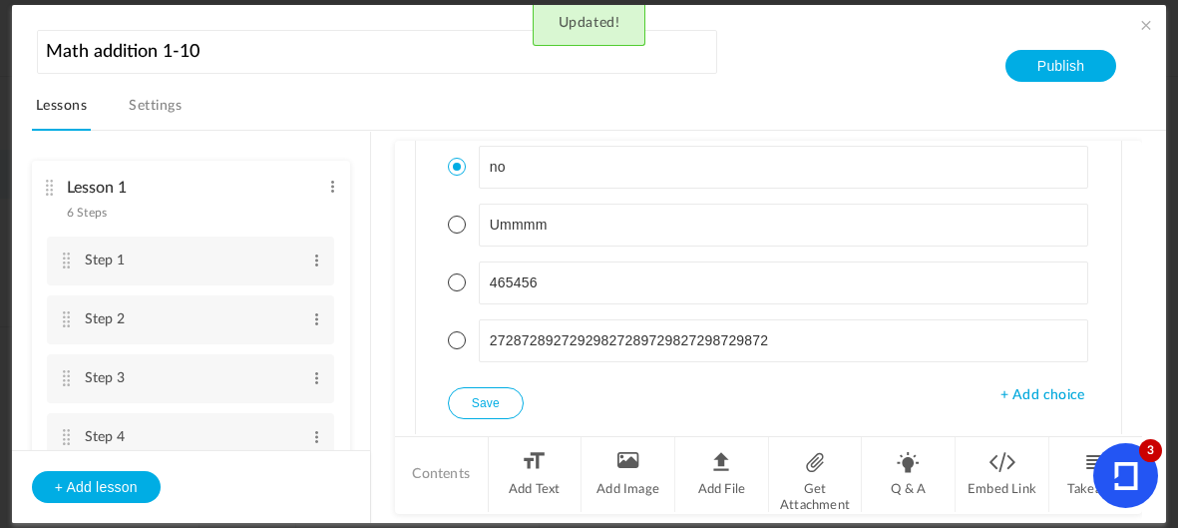
scroll to position [0, 0]
click at [159, 114] on link "Settings" at bounding box center [155, 112] width 61 height 38
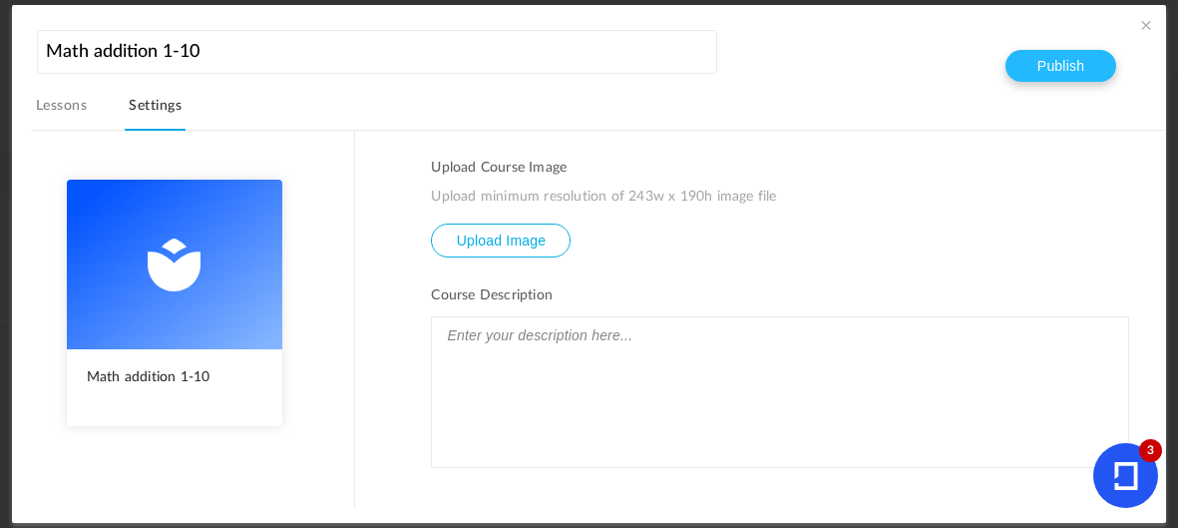
click at [1056, 64] on button "Publish" at bounding box center [1061, 66] width 111 height 32
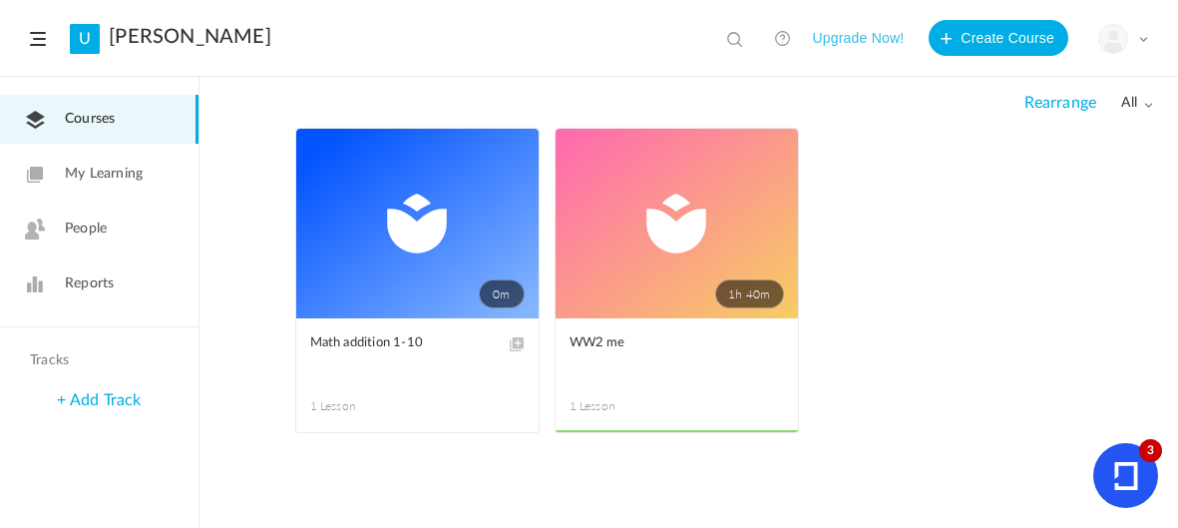
click at [1127, 470] on icon at bounding box center [1126, 476] width 24 height 28
click at [1132, 486] on icon at bounding box center [1125, 476] width 23 height 28
click at [623, 518] on div "0m Edit Delete Move to draft Math addition 1-10 1 Lesson This course is no long…" at bounding box center [689, 328] width 979 height 400
click at [110, 241] on link "People" at bounding box center [99, 229] width 199 height 49
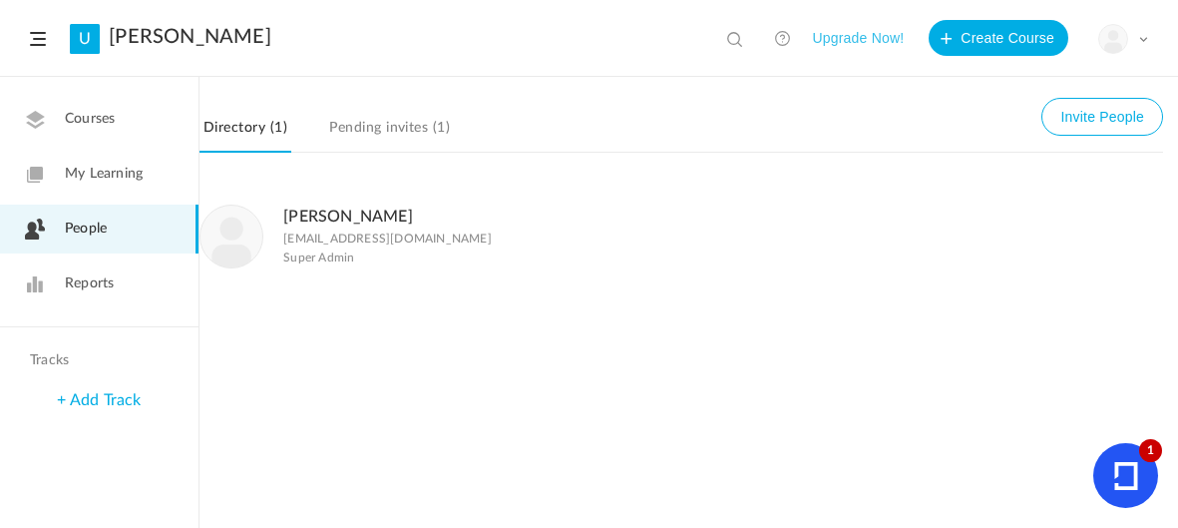
click at [1115, 477] on icon at bounding box center [1125, 476] width 23 height 28
click at [1126, 478] on icon at bounding box center [1126, 476] width 24 height 28
